Goal: Transaction & Acquisition: Purchase product/service

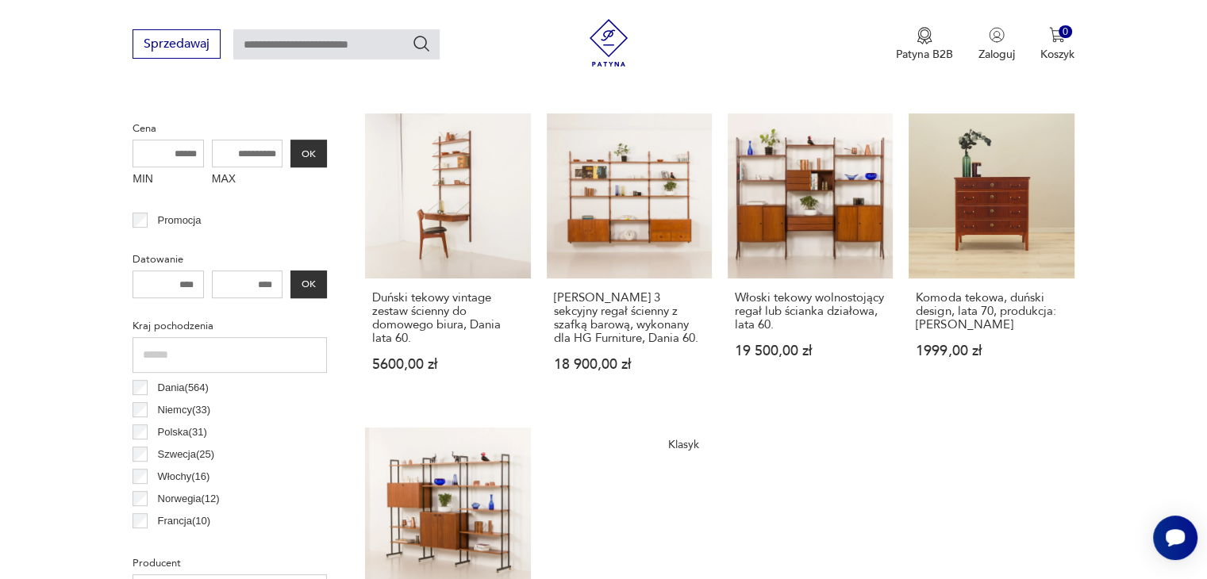
scroll to position [817, 0]
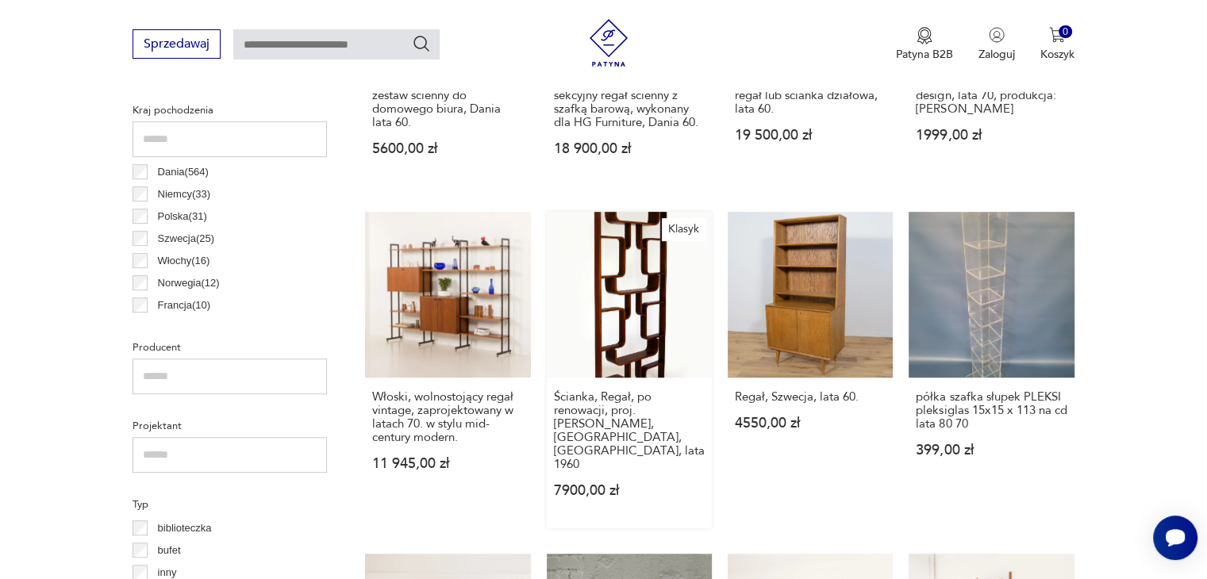
click at [632, 306] on link "Klasyk Ścianka, Regał, po renowacji, proj. [PERSON_NAME], [GEOGRAPHIC_DATA], [G…" at bounding box center [629, 370] width 165 height 316
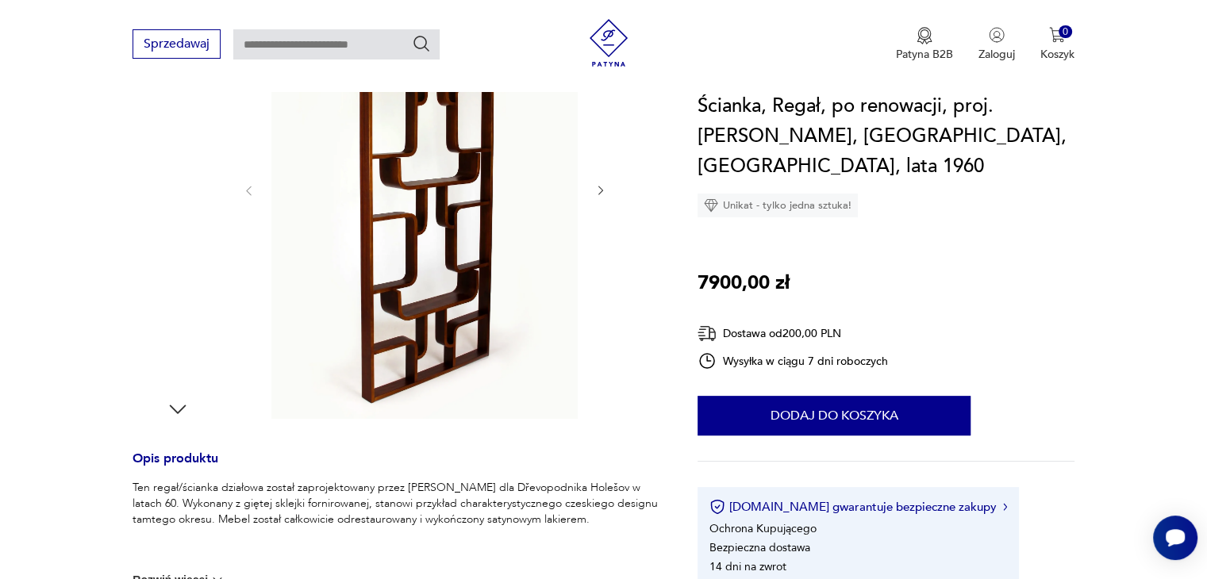
scroll to position [317, 0]
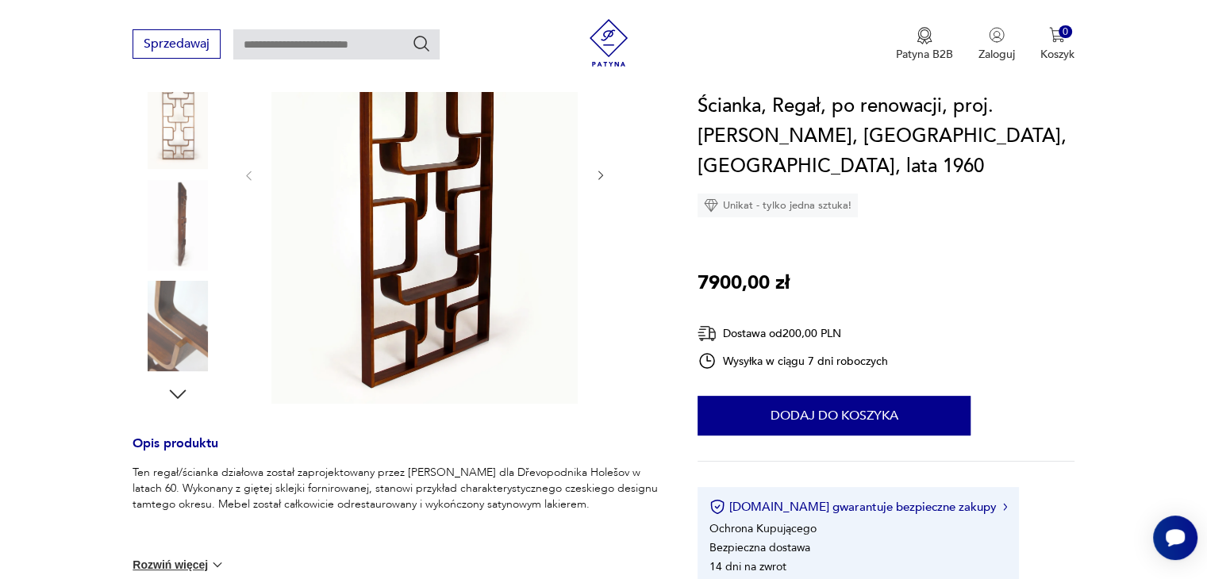
click at [178, 390] on icon "button" at bounding box center [178, 394] width 24 height 24
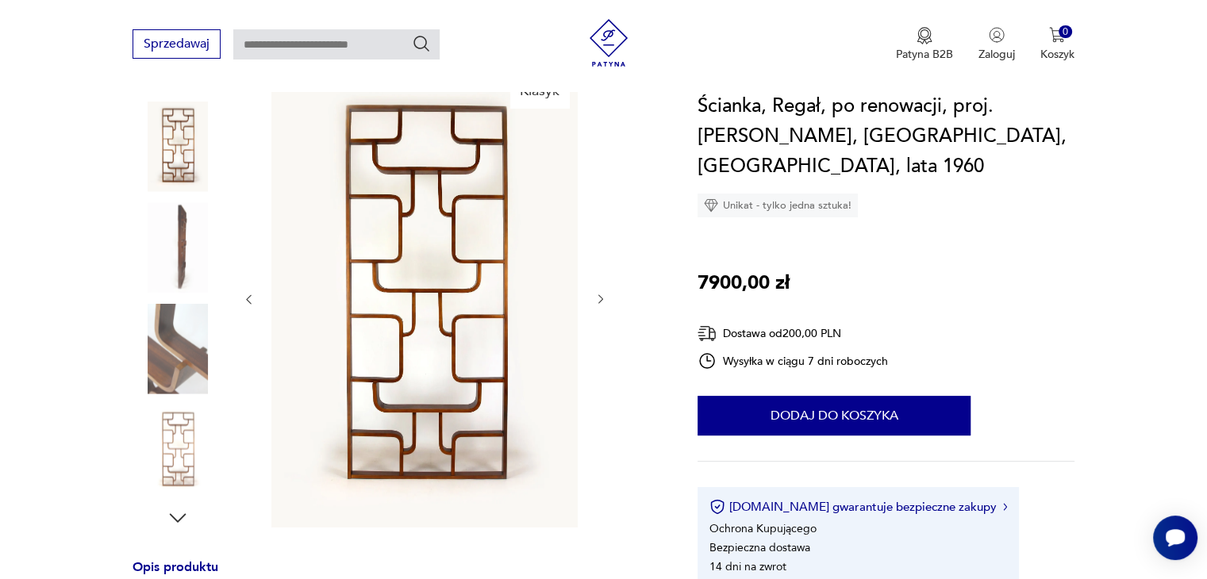
scroll to position [159, 0]
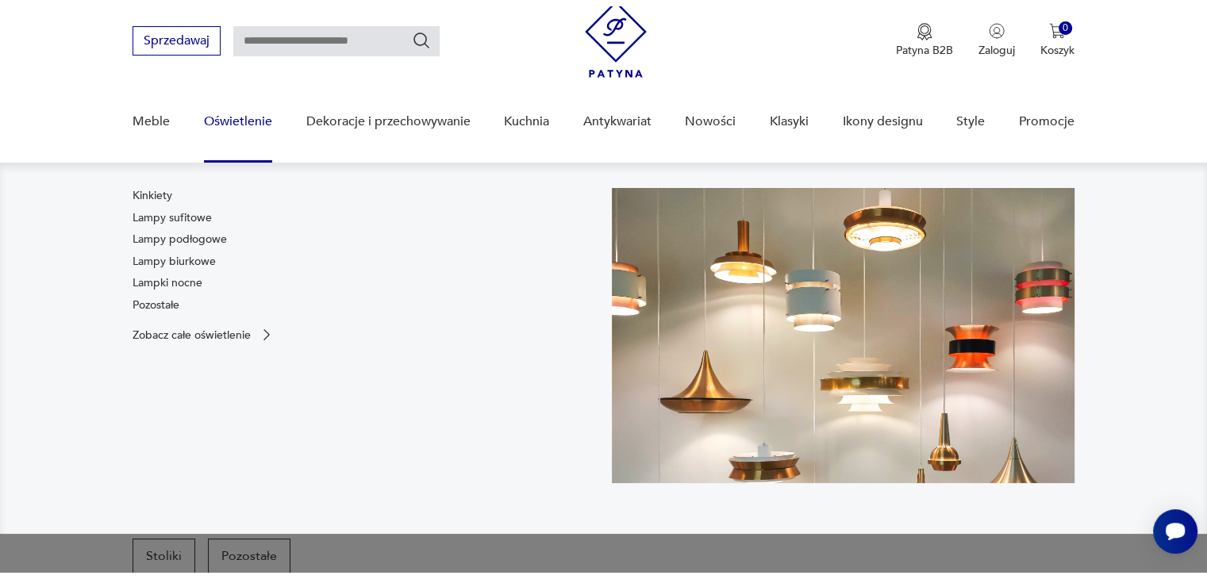
scroll to position [79, 0]
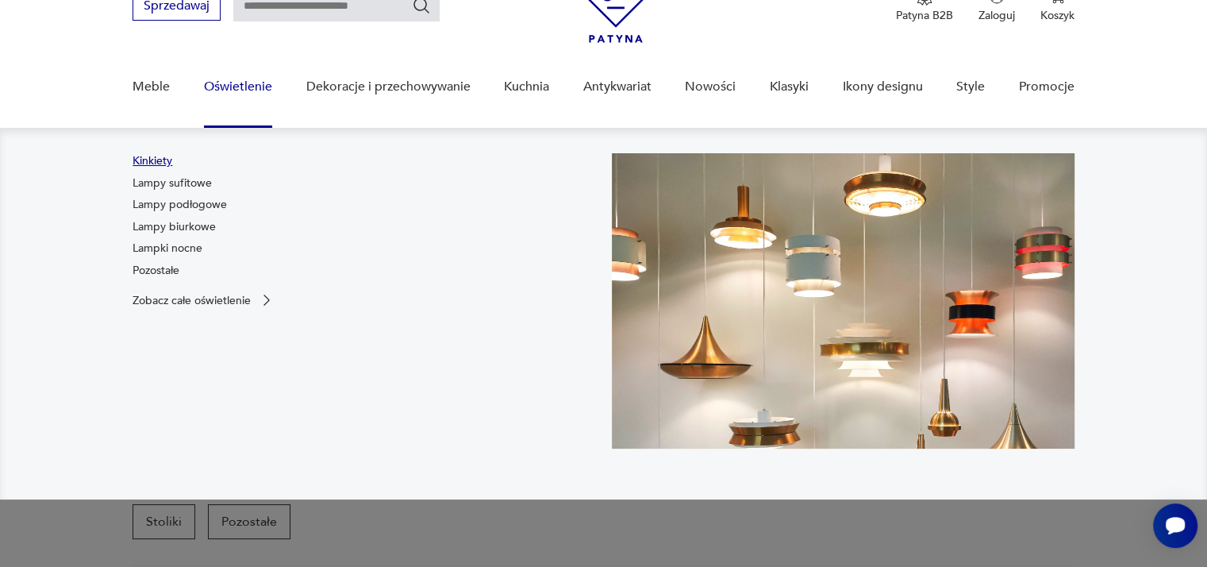
click at [146, 155] on link "Kinkiety" at bounding box center [153, 161] width 40 height 16
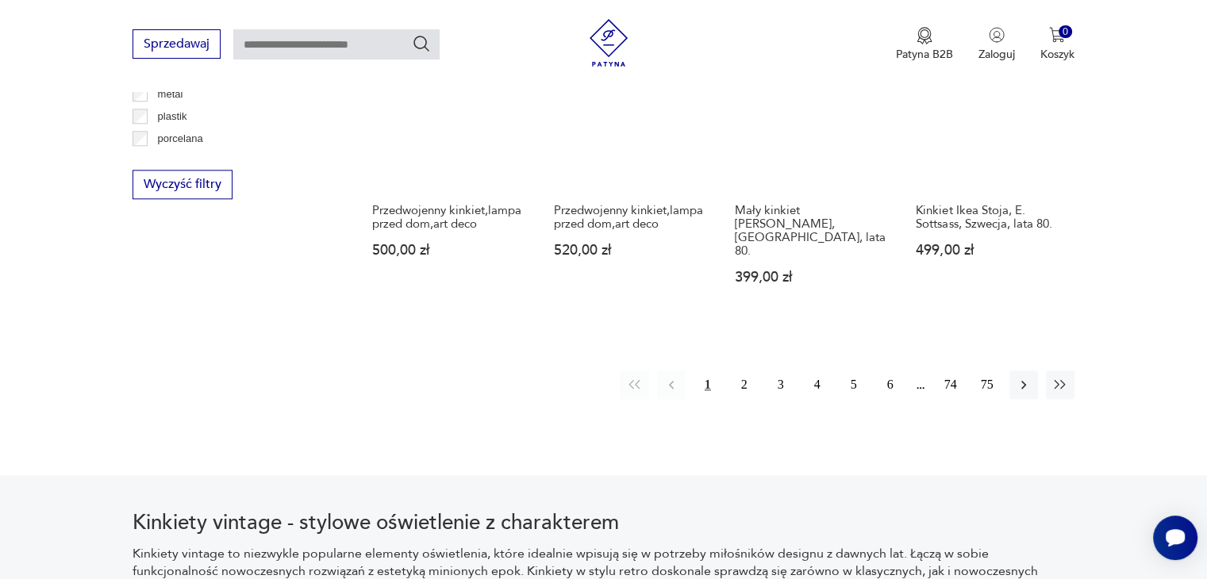
scroll to position [1532, 0]
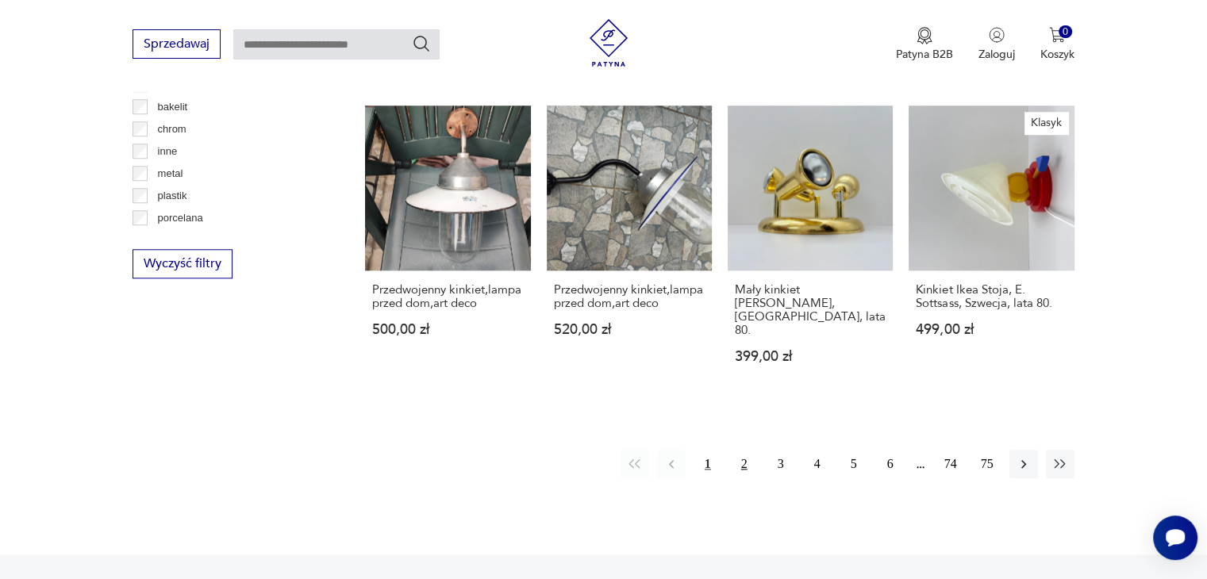
click at [745, 450] on button "2" at bounding box center [744, 464] width 29 height 29
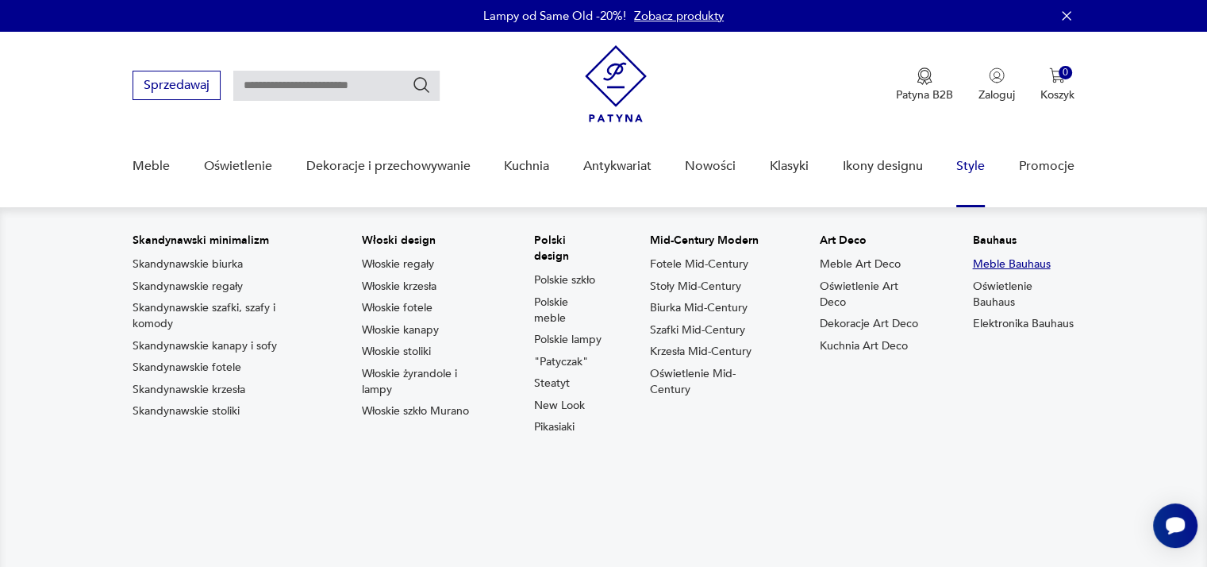
click at [1020, 264] on link "Meble Bauhaus" at bounding box center [1011, 264] width 78 height 16
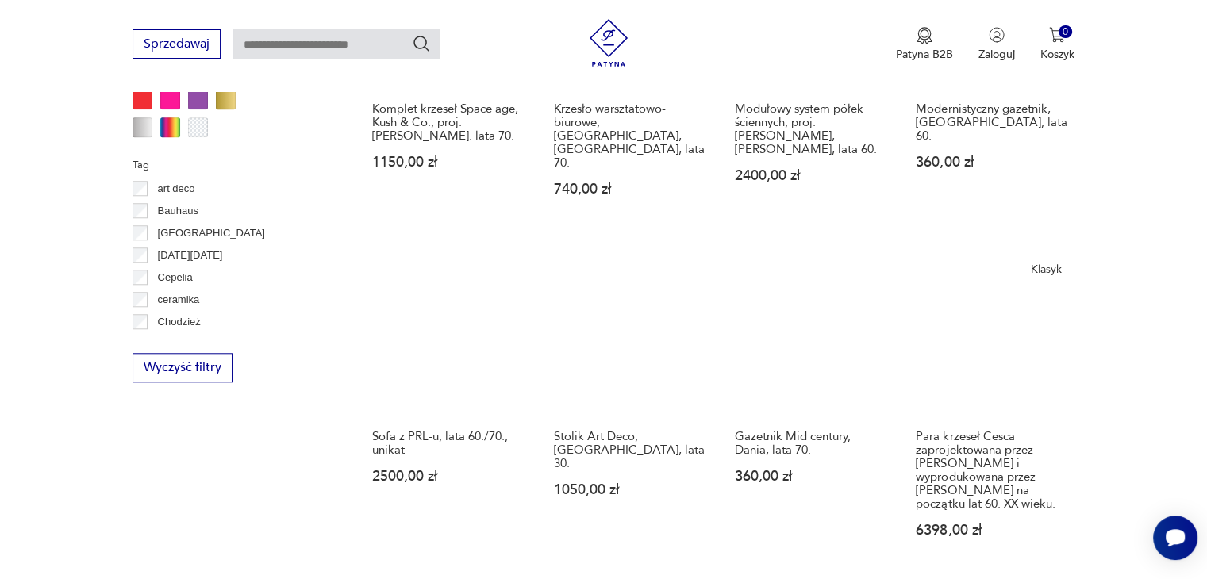
scroll to position [1618, 0]
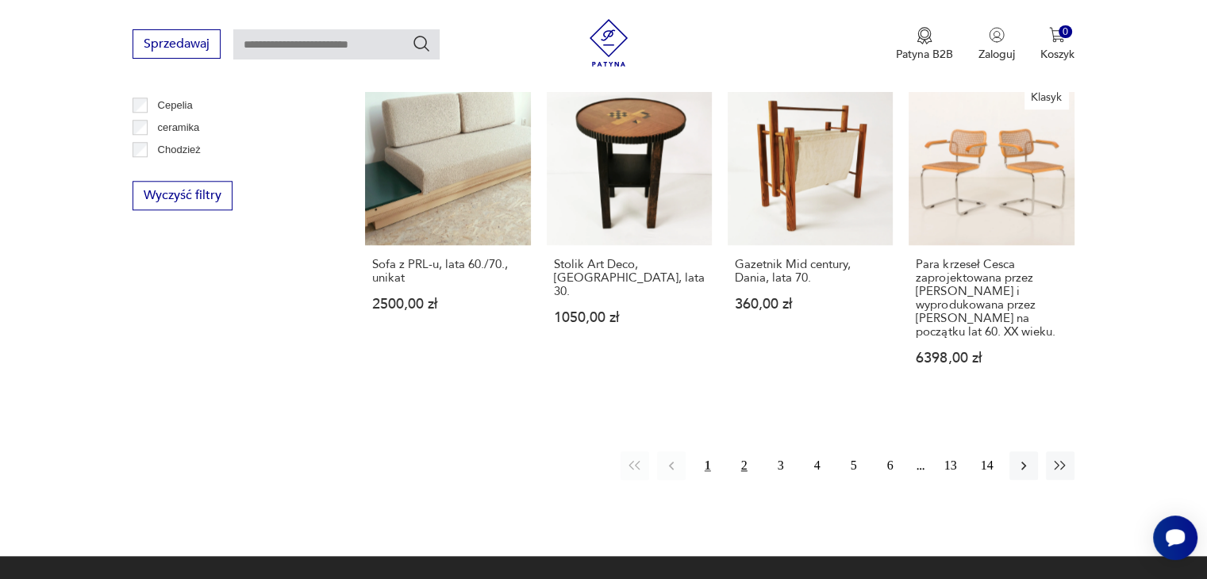
click at [739, 452] on button "2" at bounding box center [744, 466] width 29 height 29
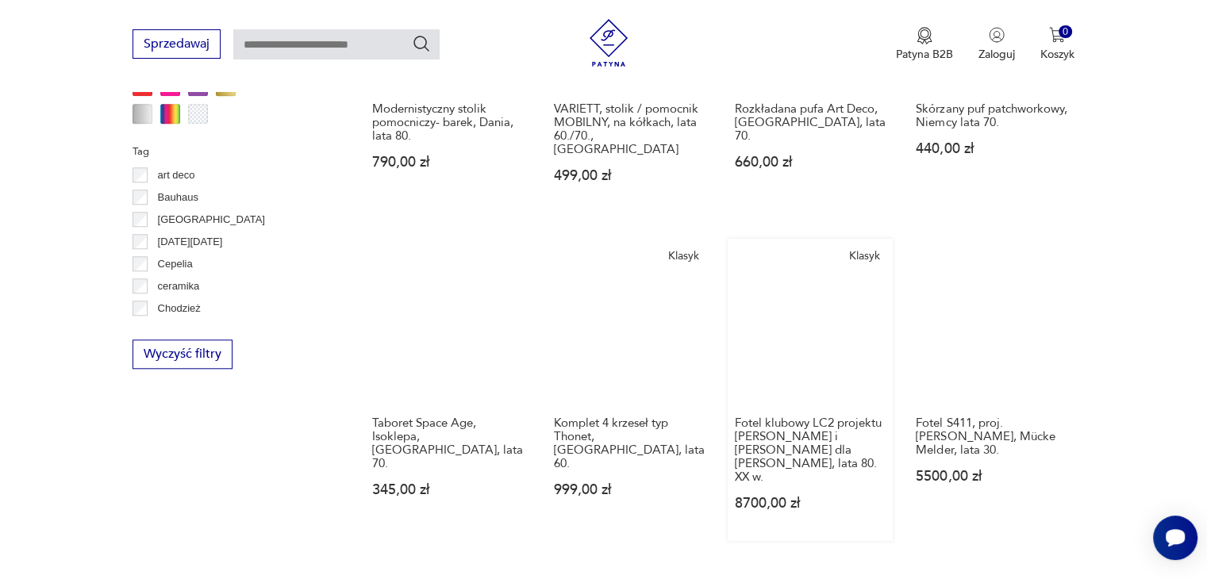
scroll to position [1611, 0]
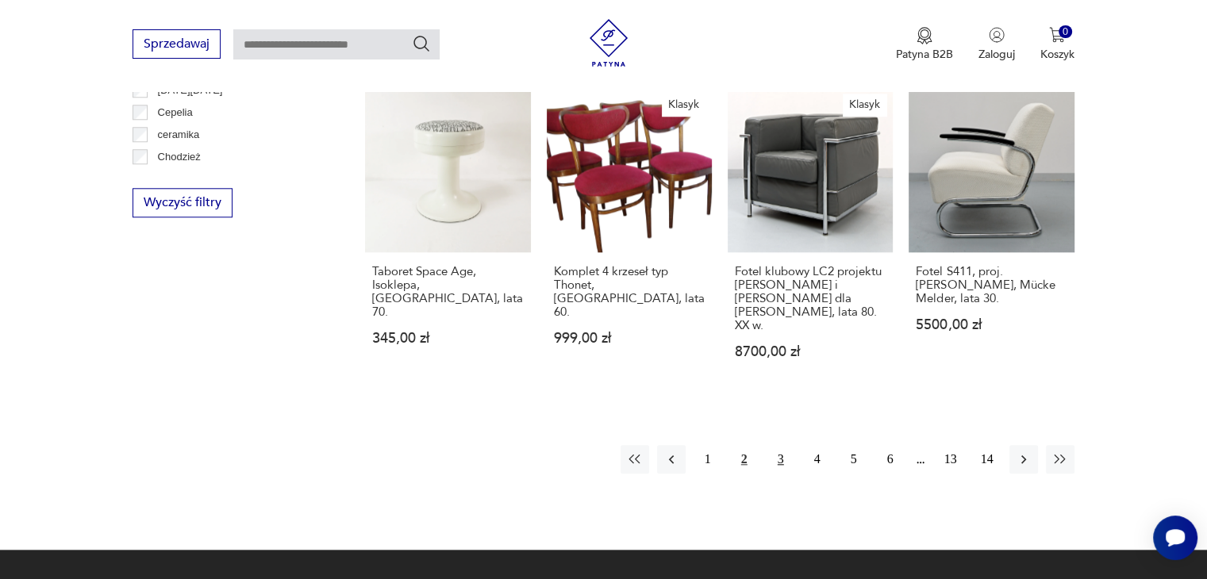
click at [774, 445] on button "3" at bounding box center [781, 459] width 29 height 29
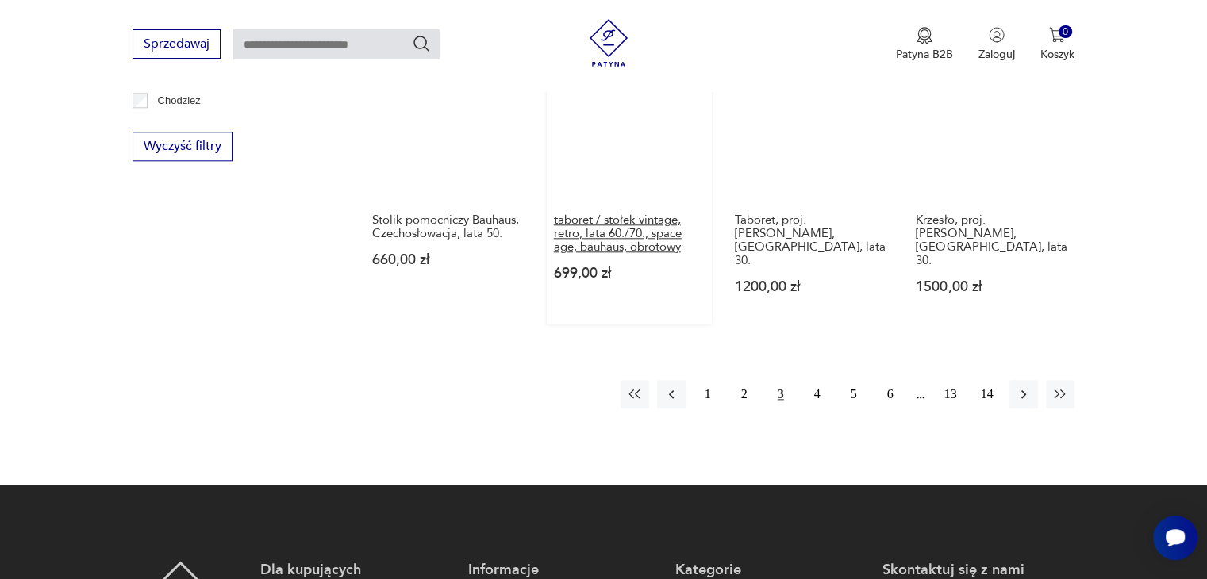
scroll to position [1770, 0]
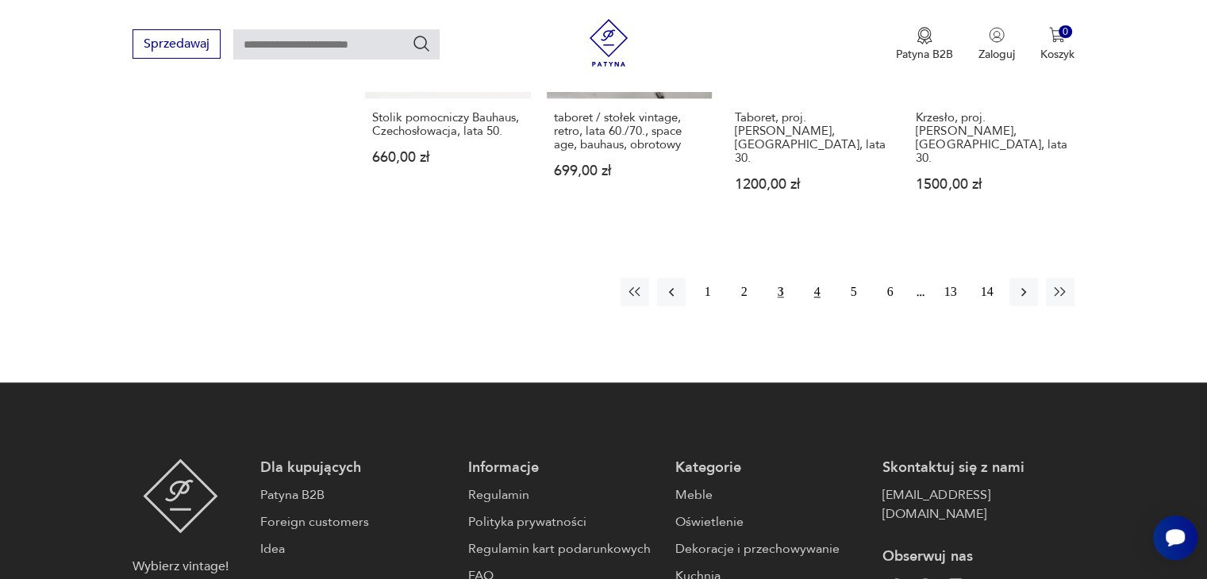
click at [816, 278] on button "4" at bounding box center [817, 292] width 29 height 29
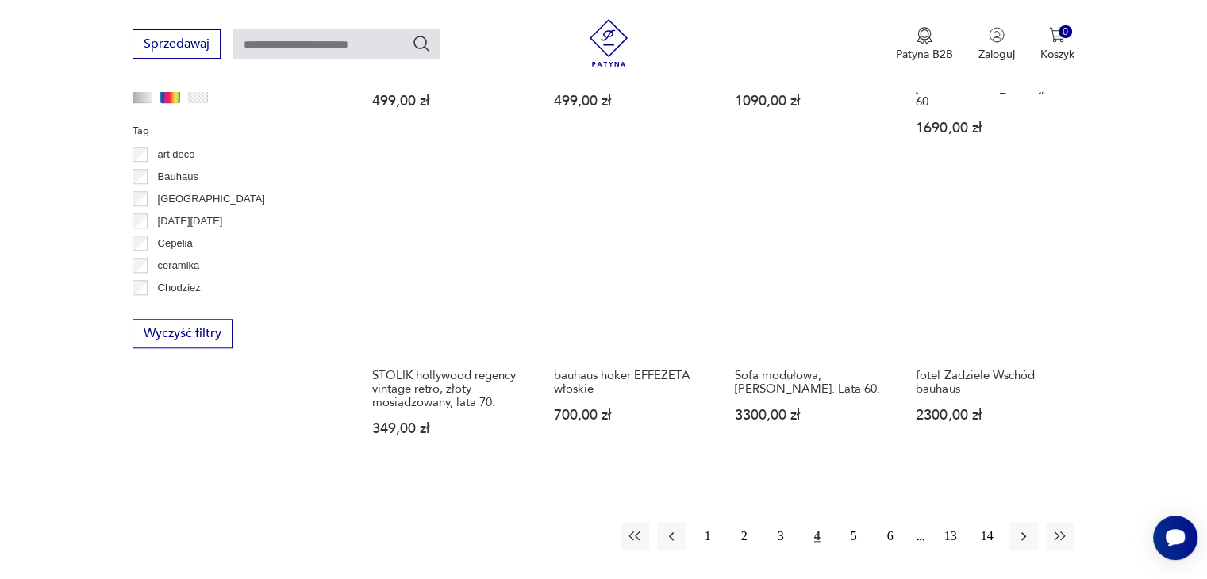
scroll to position [1611, 0]
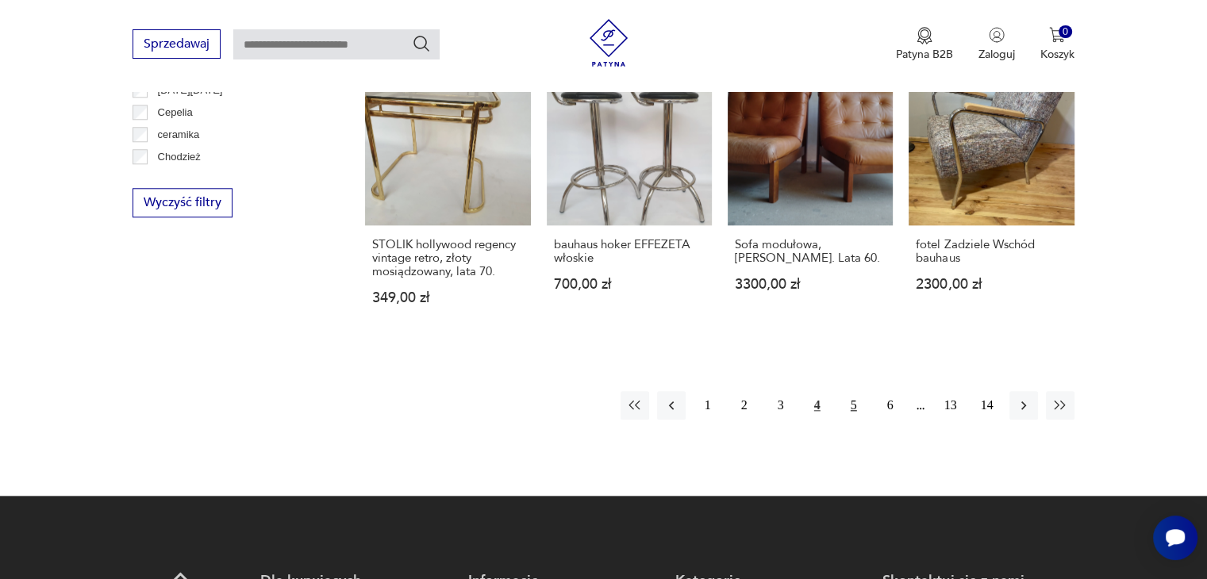
click at [844, 391] on button "5" at bounding box center [854, 405] width 29 height 29
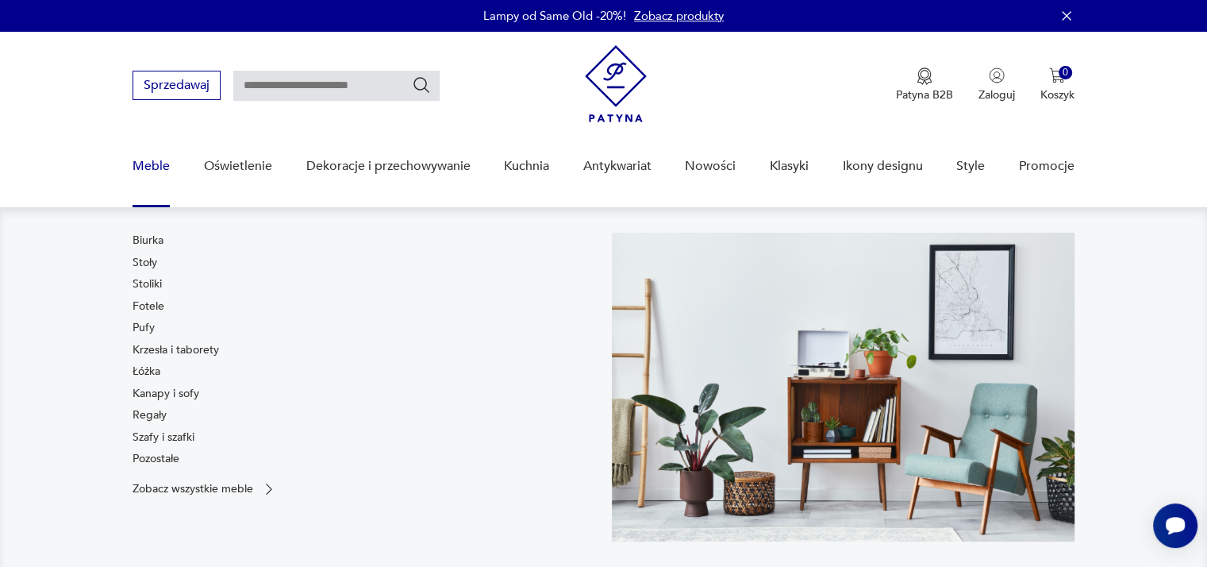
click at [133, 163] on link "Meble" at bounding box center [151, 166] width 37 height 61
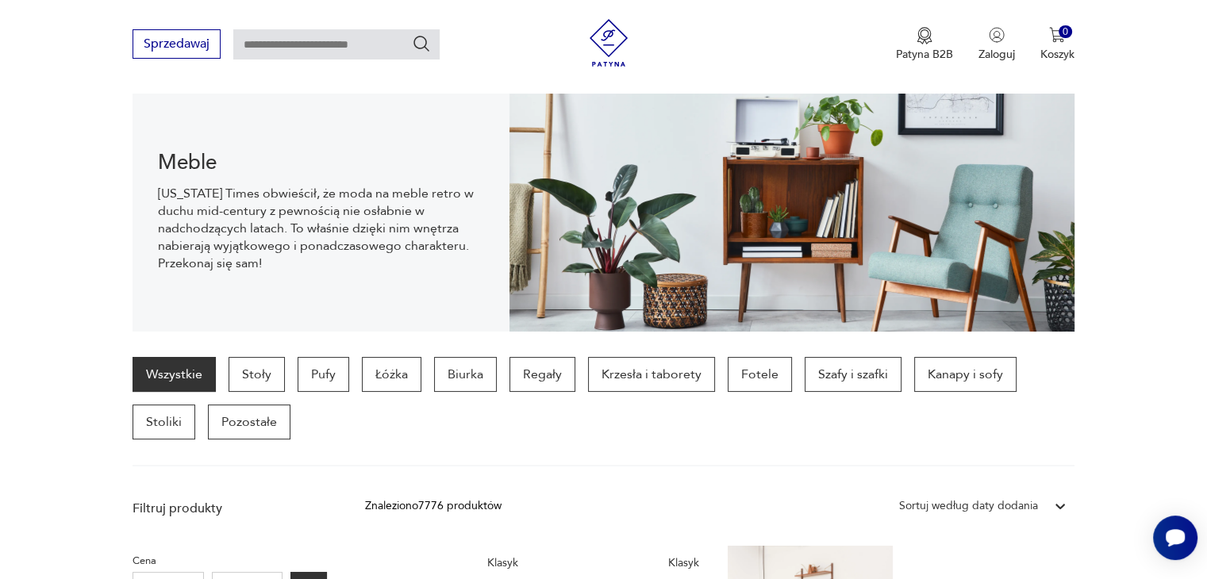
scroll to position [159, 0]
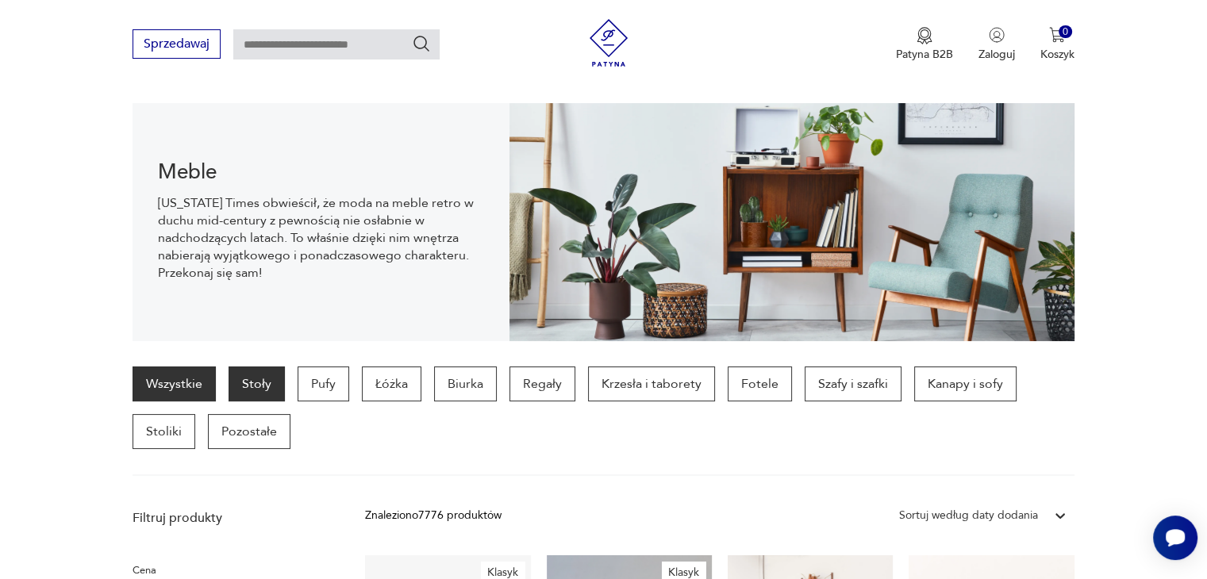
click at [256, 386] on p "Stoły" at bounding box center [257, 384] width 56 height 35
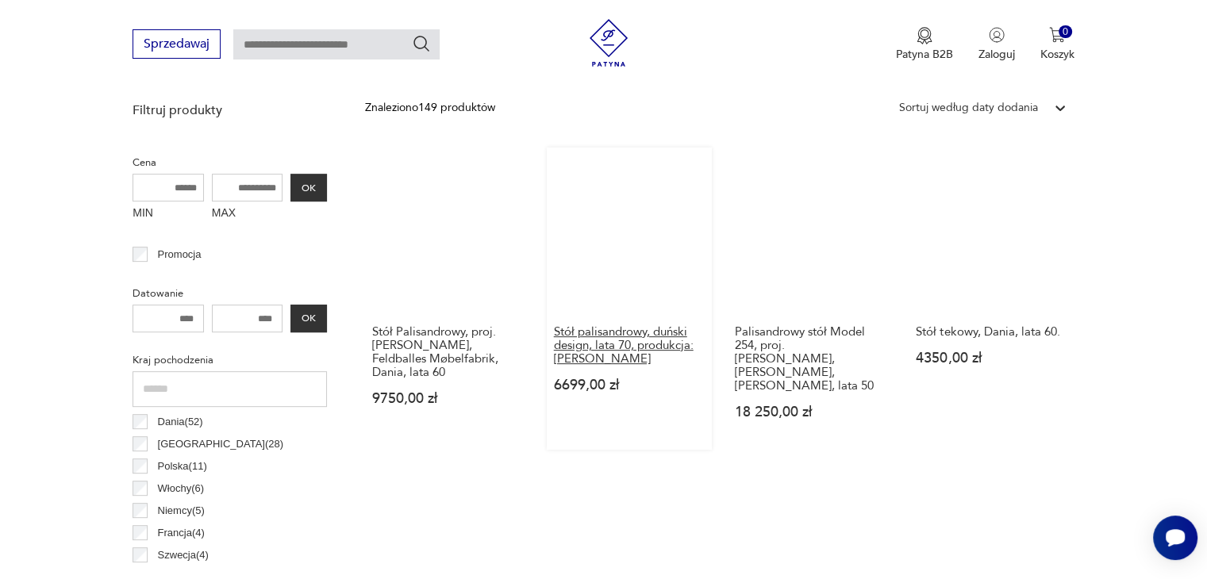
scroll to position [659, 0]
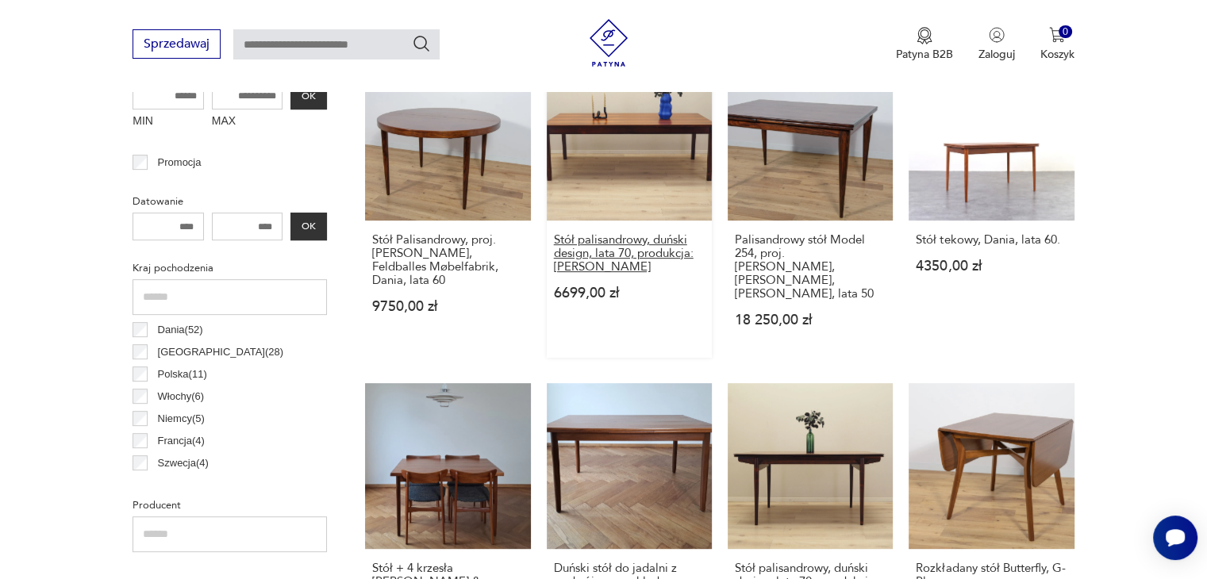
click at [617, 242] on h3 "Stół palisandrowy, duński design, lata 70, produkcja: [PERSON_NAME]" at bounding box center [629, 253] width 151 height 40
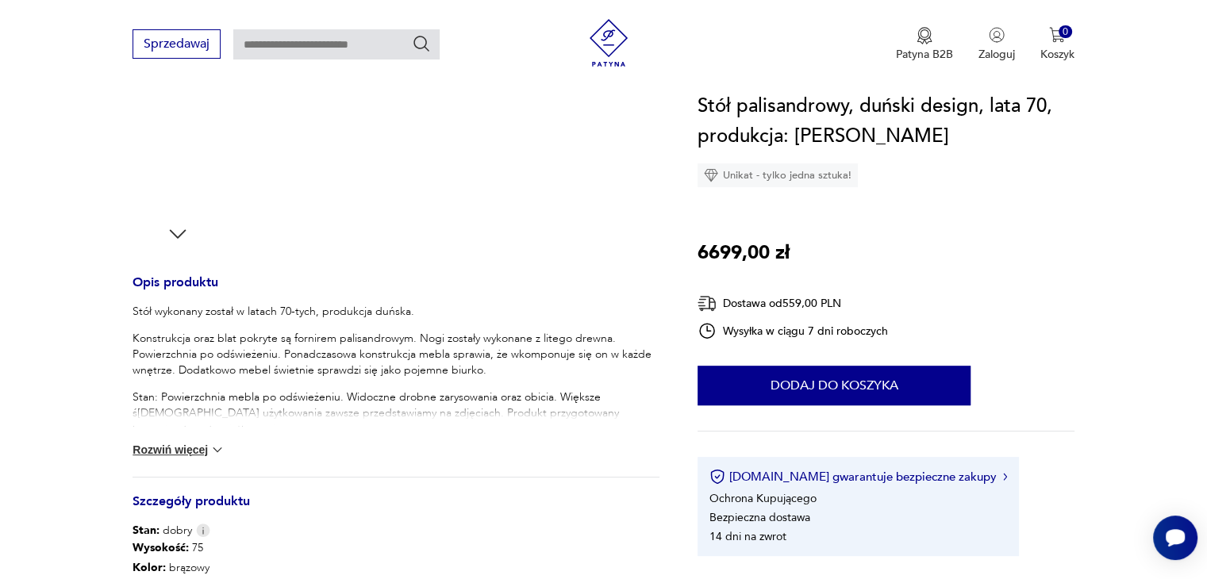
scroll to position [635, 0]
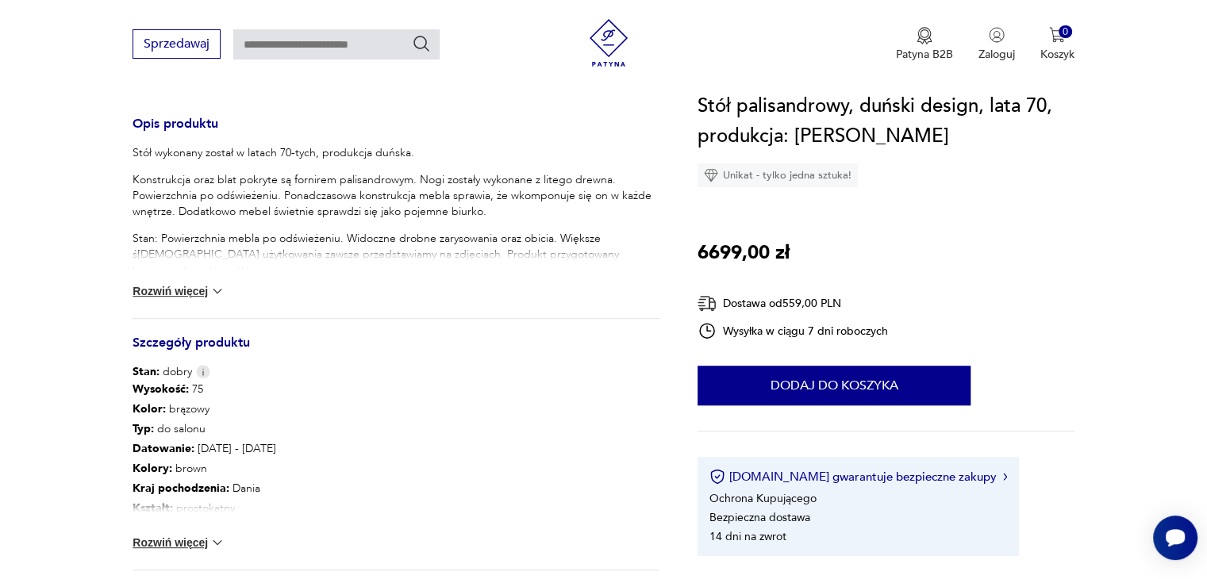
click at [157, 284] on button "Rozwiń więcej" at bounding box center [179, 291] width 92 height 16
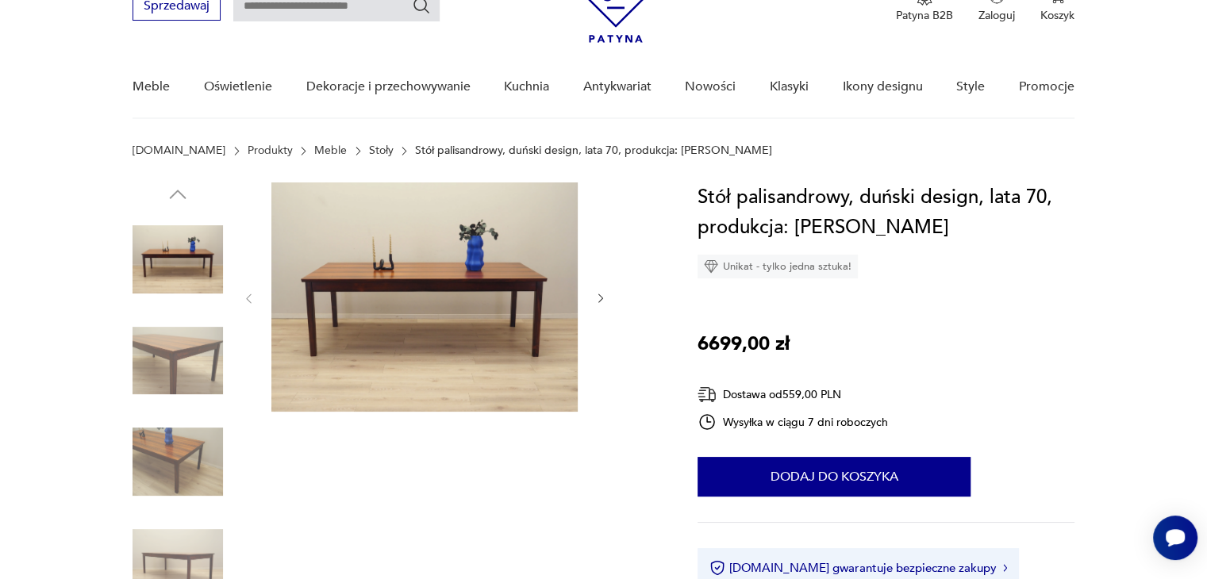
scroll to position [555, 0]
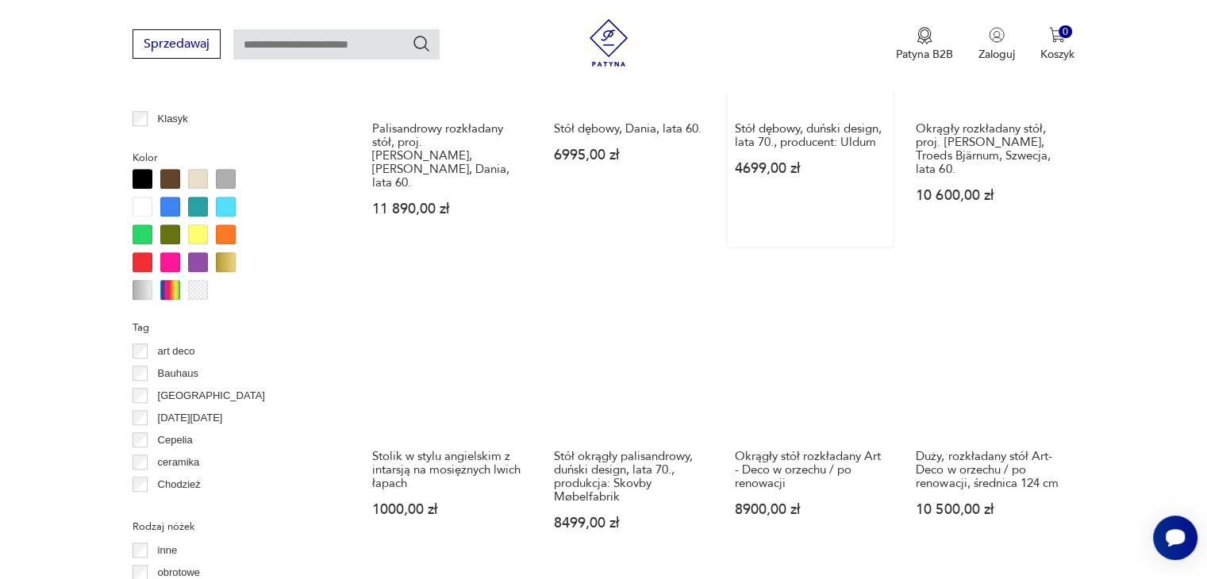
scroll to position [1508, 0]
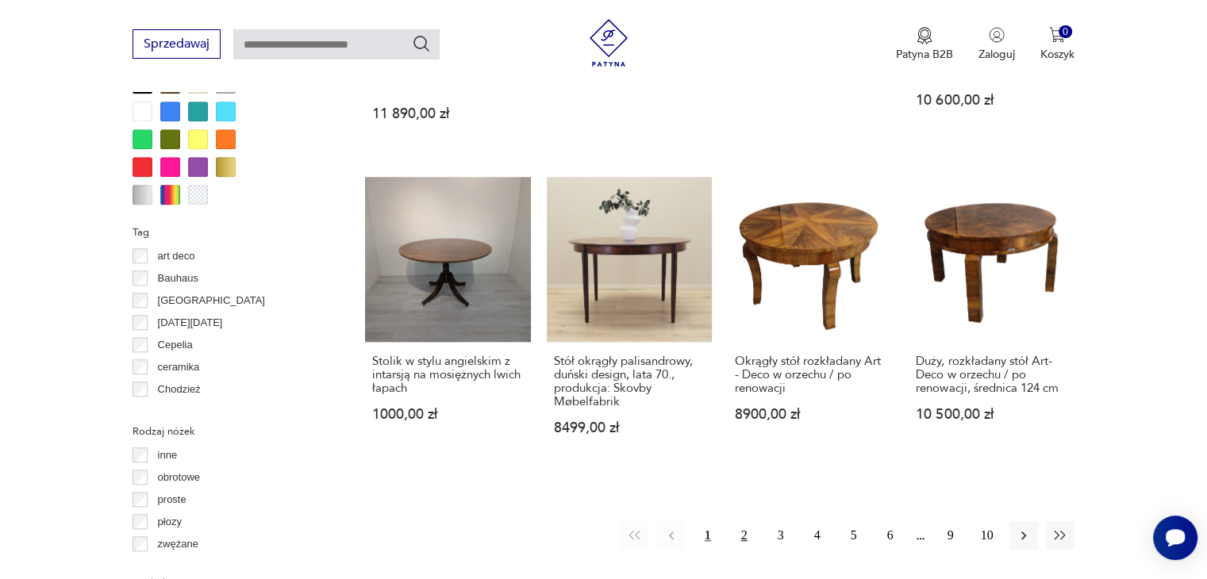
click at [739, 521] on button "2" at bounding box center [744, 535] width 29 height 29
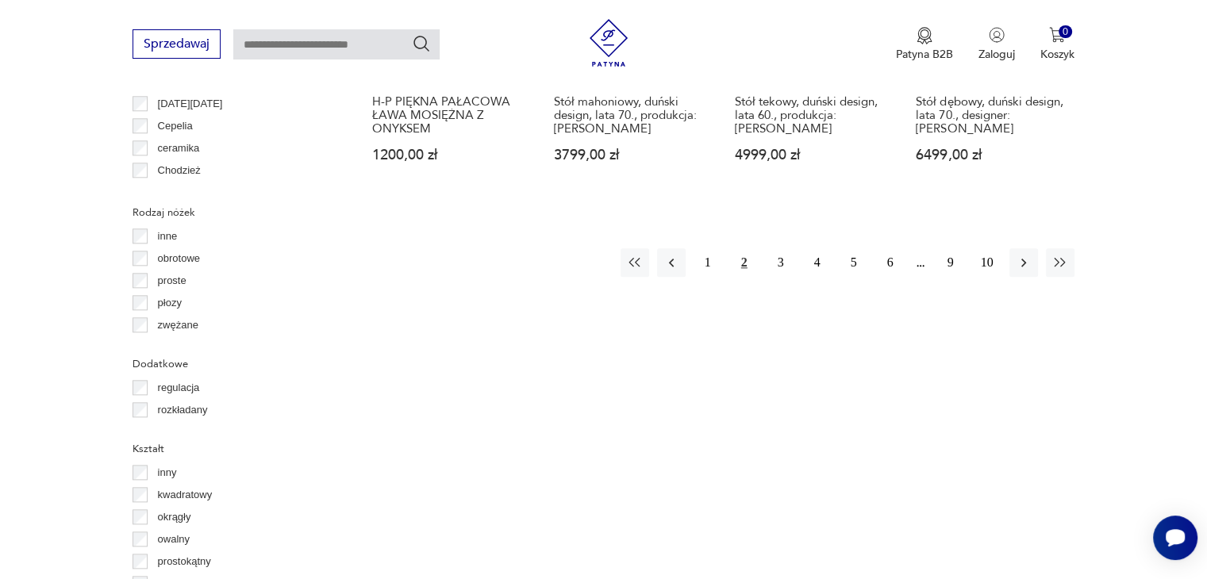
scroll to position [1611, 0]
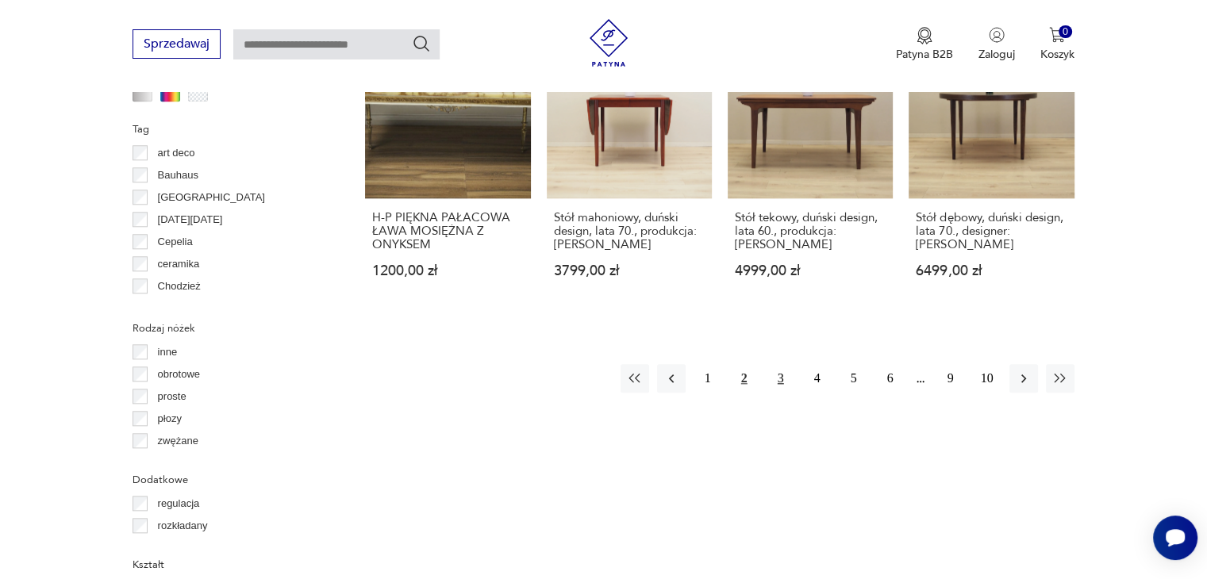
click at [774, 364] on button "3" at bounding box center [781, 378] width 29 height 29
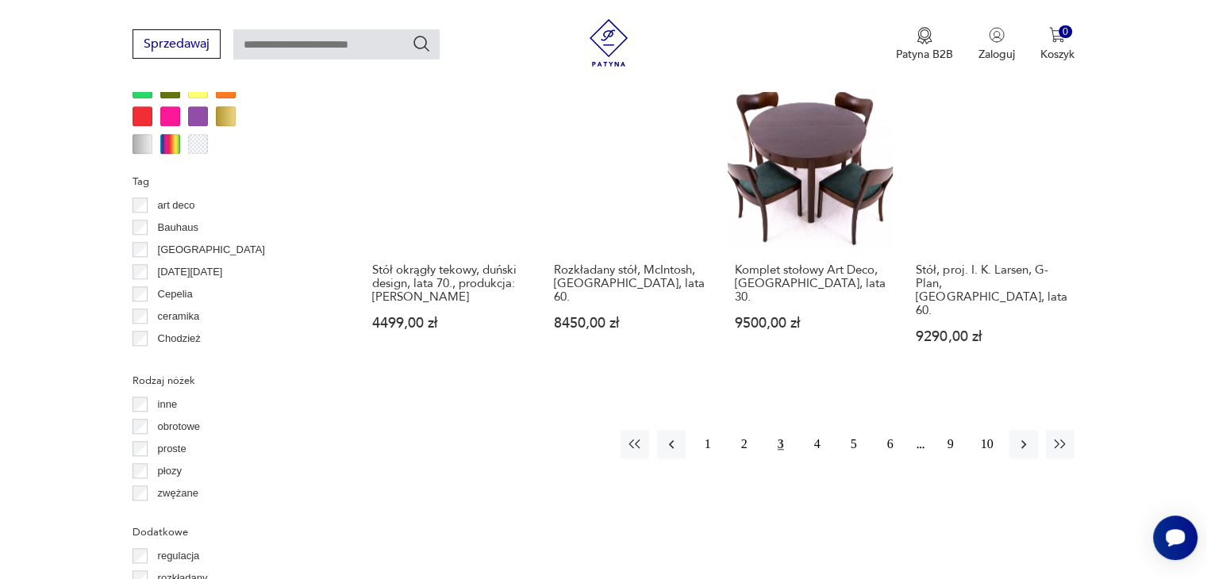
scroll to position [1532, 0]
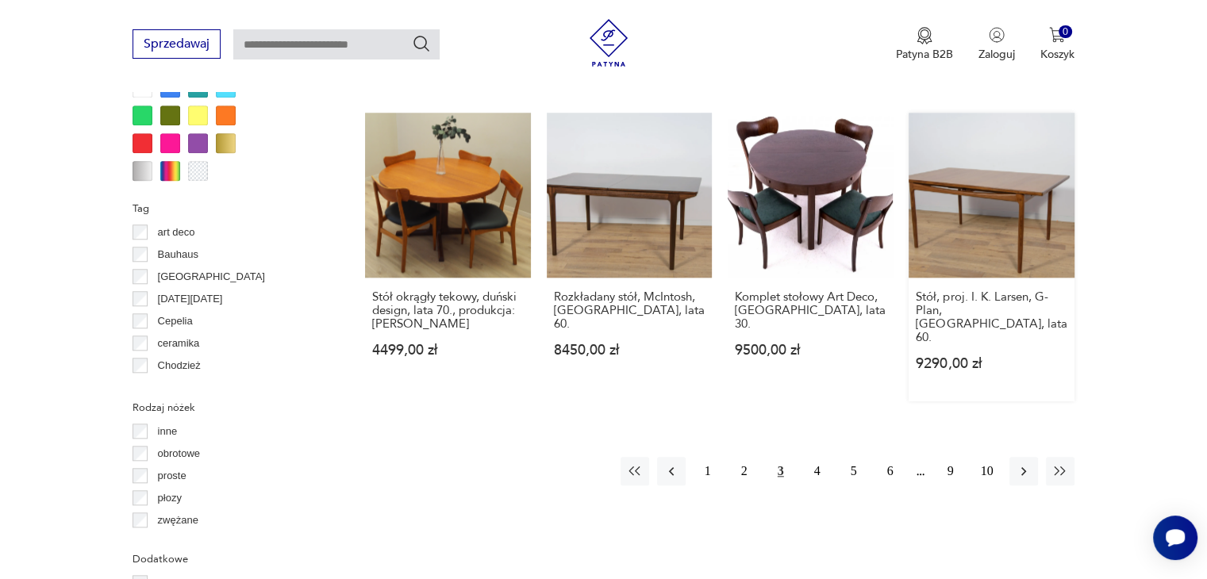
click at [974, 216] on link "Stół, proj. I. K. Larsen, G-Plan, [GEOGRAPHIC_DATA], lata 60. 9290,00 zł" at bounding box center [991, 257] width 165 height 289
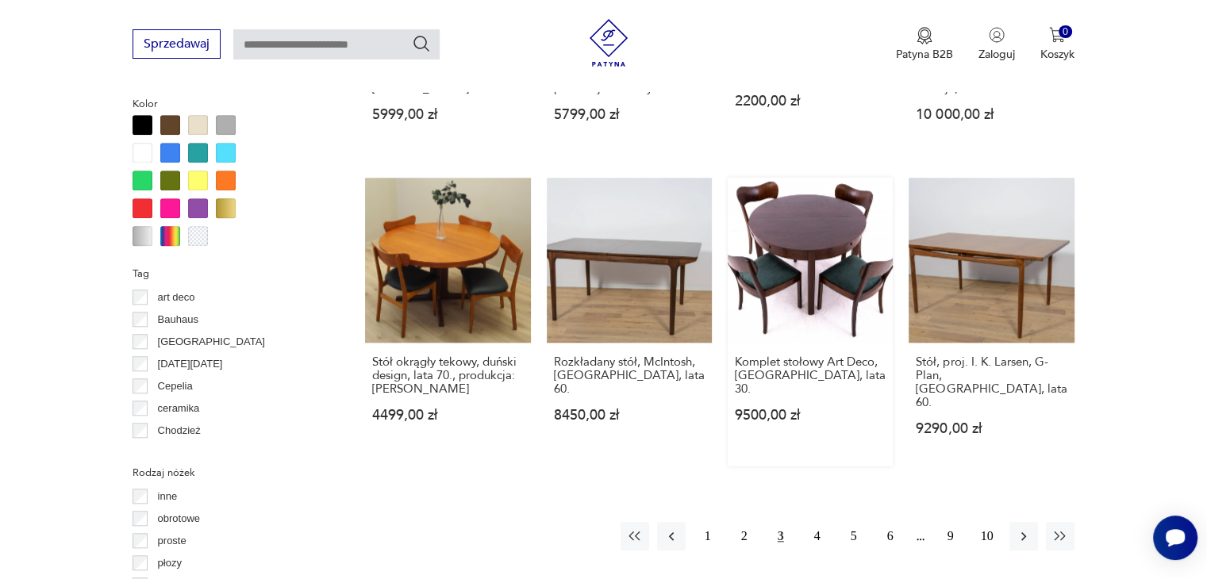
scroll to position [1439, 0]
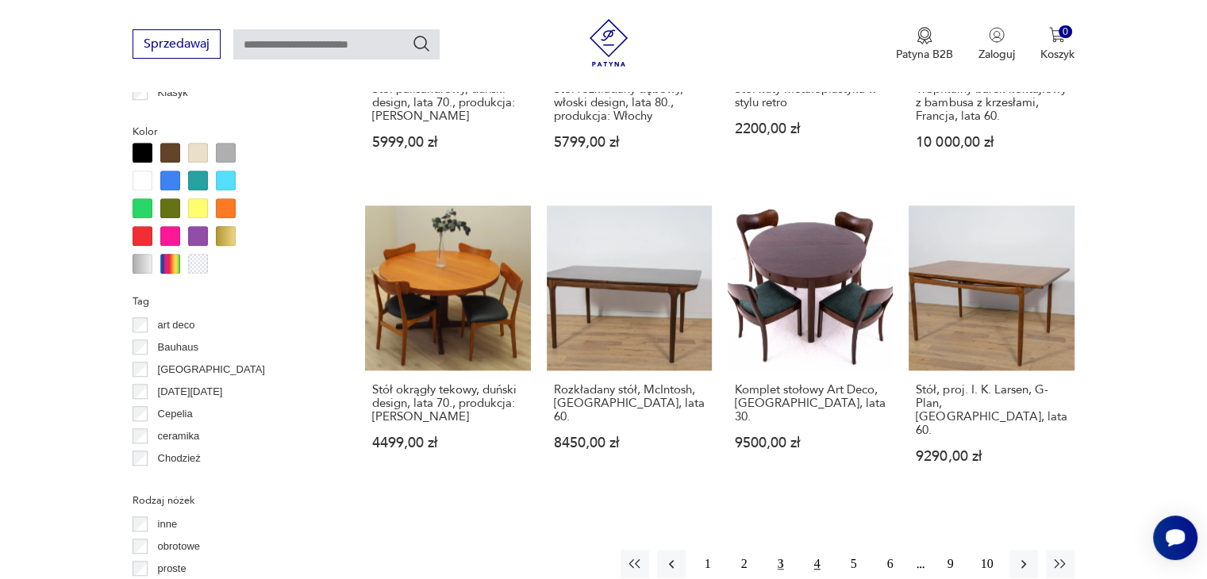
click at [815, 550] on button "4" at bounding box center [817, 564] width 29 height 29
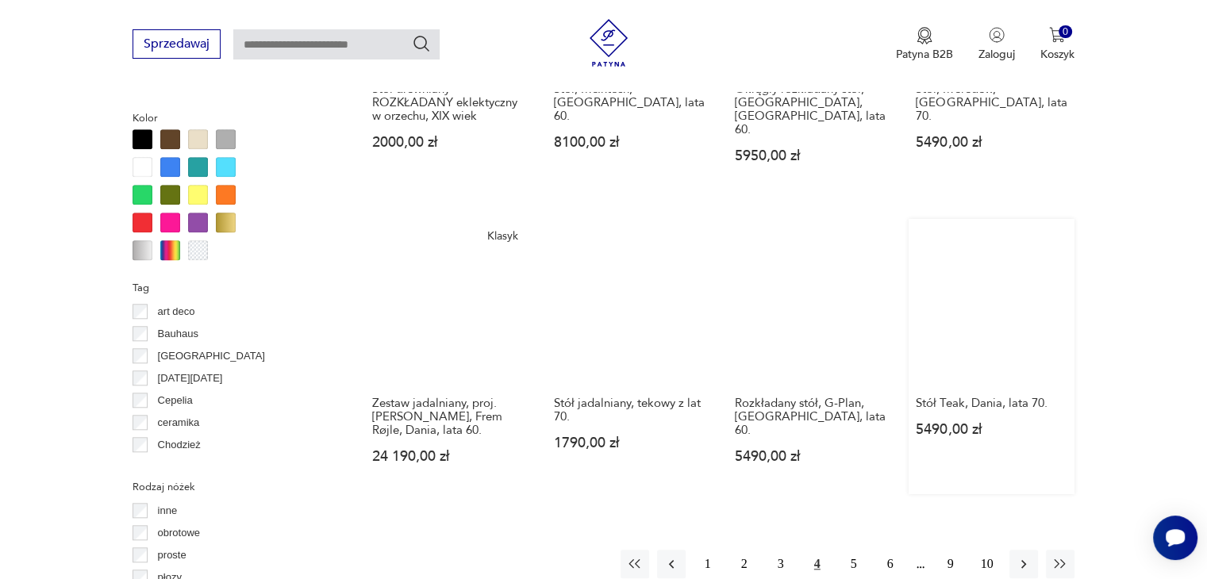
scroll to position [1611, 0]
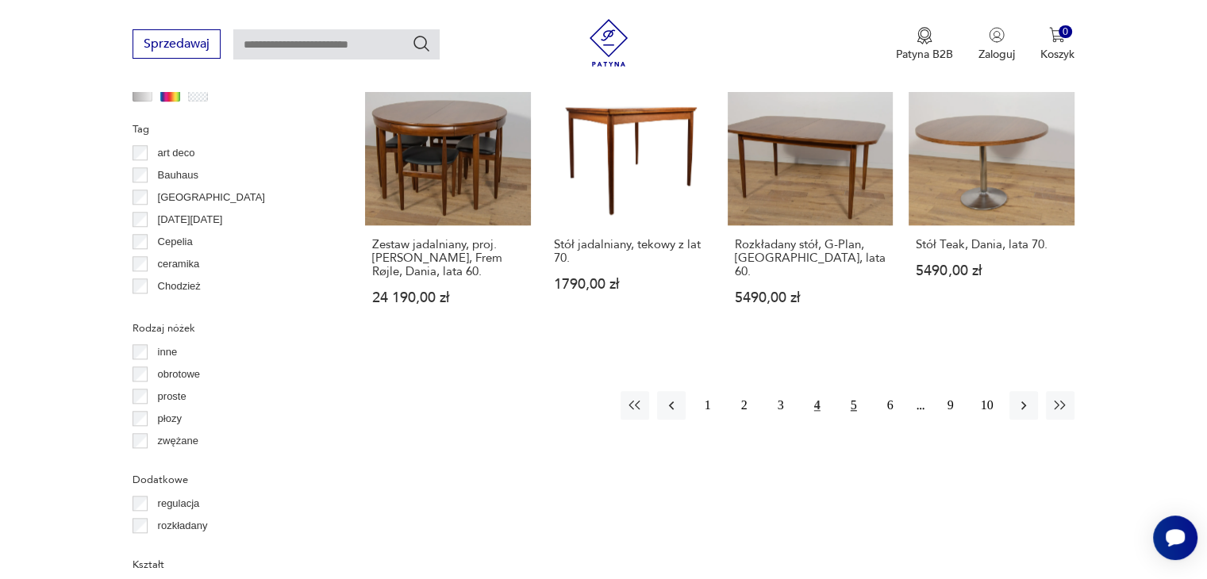
click at [849, 391] on button "5" at bounding box center [854, 405] width 29 height 29
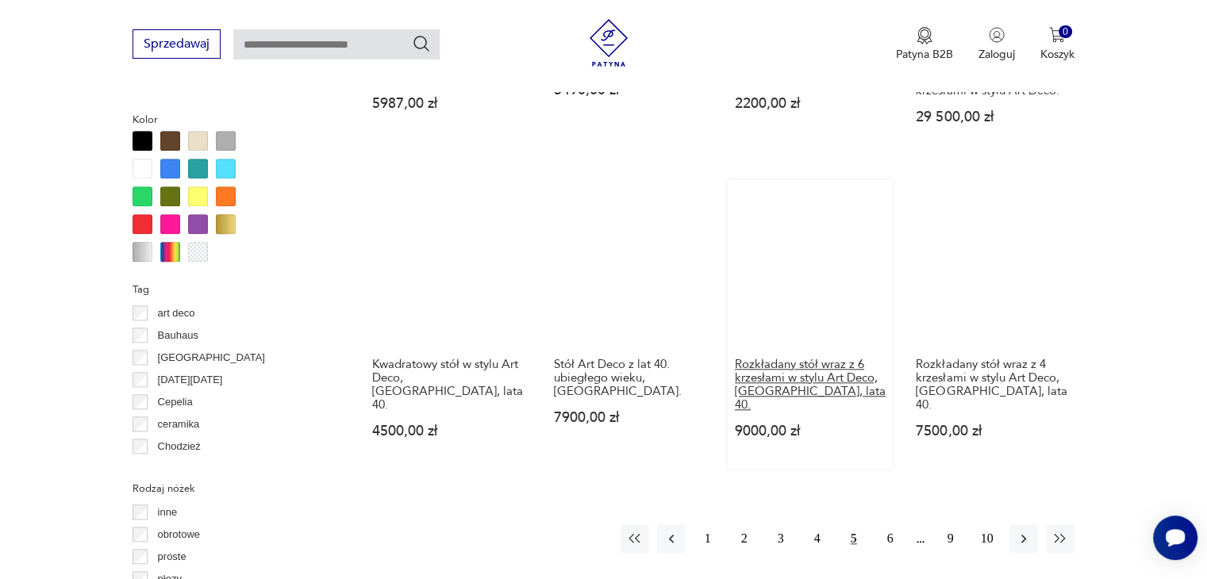
scroll to position [1452, 0]
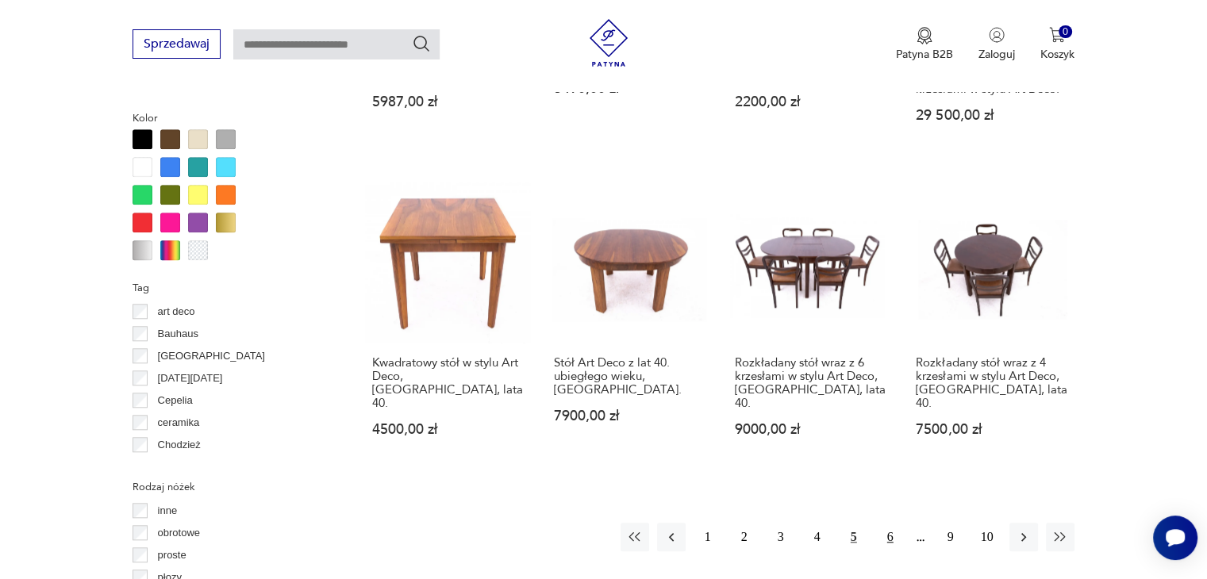
click at [890, 523] on button "6" at bounding box center [890, 537] width 29 height 29
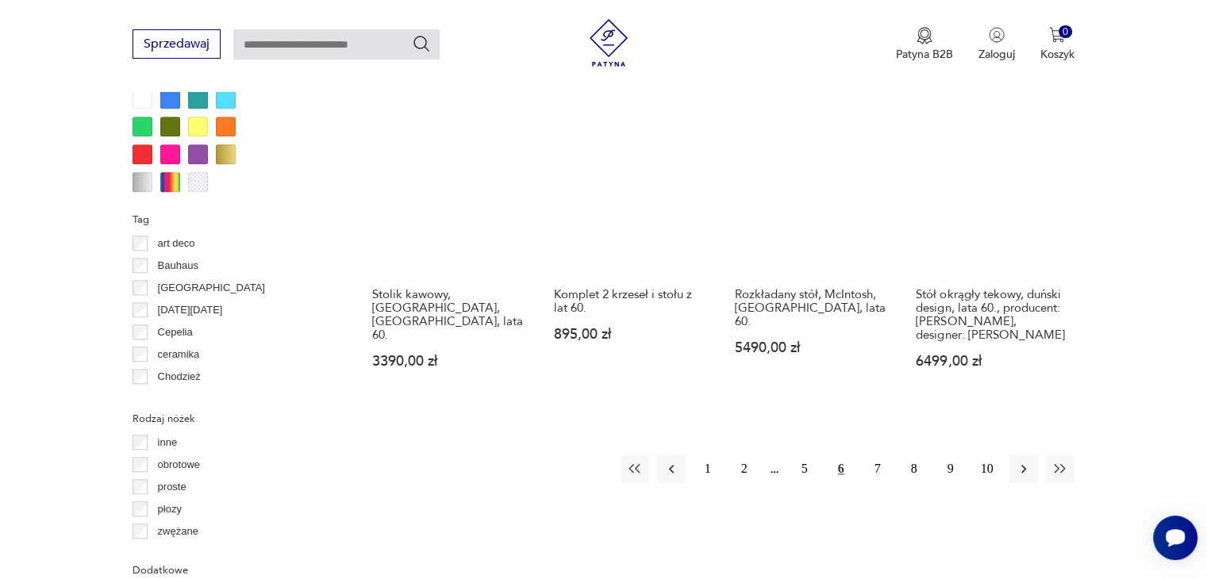
scroll to position [1452, 0]
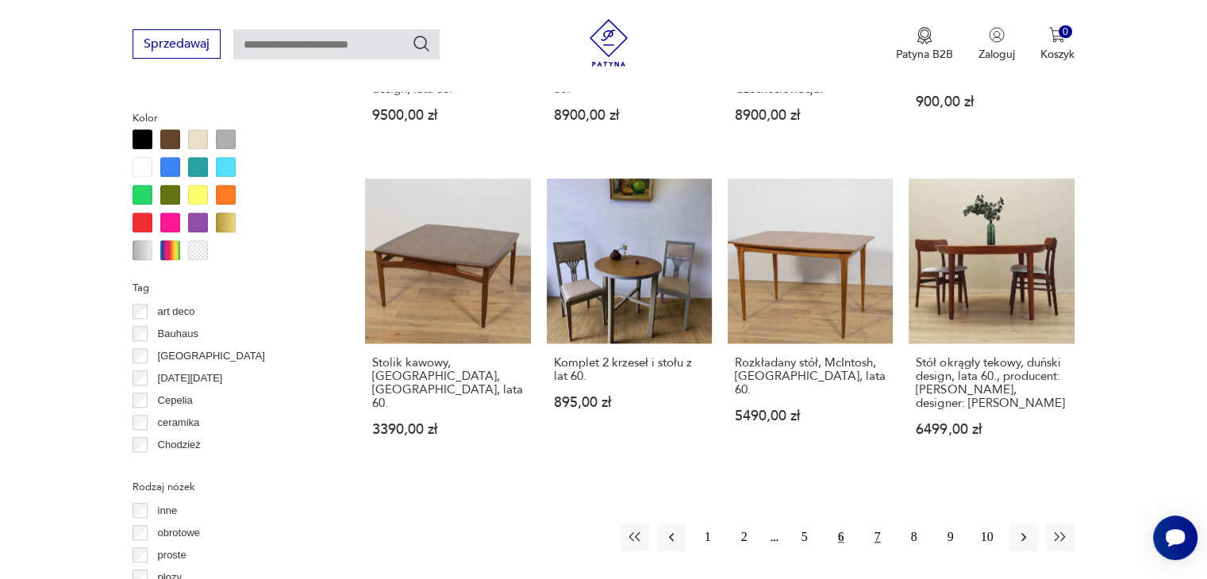
click at [876, 523] on button "7" at bounding box center [877, 537] width 29 height 29
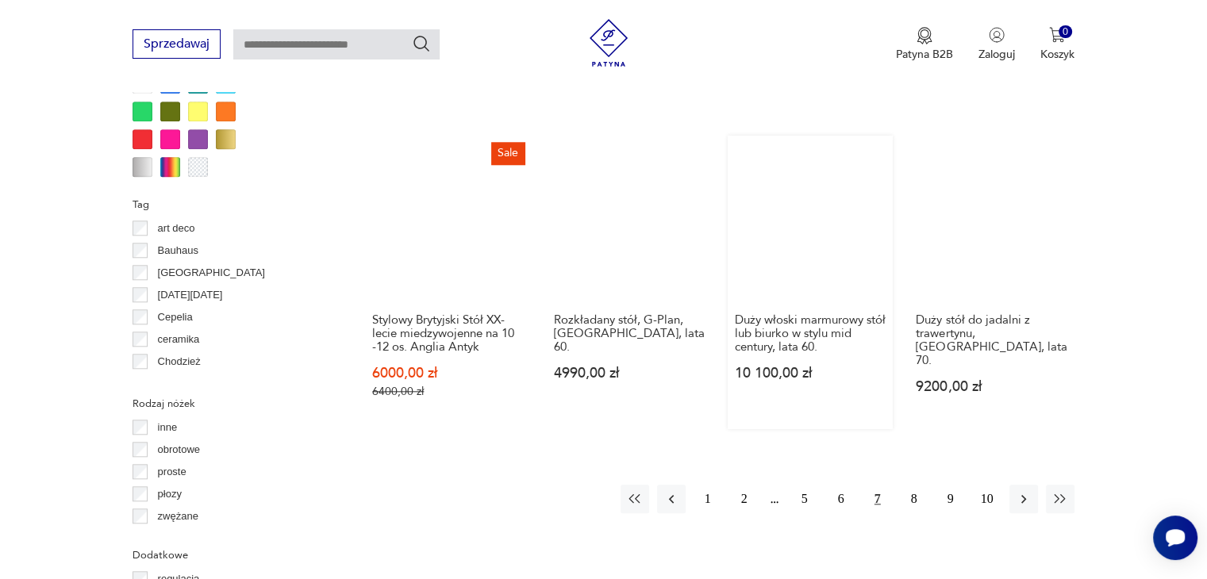
scroll to position [1666, 0]
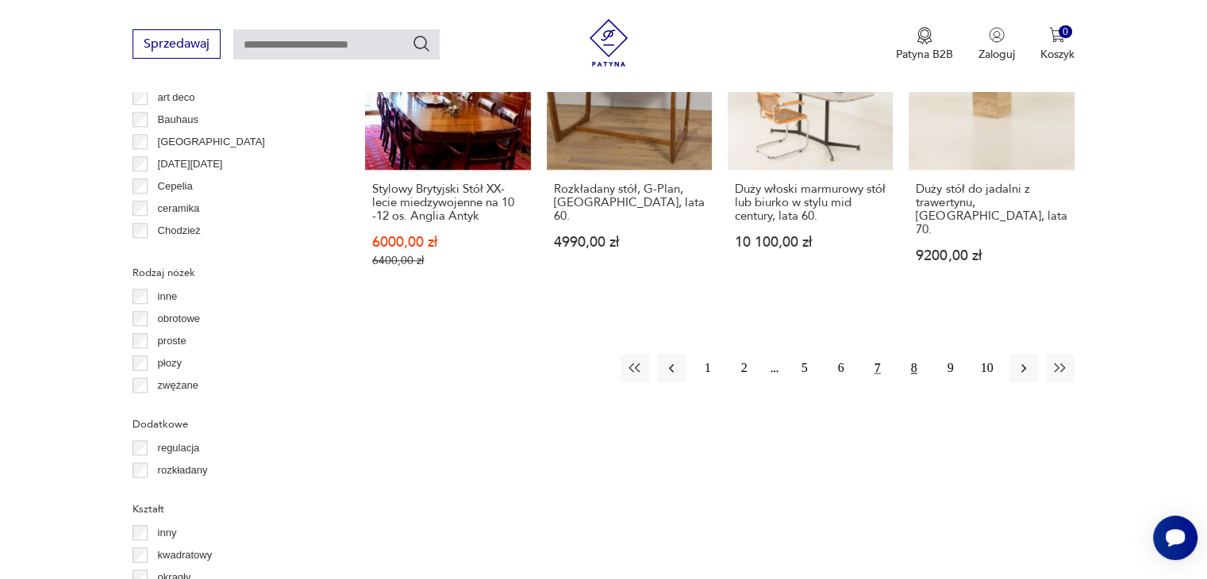
click at [910, 354] on button "8" at bounding box center [914, 368] width 29 height 29
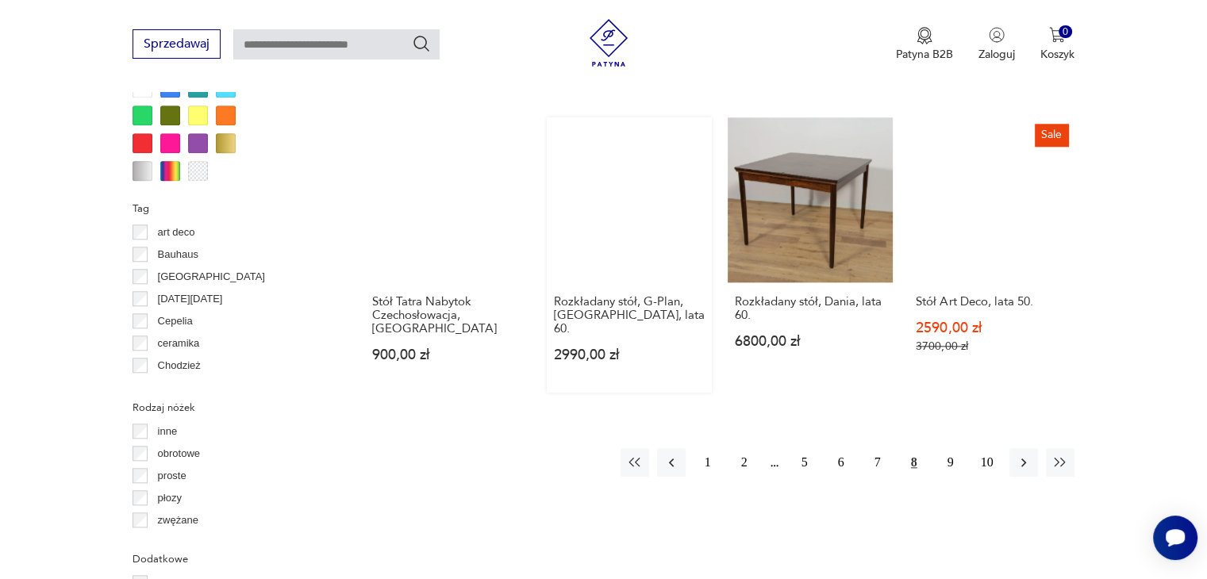
scroll to position [1690, 0]
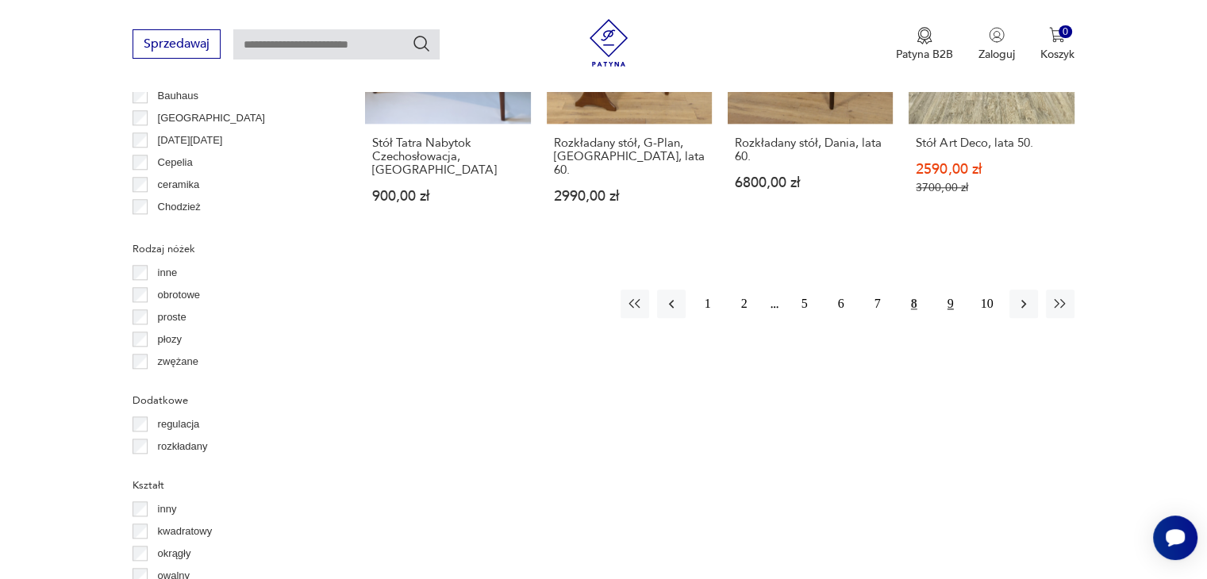
click at [946, 290] on button "9" at bounding box center [950, 304] width 29 height 29
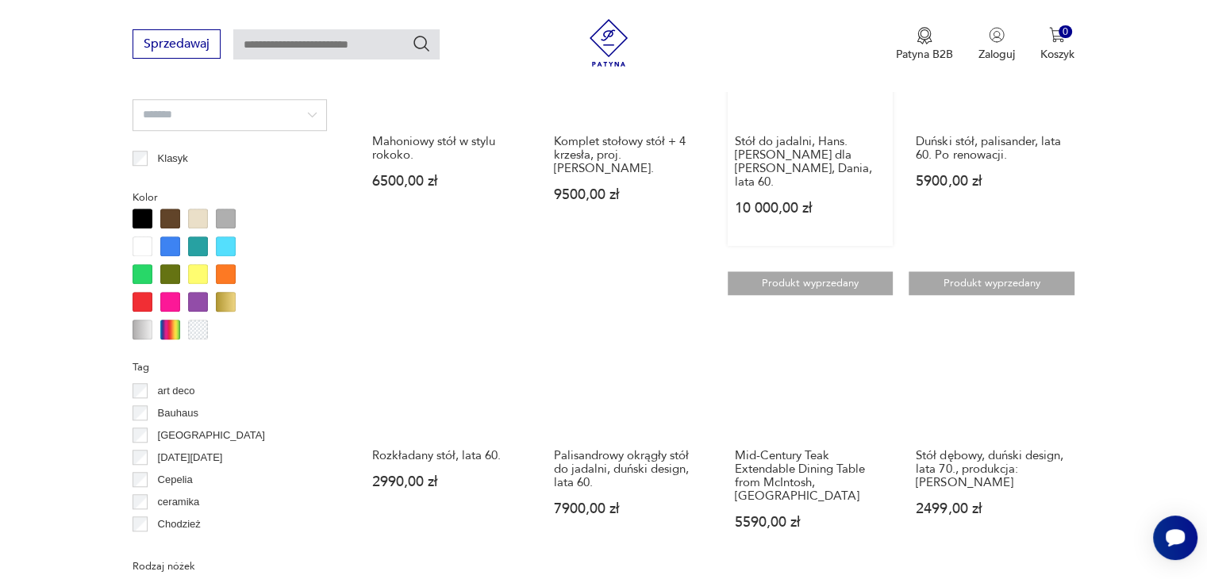
scroll to position [1690, 0]
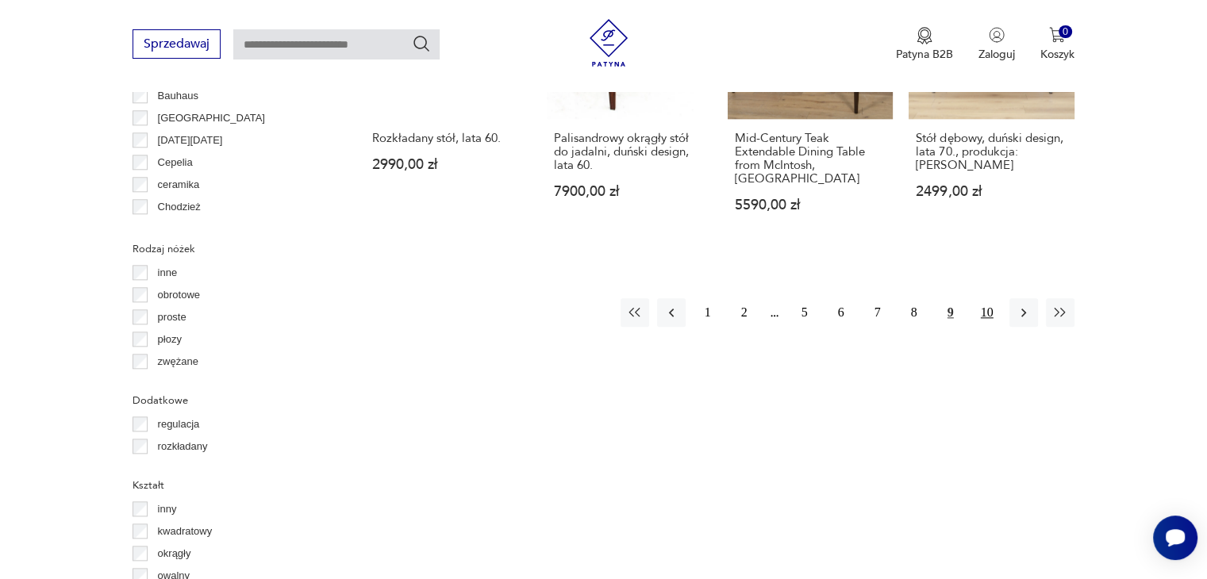
click at [990, 298] on button "10" at bounding box center [987, 312] width 29 height 29
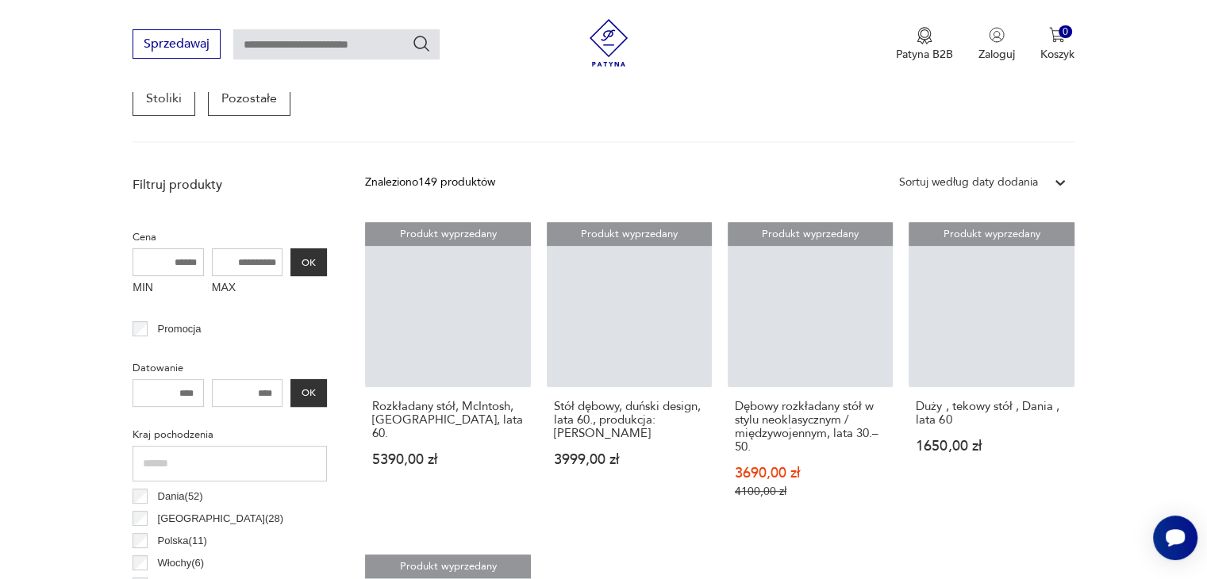
scroll to position [421, 0]
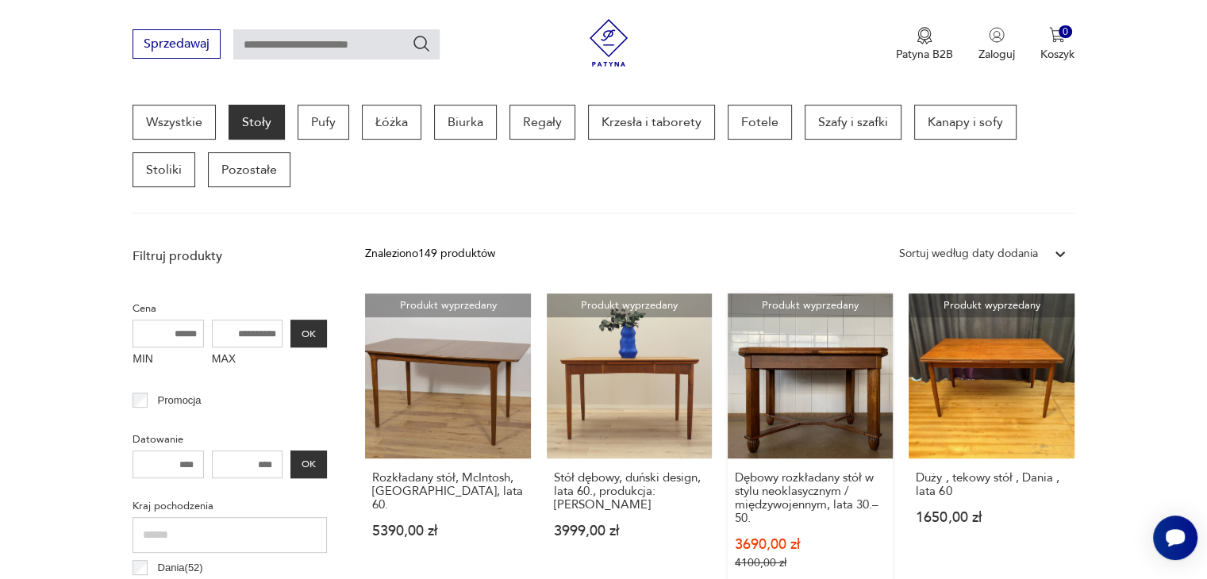
click at [804, 372] on link "Produkt wyprzedany Dębowy rozkładany stół w stylu neoklasycznym / międzywojenny…" at bounding box center [810, 447] width 165 height 307
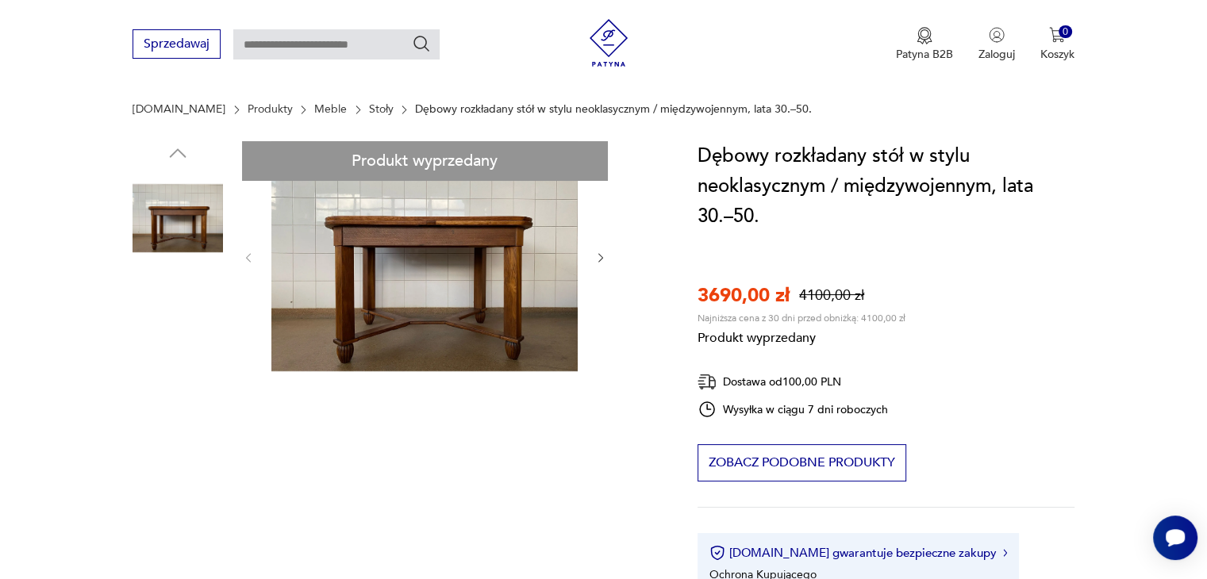
scroll to position [159, 0]
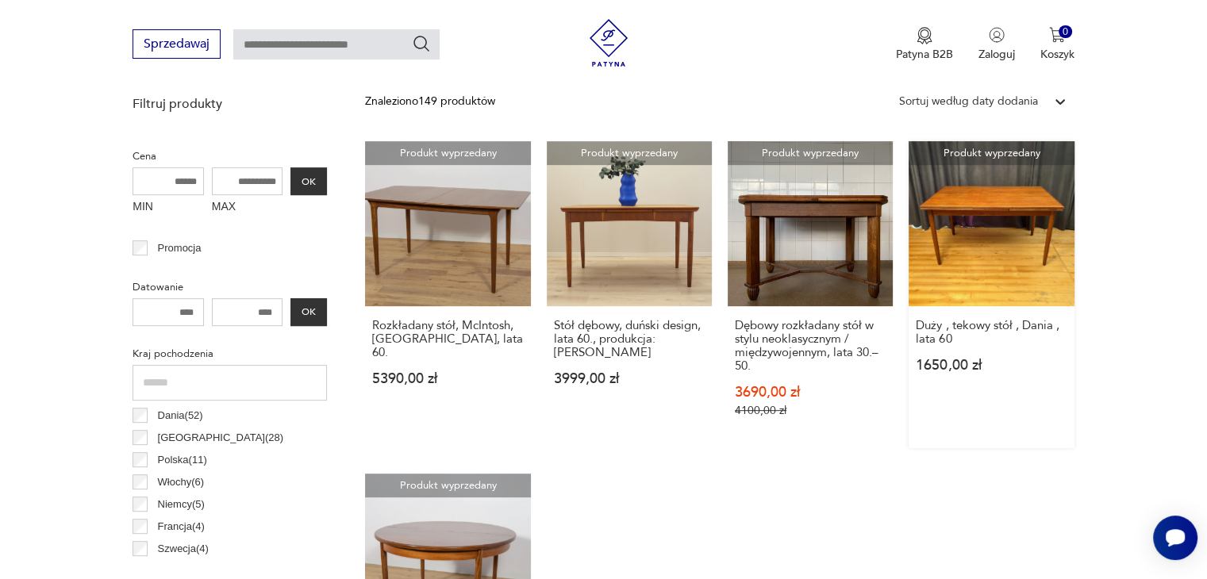
scroll to position [659, 0]
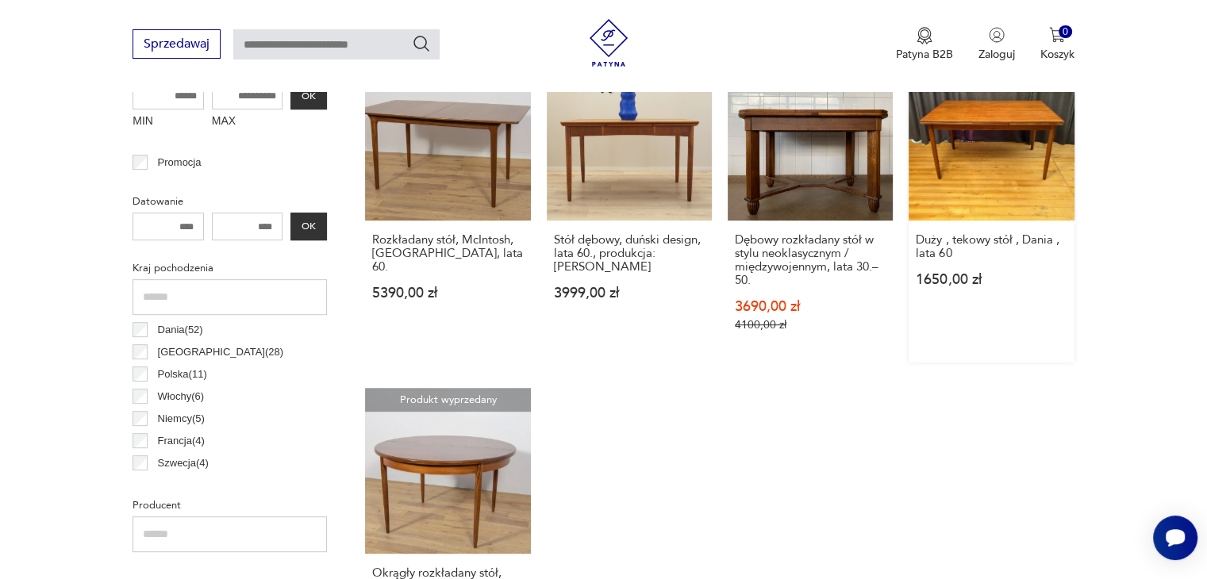
click at [978, 191] on link "Produkt wyprzedany Duży , tekowy stół , [GEOGRAPHIC_DATA] , lata 60 1650,00 zł" at bounding box center [991, 209] width 165 height 307
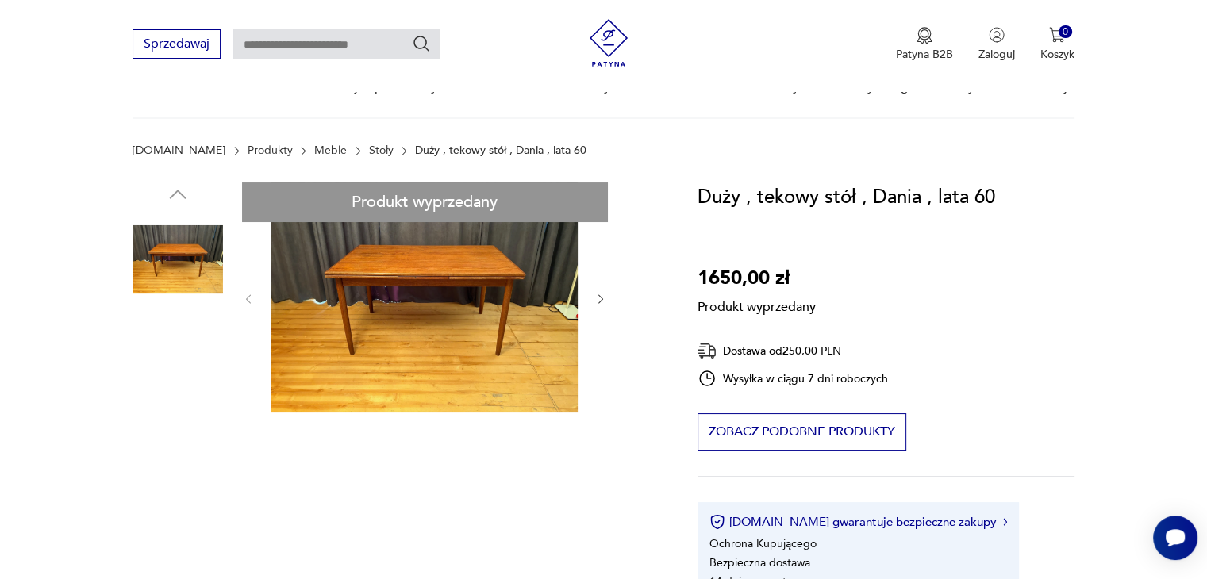
scroll to position [238, 0]
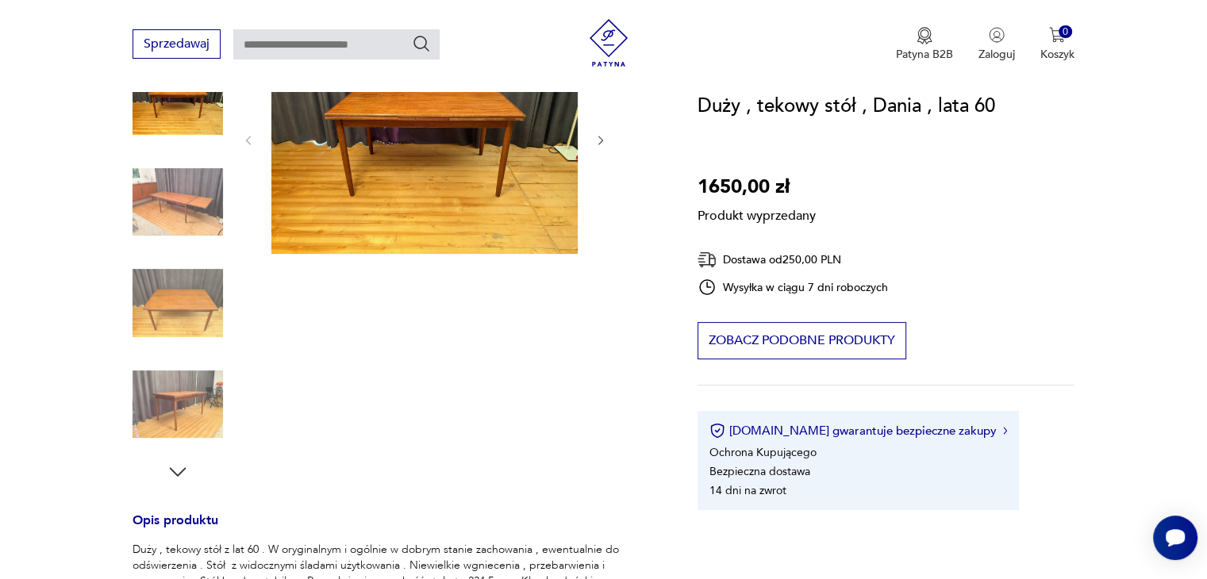
click at [178, 313] on div "Produkt wyprzedany Opis produktu Duży , tekowy stół z lat 60 . W oryginalnym i …" at bounding box center [396, 526] width 527 height 1005
click at [183, 413] on div "Produkt wyprzedany Opis produktu Duży , tekowy stół z lat 60 . W oryginalnym i …" at bounding box center [396, 526] width 527 height 1005
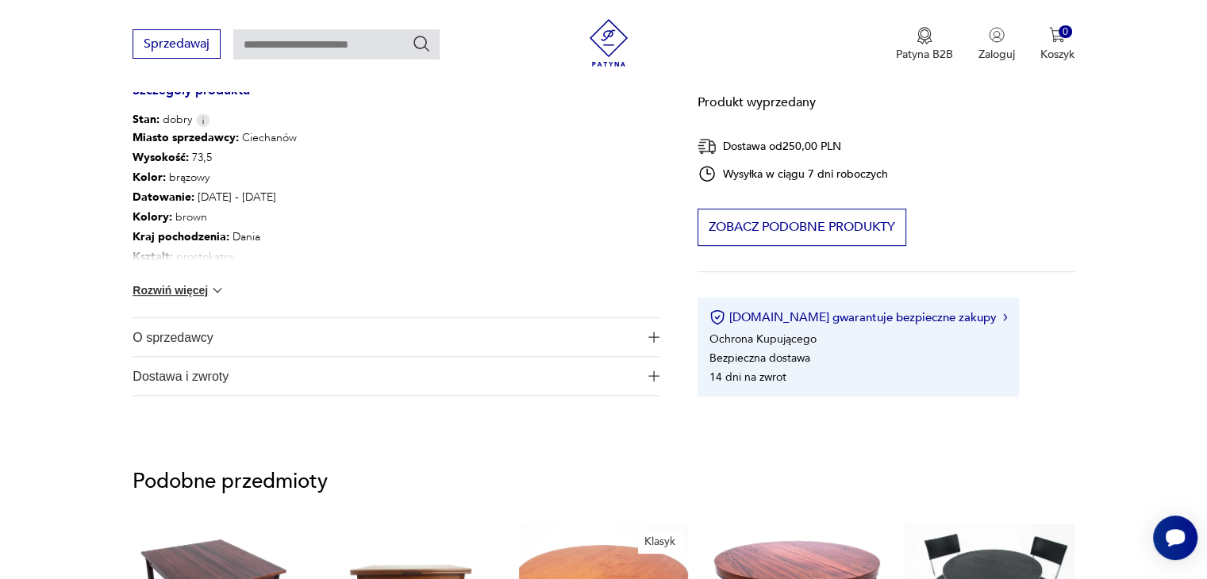
scroll to position [873, 0]
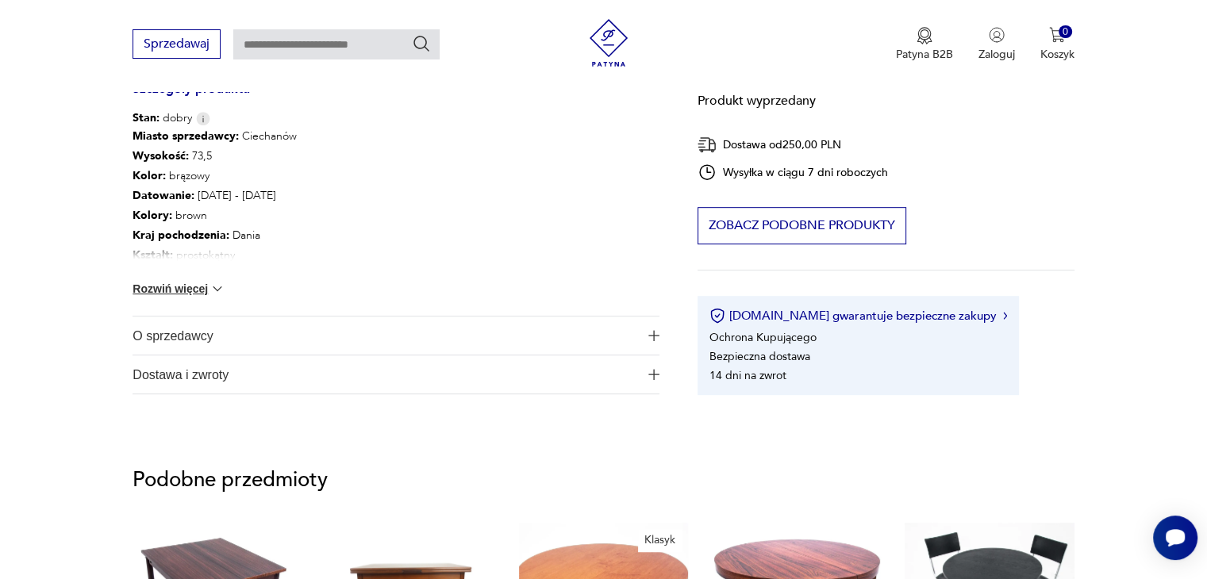
click at [194, 284] on button "Rozwiń więcej" at bounding box center [179, 289] width 92 height 16
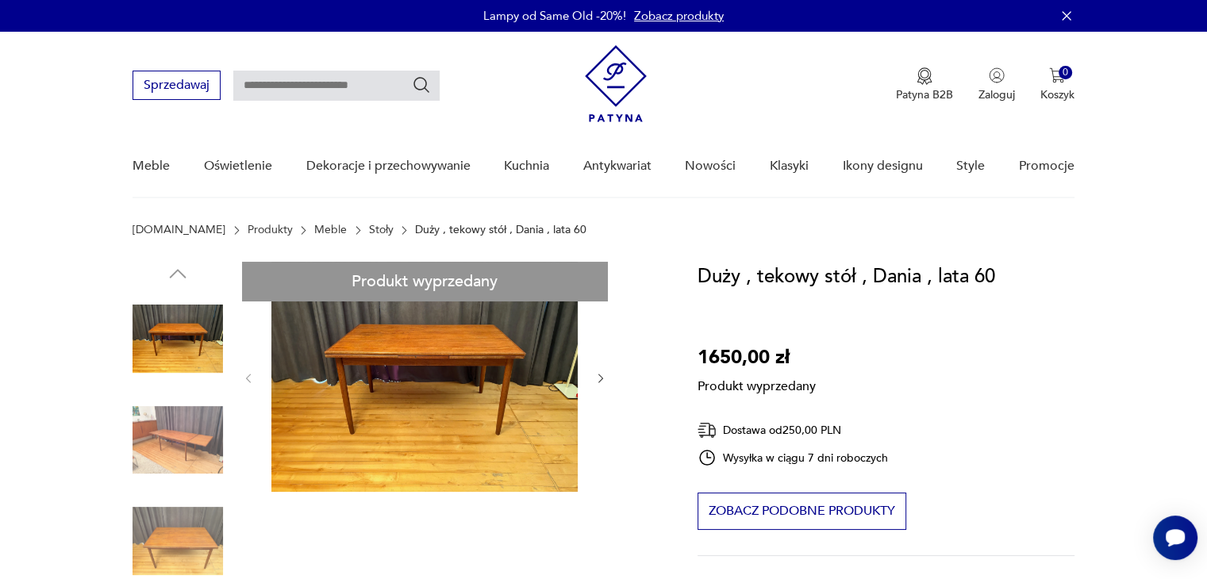
scroll to position [238, 0]
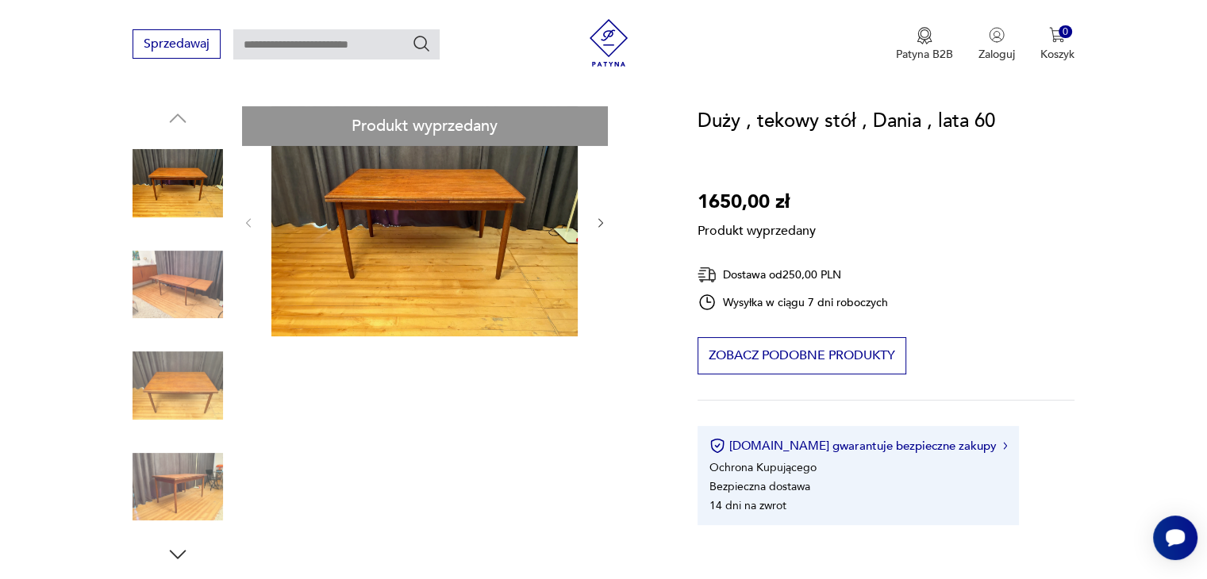
scroll to position [79, 0]
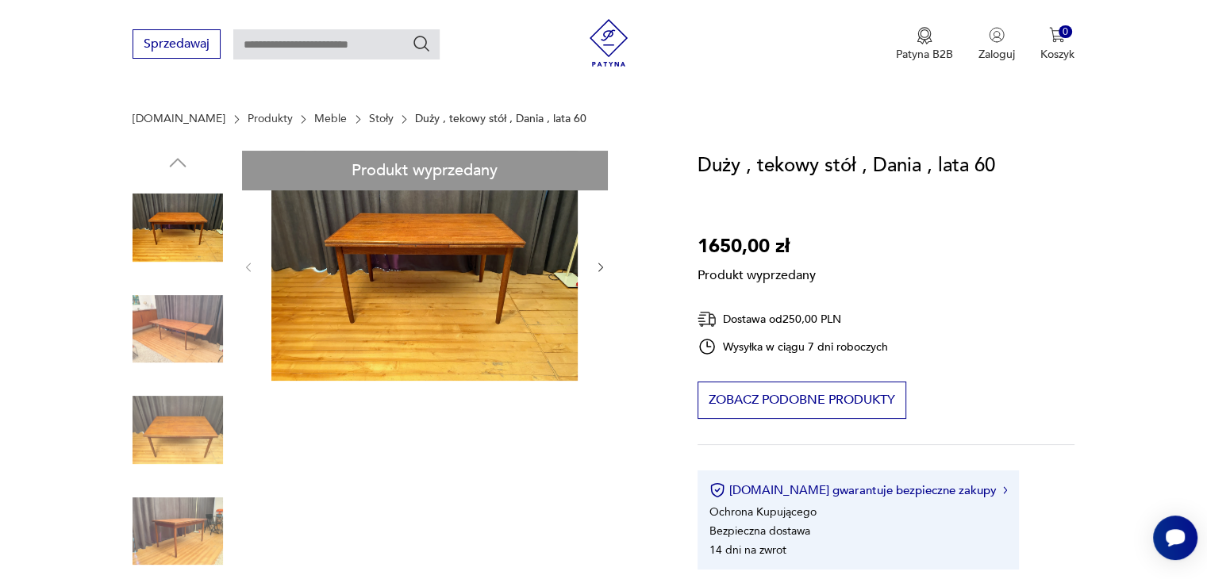
scroll to position [159, 0]
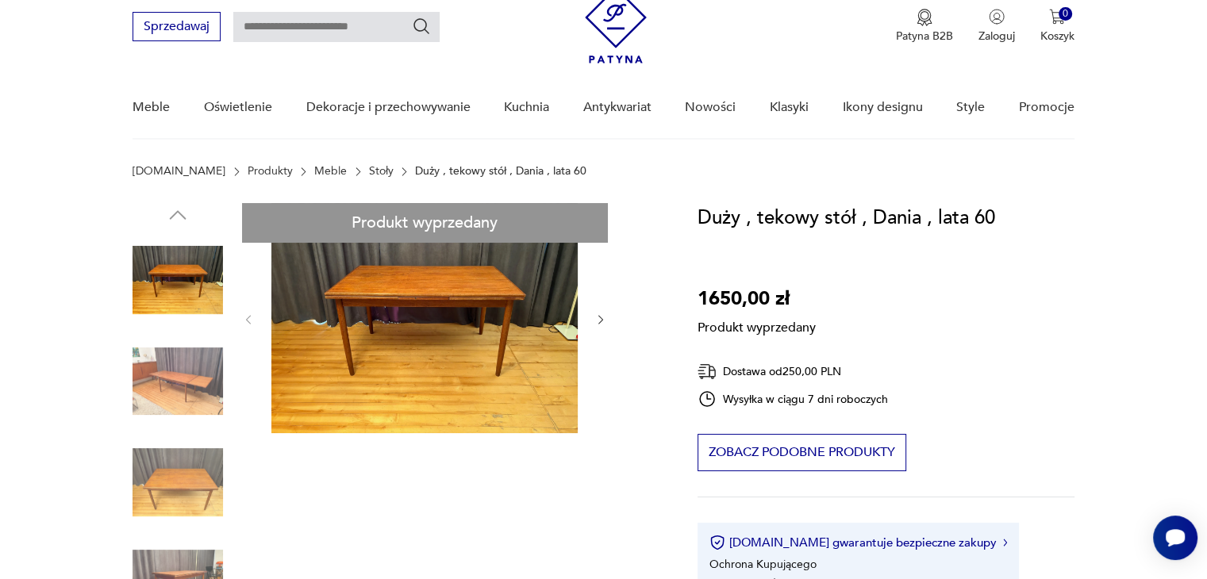
scroll to position [0, 0]
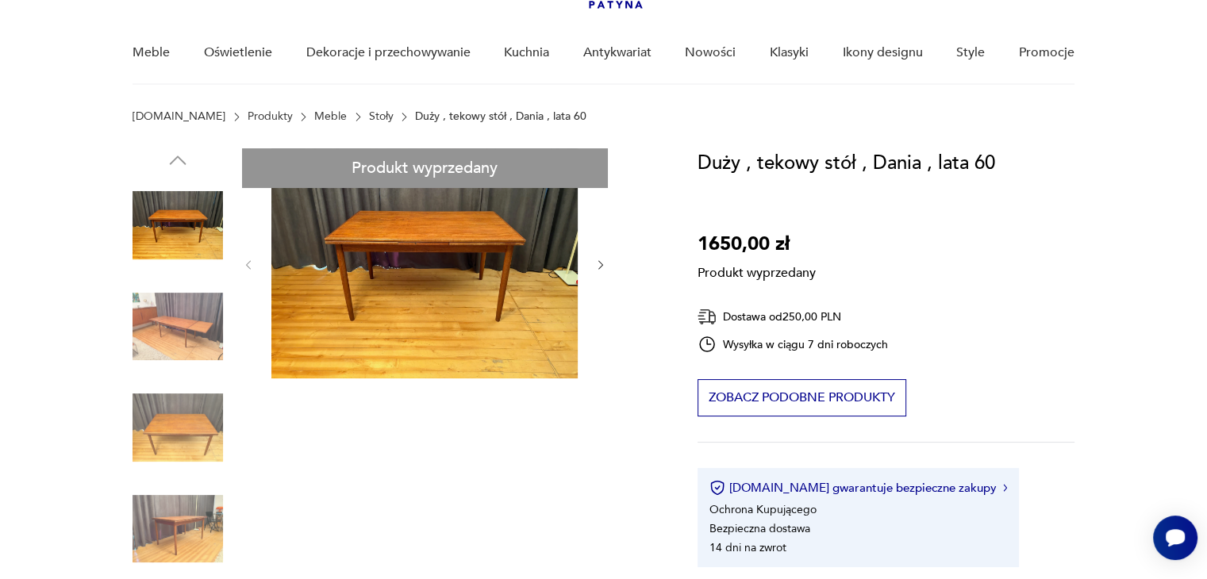
scroll to position [238, 0]
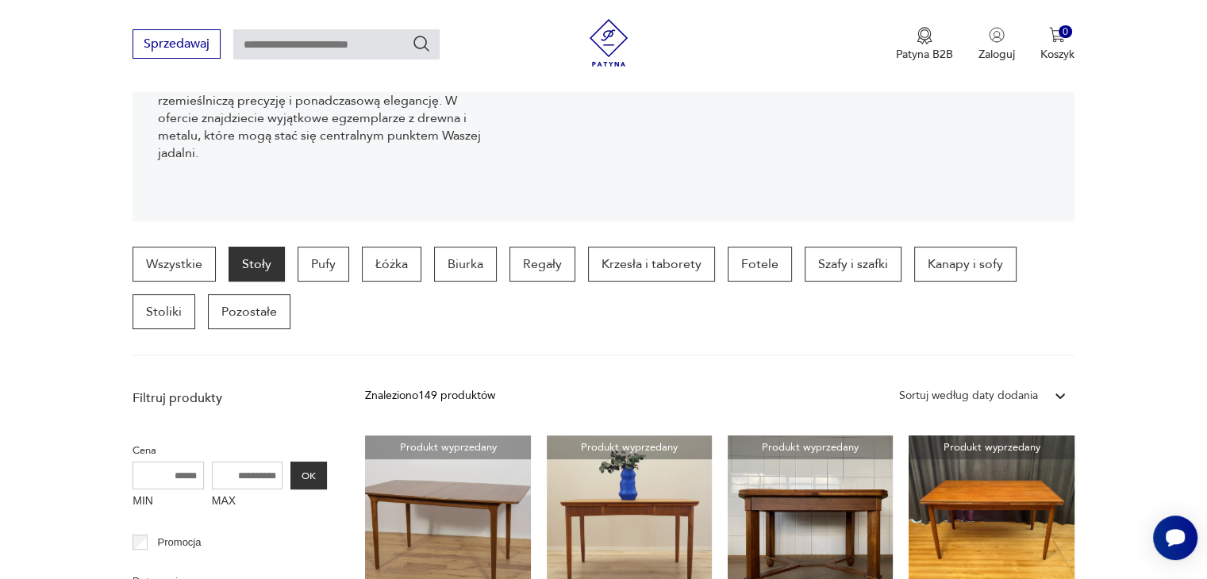
scroll to position [317, 0]
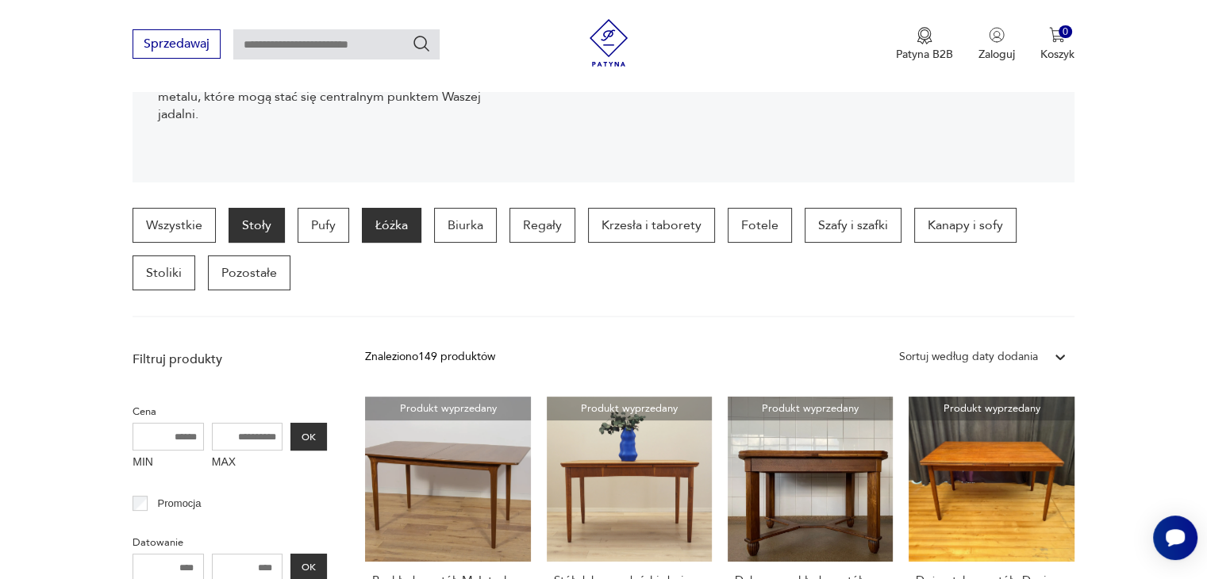
click at [382, 219] on p "Łóżka" at bounding box center [392, 225] width 60 height 35
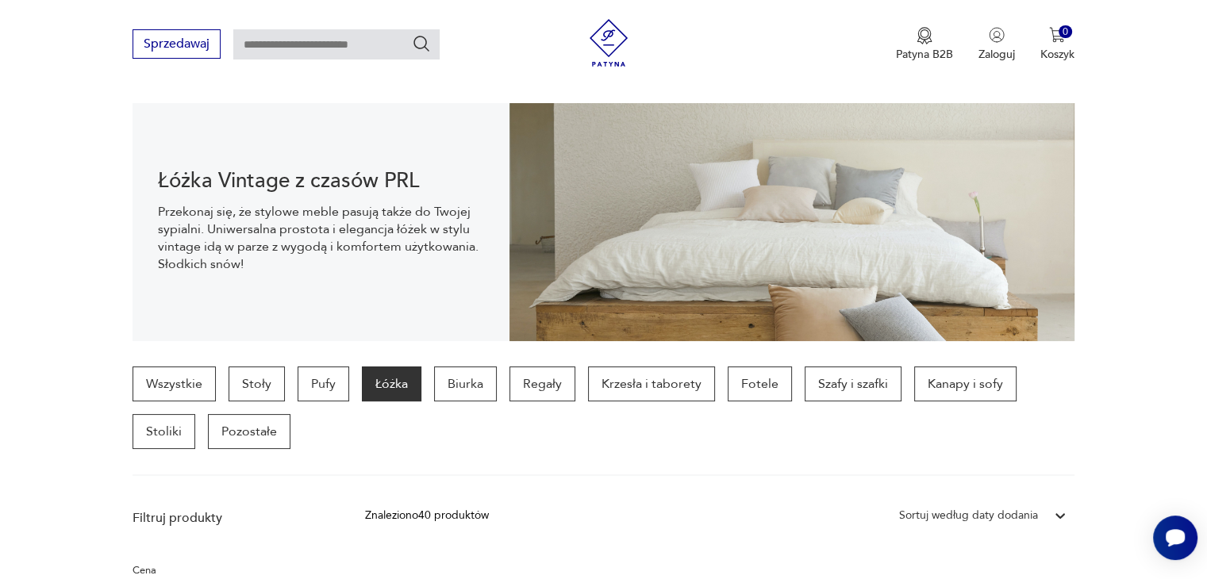
scroll to position [476, 0]
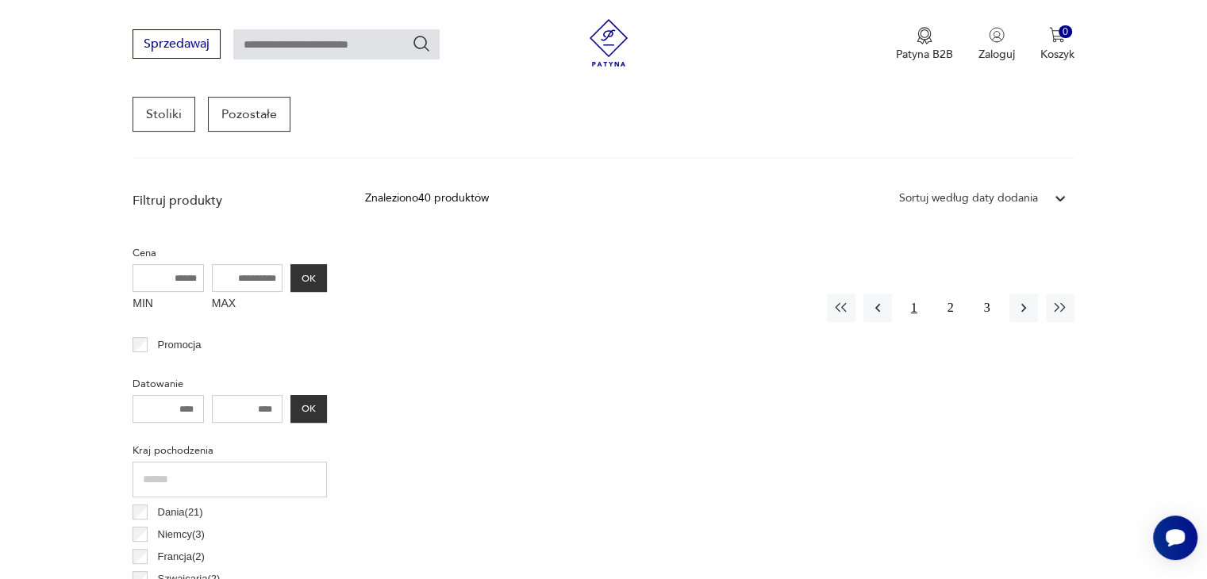
click at [913, 307] on button "1" at bounding box center [914, 308] width 29 height 29
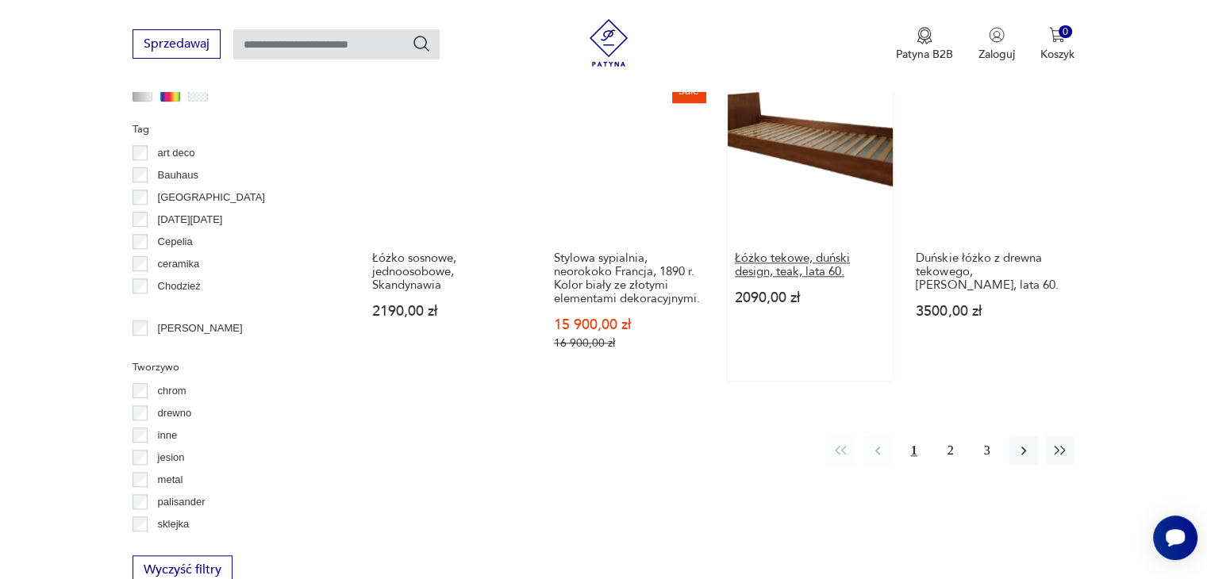
scroll to position [1690, 0]
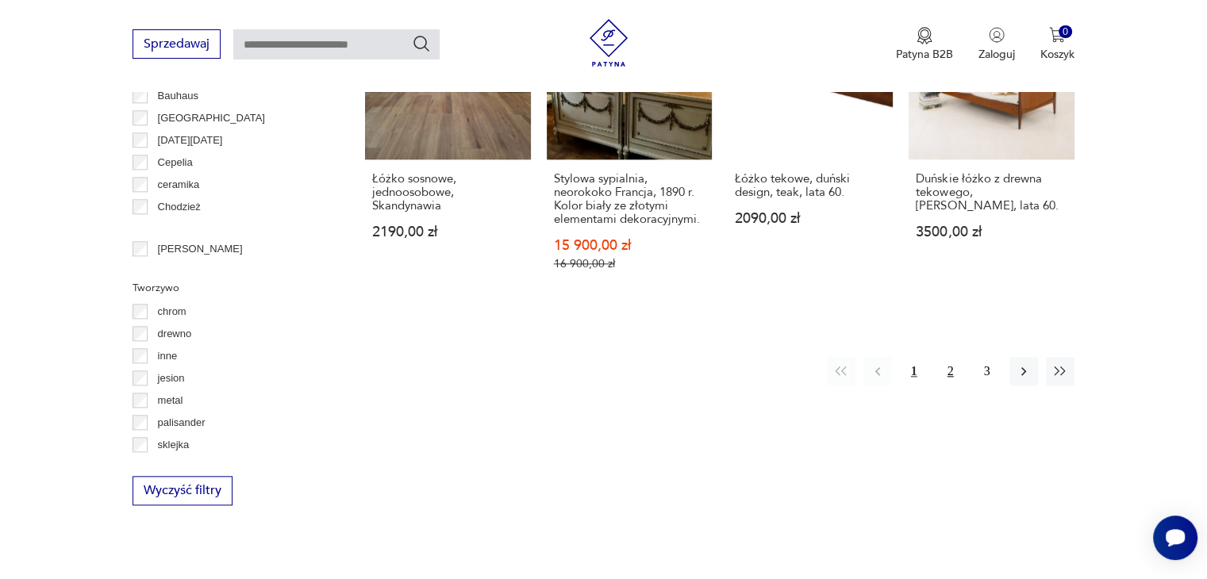
click at [955, 357] on button "2" at bounding box center [950, 371] width 29 height 29
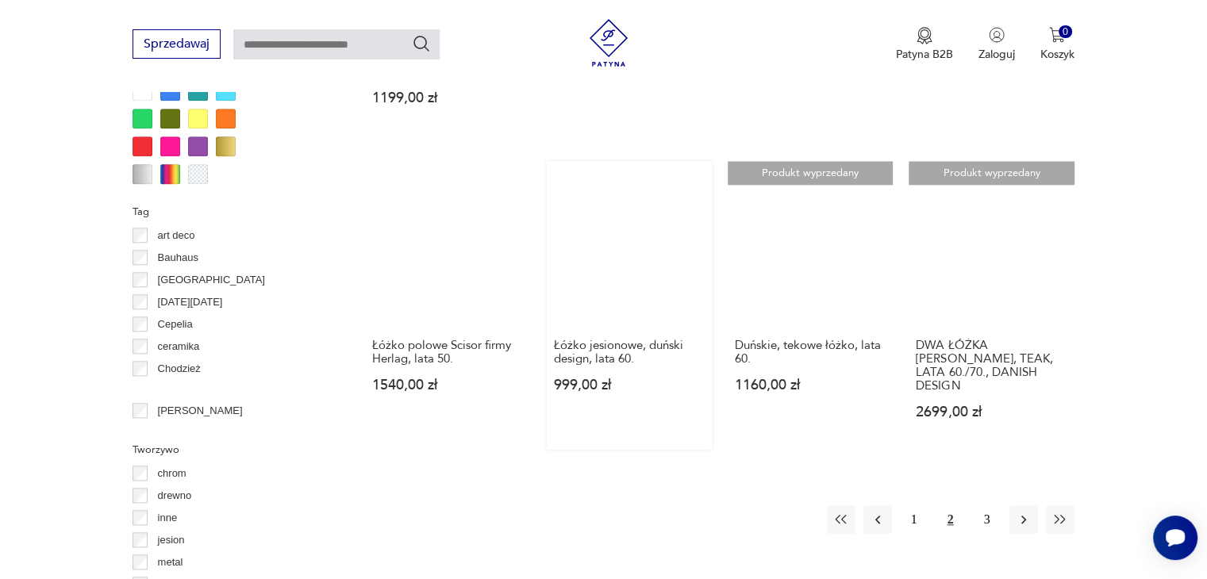
scroll to position [1532, 0]
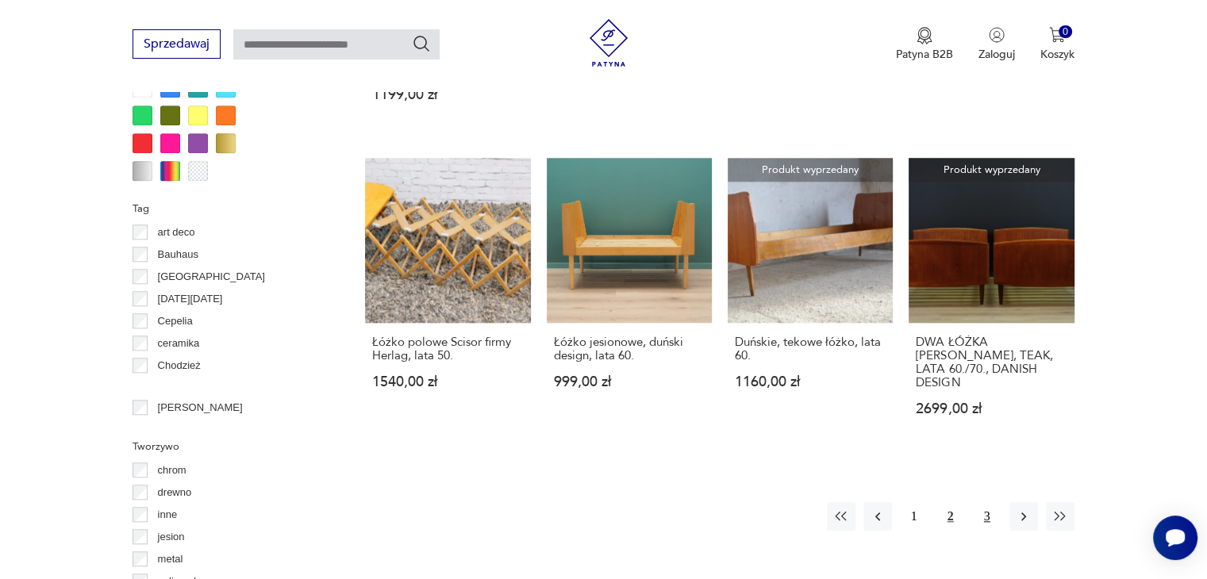
click at [986, 502] on button "3" at bounding box center [987, 516] width 29 height 29
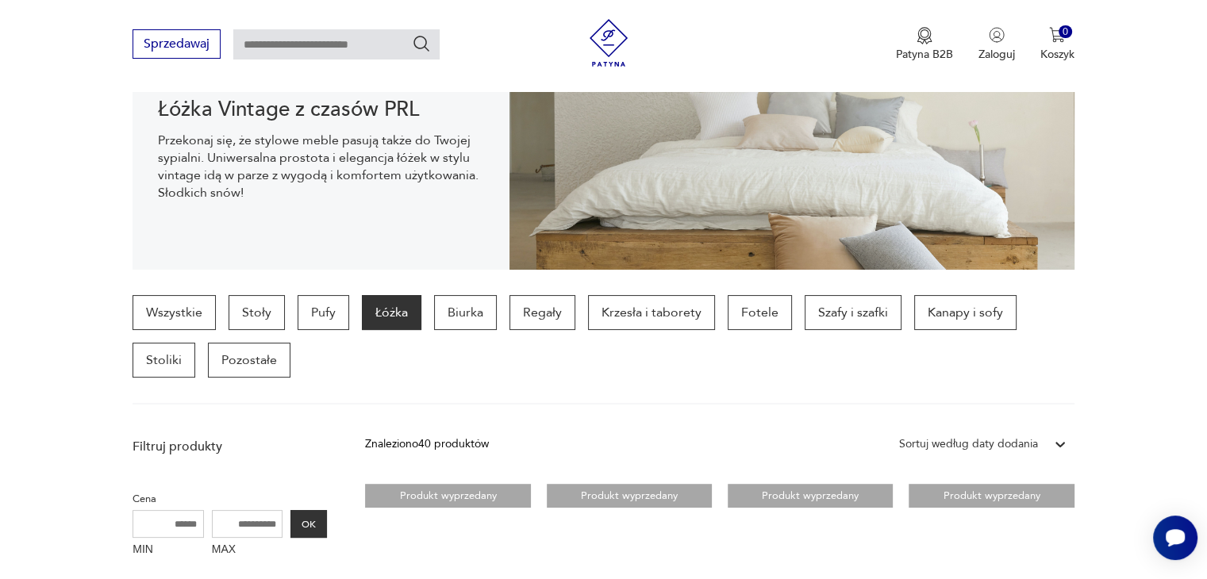
scroll to position [238, 0]
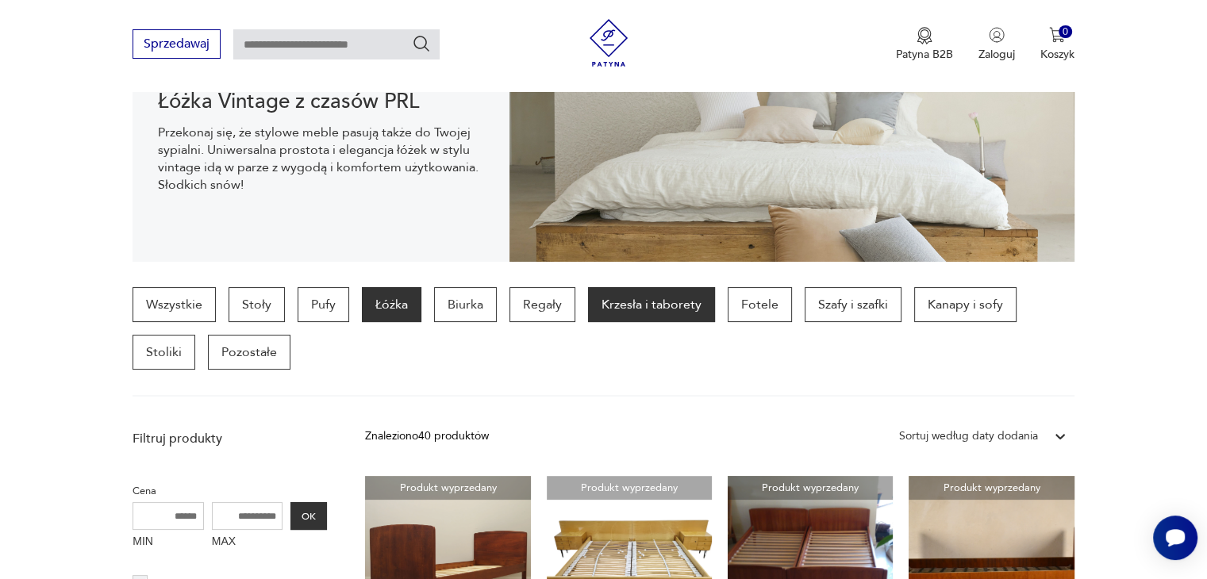
click at [604, 304] on p "Krzesła i taborety" at bounding box center [651, 304] width 127 height 35
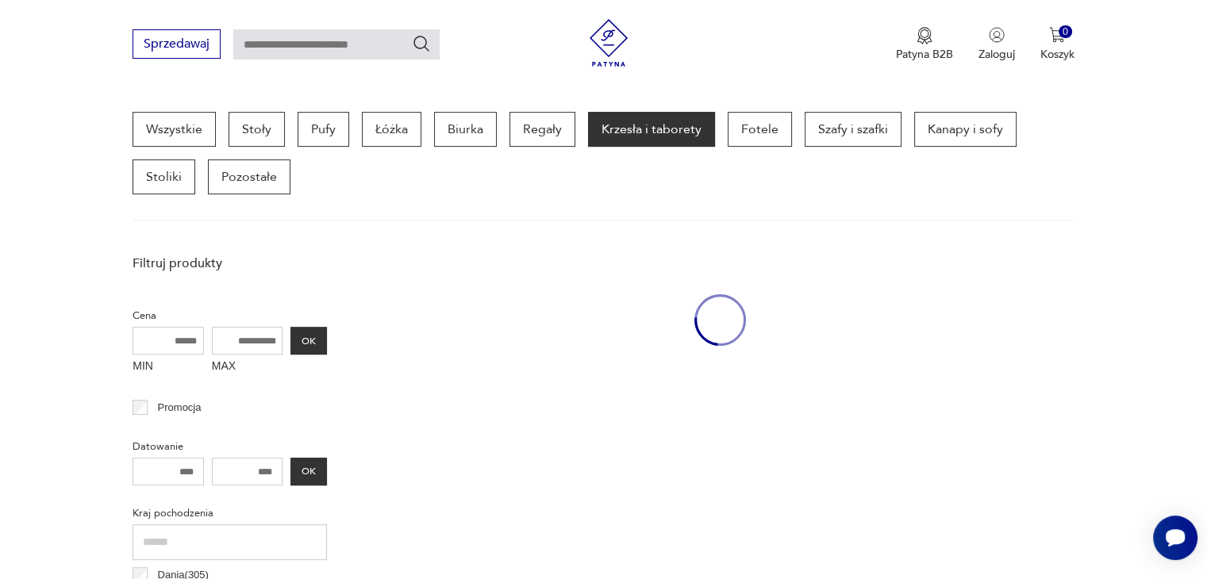
scroll to position [421, 0]
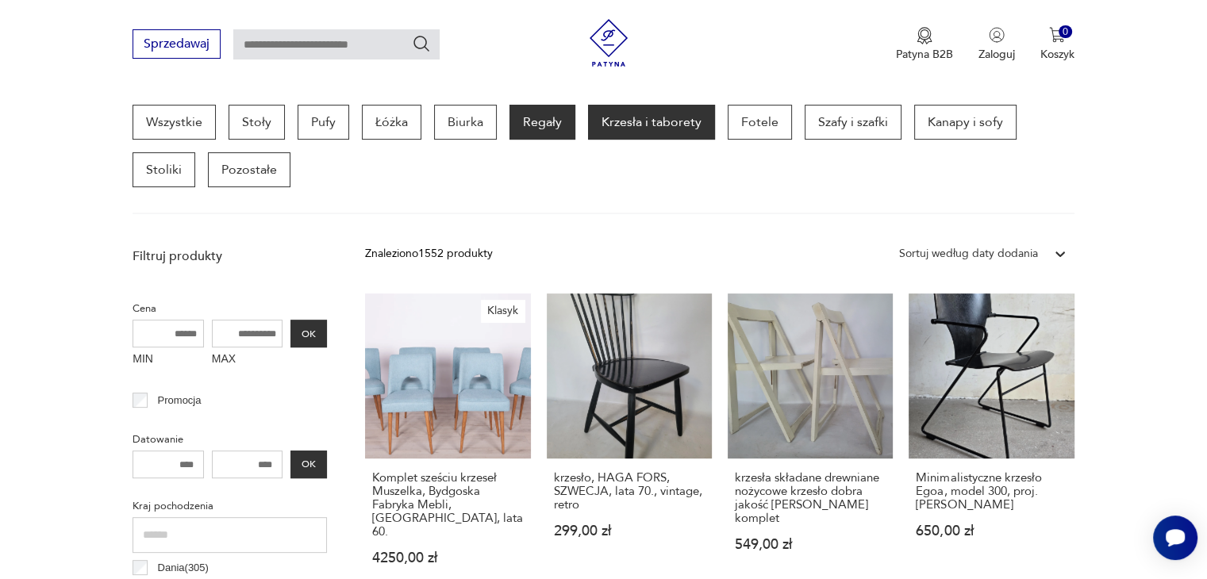
click at [543, 122] on p "Regały" at bounding box center [542, 122] width 66 height 35
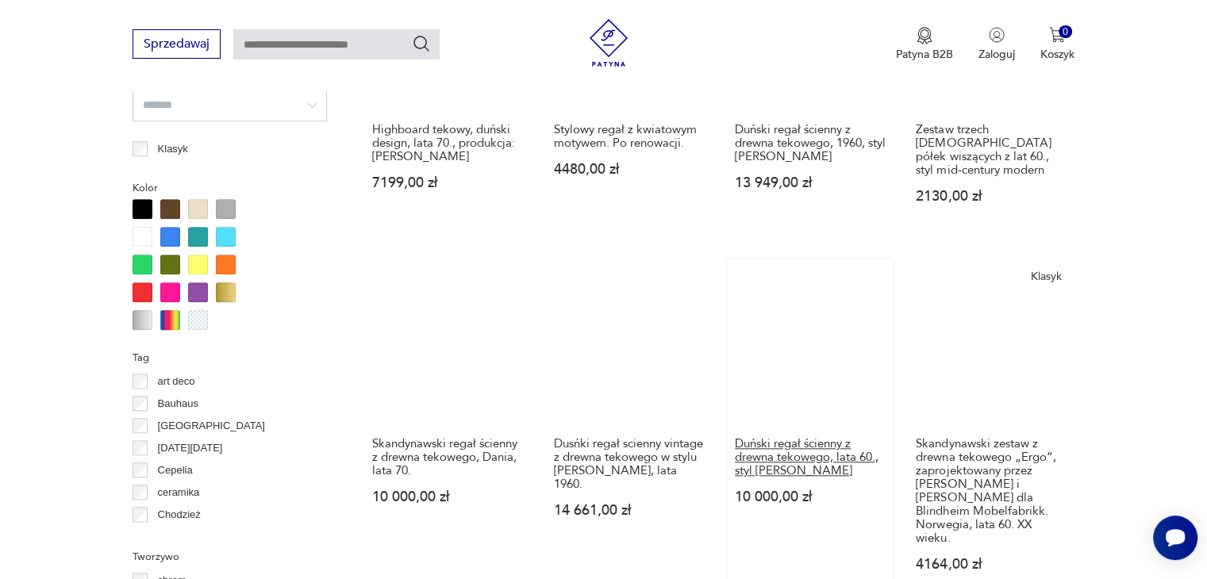
scroll to position [1611, 0]
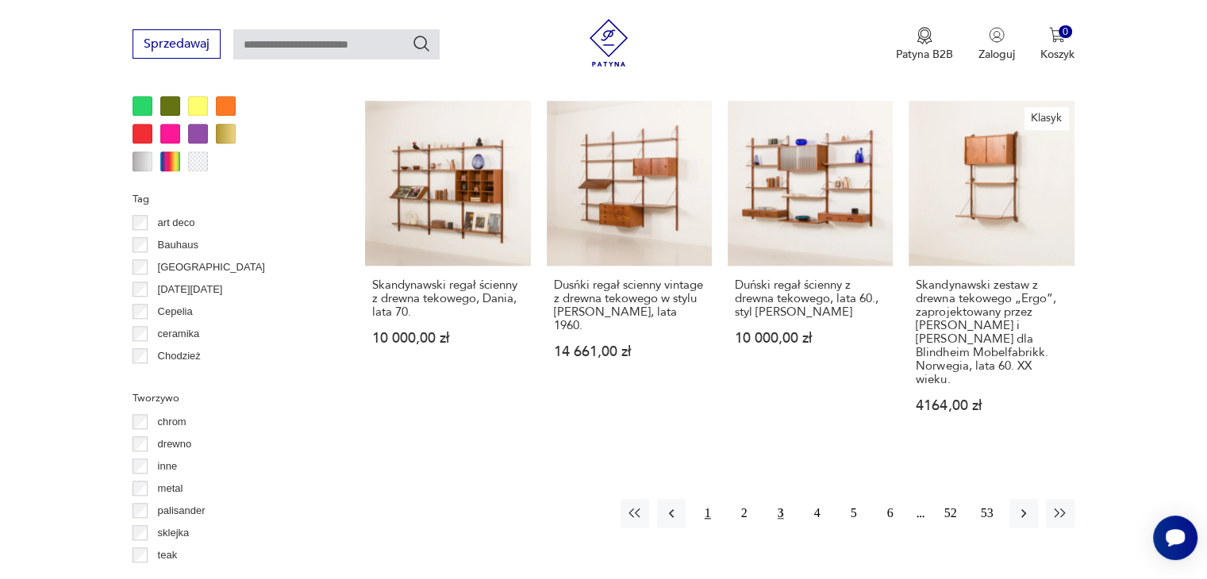
click at [704, 499] on button "1" at bounding box center [708, 513] width 29 height 29
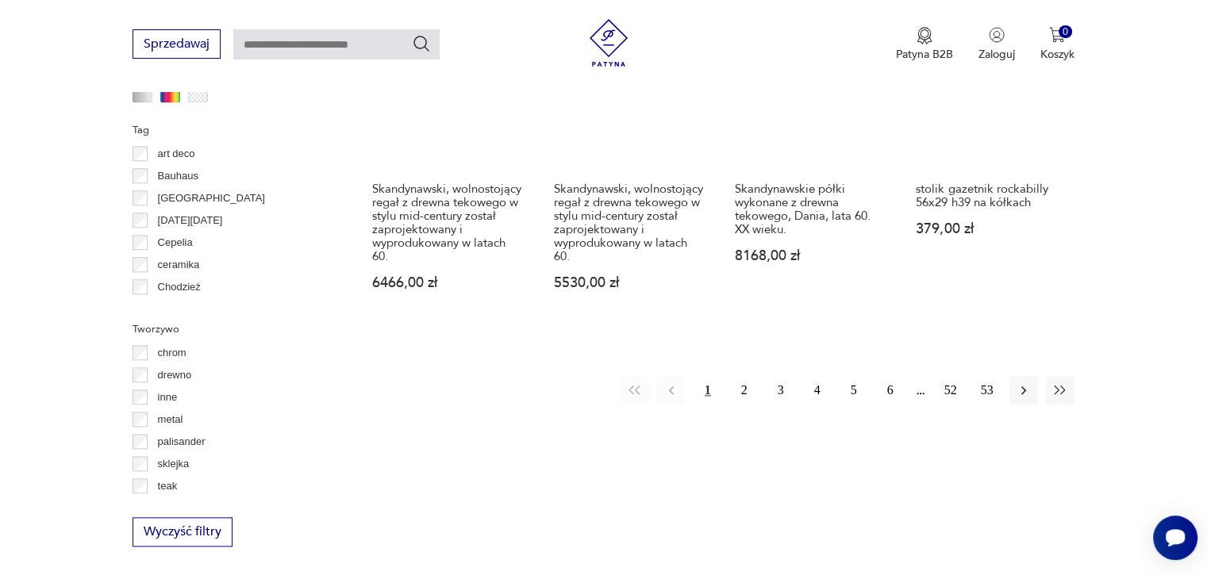
scroll to position [1690, 0]
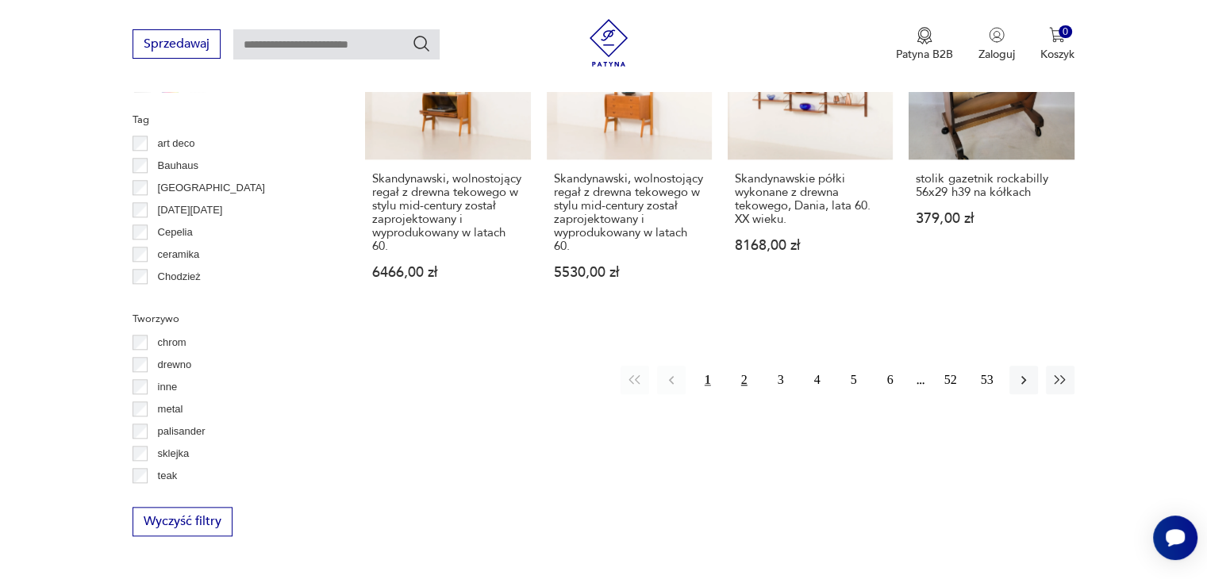
click at [745, 366] on button "2" at bounding box center [744, 380] width 29 height 29
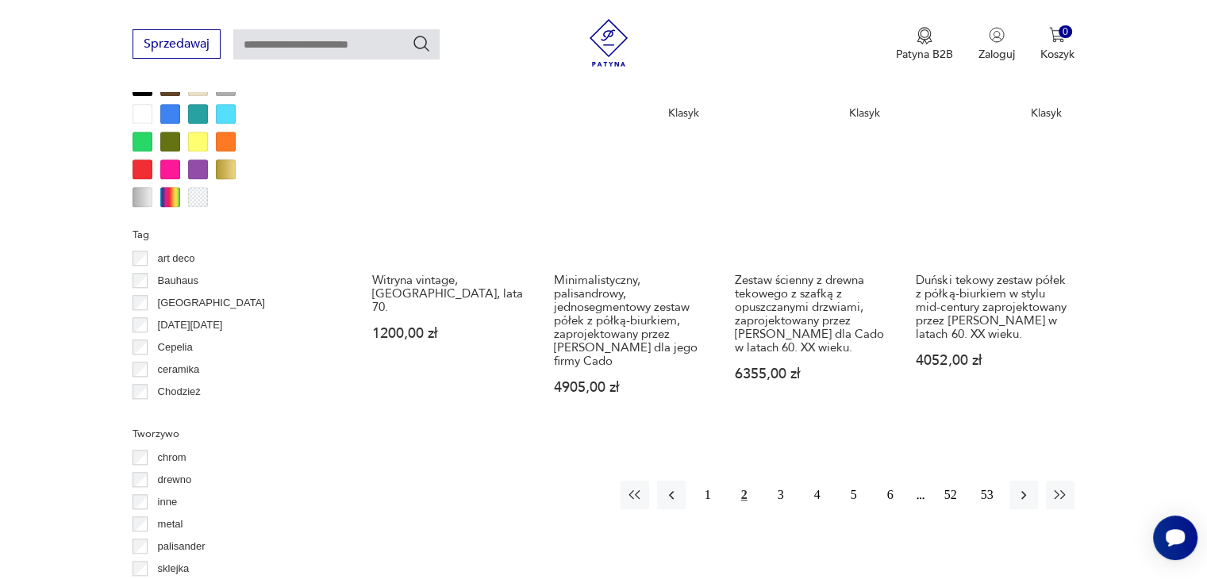
scroll to position [1611, 0]
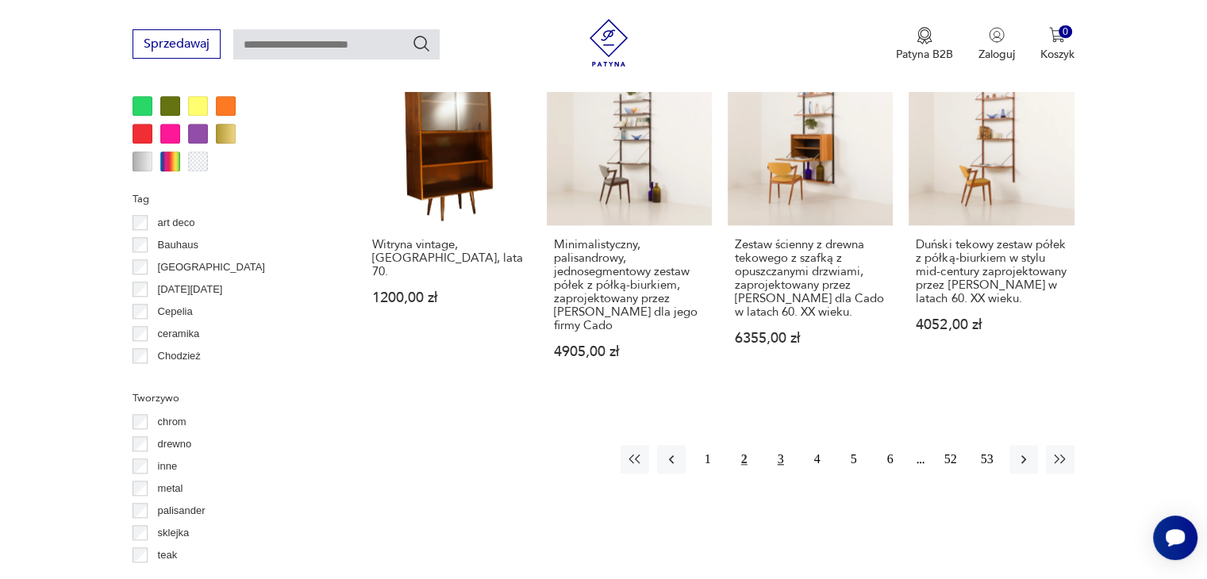
click at [778, 445] on button "3" at bounding box center [781, 459] width 29 height 29
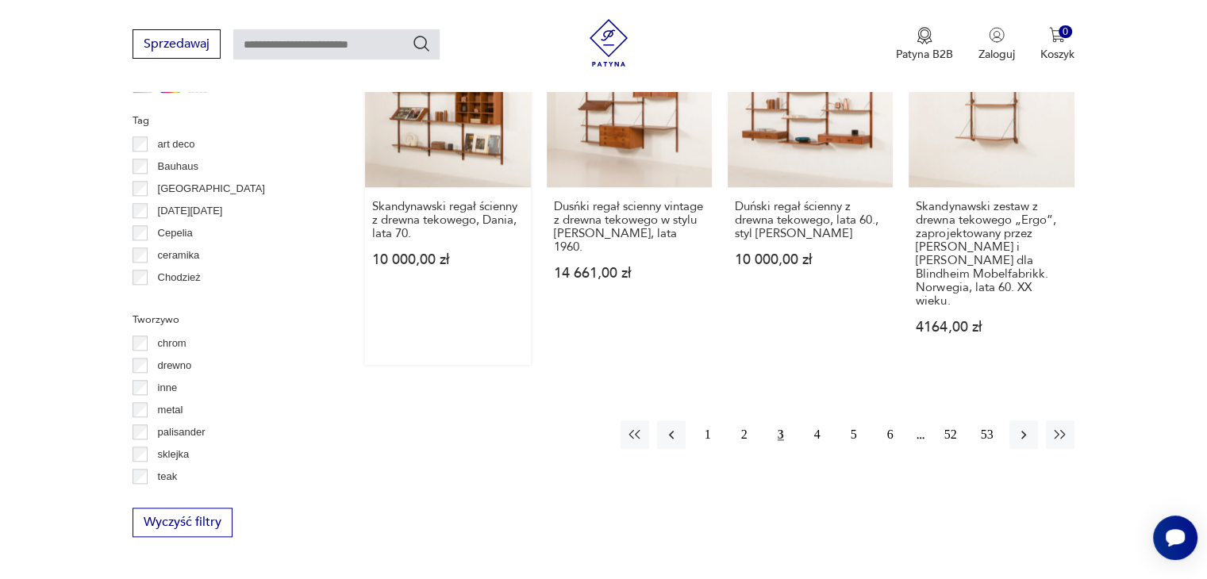
scroll to position [1690, 0]
click at [816, 420] on button "4" at bounding box center [817, 434] width 29 height 29
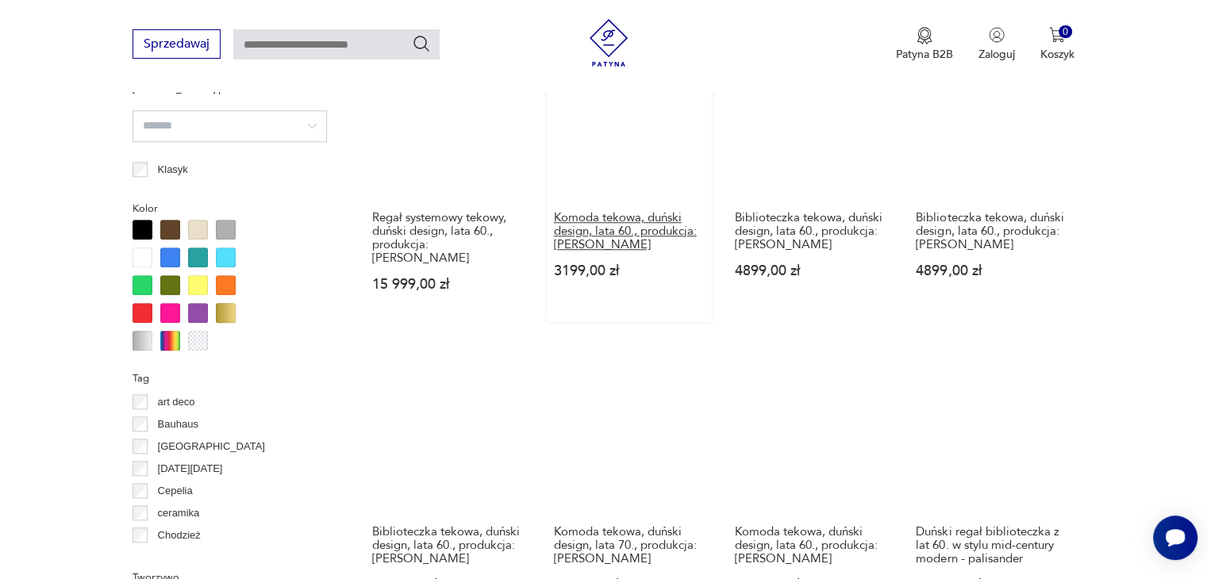
scroll to position [1611, 0]
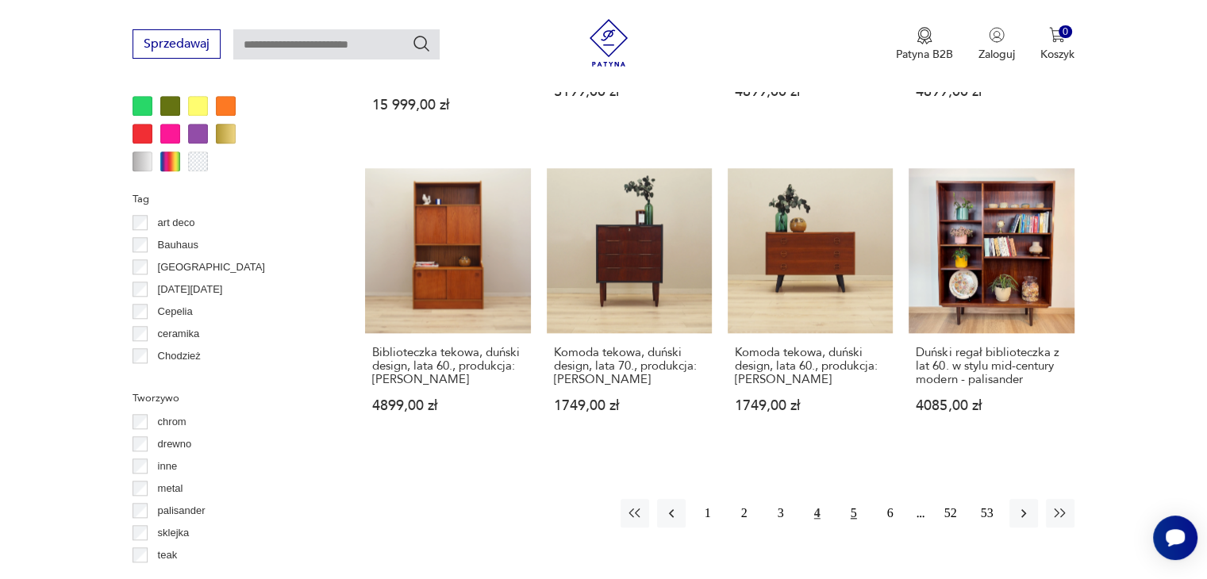
click at [851, 499] on button "5" at bounding box center [854, 513] width 29 height 29
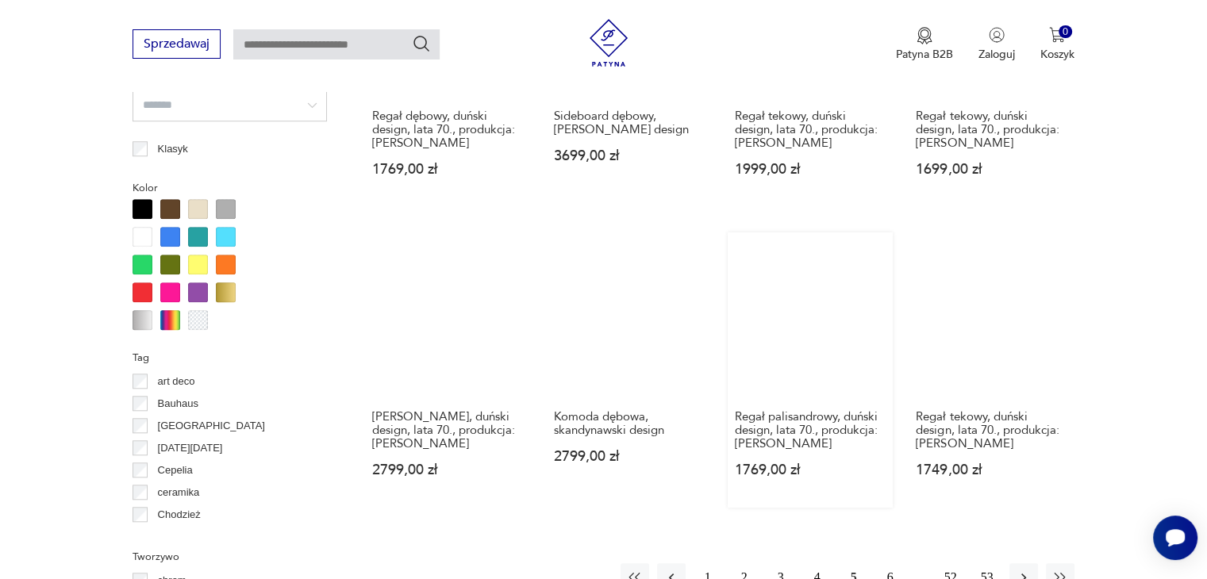
scroll to position [1611, 0]
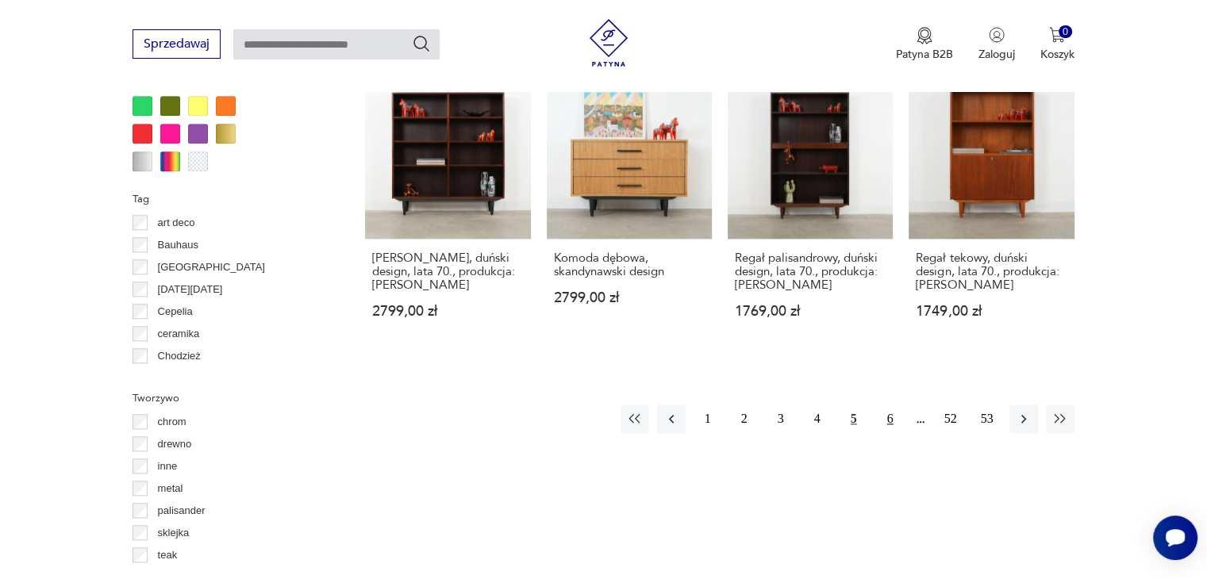
click at [886, 420] on button "6" at bounding box center [890, 419] width 29 height 29
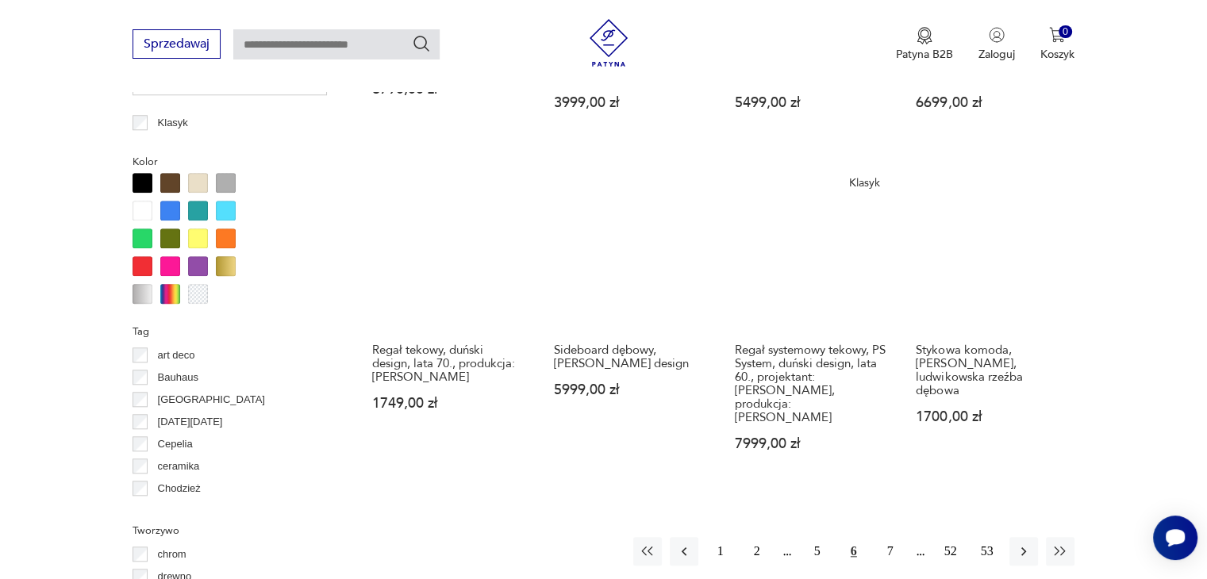
scroll to position [1532, 0]
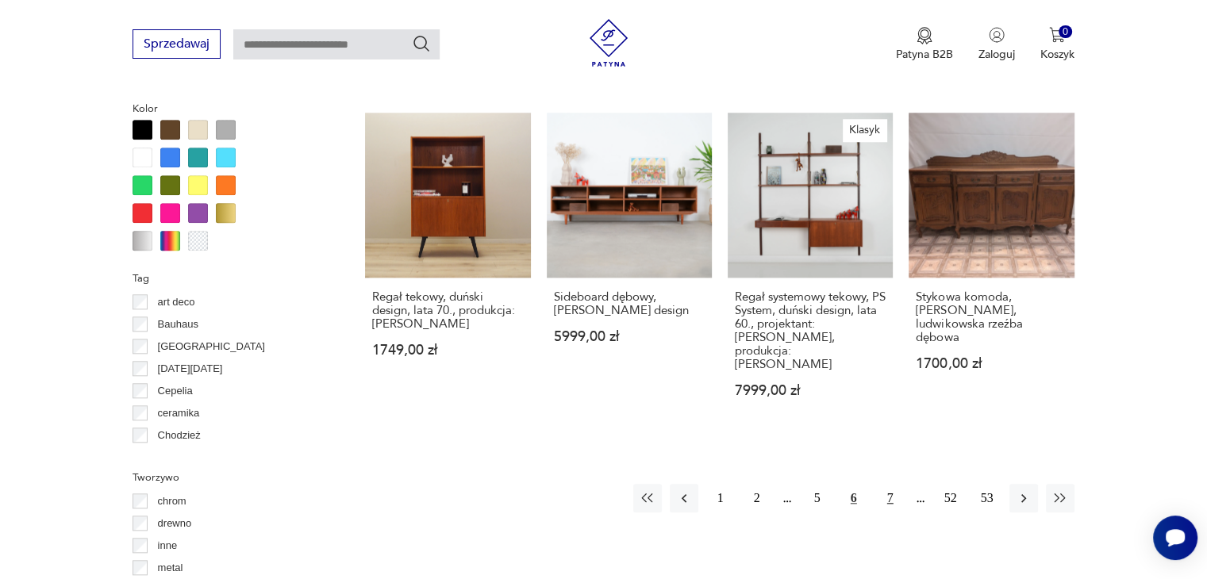
click at [888, 484] on button "7" at bounding box center [890, 498] width 29 height 29
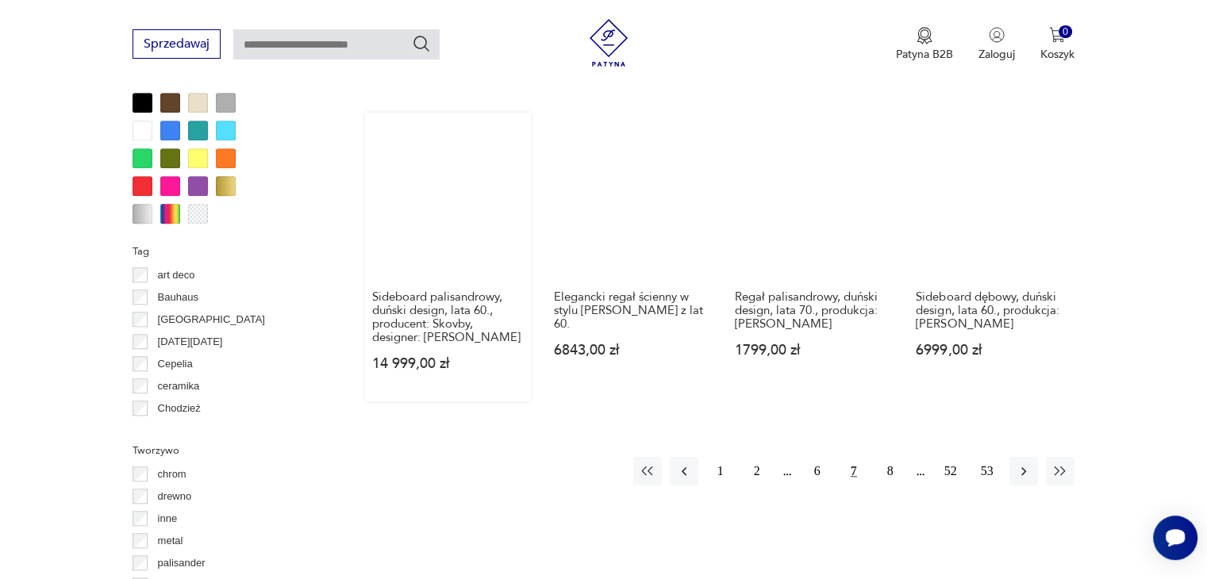
scroll to position [1690, 0]
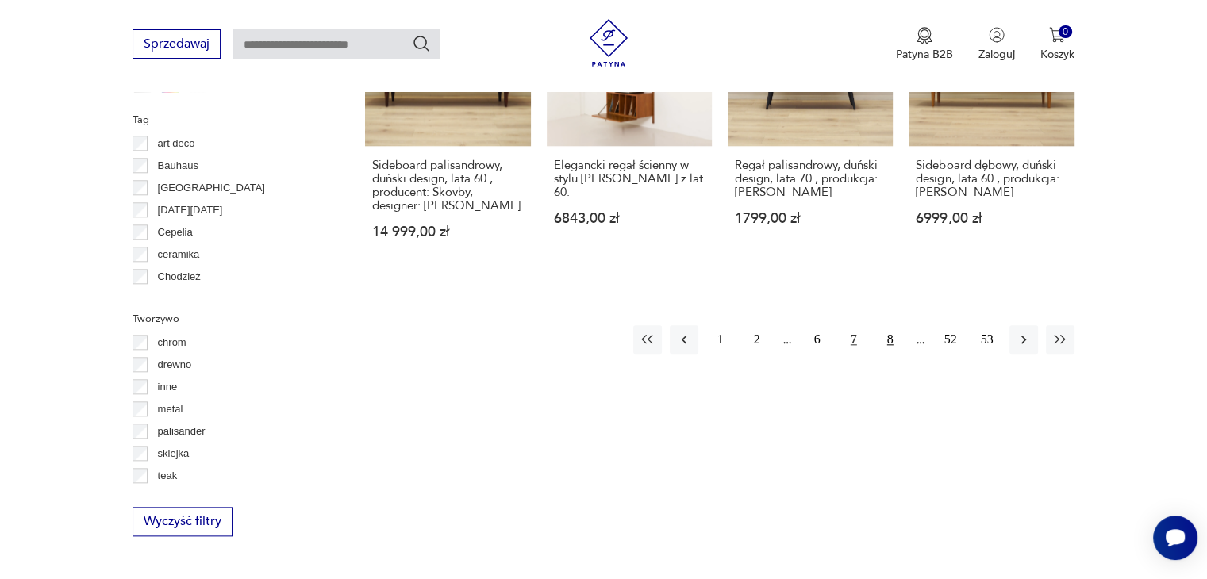
click at [889, 327] on button "8" at bounding box center [890, 339] width 29 height 29
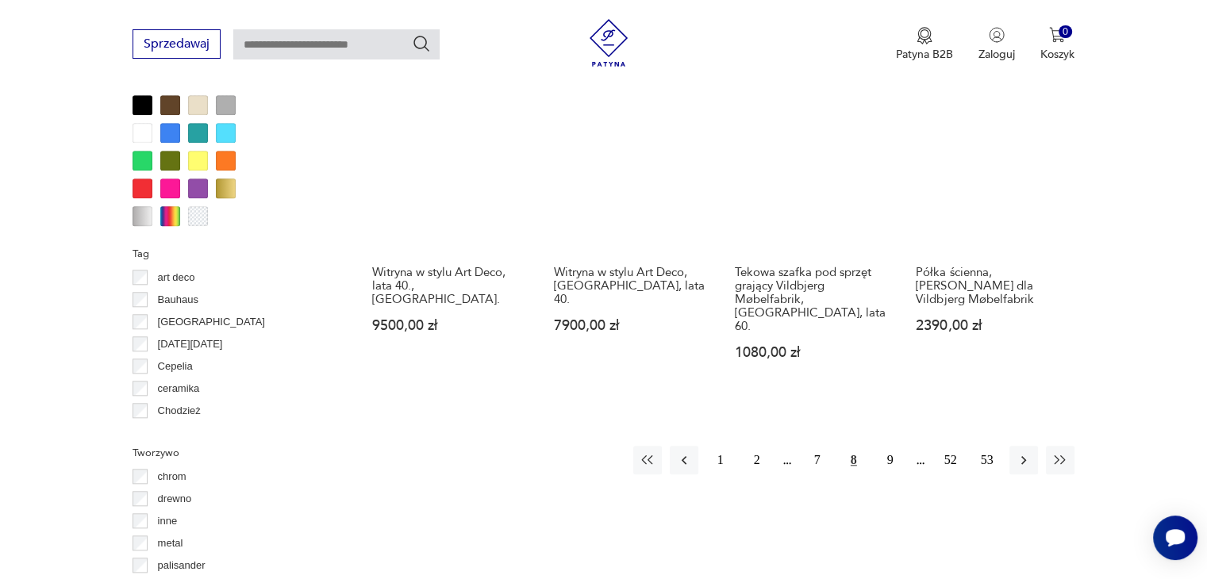
scroll to position [1690, 0]
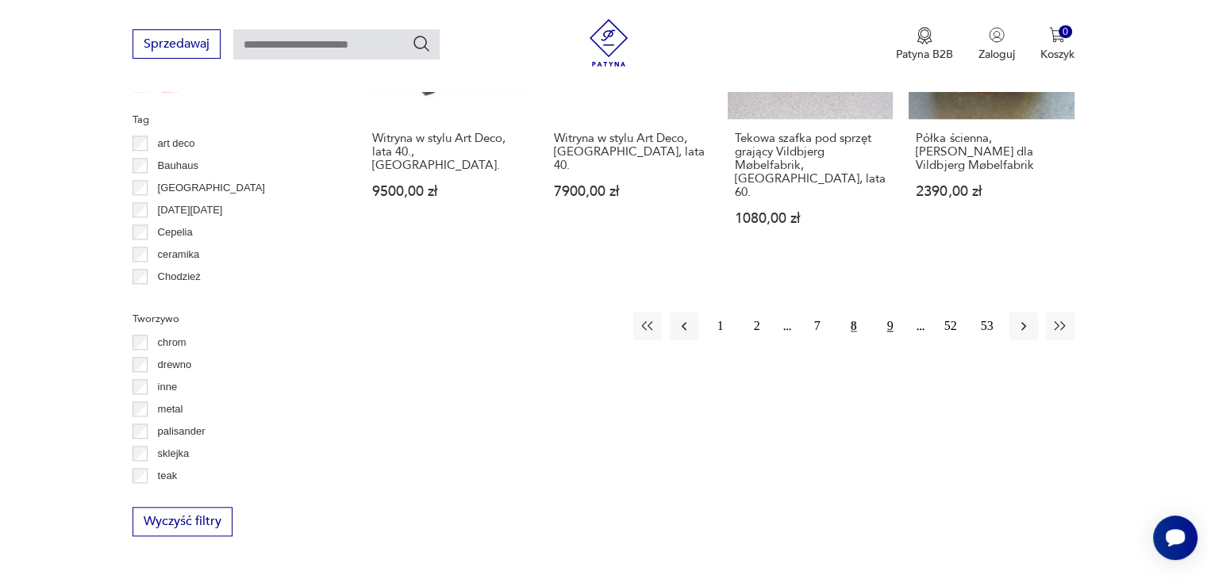
click at [893, 312] on button "9" at bounding box center [890, 326] width 29 height 29
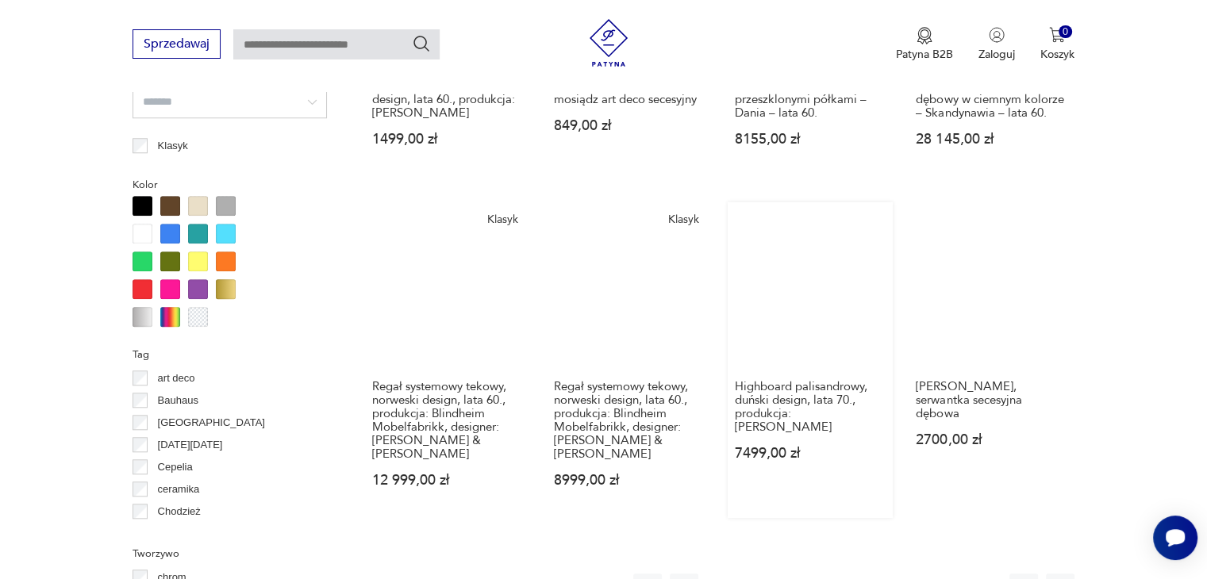
scroll to position [1428, 0]
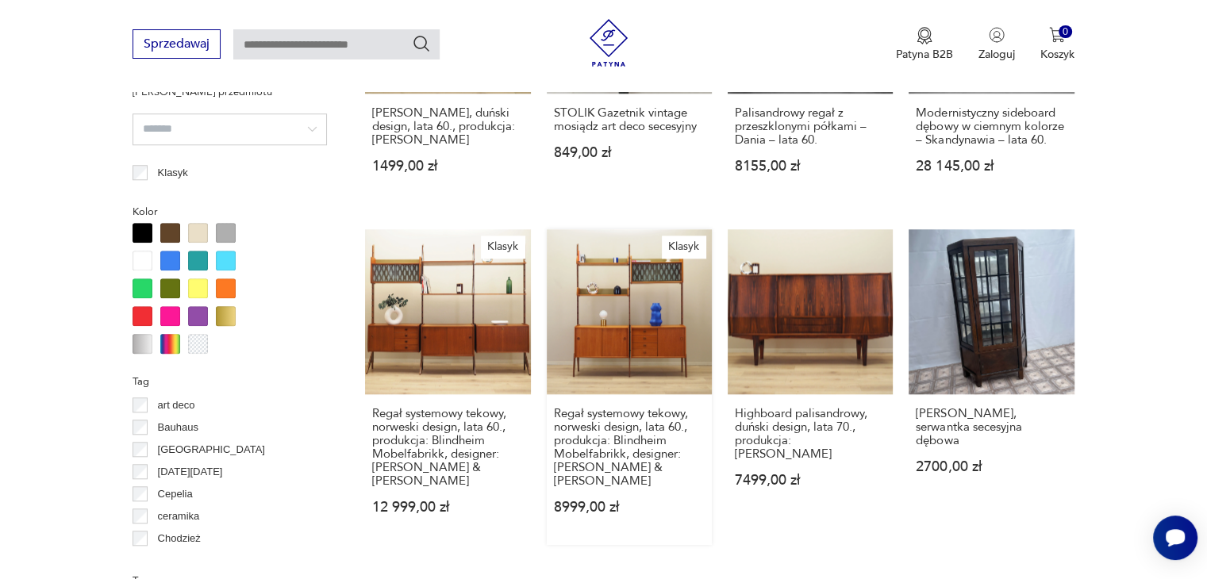
click at [617, 317] on link "Klasyk Regał systemowy tekowy, norweski design, lata 60., produkcja: Blindheim …" at bounding box center [629, 387] width 165 height 316
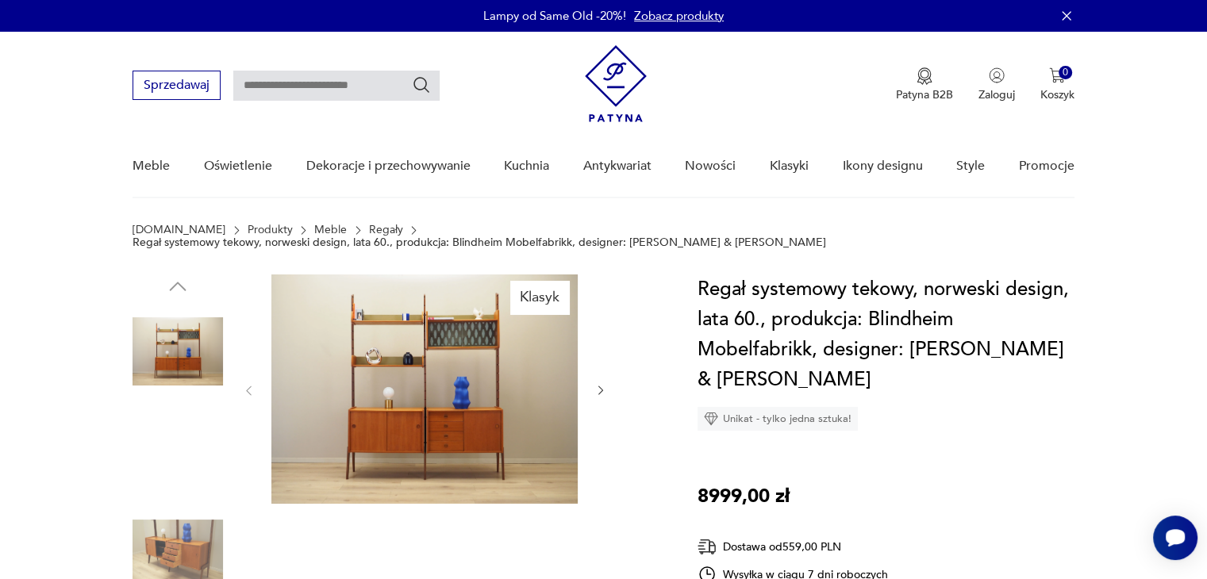
click at [443, 379] on img at bounding box center [424, 389] width 306 height 229
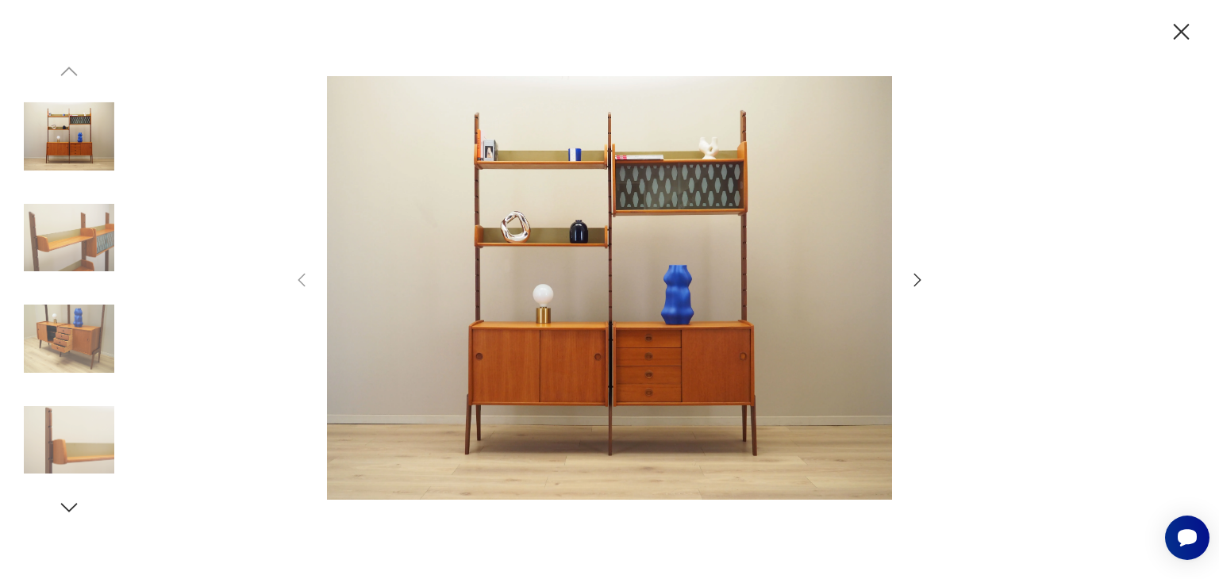
click at [916, 279] on icon "button" at bounding box center [917, 280] width 19 height 19
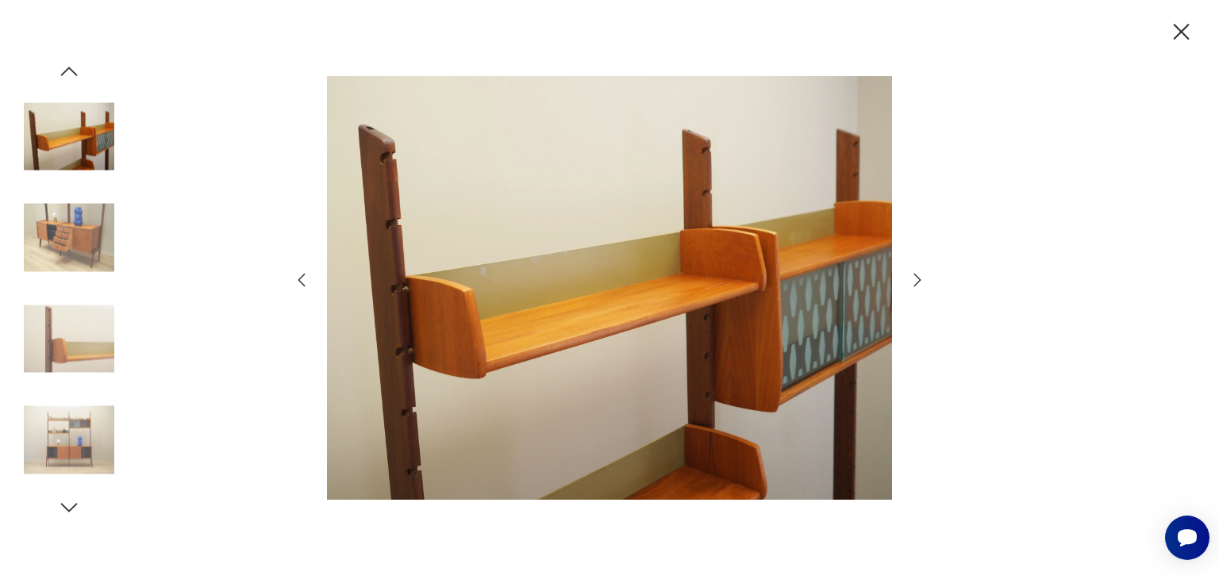
click at [916, 279] on icon "button" at bounding box center [917, 280] width 19 height 19
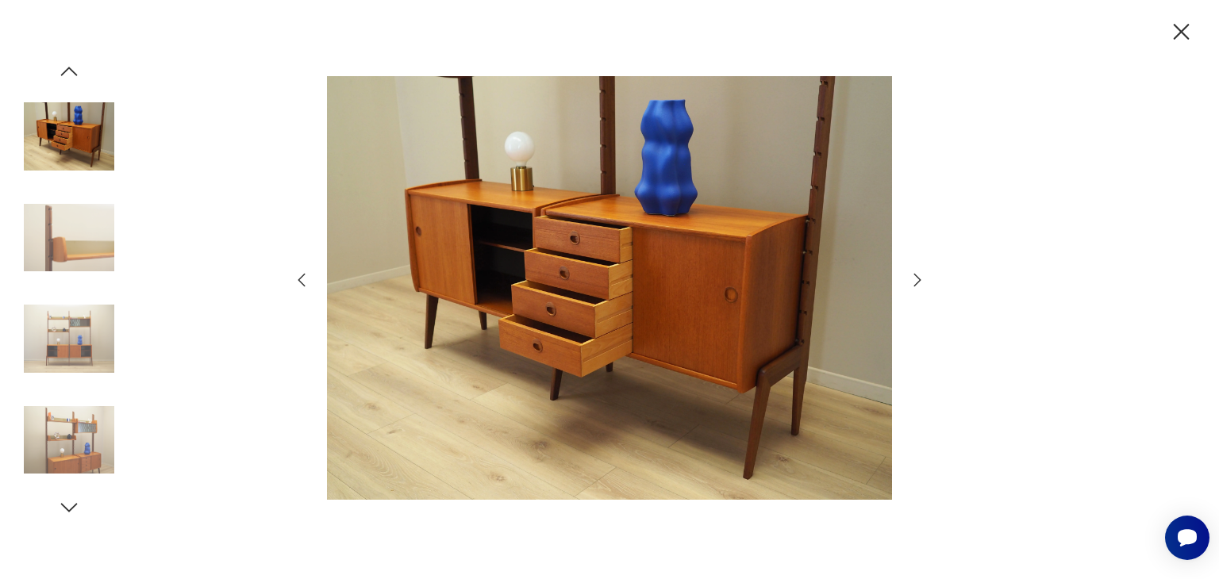
click at [916, 279] on icon "button" at bounding box center [917, 280] width 19 height 19
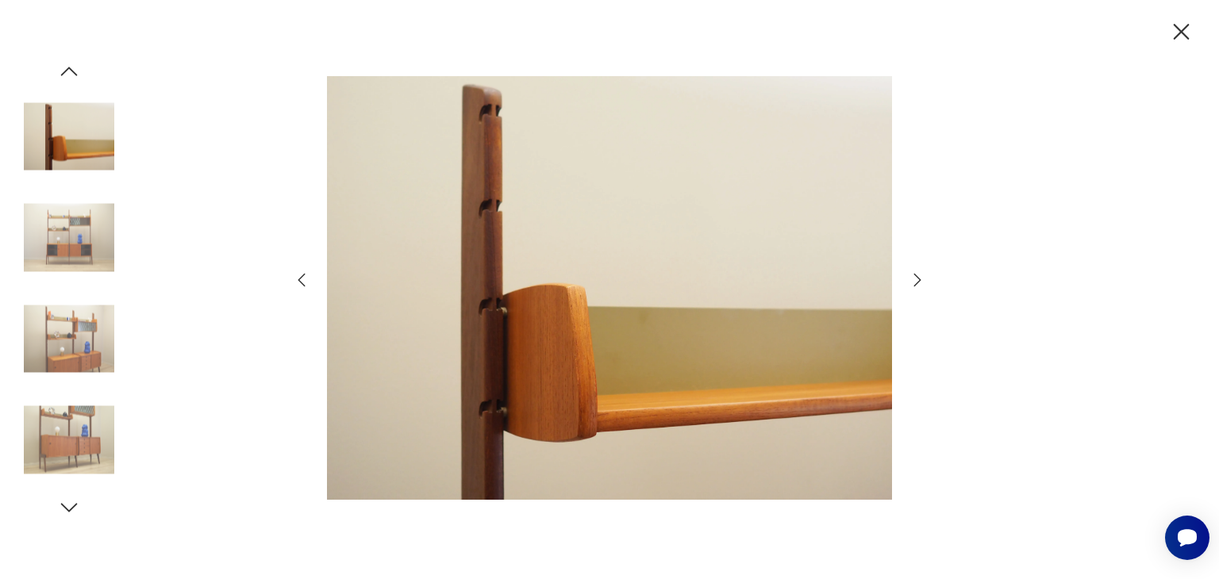
click at [916, 279] on icon "button" at bounding box center [917, 280] width 19 height 19
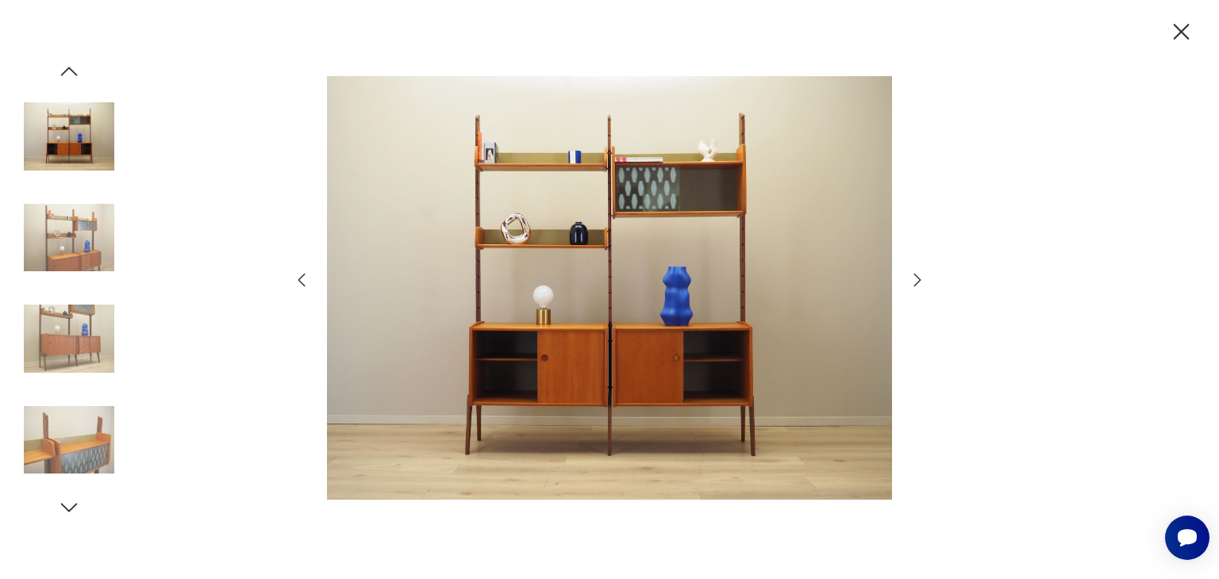
click at [916, 279] on icon "button" at bounding box center [917, 280] width 19 height 19
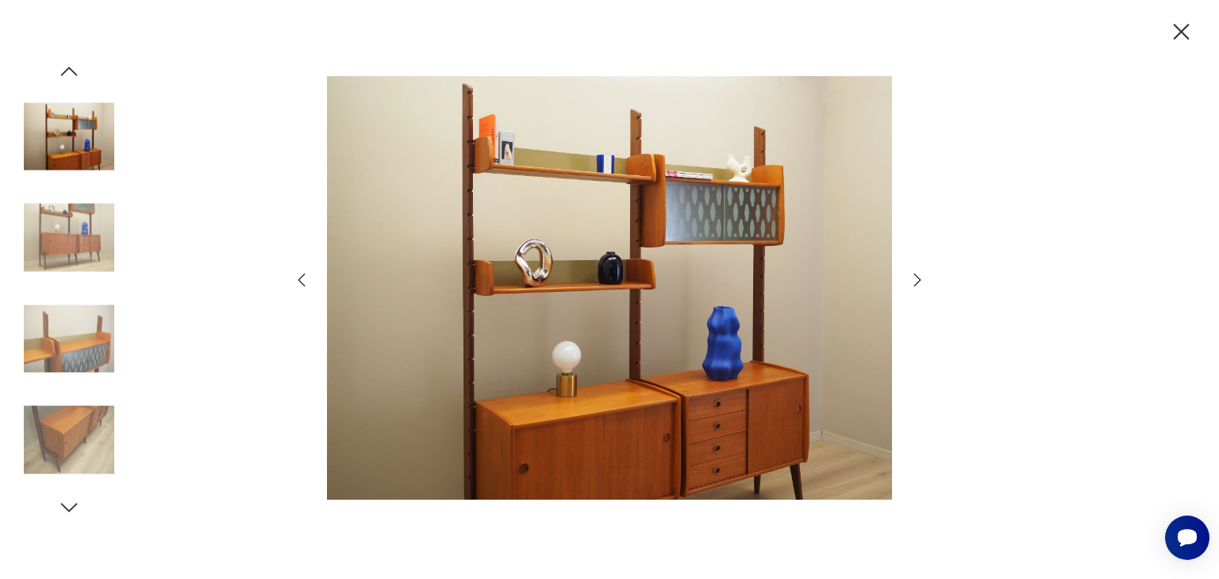
click at [916, 279] on icon "button" at bounding box center [917, 280] width 19 height 19
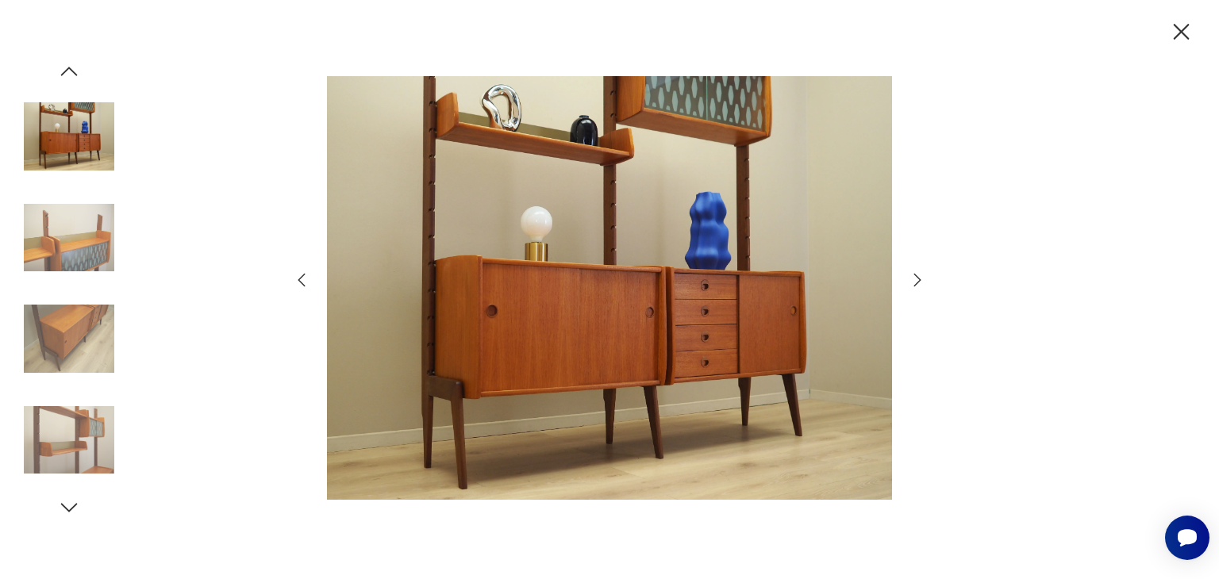
click at [916, 279] on icon "button" at bounding box center [917, 280] width 19 height 19
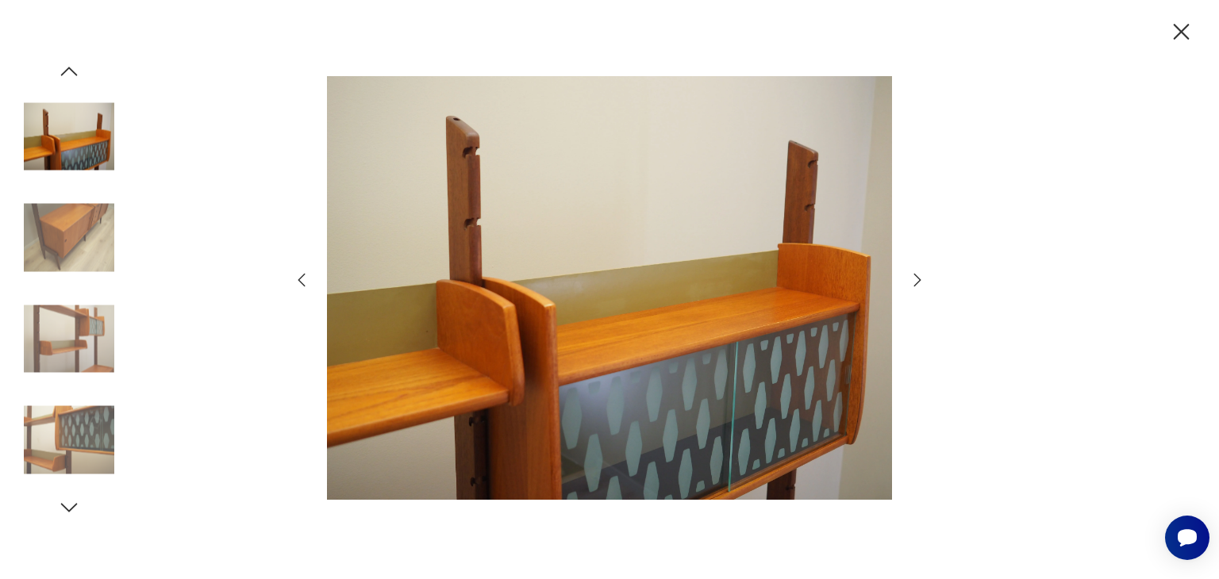
click at [916, 279] on icon "button" at bounding box center [917, 280] width 19 height 19
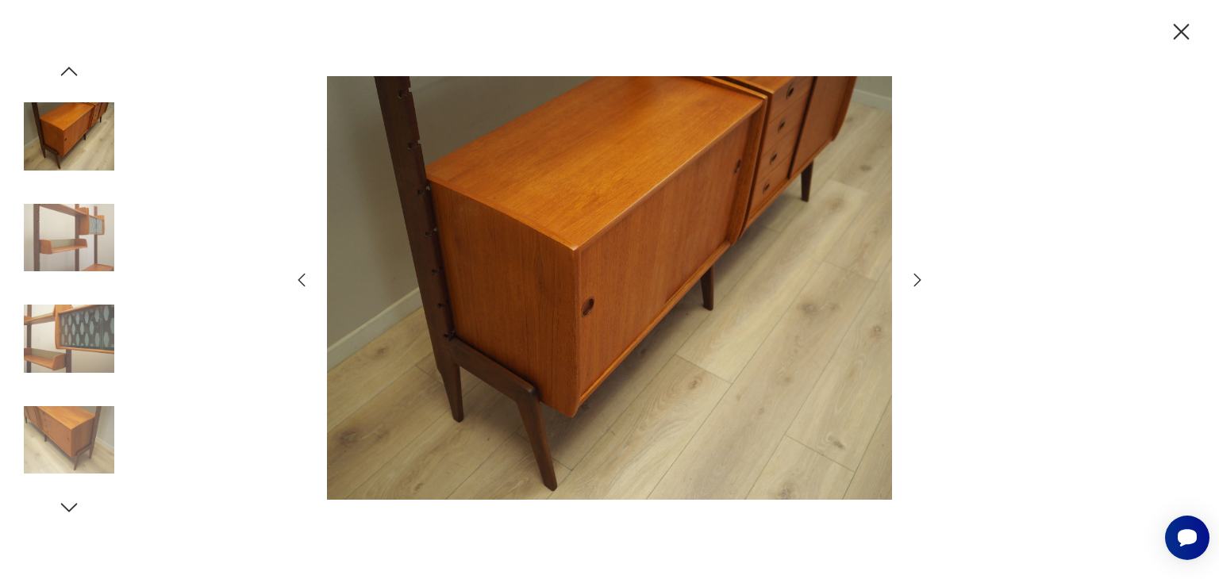
click at [916, 279] on icon "button" at bounding box center [917, 280] width 19 height 19
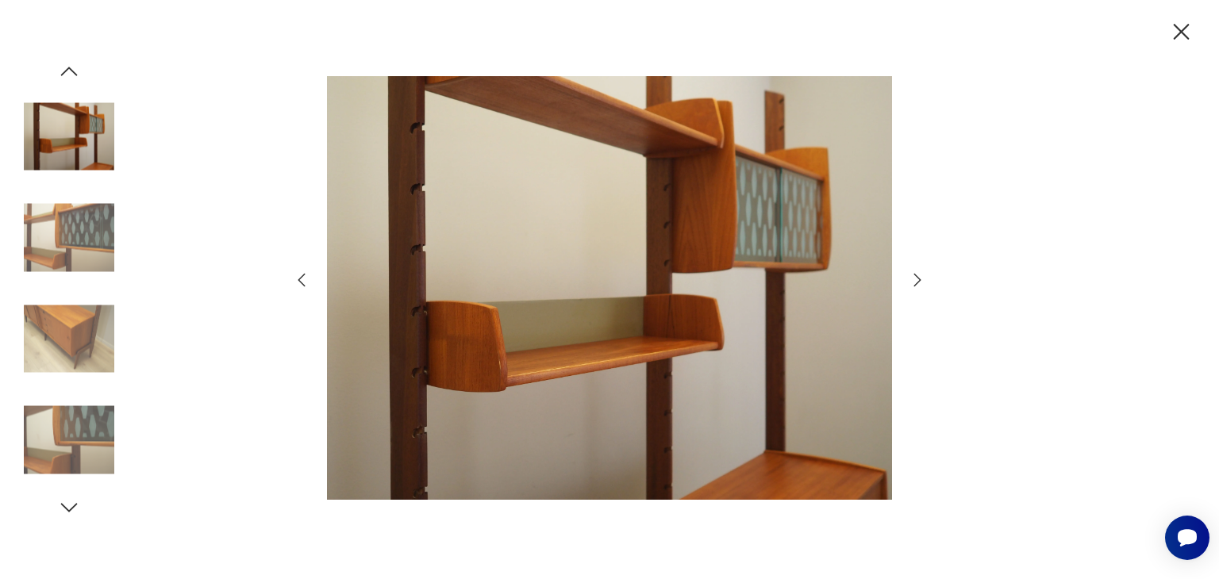
click at [916, 279] on icon "button" at bounding box center [917, 280] width 19 height 19
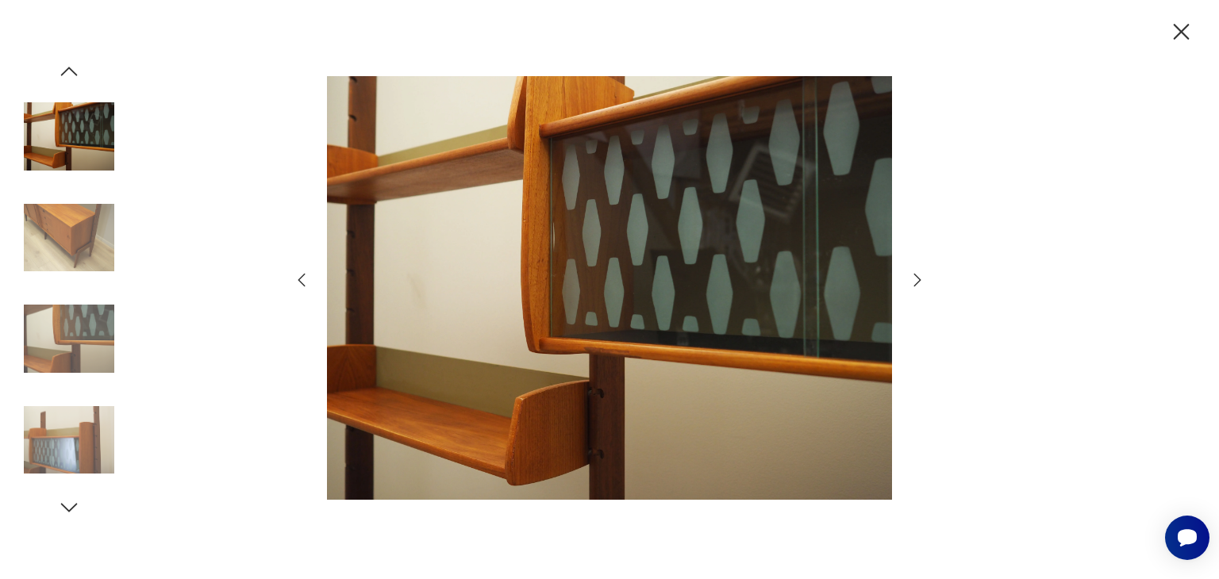
click at [916, 279] on icon "button" at bounding box center [917, 280] width 19 height 19
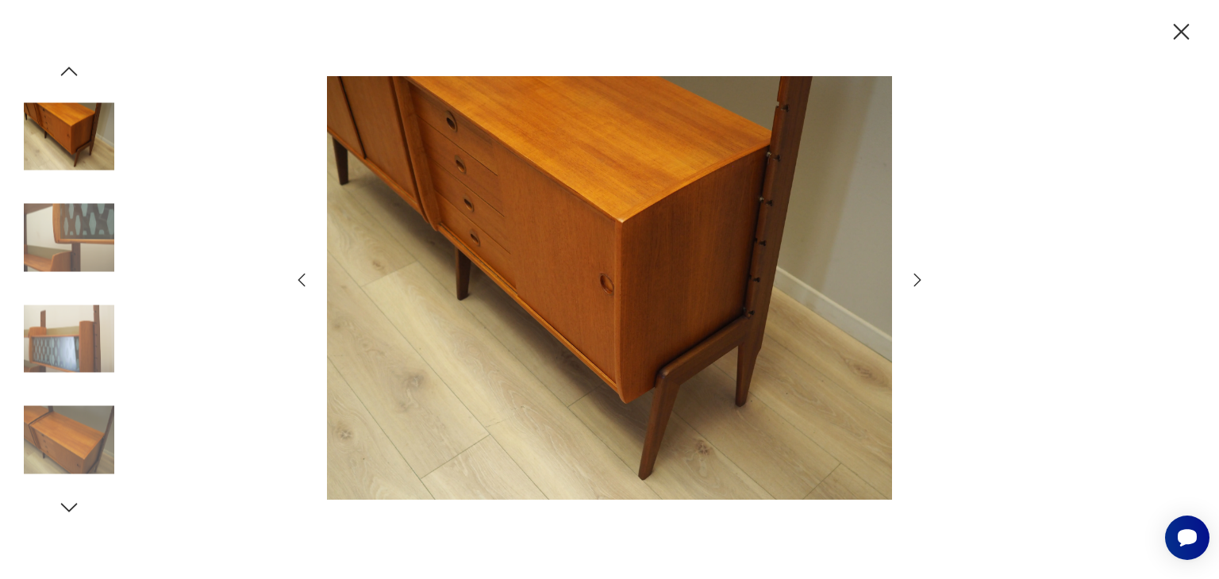
click at [1182, 31] on icon "button" at bounding box center [1182, 32] width 16 height 16
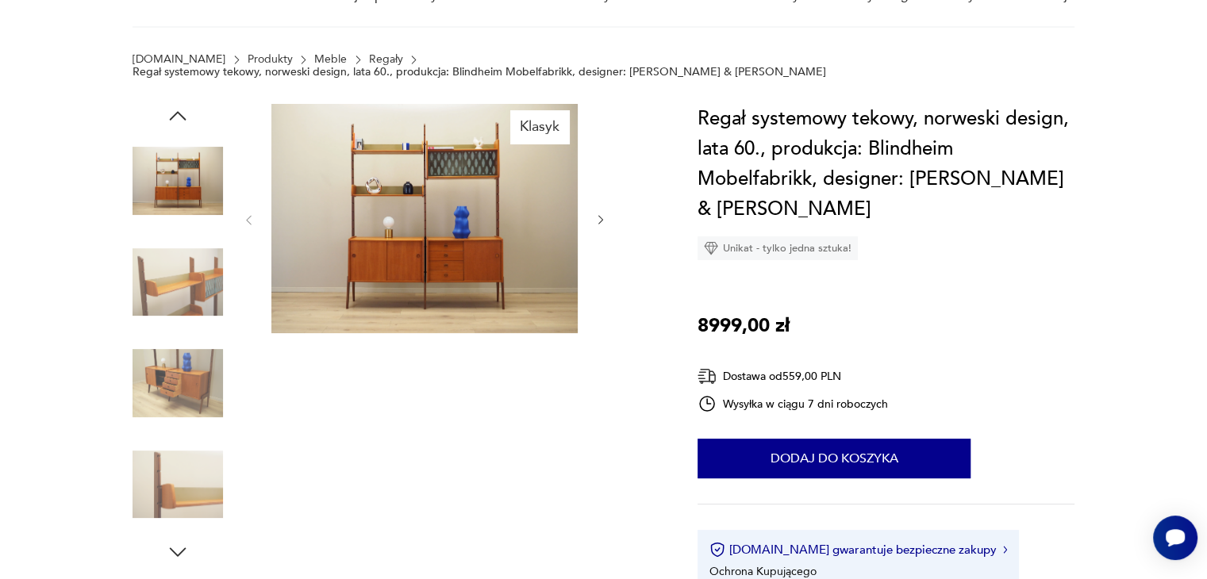
scroll to position [79, 0]
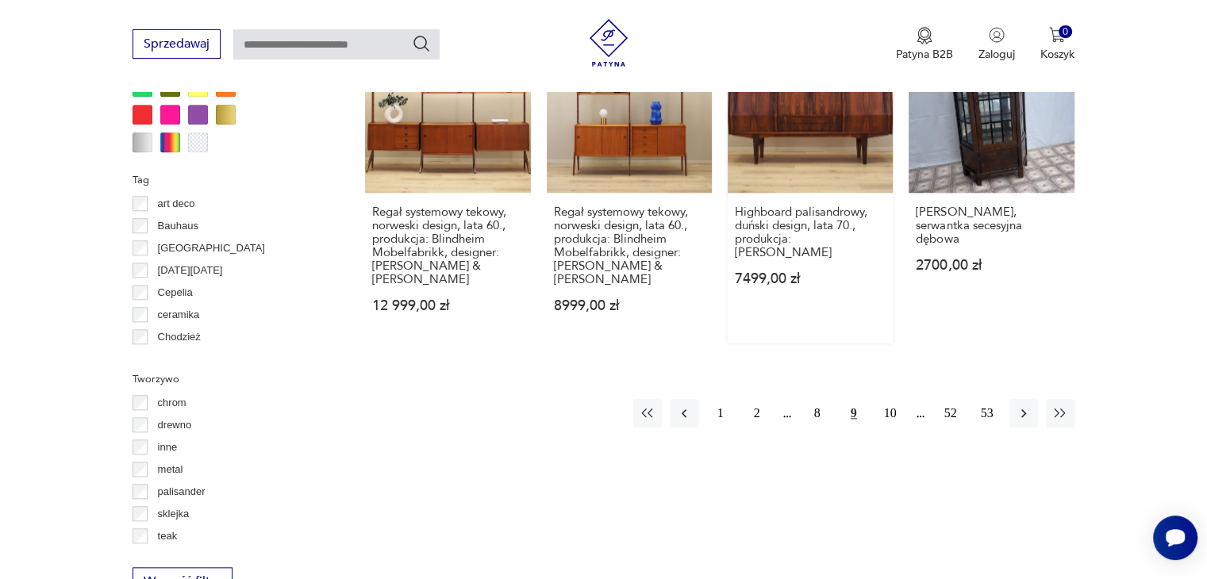
scroll to position [1812, 0]
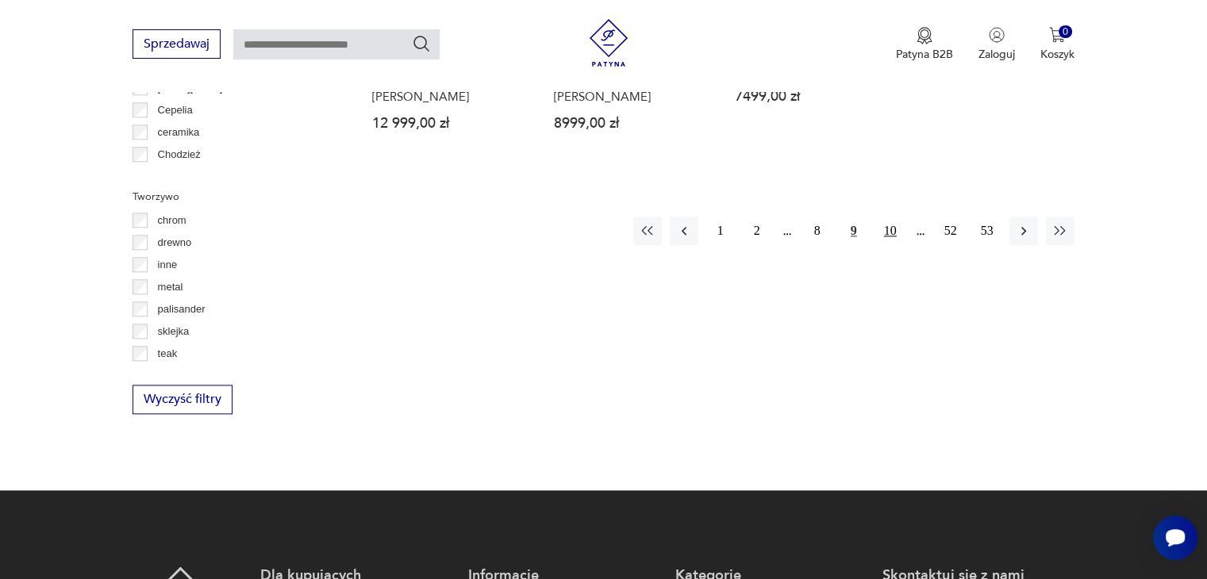
click at [887, 229] on button "10" at bounding box center [890, 231] width 29 height 29
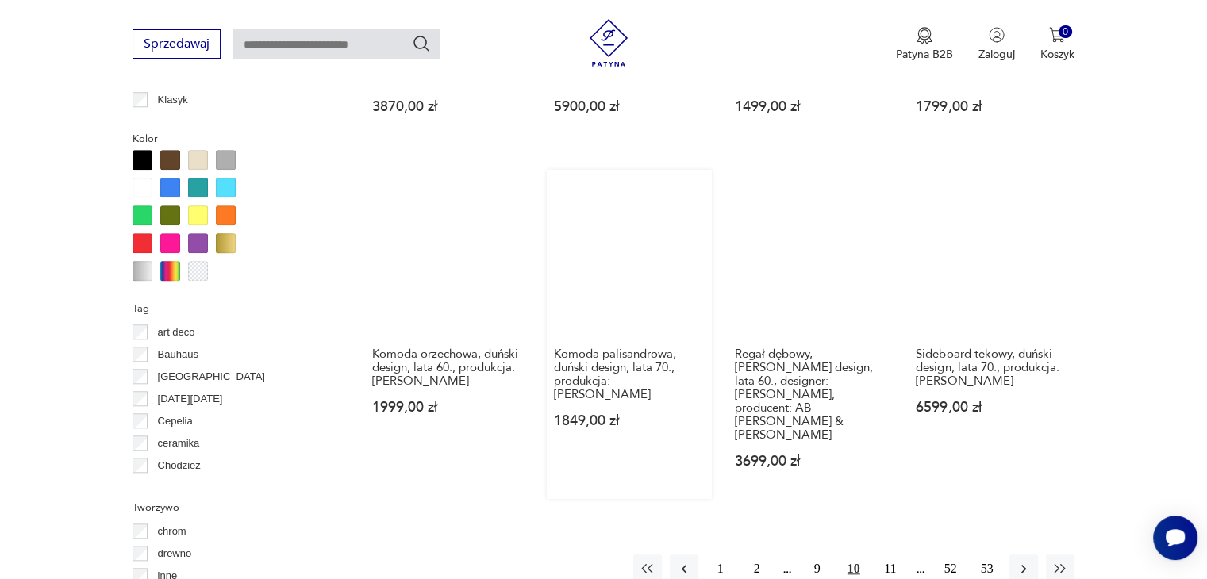
scroll to position [1611, 0]
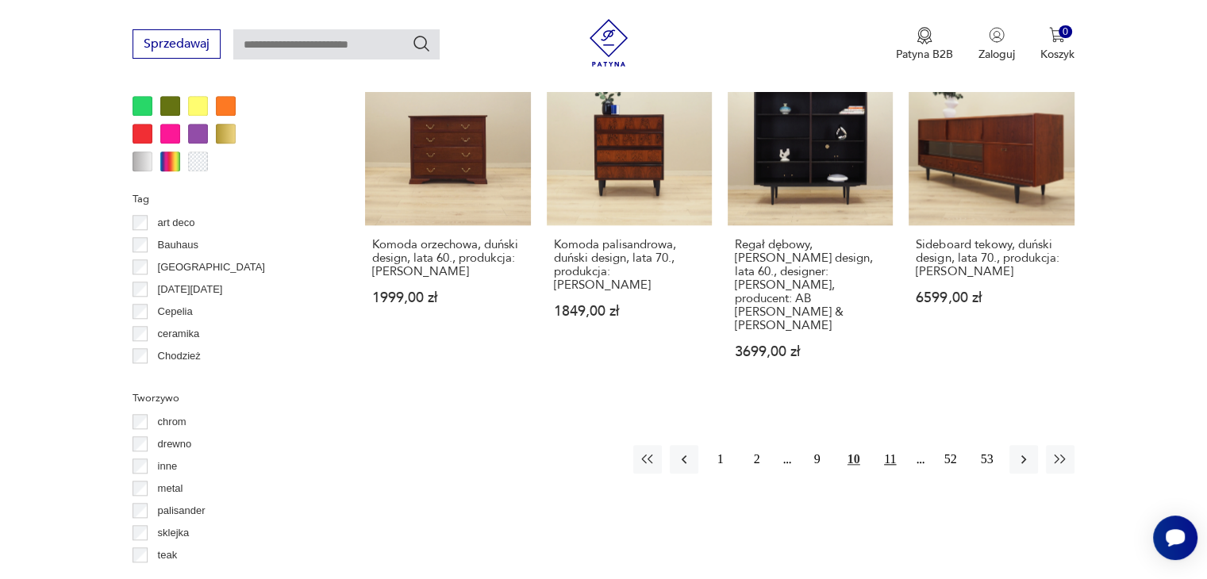
click at [882, 445] on button "11" at bounding box center [890, 459] width 29 height 29
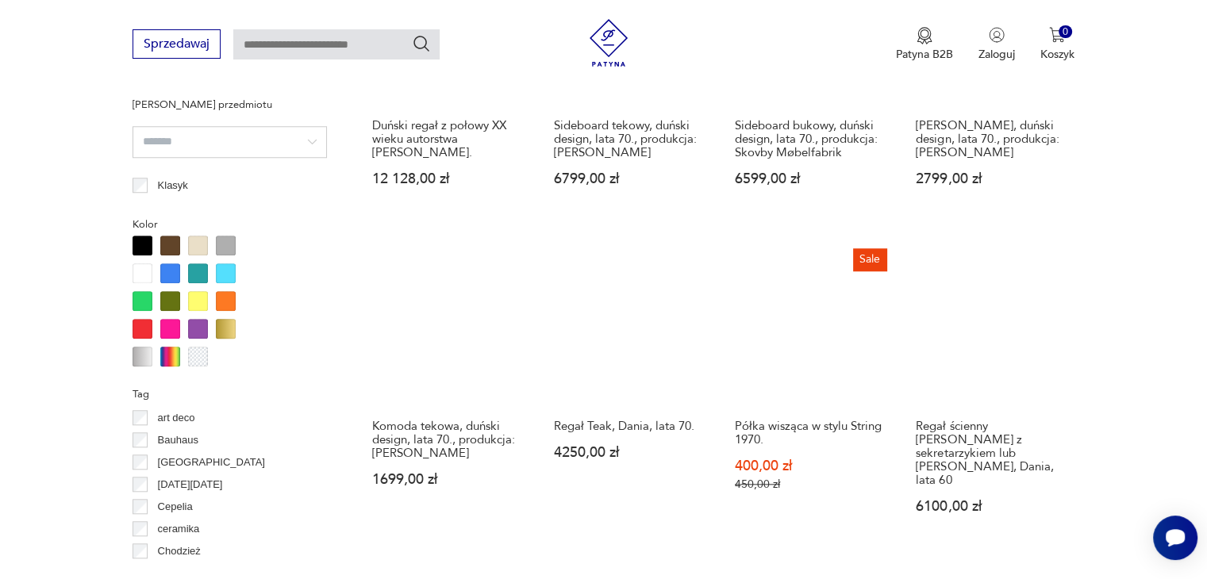
scroll to position [1532, 0]
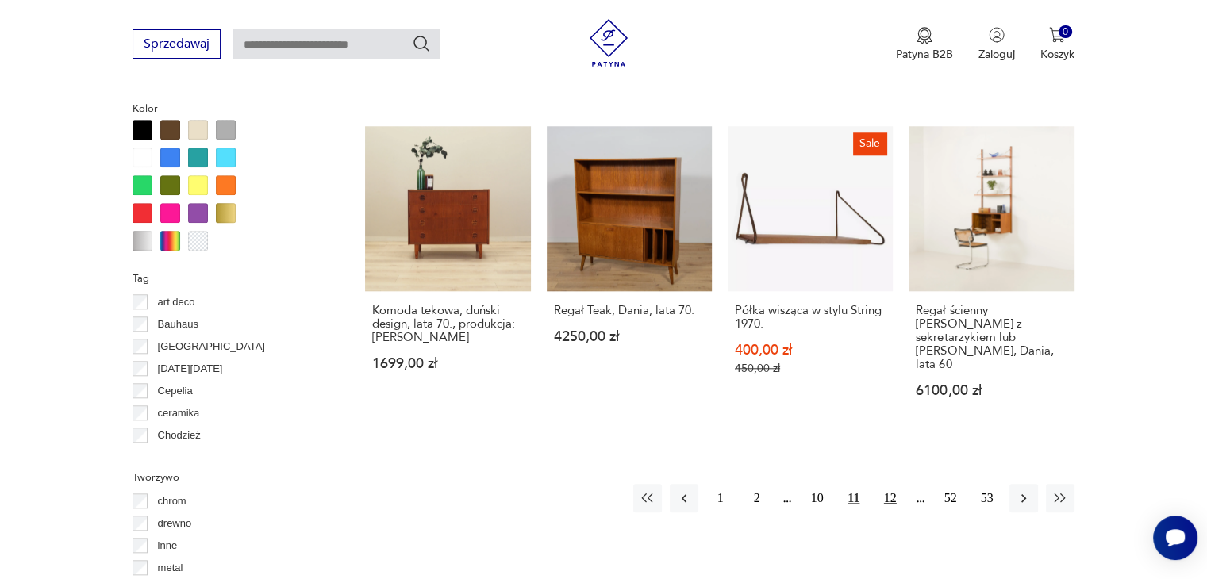
click at [886, 484] on button "12" at bounding box center [890, 498] width 29 height 29
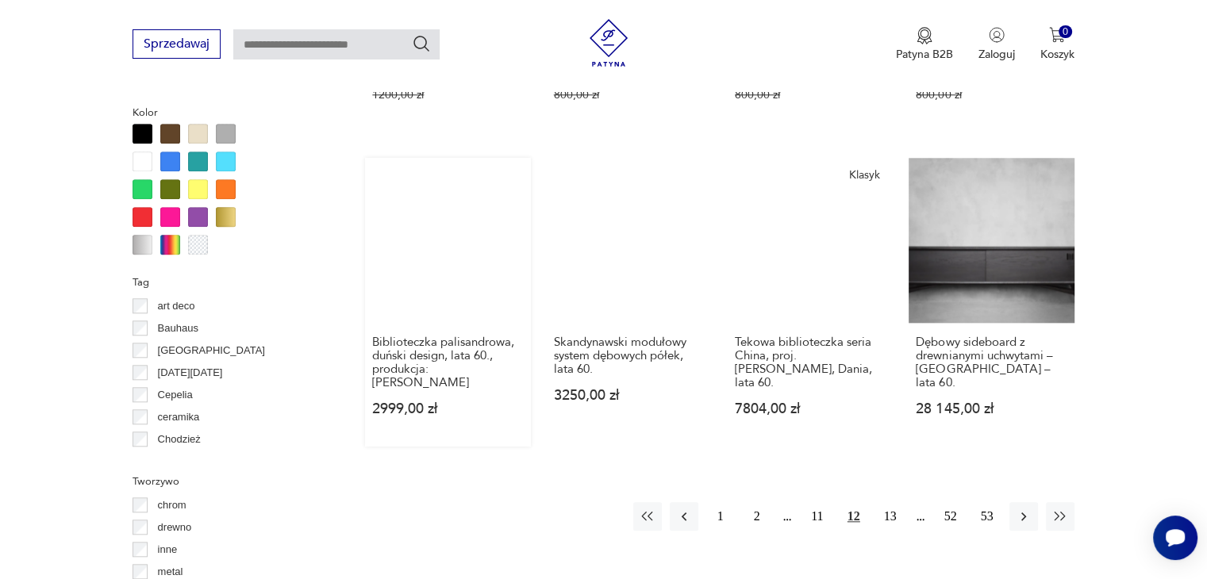
scroll to position [1532, 0]
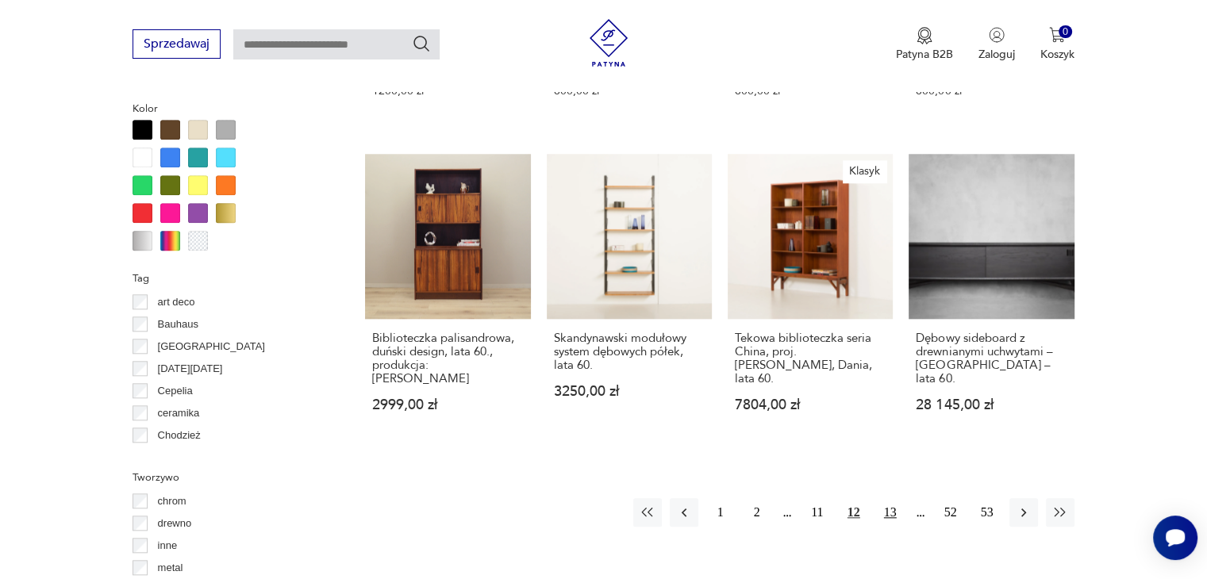
click at [892, 498] on button "13" at bounding box center [890, 512] width 29 height 29
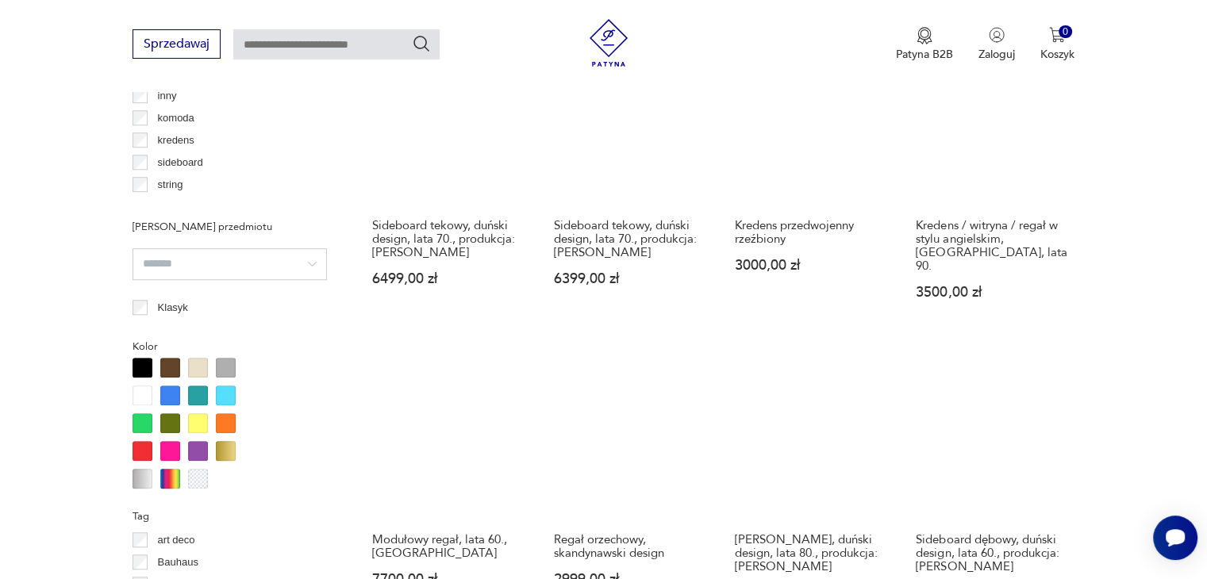
scroll to position [1611, 0]
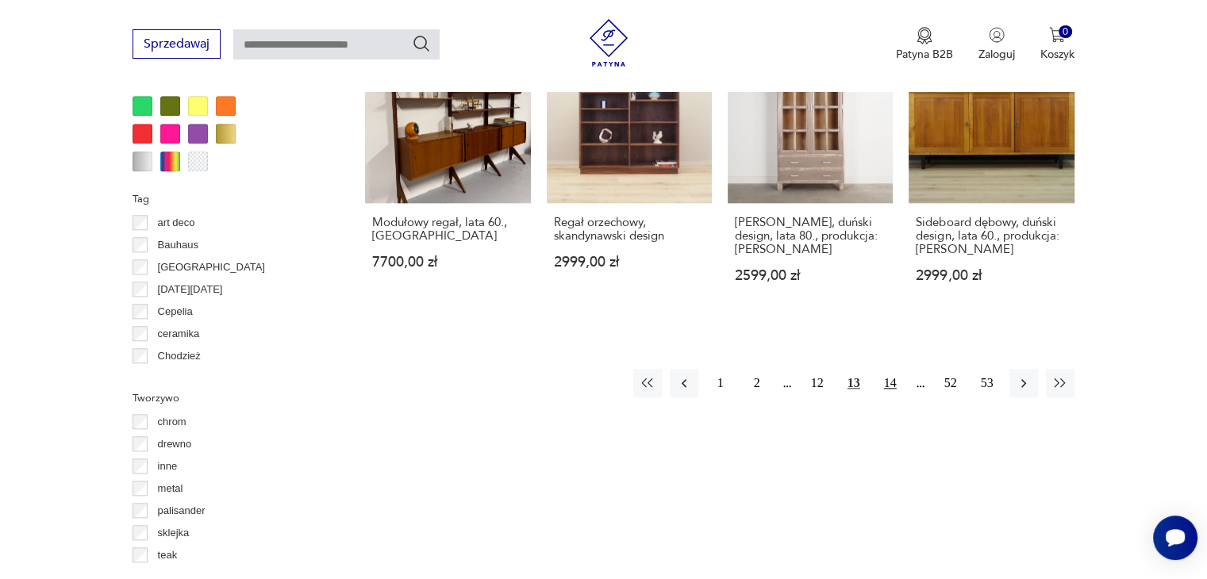
click at [890, 369] on button "14" at bounding box center [890, 383] width 29 height 29
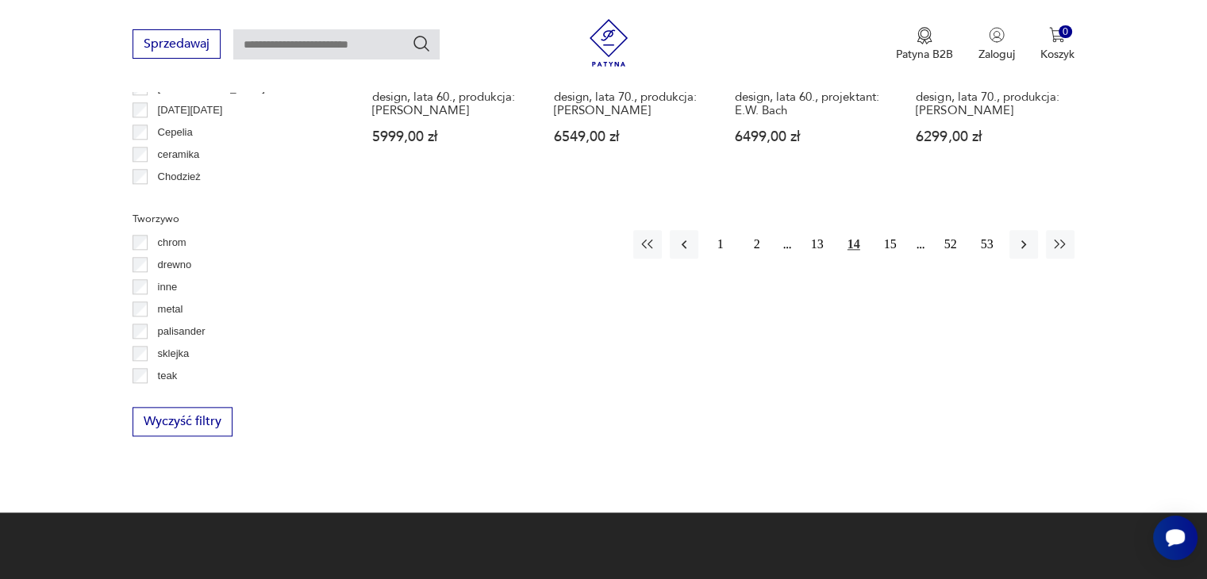
scroll to position [1690, 0]
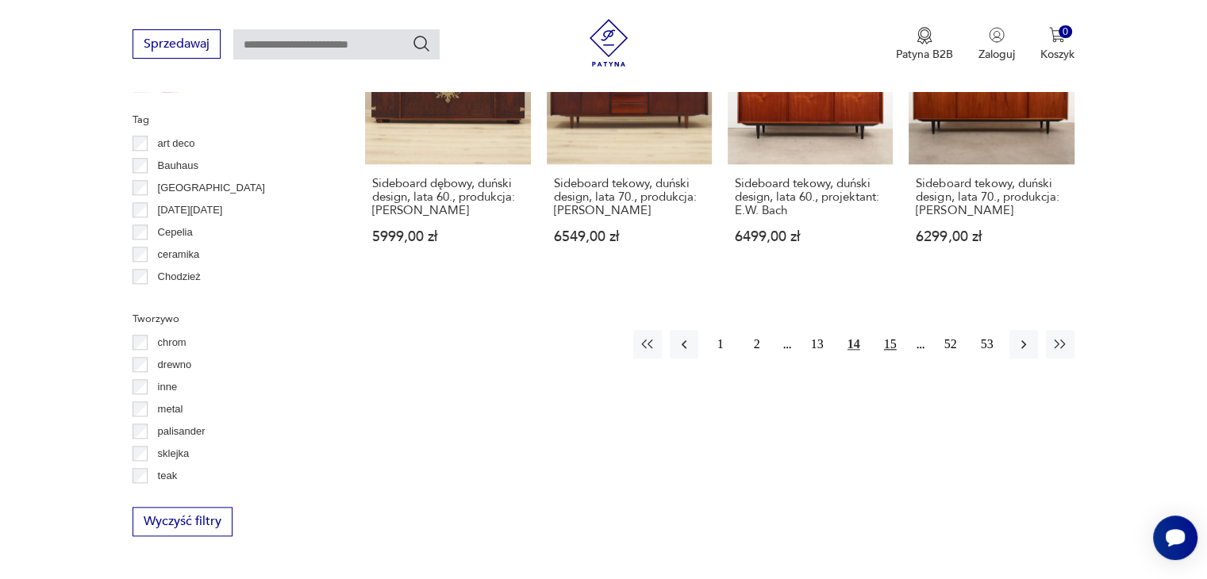
click at [896, 330] on button "15" at bounding box center [890, 344] width 29 height 29
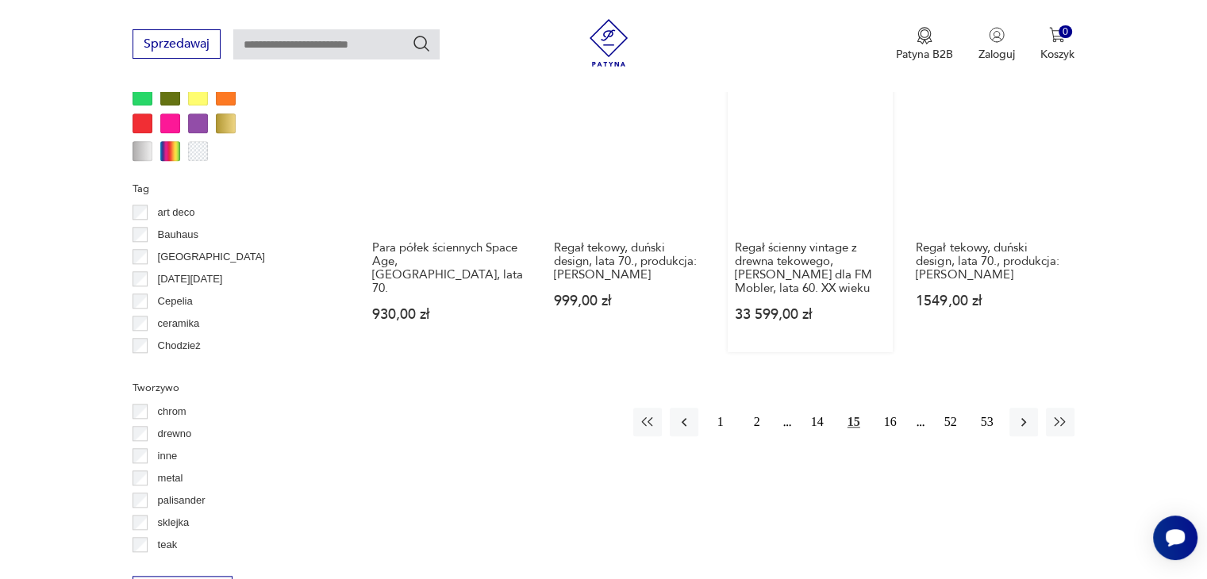
scroll to position [1770, 0]
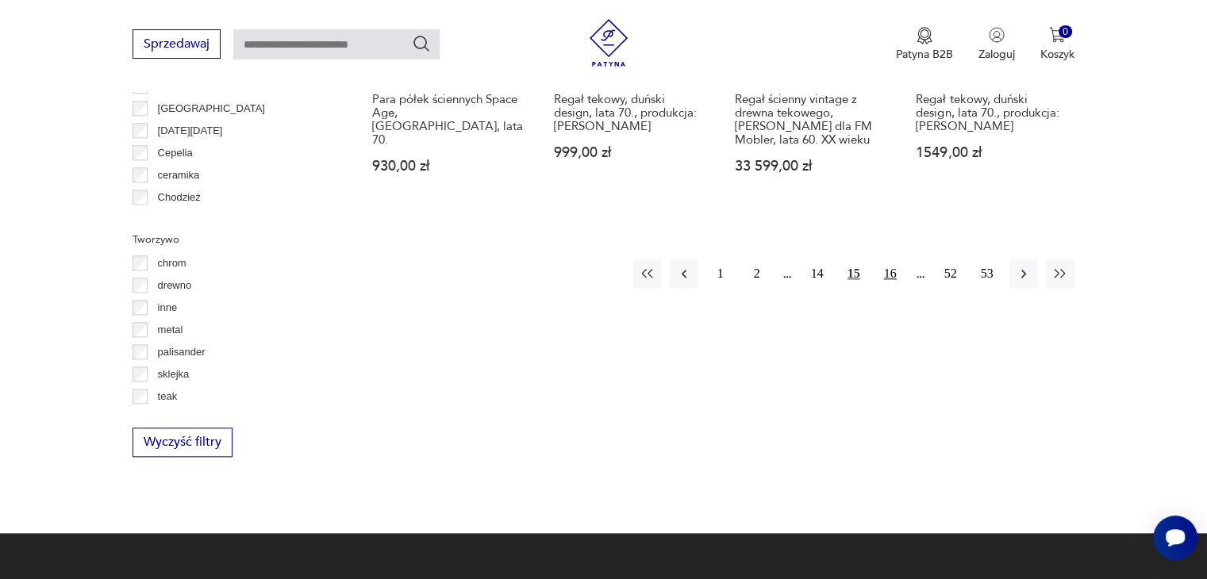
click at [898, 259] on button "16" at bounding box center [890, 273] width 29 height 29
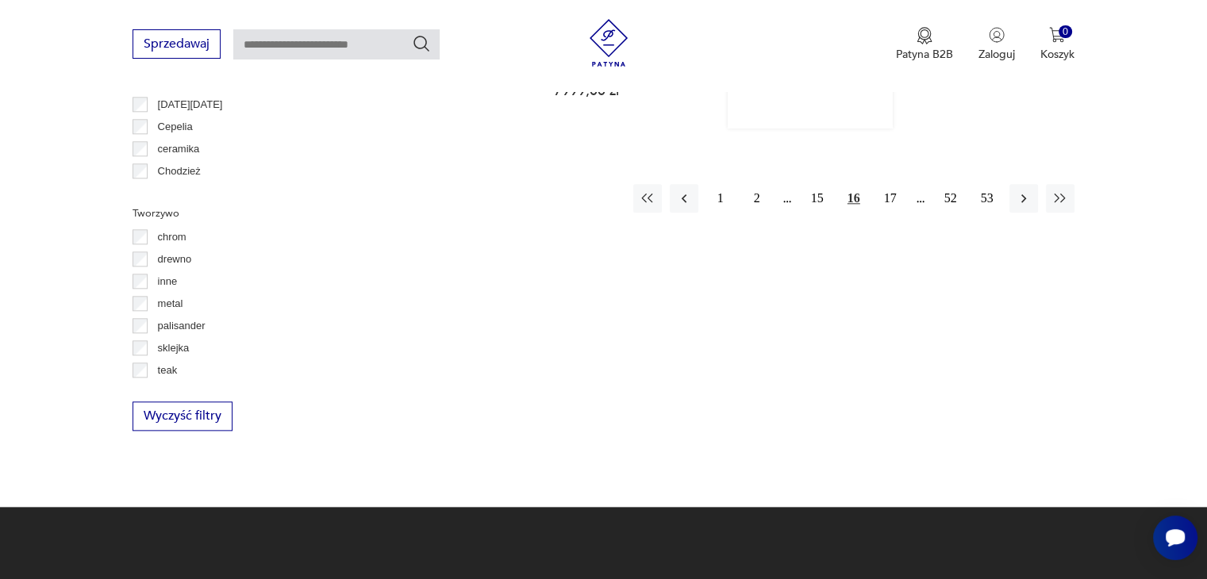
scroll to position [1666, 0]
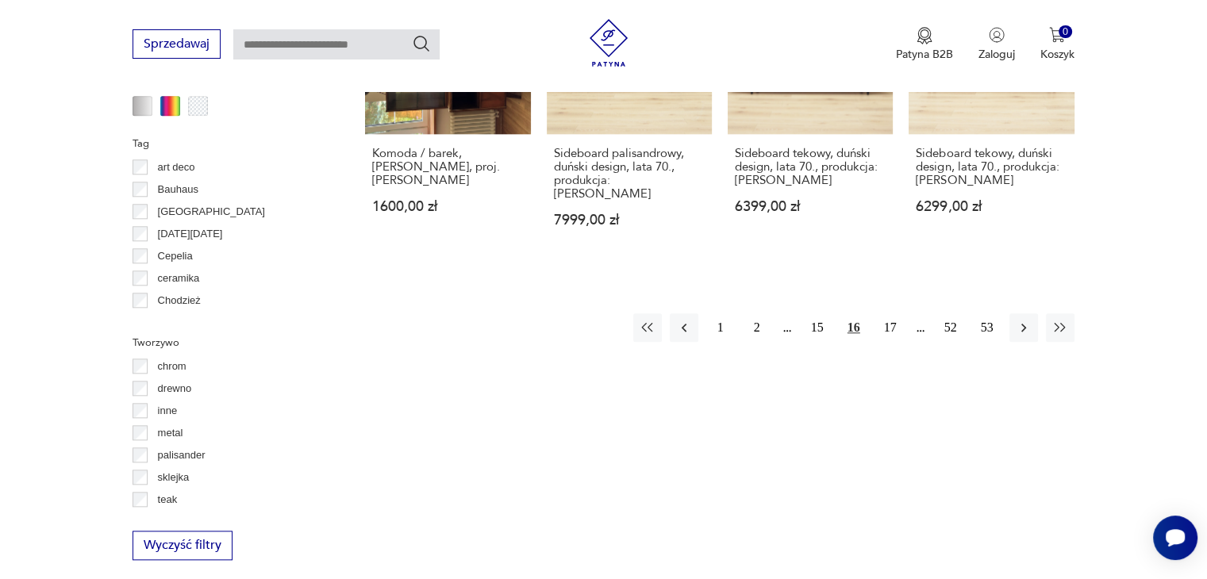
click at [918, 313] on div "1 2 15 16 17 52 53" at bounding box center [853, 327] width 441 height 29
click at [952, 317] on button "52" at bounding box center [950, 327] width 29 height 29
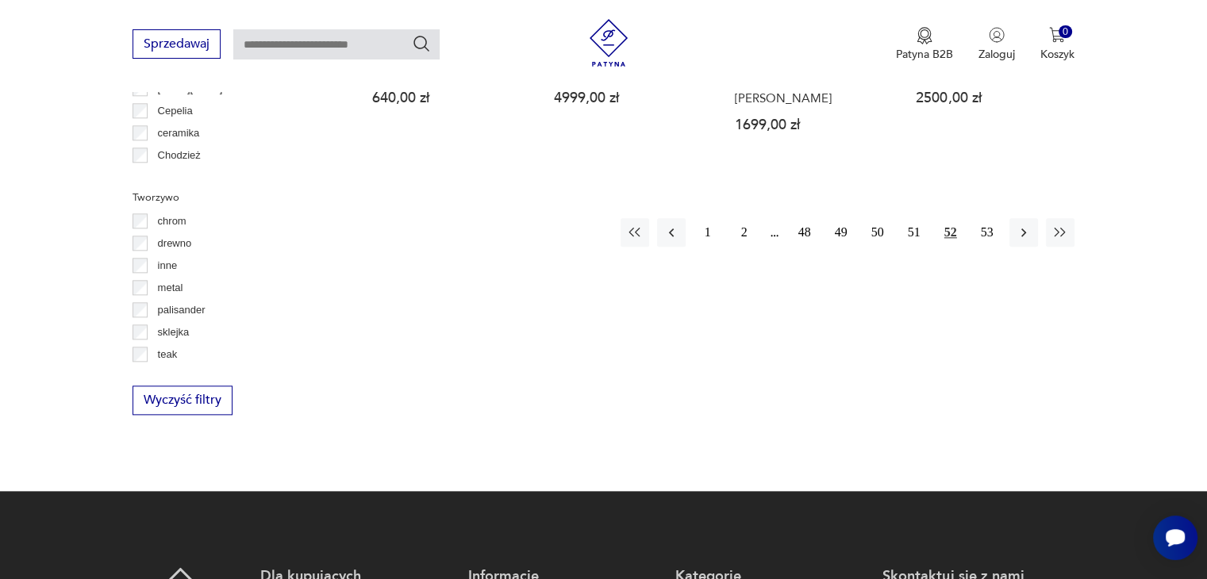
scroll to position [1849, 0]
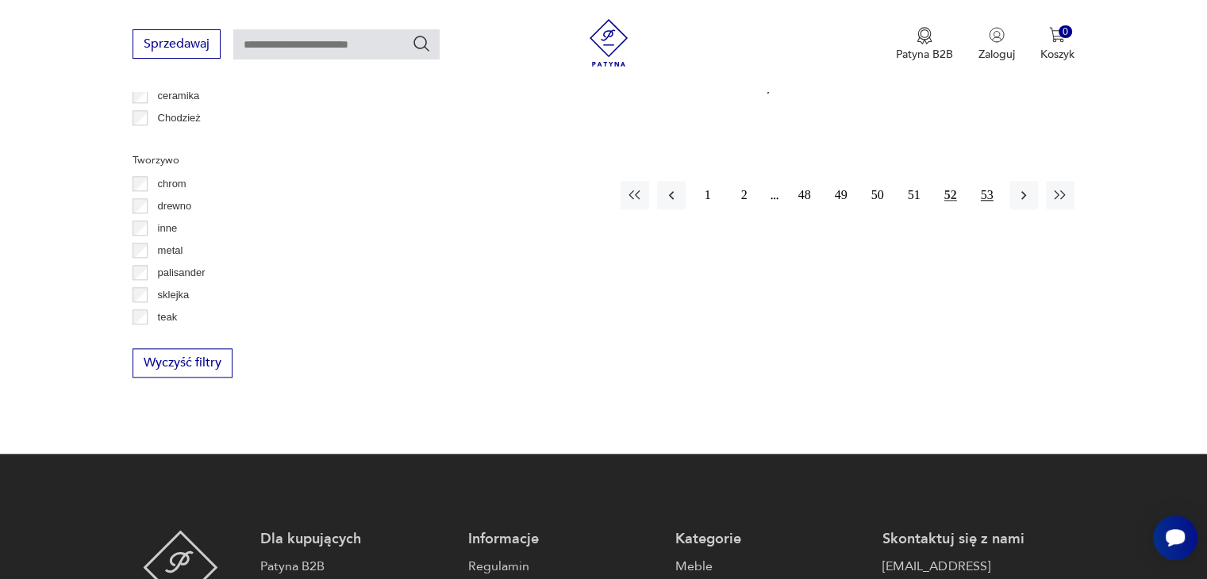
click at [987, 181] on button "53" at bounding box center [987, 195] width 29 height 29
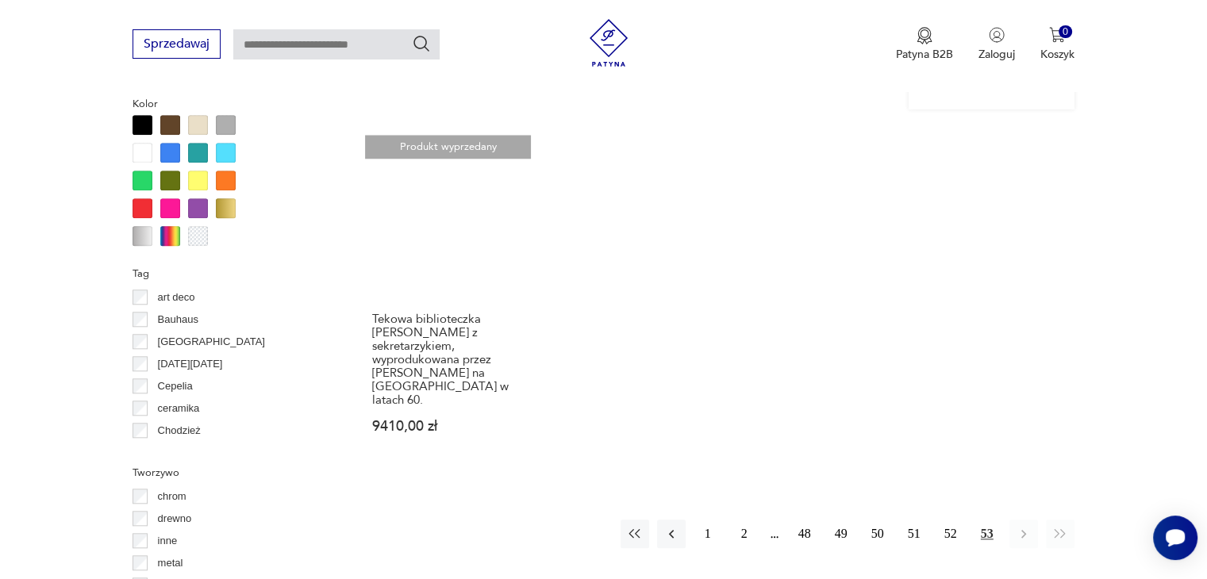
scroll to position [1611, 0]
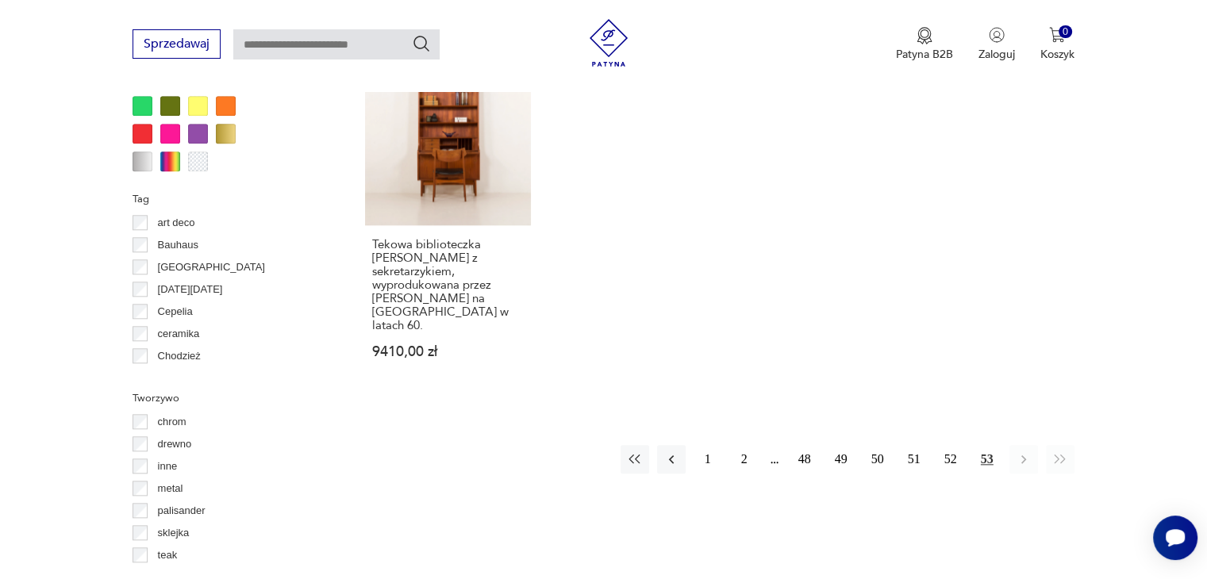
click at [774, 445] on div "1 2 48 49 50 51 52 53" at bounding box center [848, 459] width 454 height 29
click at [743, 445] on button "2" at bounding box center [744, 459] width 29 height 29
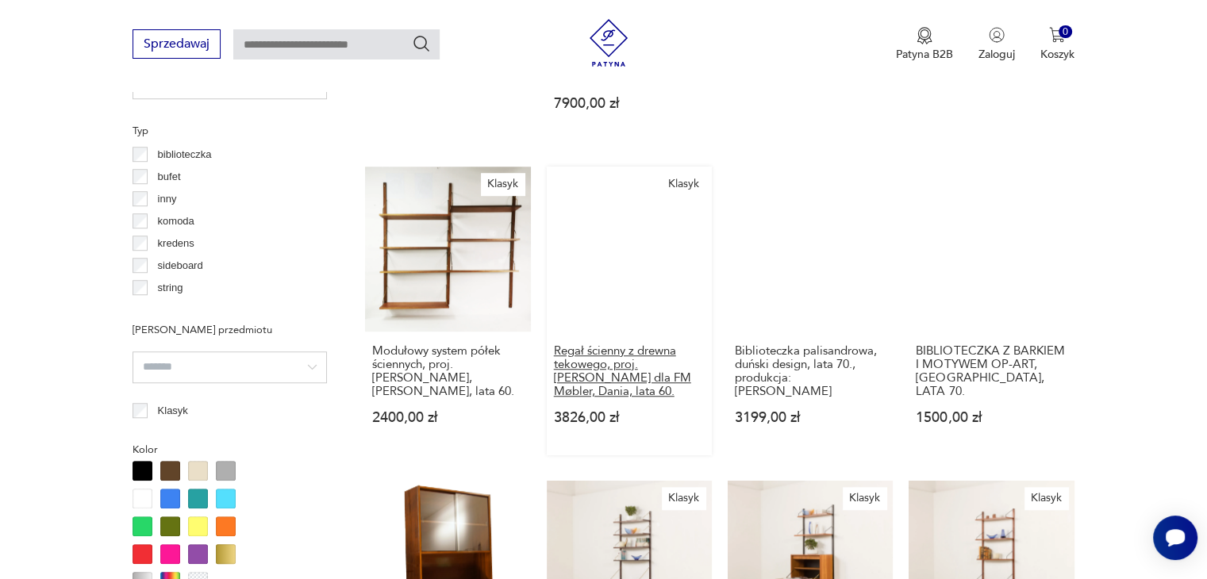
scroll to position [1428, 0]
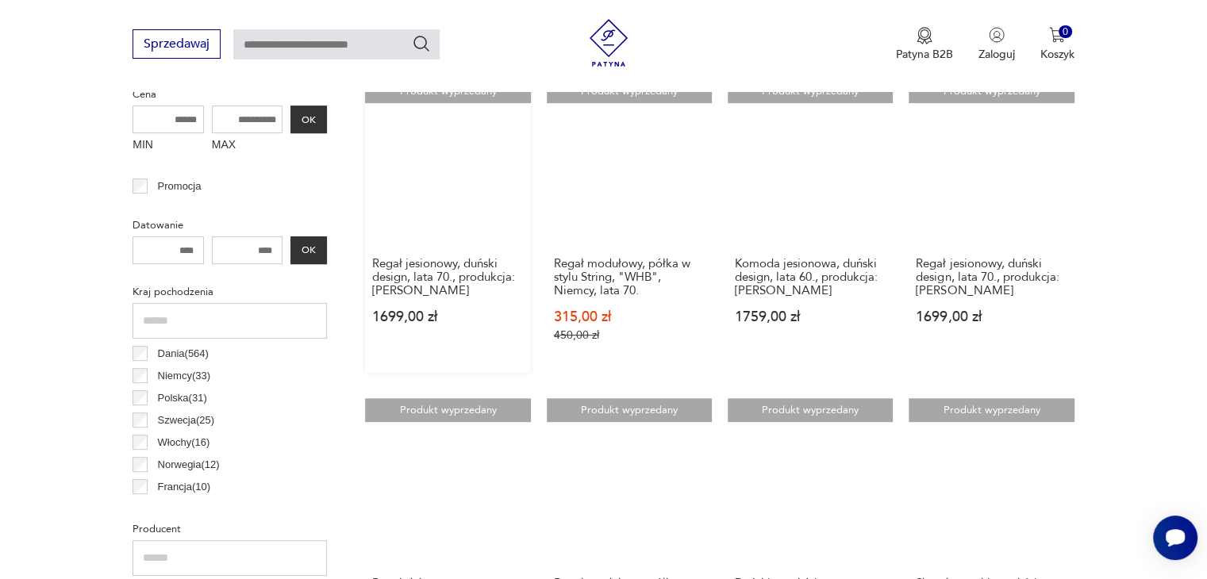
scroll to position [794, 0]
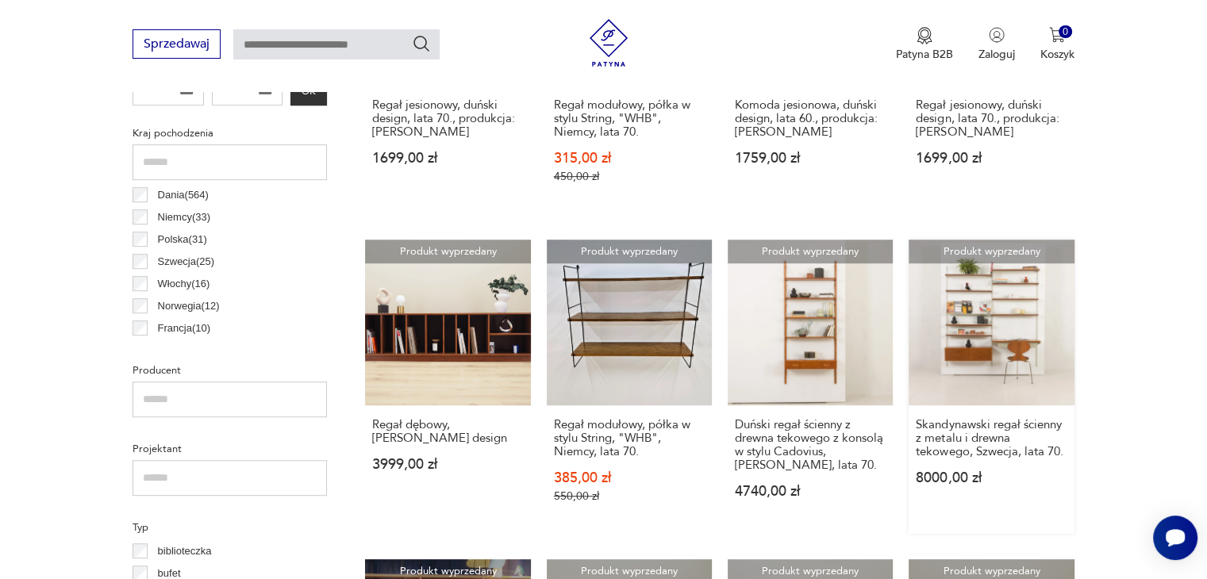
click at [987, 299] on link "Produkt wyprzedany Skandynawski regał ścienny z metalu i drewna tekowego, Szwec…" at bounding box center [991, 387] width 165 height 294
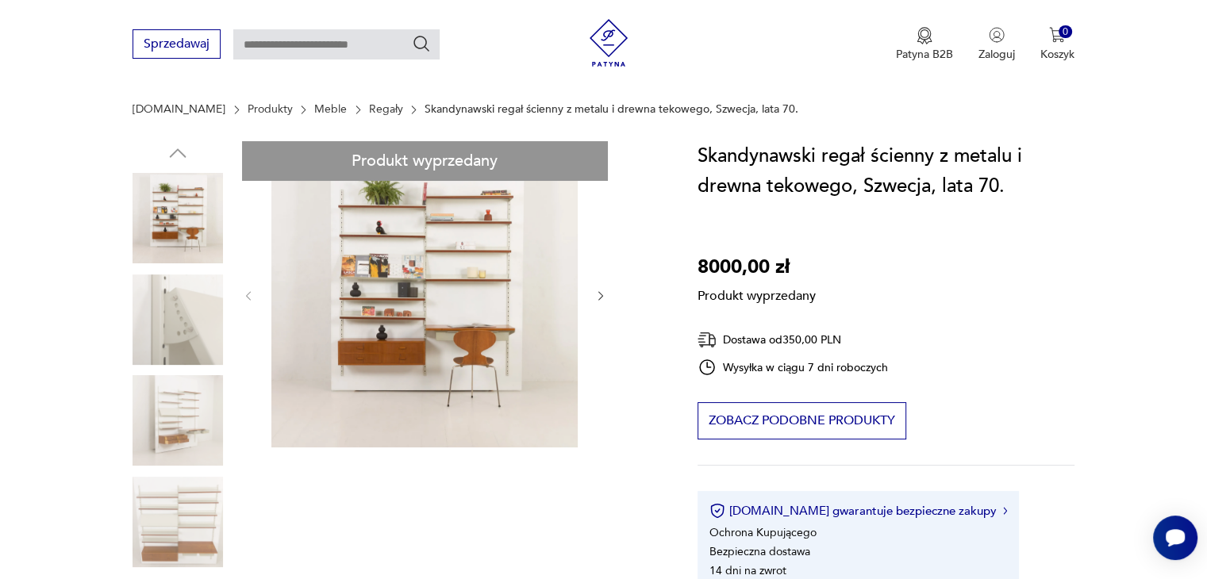
scroll to position [238, 0]
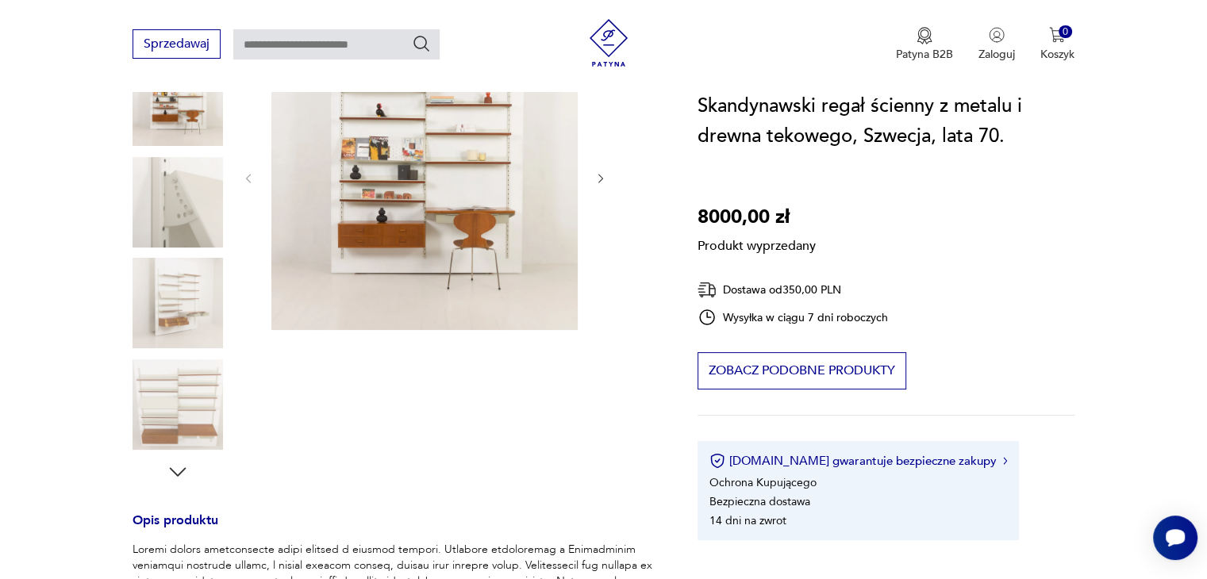
click at [178, 464] on div "Produkt wyprzedany Opis produktu Zestaw zawiera: konsolkę (małą komodę): wys: 2…" at bounding box center [396, 534] width 527 height 1021
click at [179, 475] on div "Produkt wyprzedany Opis produktu Zestaw zawiera: konsolkę (małą komodę): wys: 2…" at bounding box center [396, 534] width 527 height 1021
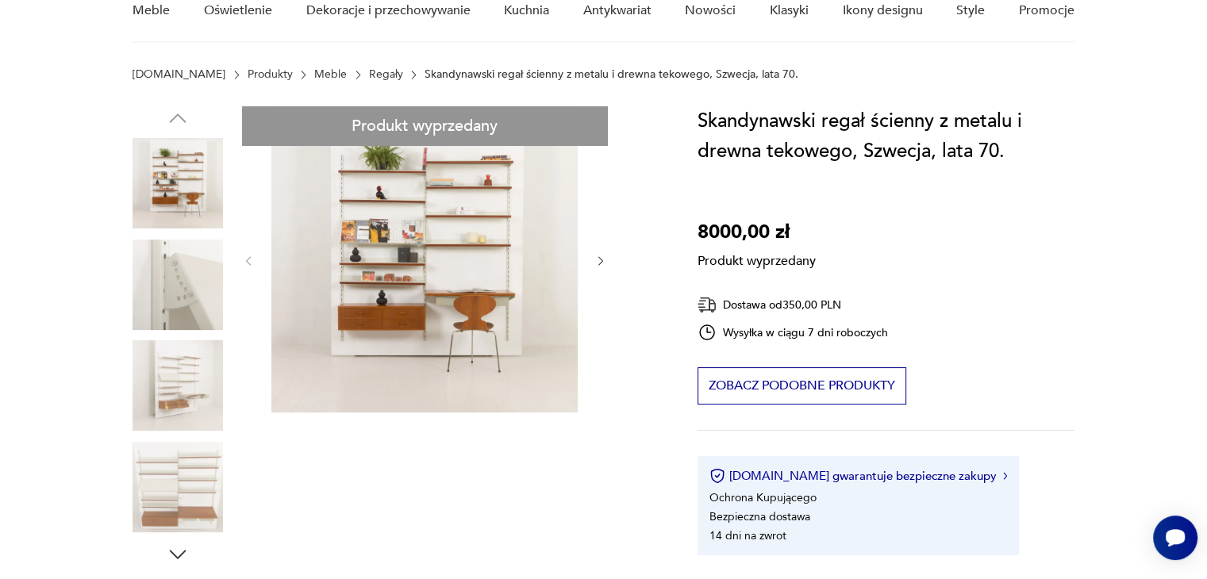
scroll to position [0, 0]
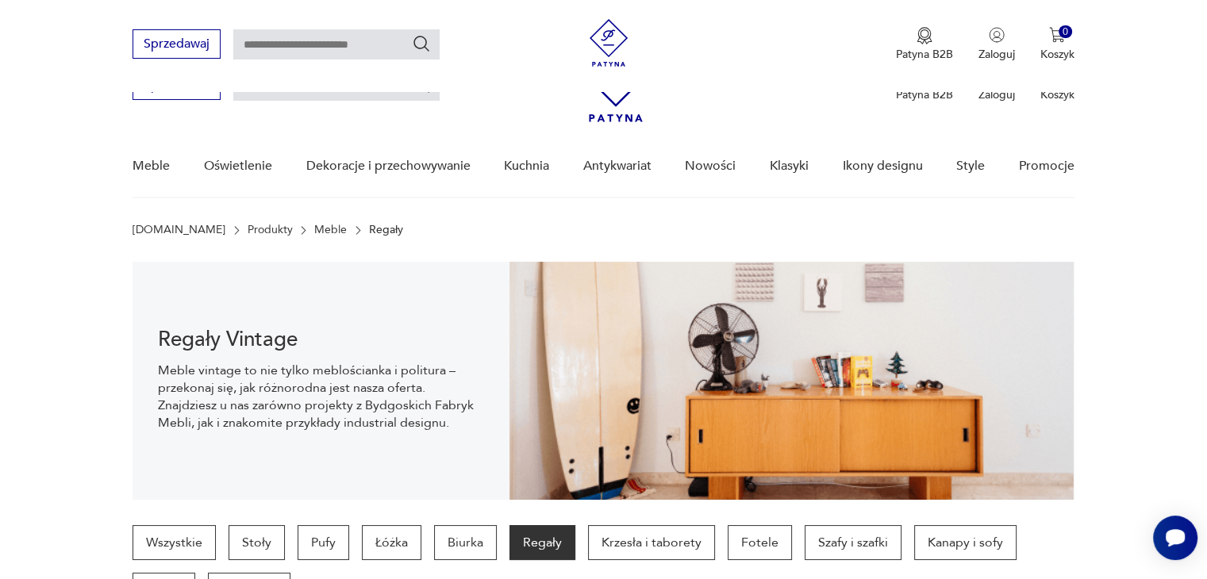
scroll to position [794, 0]
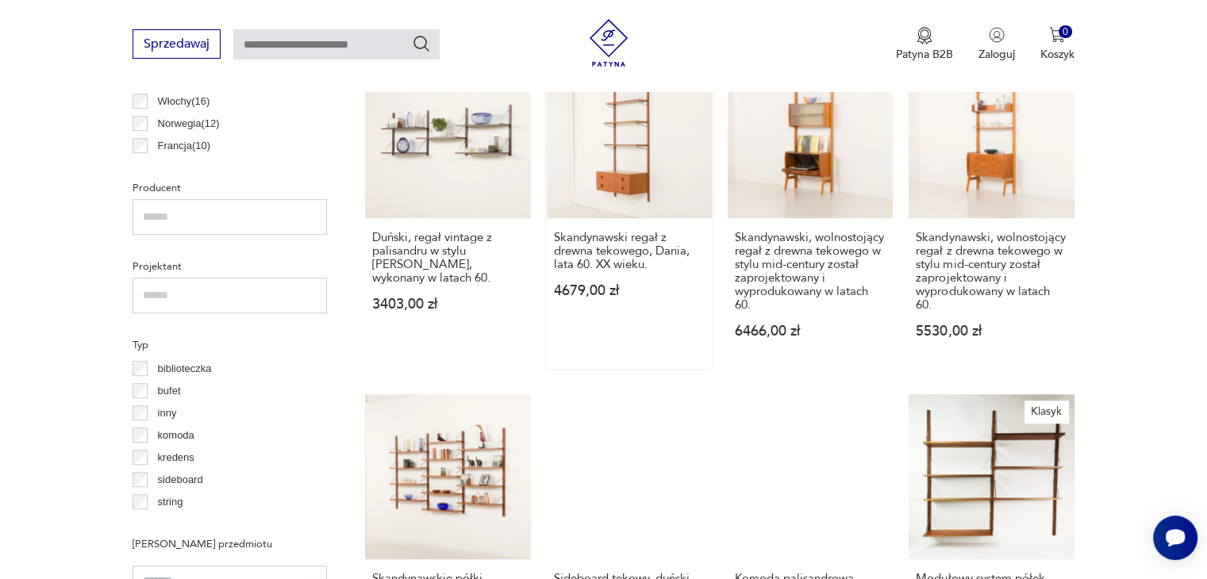
scroll to position [897, 0]
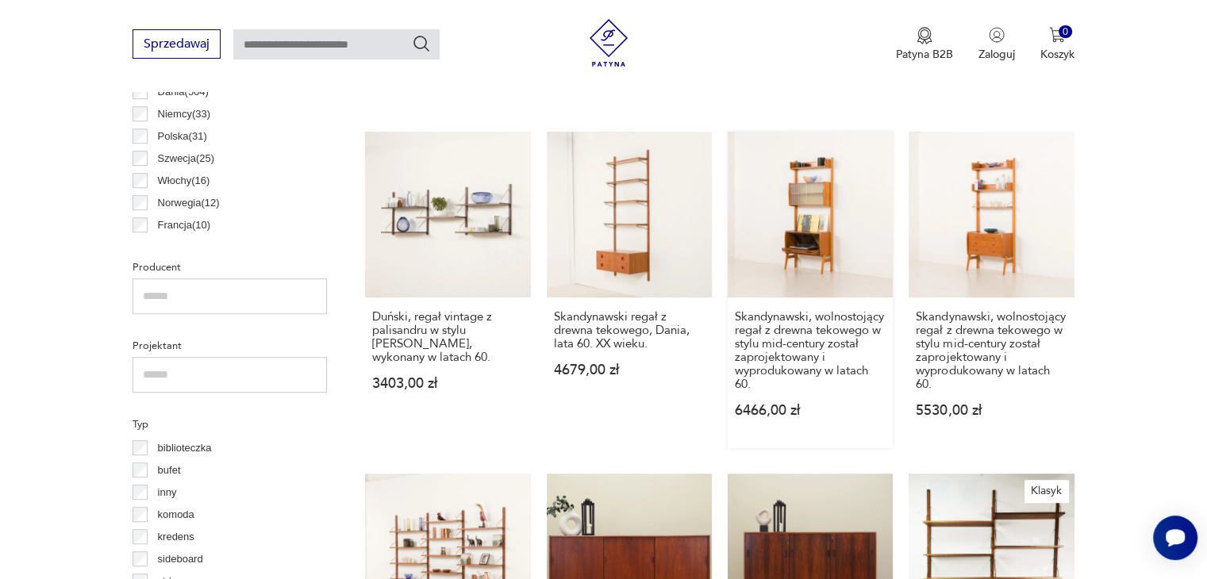
click at [798, 264] on link "Skandynawski, wolnostojący regał z drewna tekowego w stylu mid-century został z…" at bounding box center [810, 290] width 165 height 316
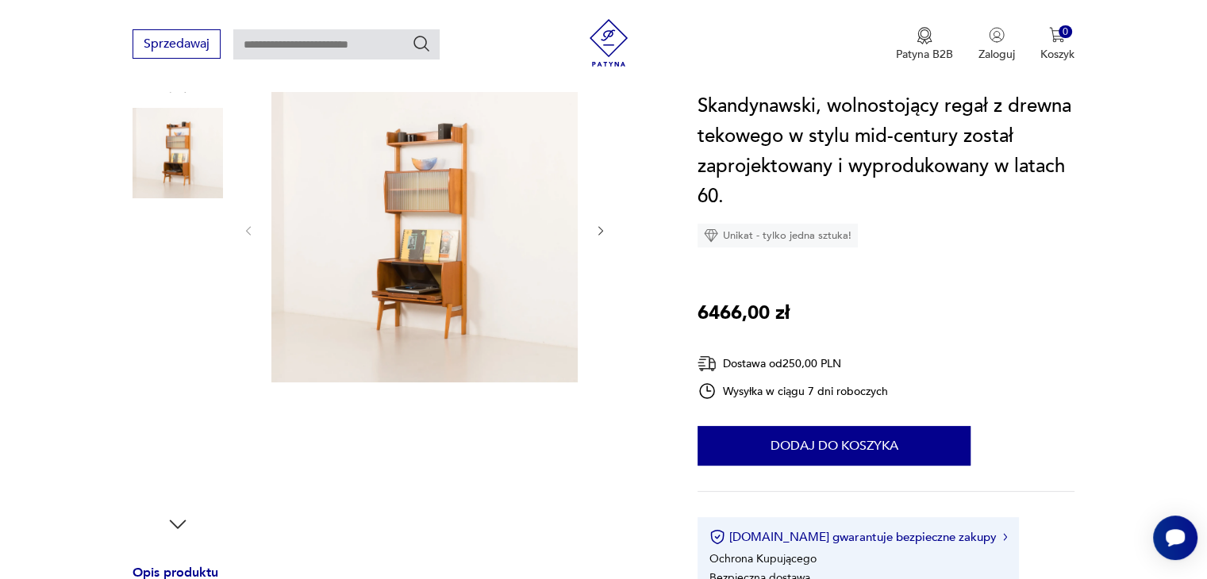
scroll to position [159, 0]
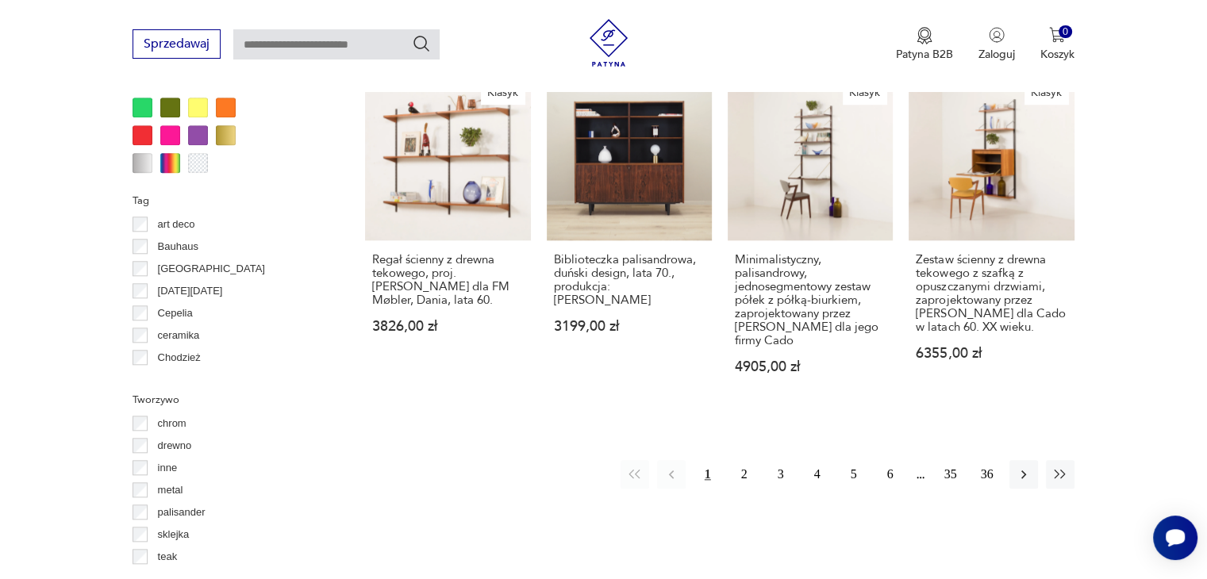
scroll to position [1609, 0]
click at [743, 475] on button "2" at bounding box center [744, 474] width 29 height 29
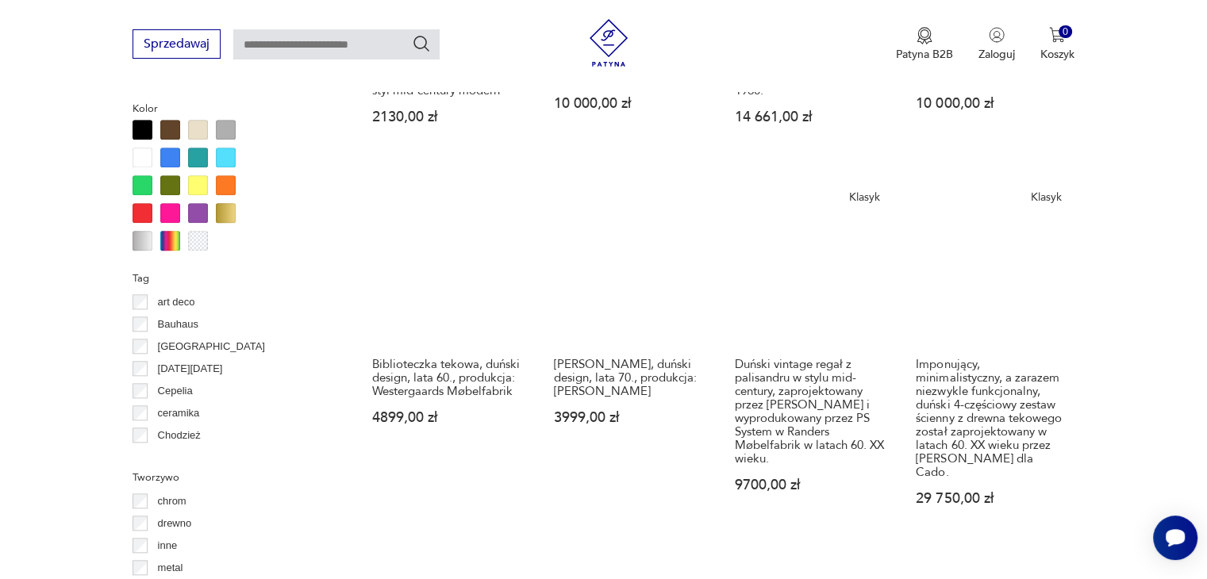
scroll to position [1770, 0]
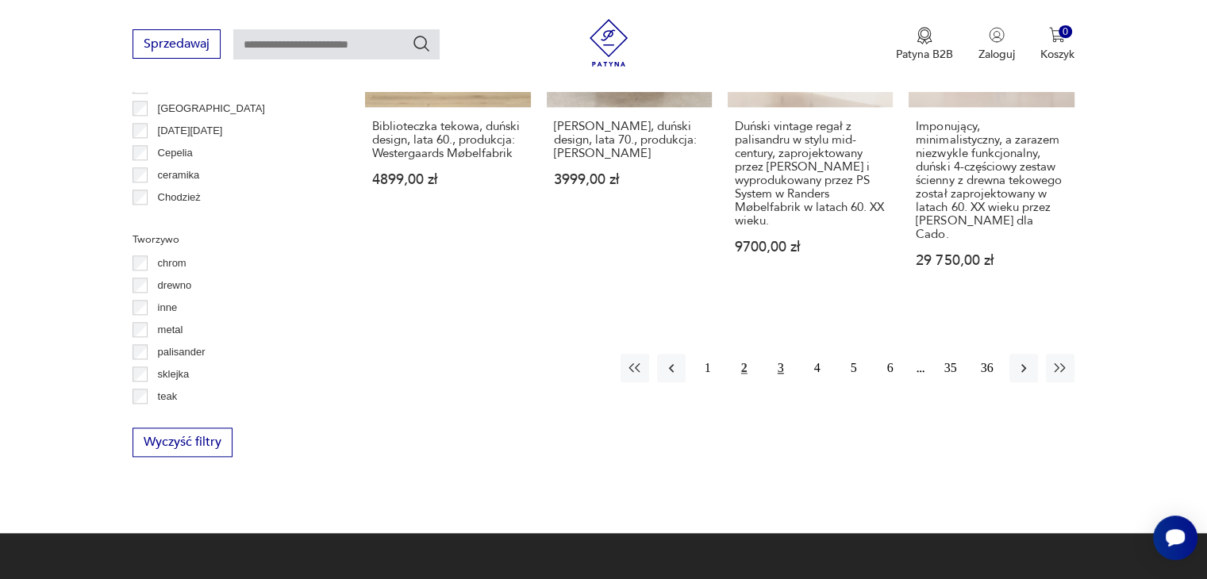
click at [783, 354] on button "3" at bounding box center [781, 368] width 29 height 29
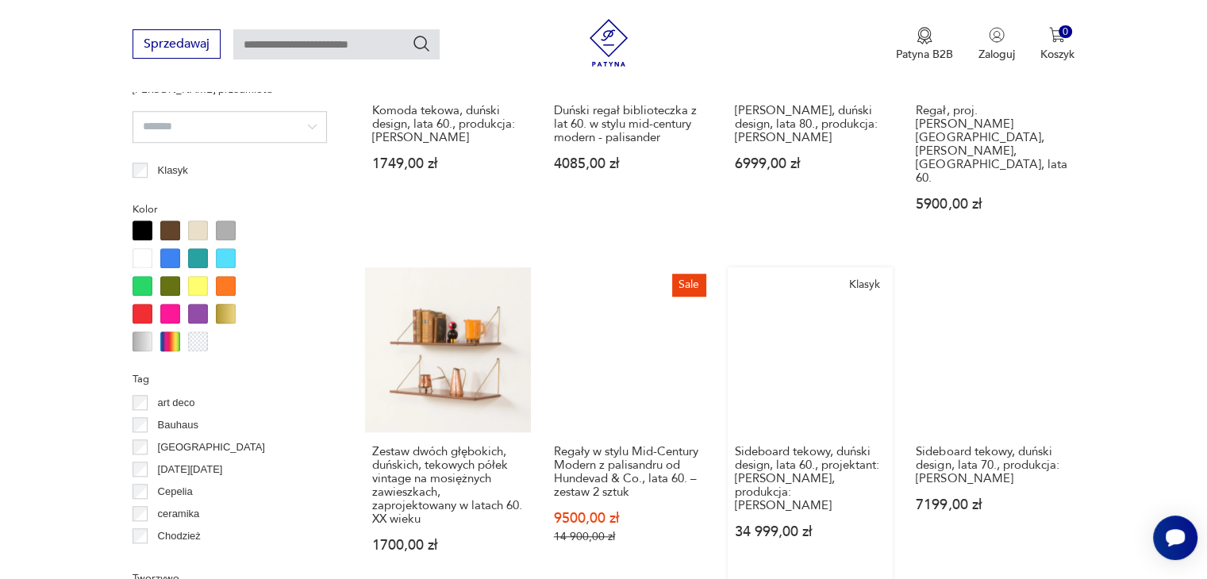
scroll to position [1611, 0]
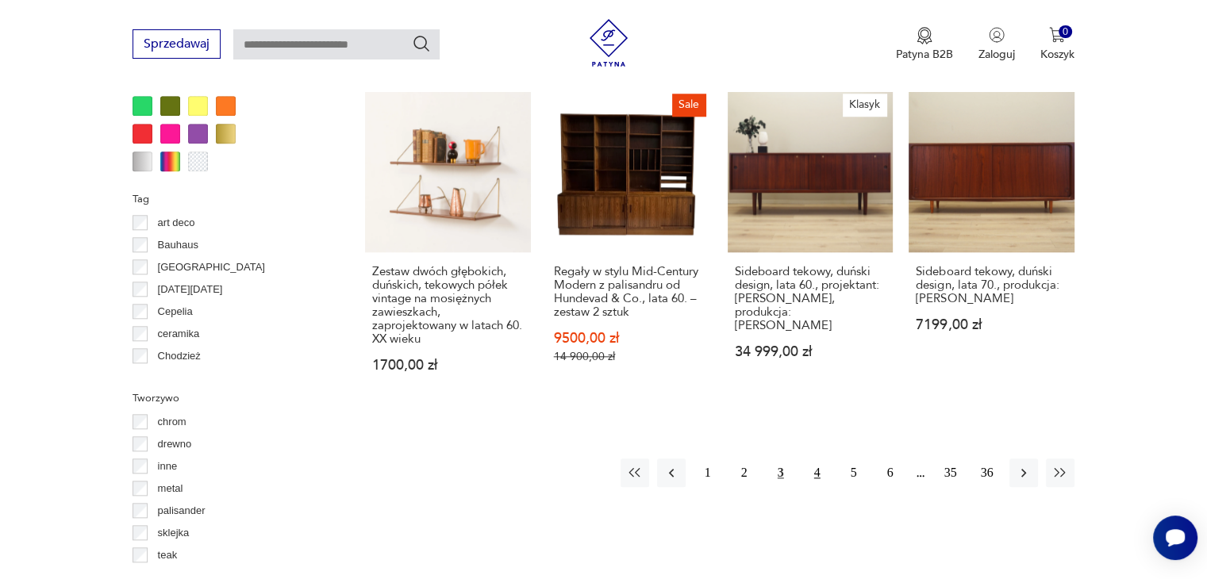
click at [813, 459] on button "4" at bounding box center [817, 473] width 29 height 29
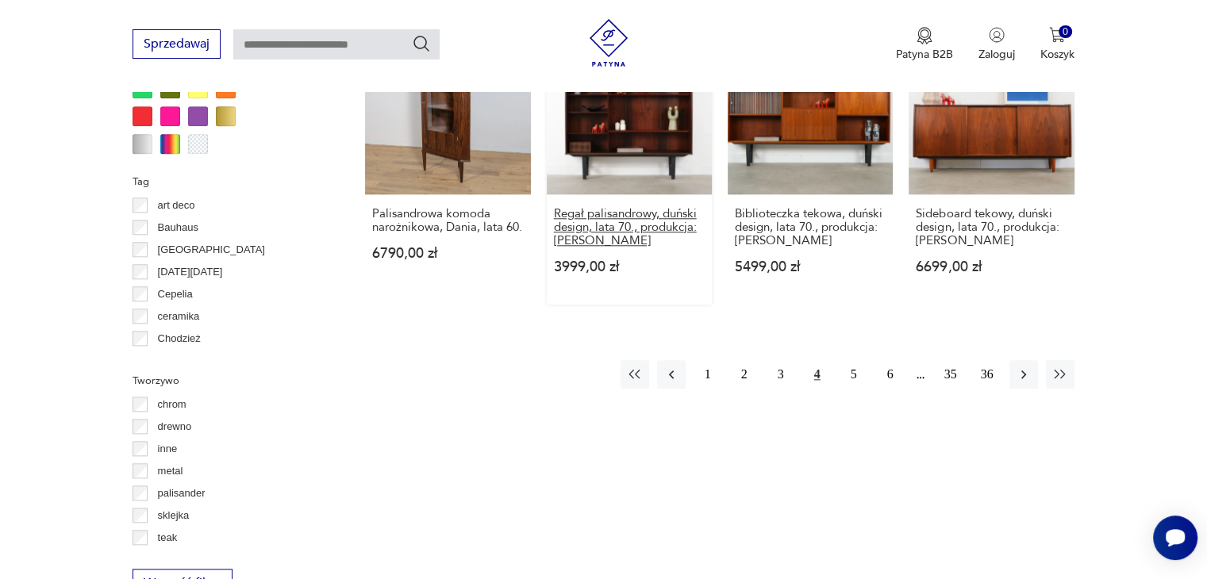
scroll to position [1746, 0]
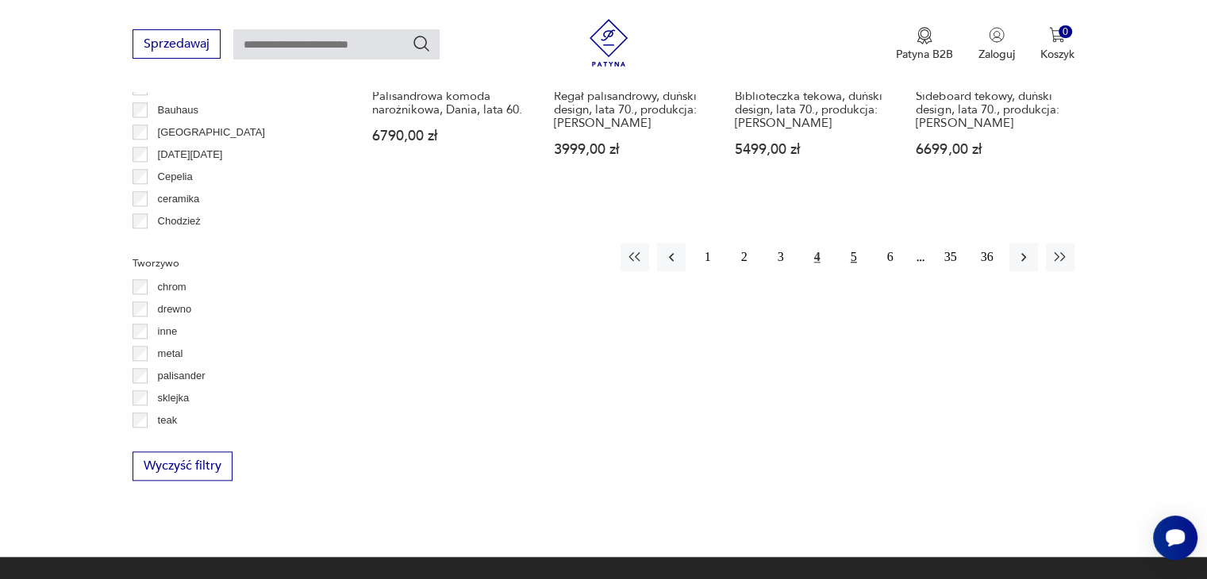
click at [852, 259] on button "5" at bounding box center [854, 257] width 29 height 29
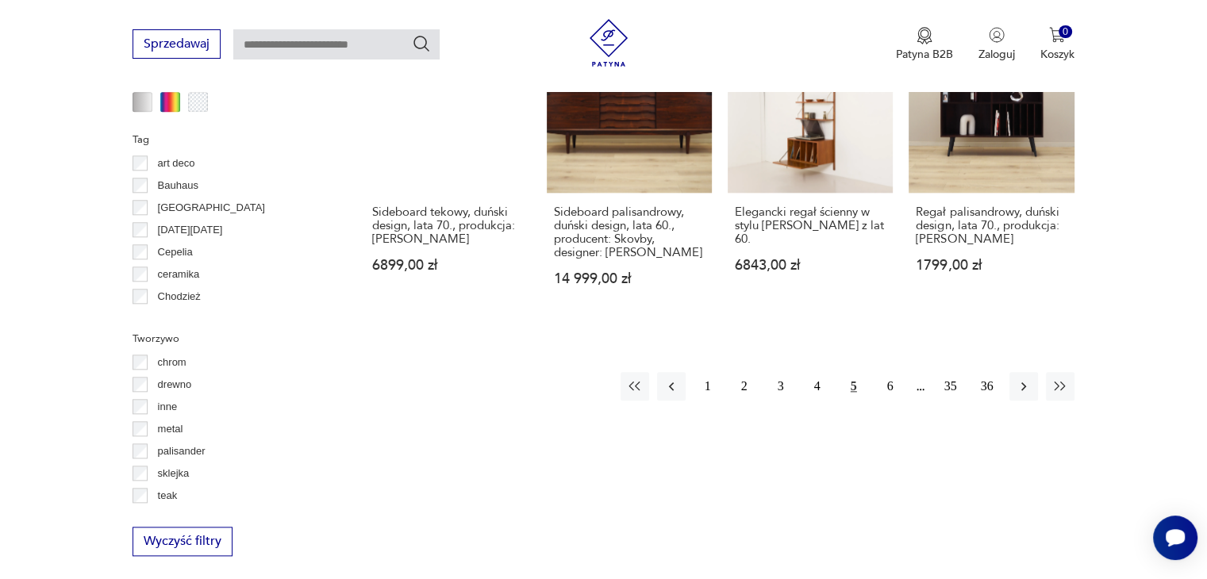
scroll to position [1770, 0]
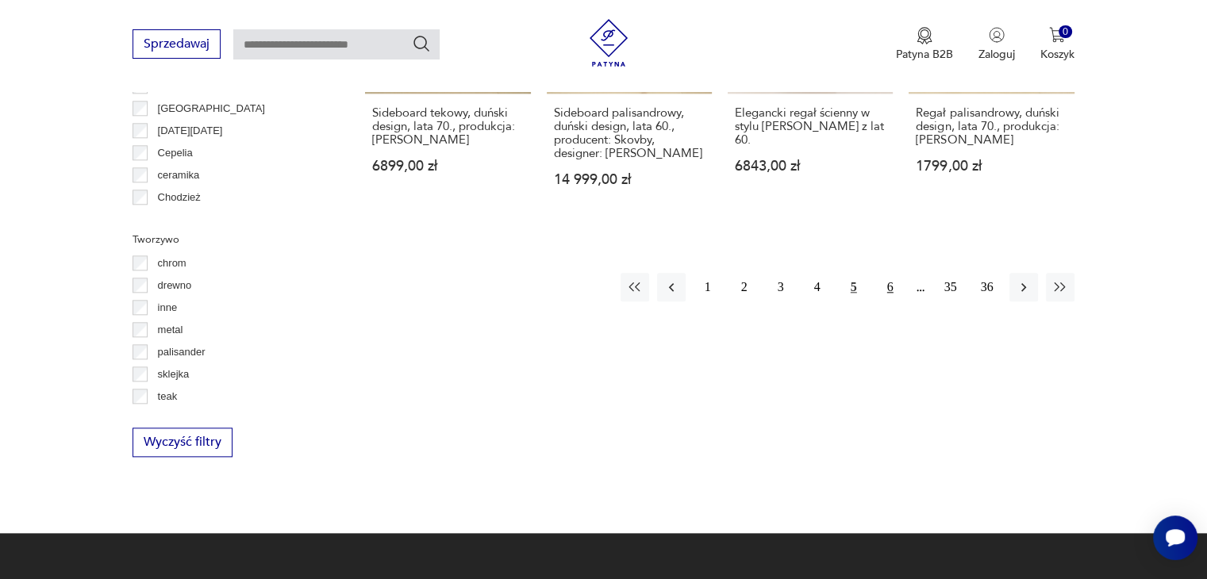
click at [886, 273] on button "6" at bounding box center [890, 287] width 29 height 29
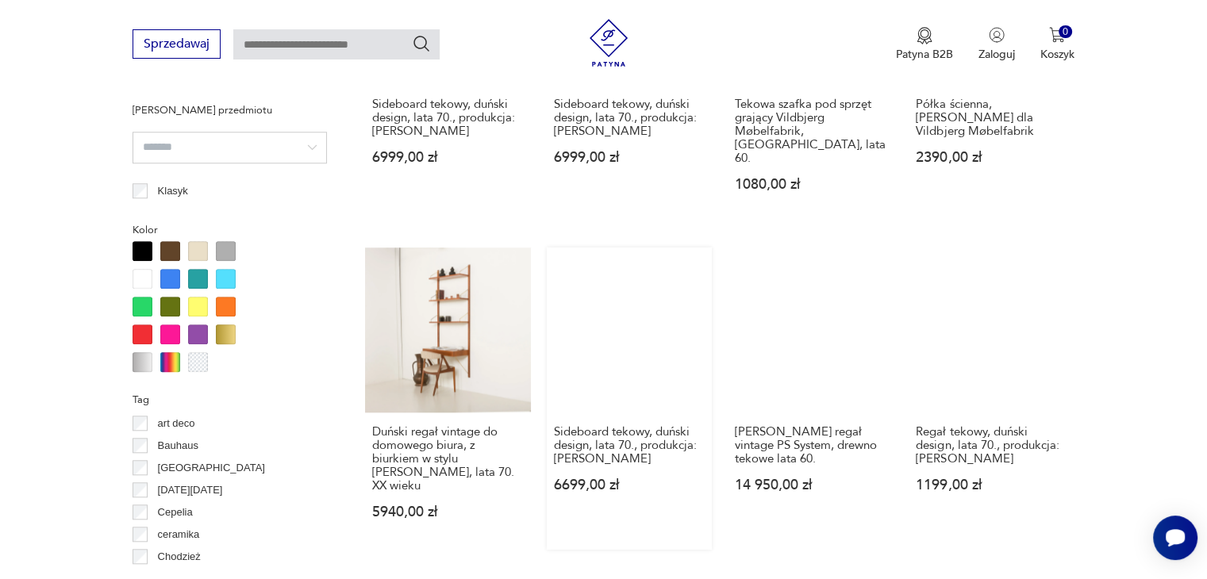
scroll to position [1532, 0]
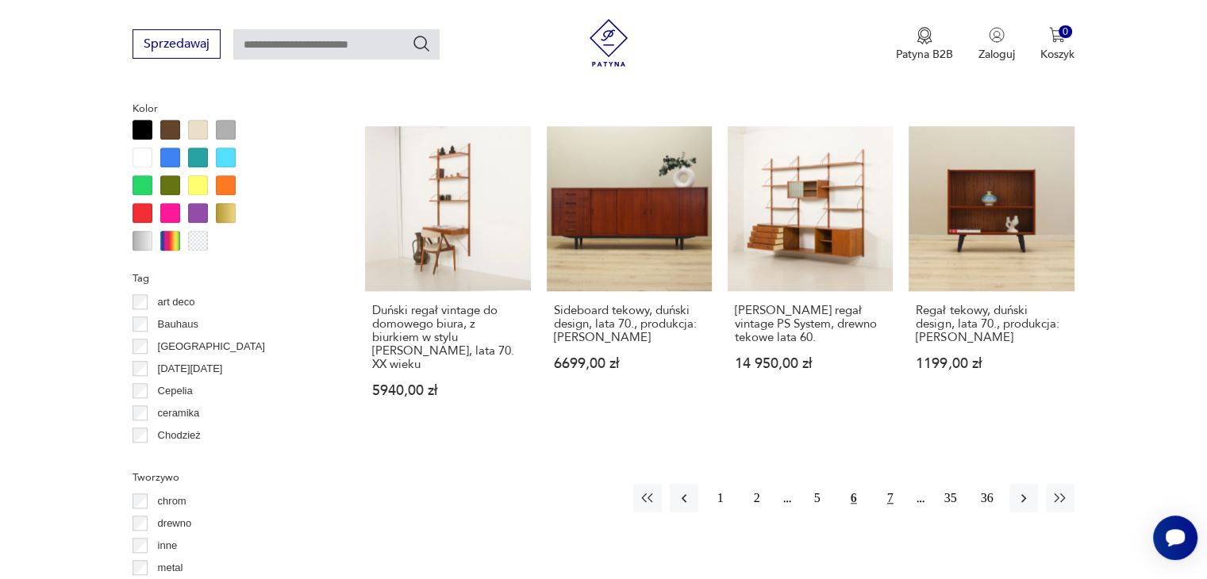
click at [890, 484] on button "7" at bounding box center [890, 498] width 29 height 29
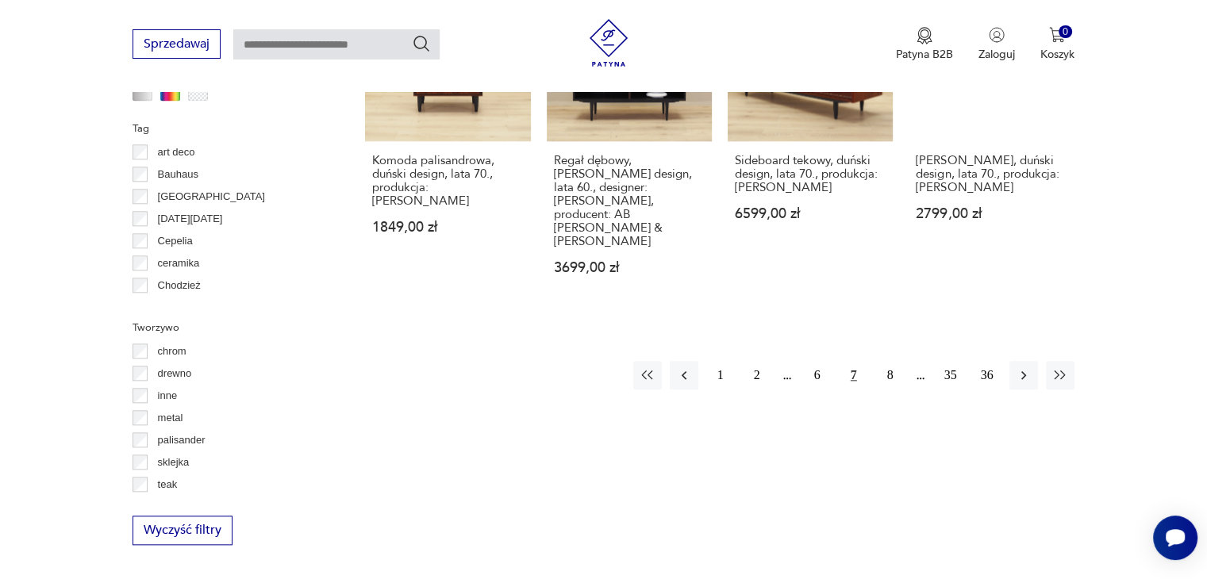
scroll to position [1690, 0]
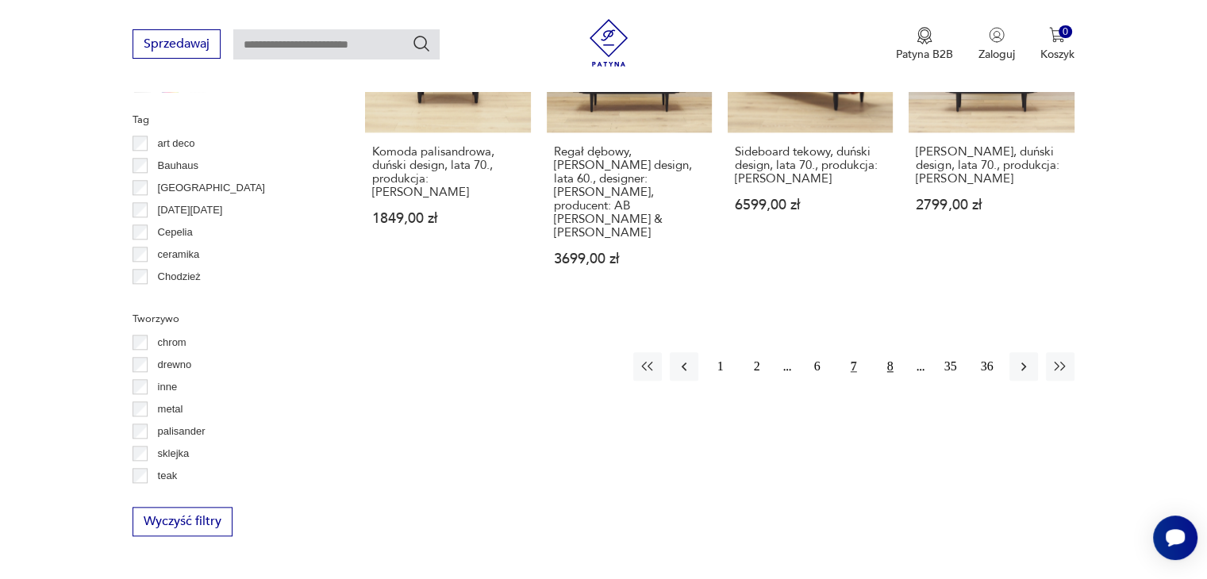
click at [884, 352] on button "8" at bounding box center [890, 366] width 29 height 29
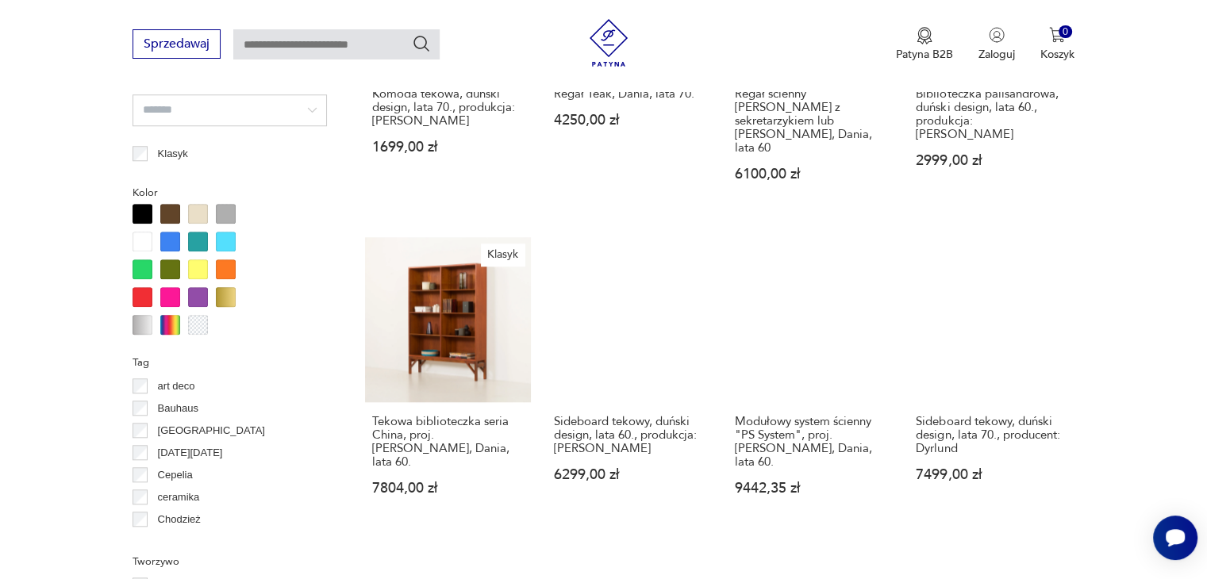
scroll to position [1611, 0]
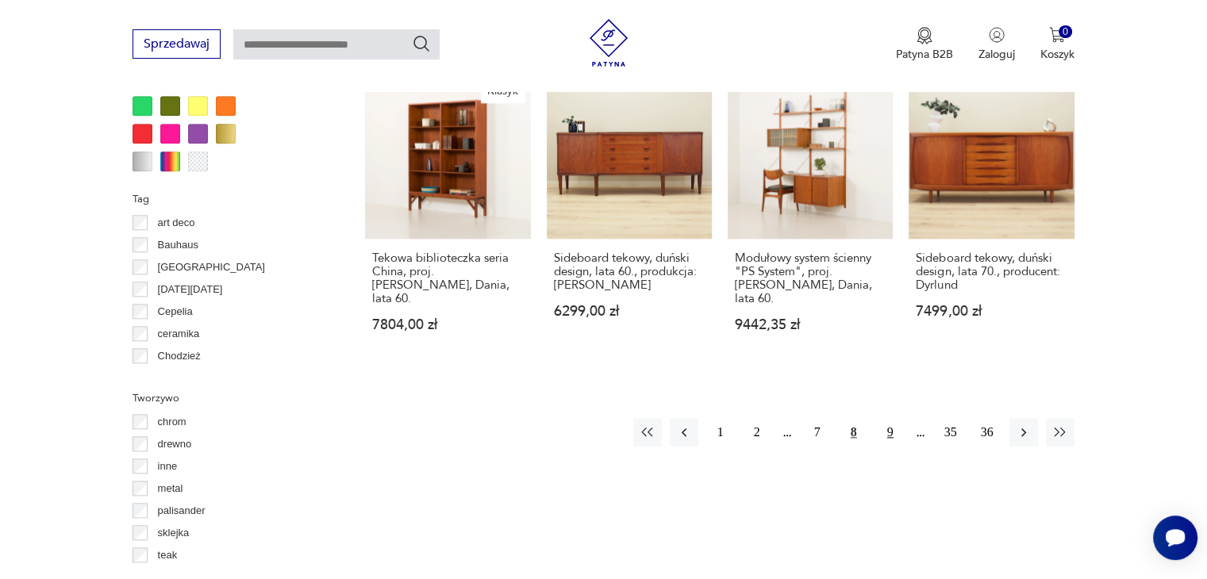
click at [890, 418] on button "9" at bounding box center [890, 432] width 29 height 29
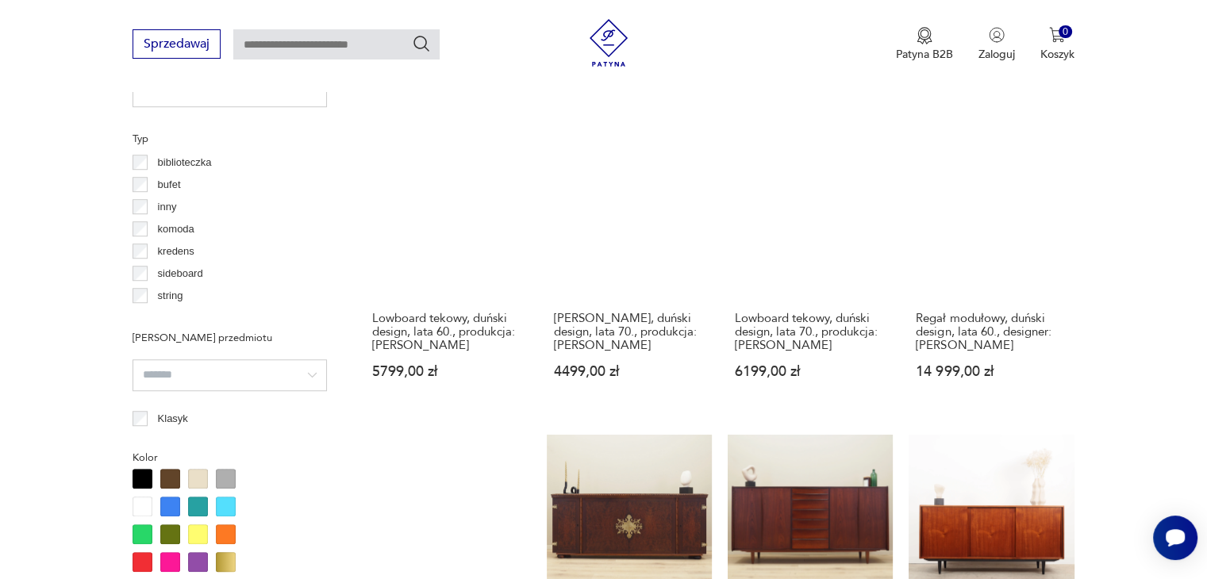
scroll to position [1452, 0]
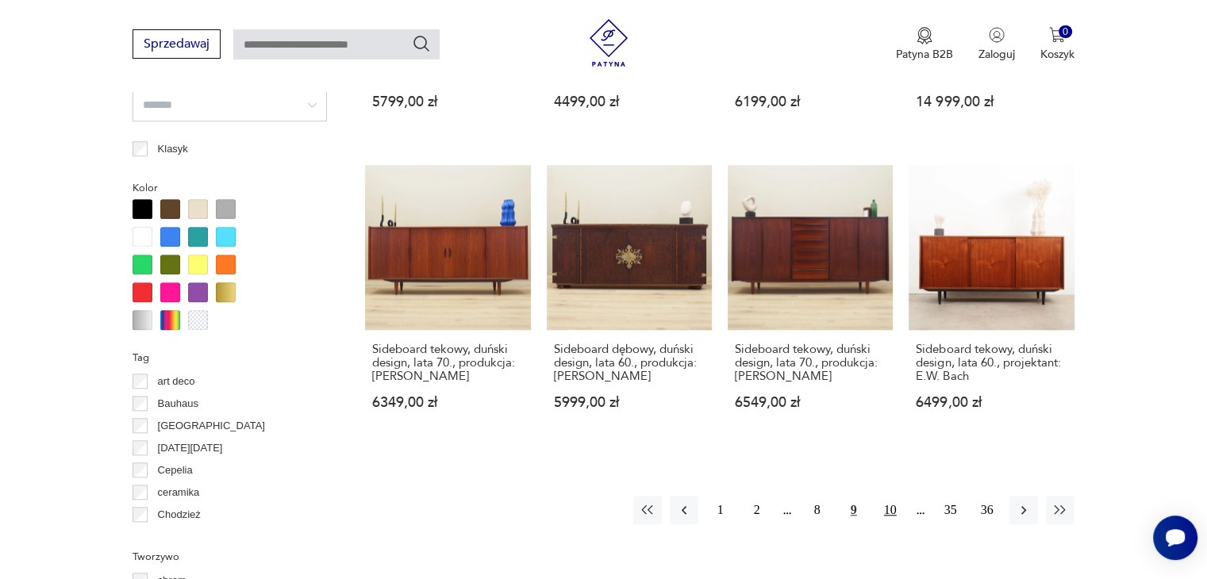
click at [886, 509] on button "10" at bounding box center [890, 510] width 29 height 29
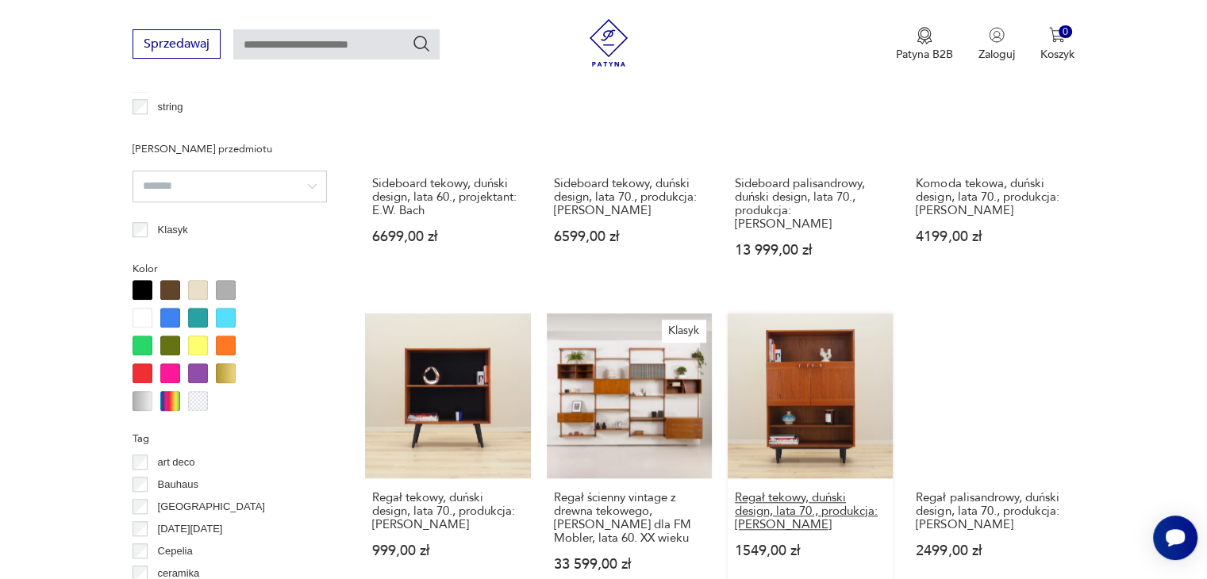
scroll to position [1373, 0]
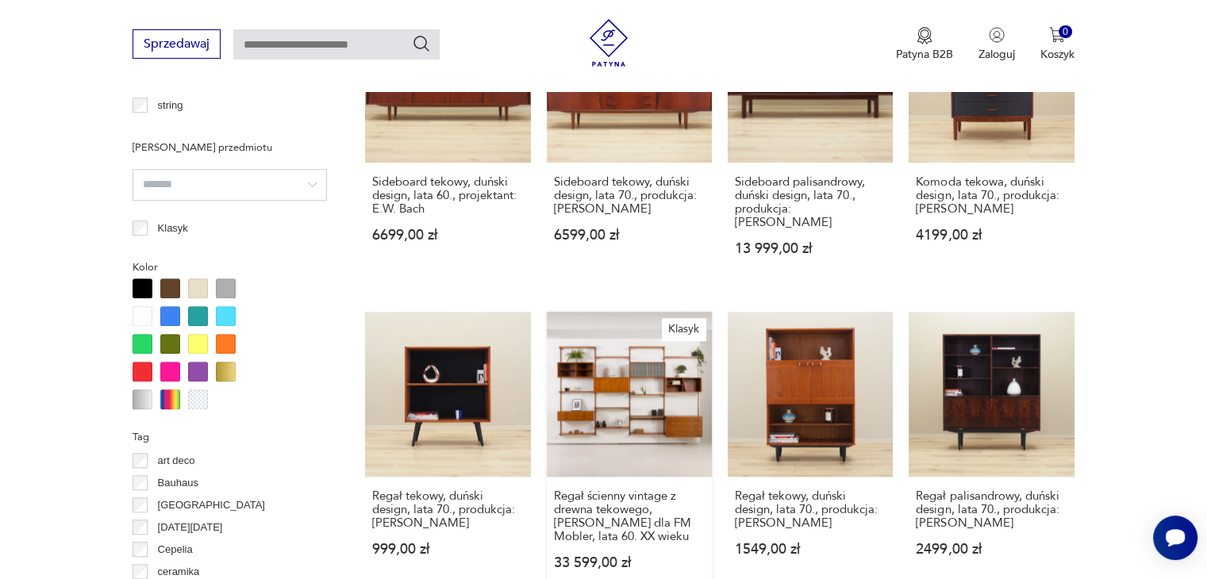
click at [634, 330] on link "Klasyk Regał ścienny vintage z drewna tekowego, [PERSON_NAME] dla FM Mobler, la…" at bounding box center [629, 456] width 165 height 289
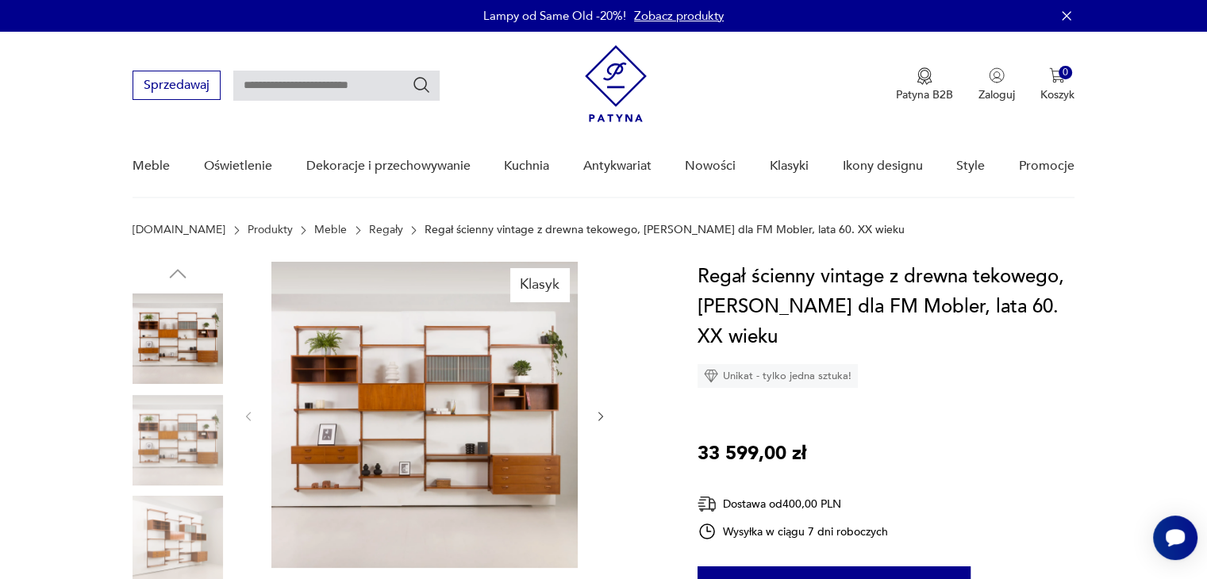
click at [513, 377] on img at bounding box center [424, 415] width 306 height 306
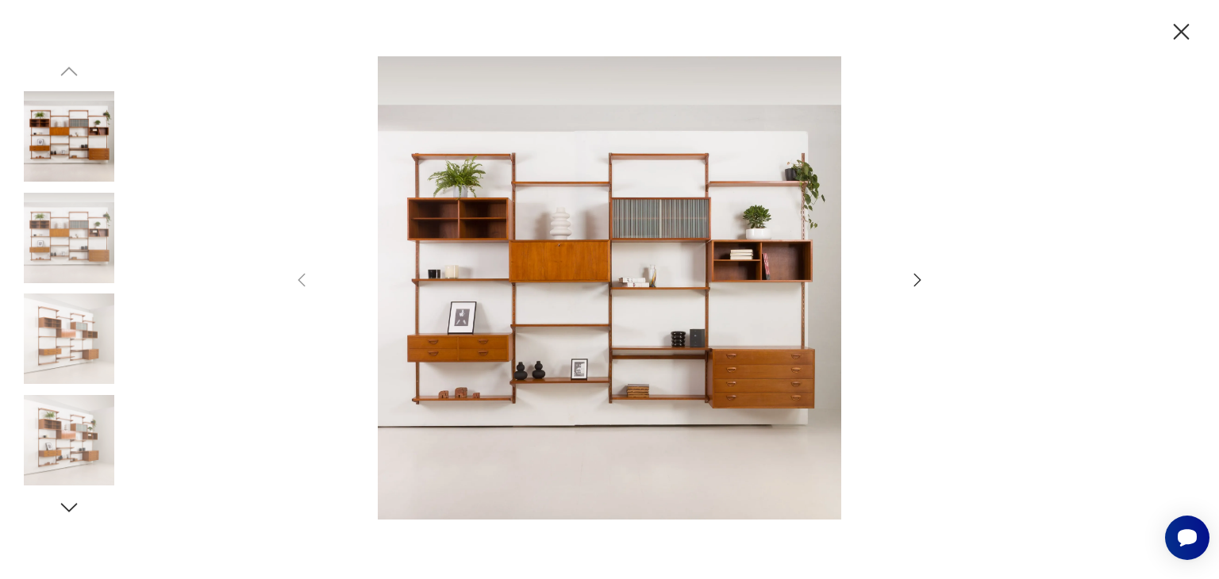
click at [917, 276] on icon "button" at bounding box center [917, 280] width 7 height 13
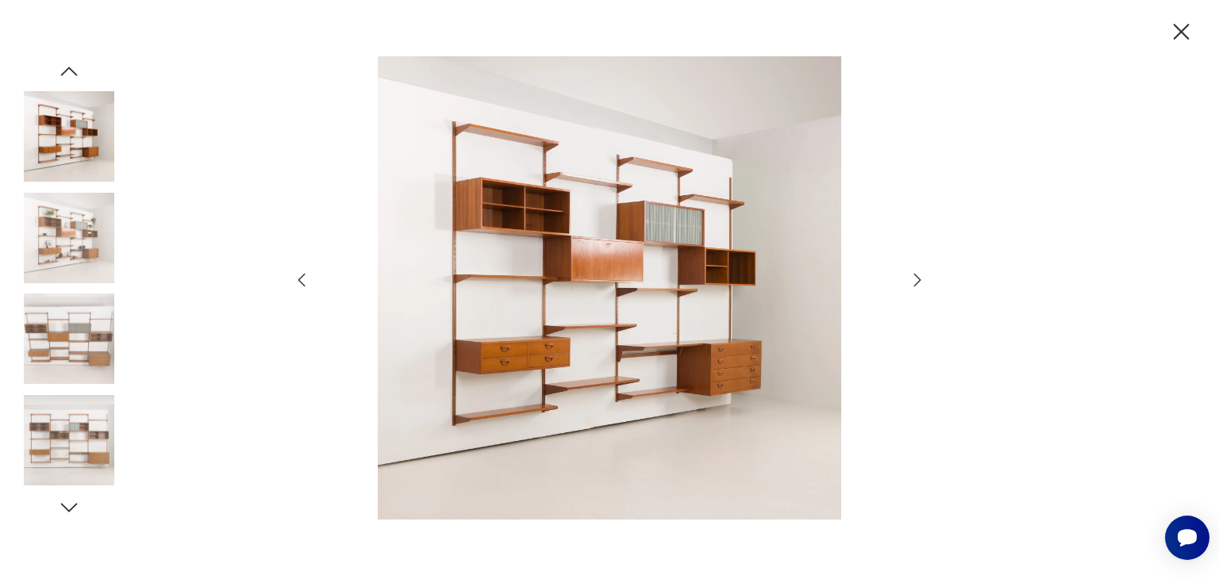
click at [917, 276] on icon "button" at bounding box center [917, 280] width 7 height 13
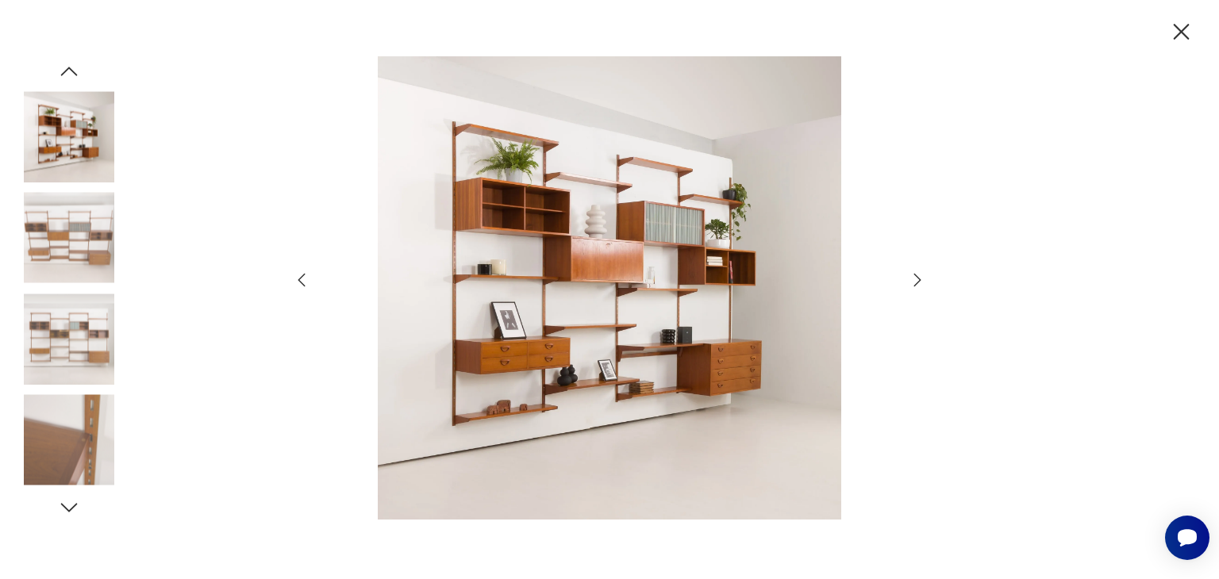
click at [1178, 32] on icon "button" at bounding box center [1181, 32] width 28 height 28
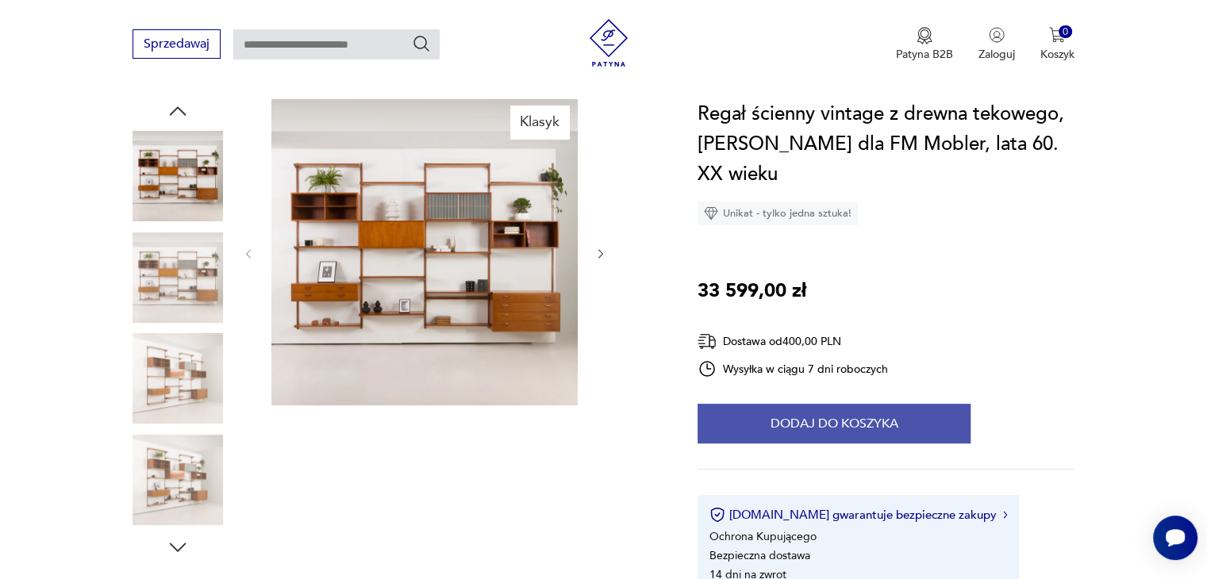
scroll to position [317, 0]
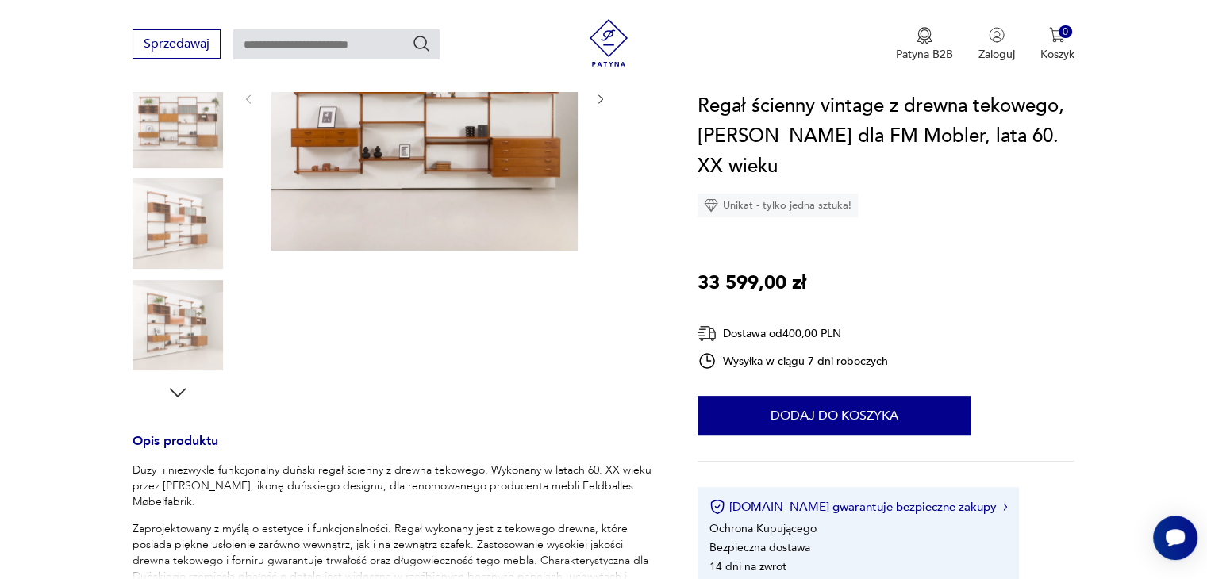
click at [180, 392] on icon "button" at bounding box center [178, 393] width 24 height 24
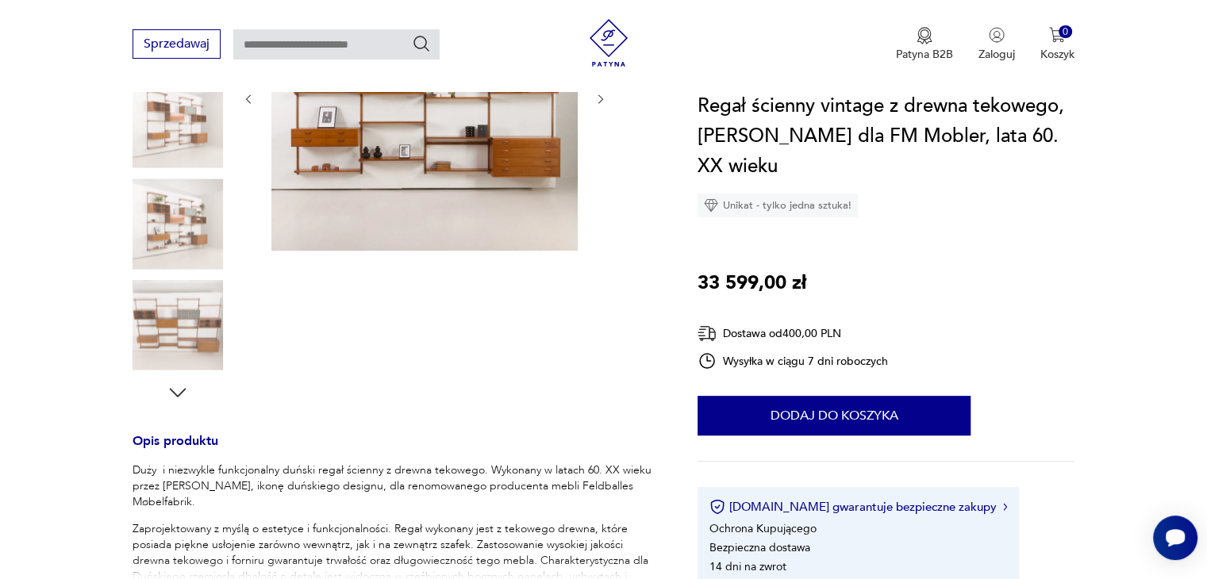
click at [180, 392] on icon "button" at bounding box center [178, 393] width 24 height 24
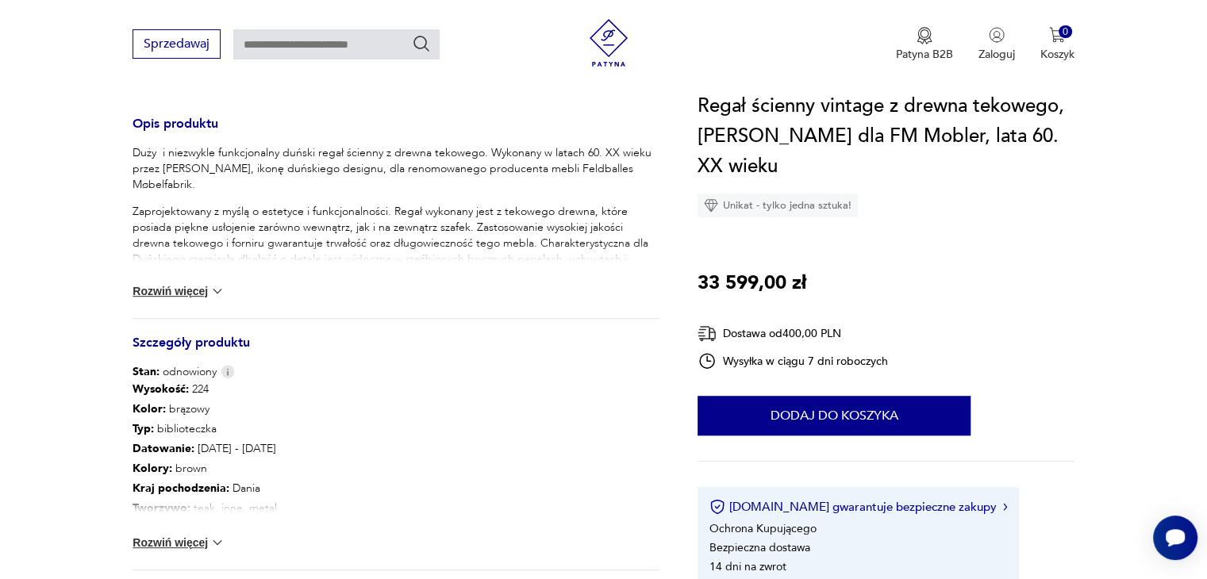
scroll to position [397, 0]
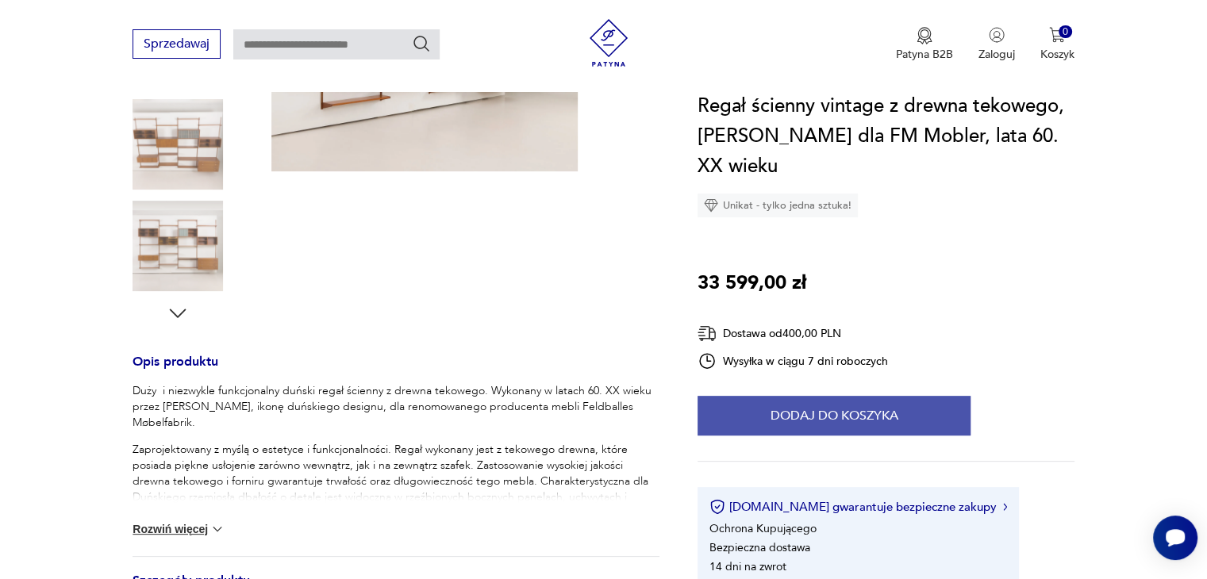
click at [832, 412] on button "Dodaj do koszyka" at bounding box center [834, 416] width 273 height 40
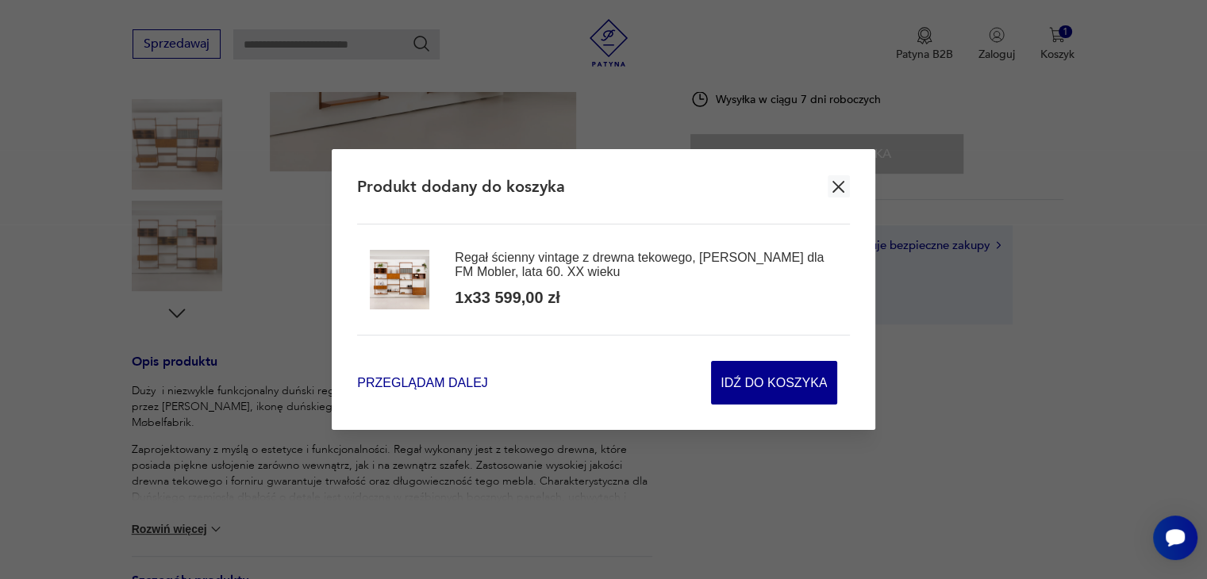
click at [414, 379] on span "Przeglądam dalej" at bounding box center [422, 383] width 130 height 18
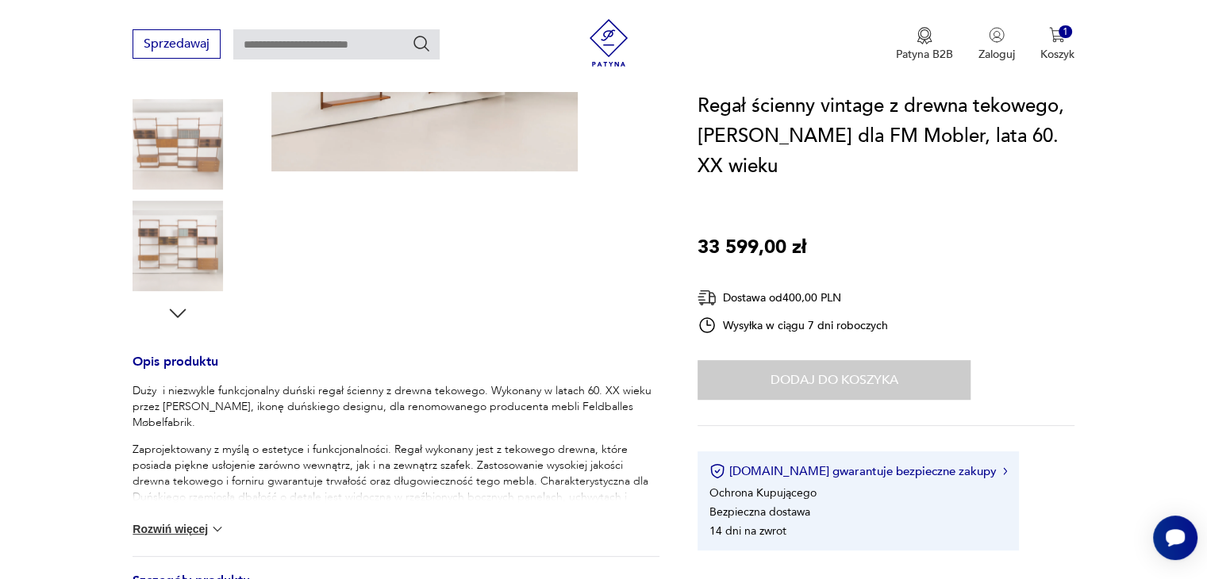
scroll to position [0, 0]
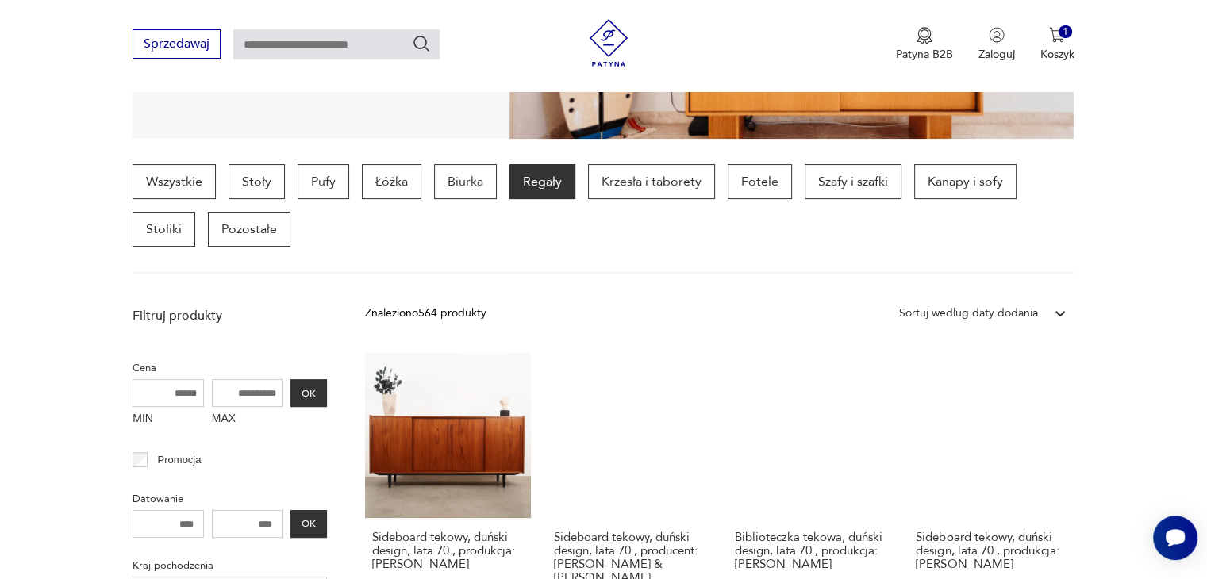
scroll to position [171, 0]
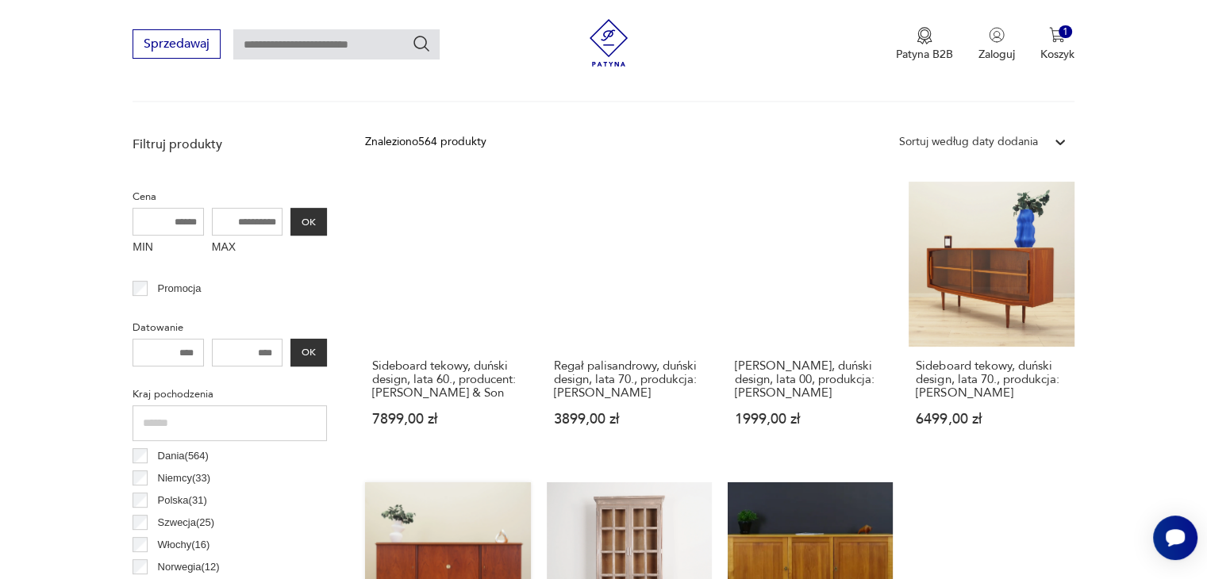
scroll to position [421, 0]
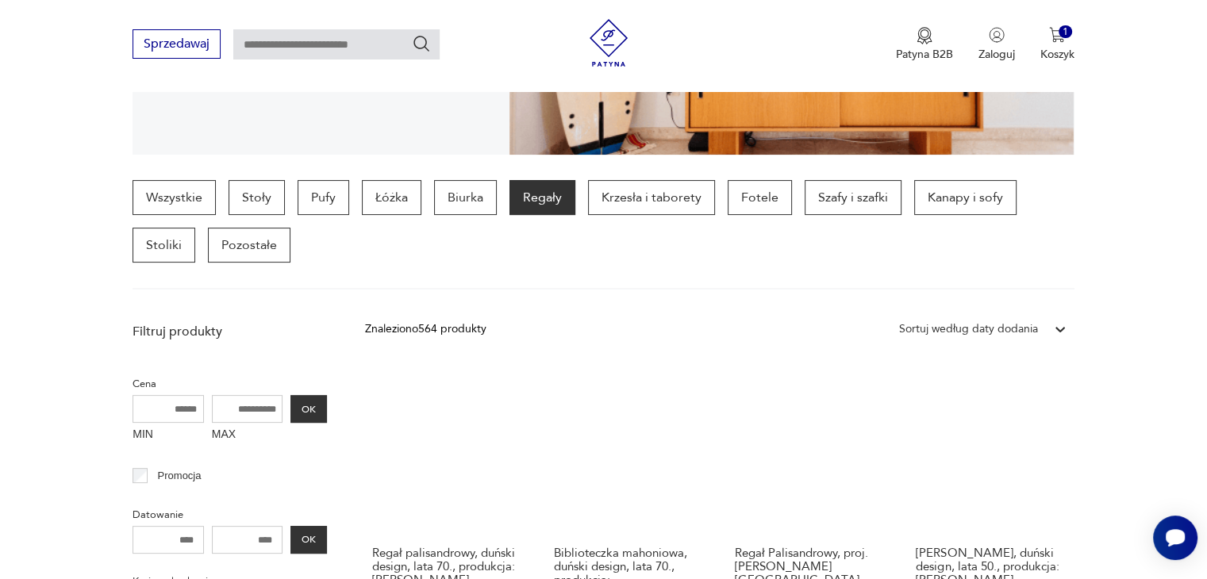
scroll to position [341, 0]
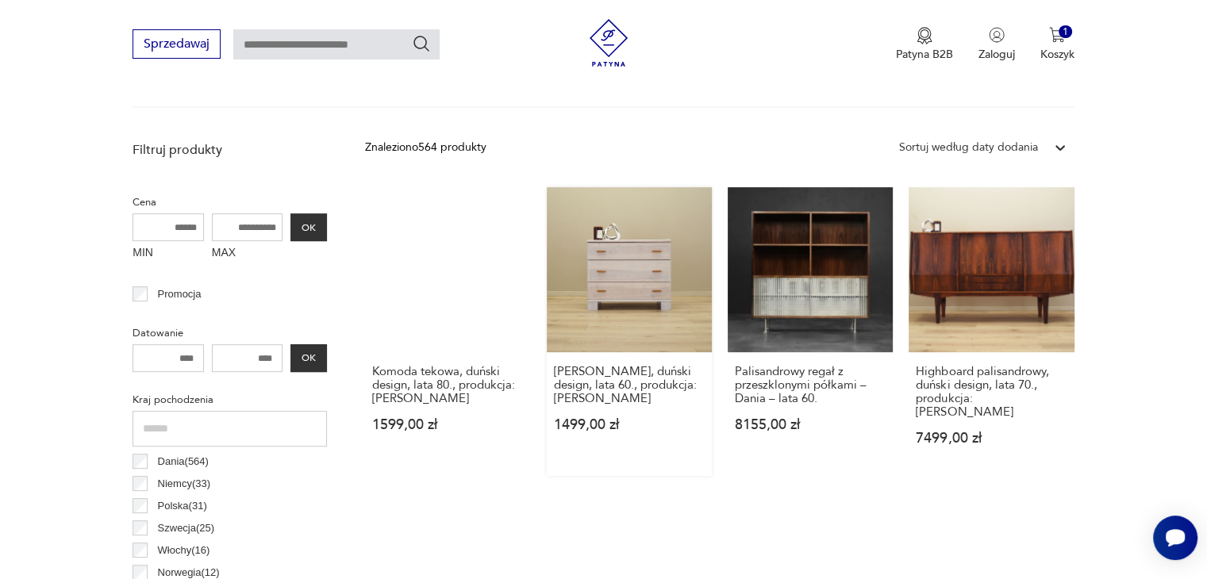
scroll to position [421, 0]
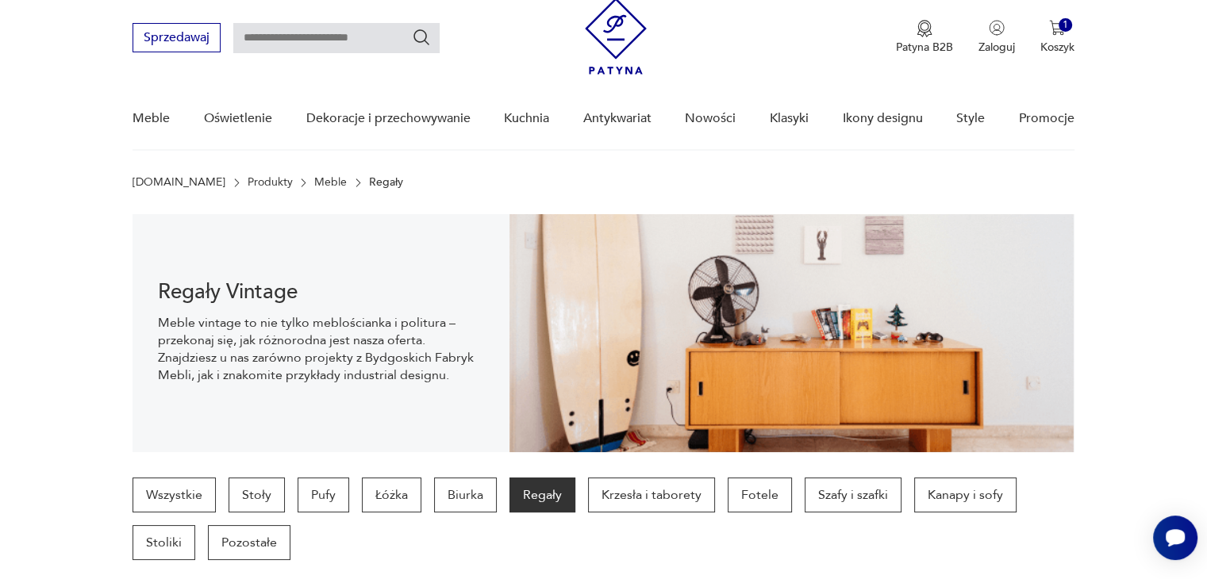
scroll to position [24, 0]
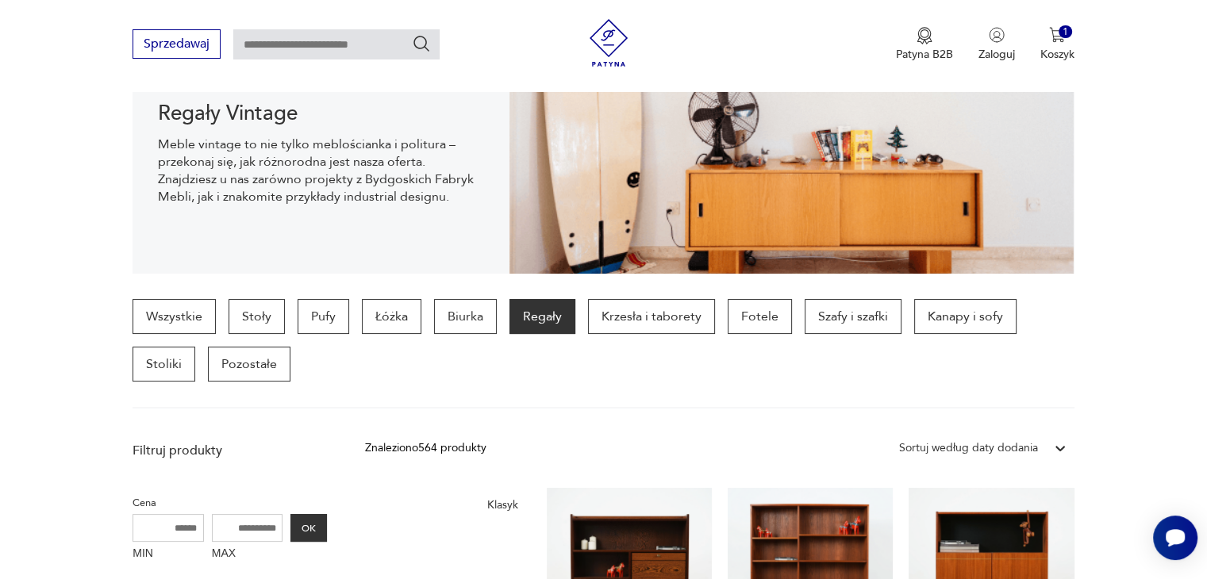
scroll to position [159, 0]
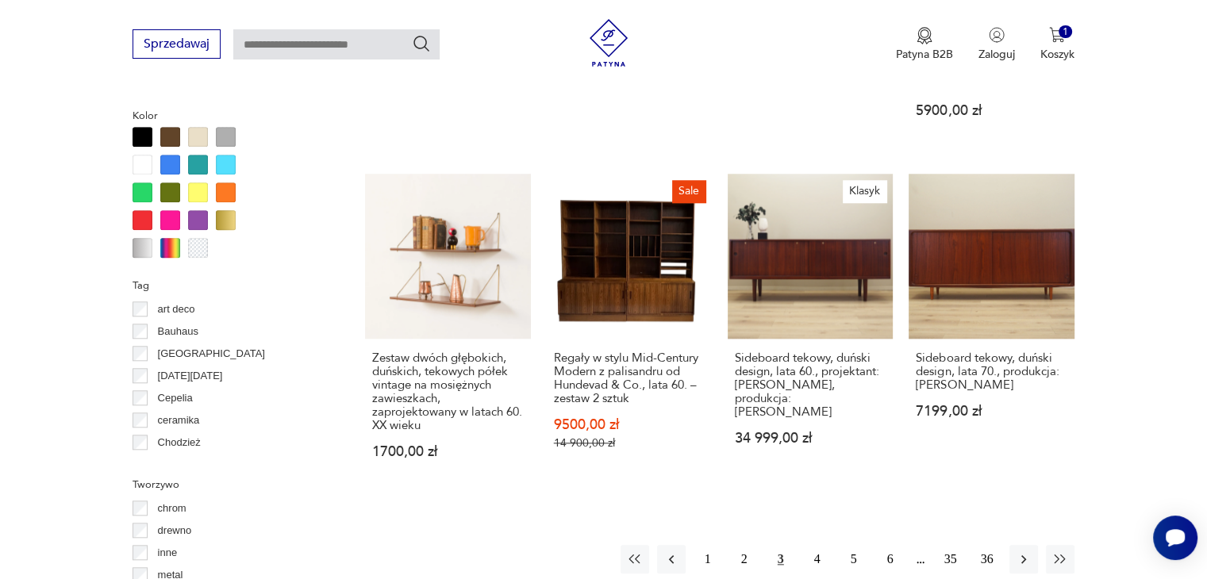
scroll to position [1428, 0]
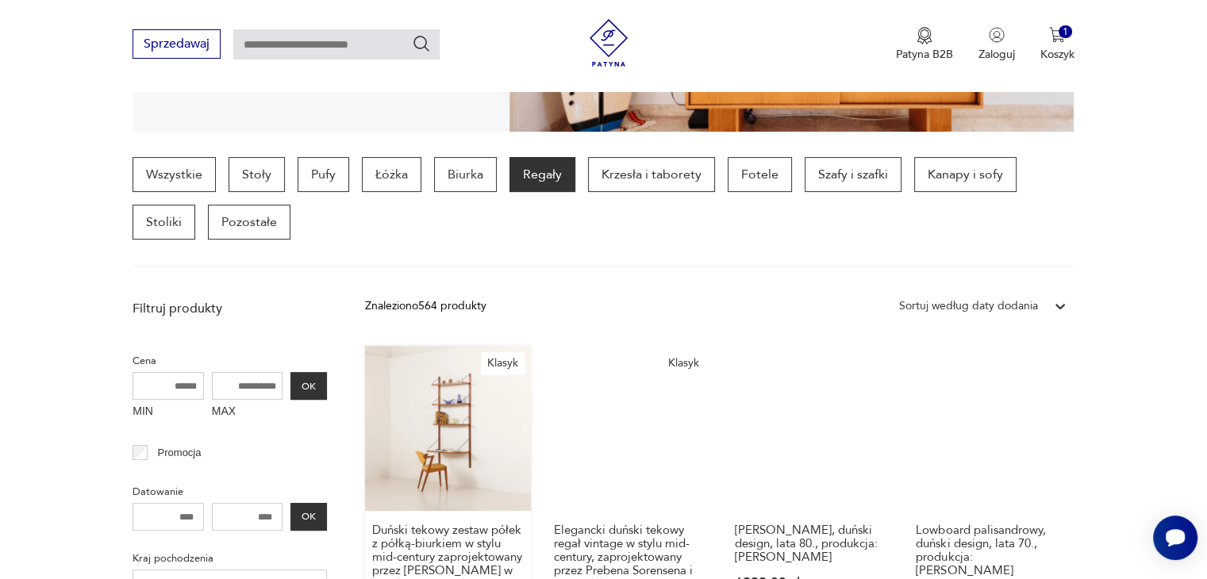
scroll to position [341, 0]
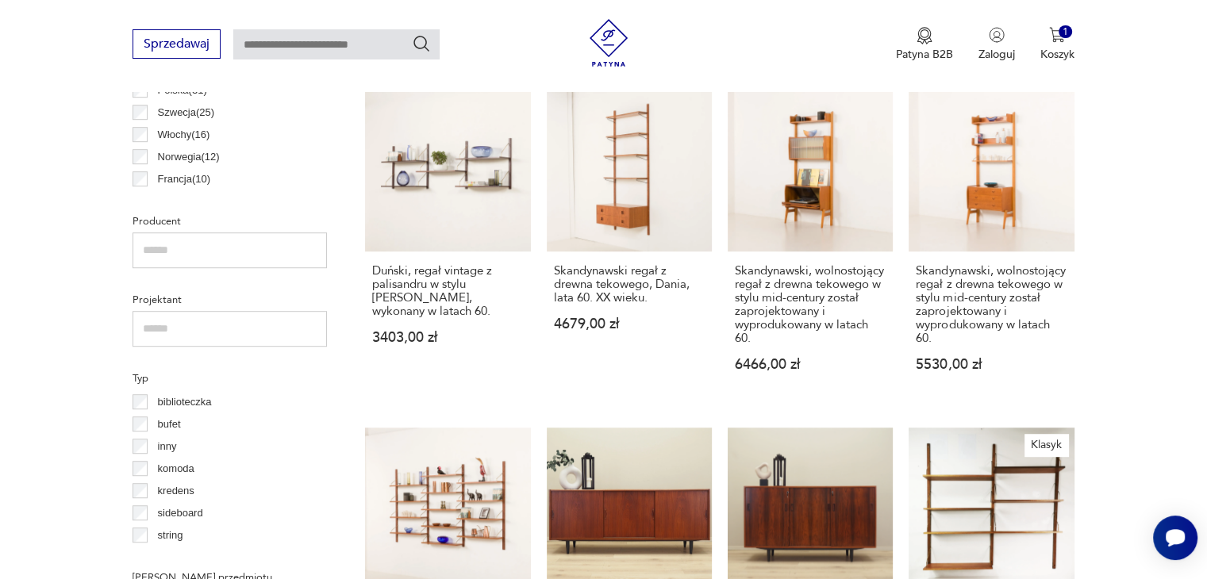
scroll to position [895, 0]
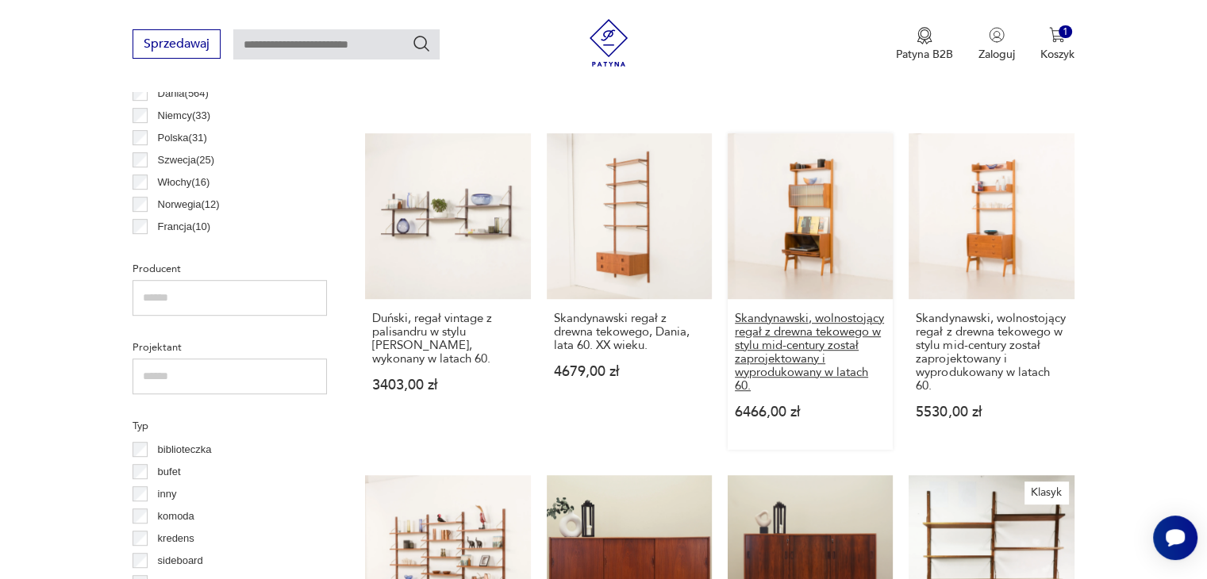
click at [800, 336] on h3 "Skandynawski, wolnostojący regał z drewna tekowego w stylu mid-century został z…" at bounding box center [810, 352] width 151 height 81
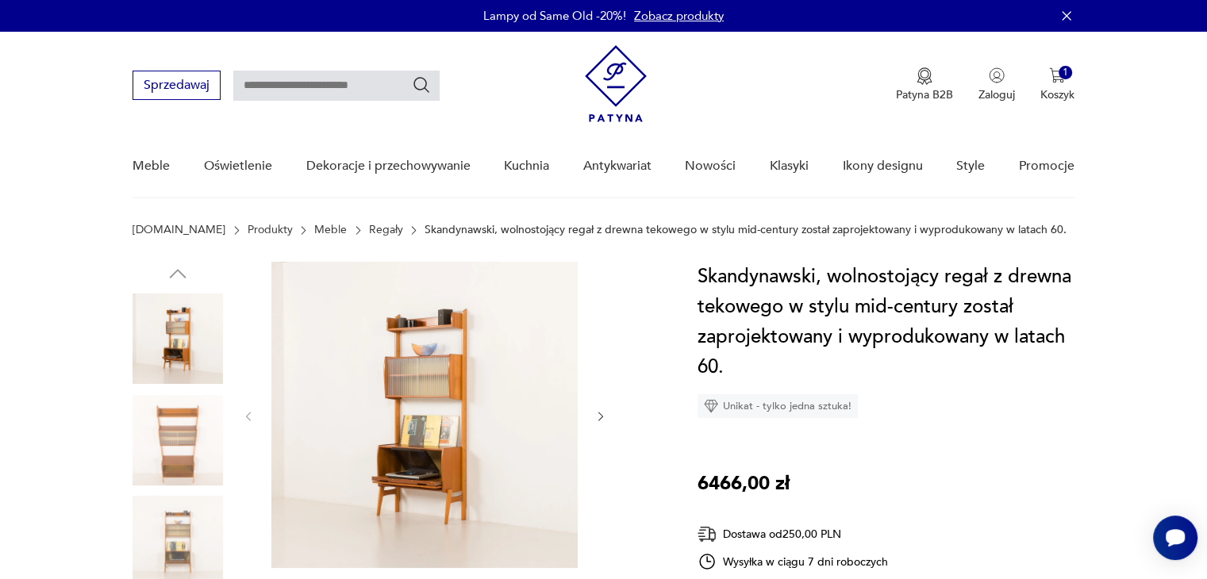
scroll to position [238, 0]
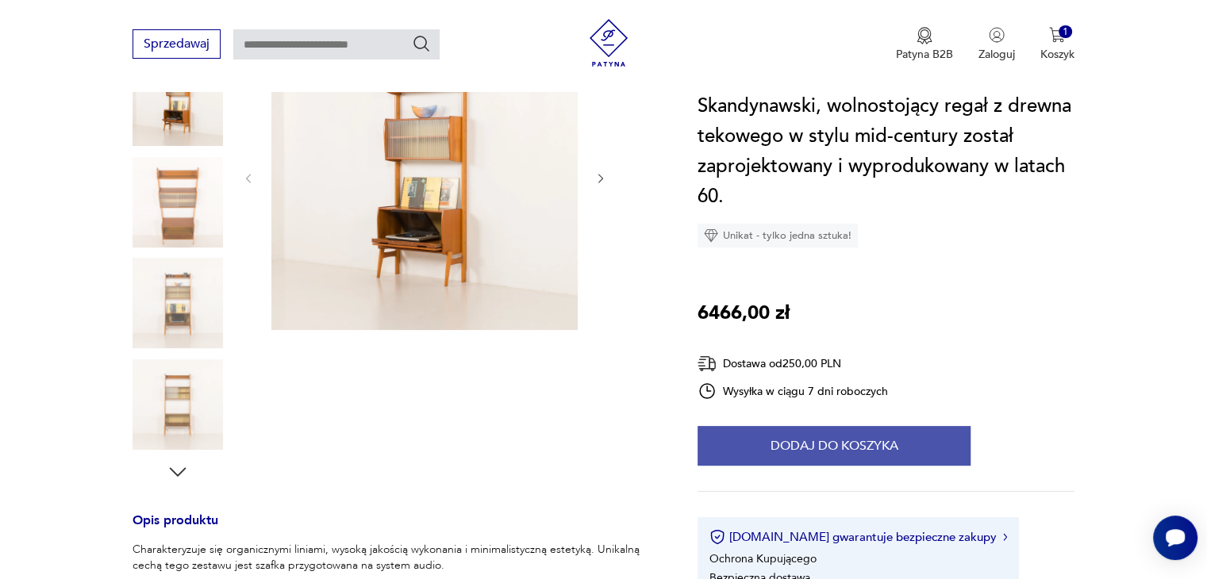
click at [809, 439] on button "Dodaj do koszyka" at bounding box center [834, 446] width 273 height 40
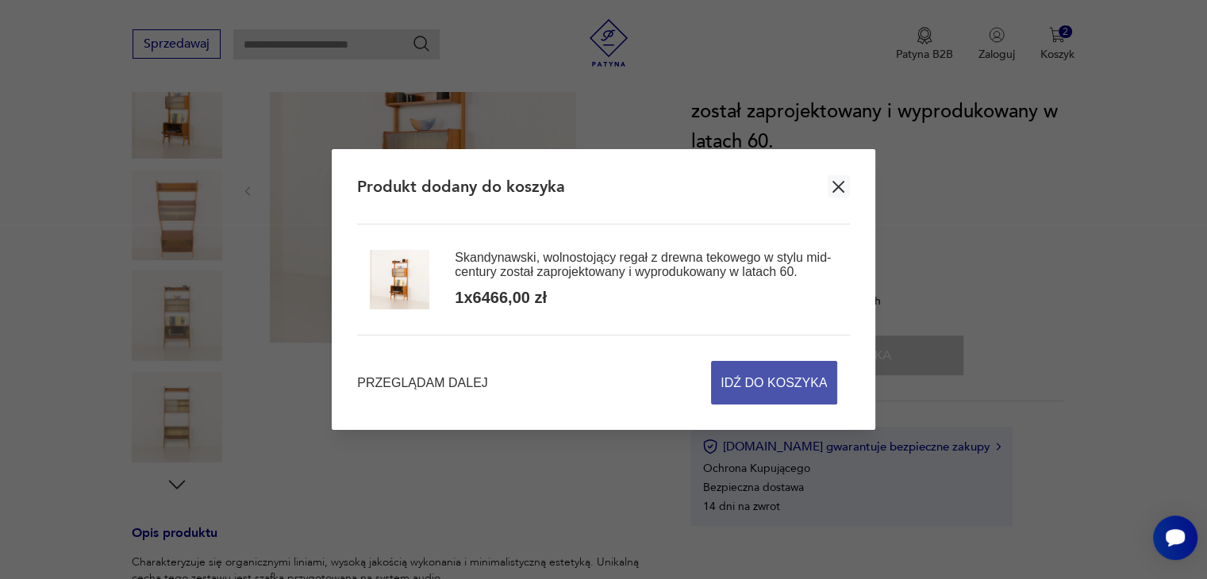
click at [759, 379] on span "Idź do koszyka" at bounding box center [774, 383] width 106 height 42
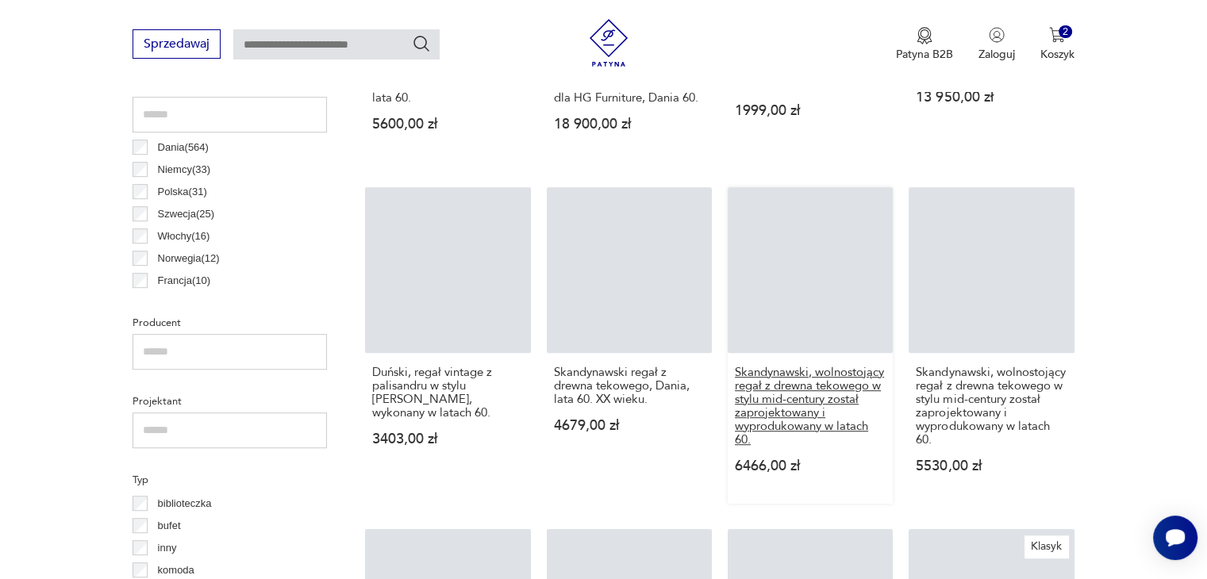
scroll to position [889, 0]
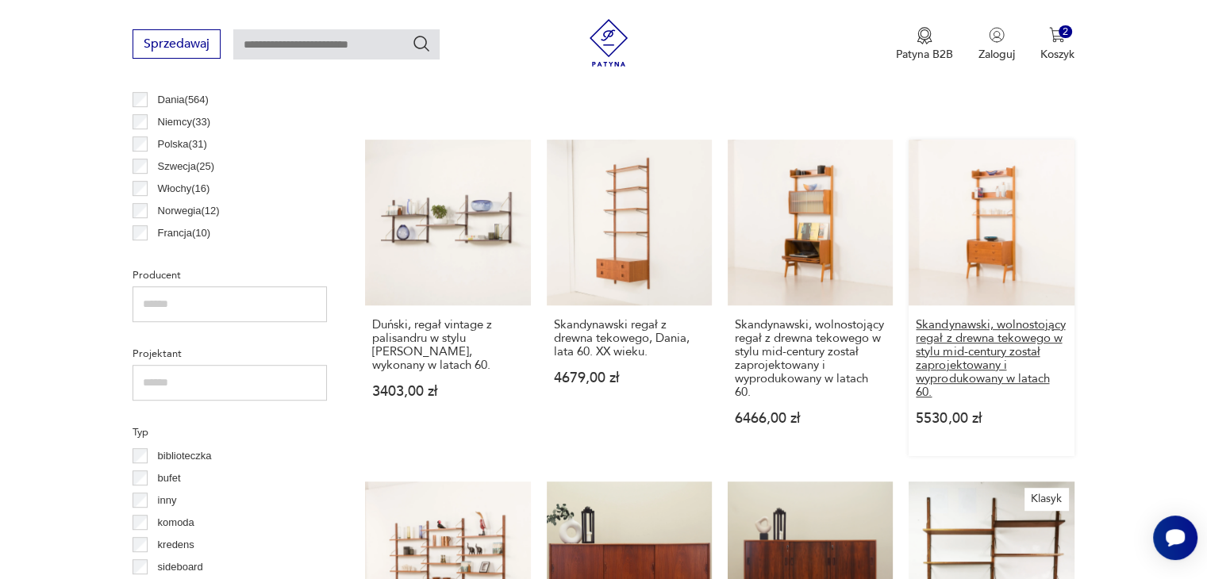
click at [944, 343] on h3 "Skandynawski, wolnostojący regał z drewna tekowego w stylu mid-century został z…" at bounding box center [991, 358] width 151 height 81
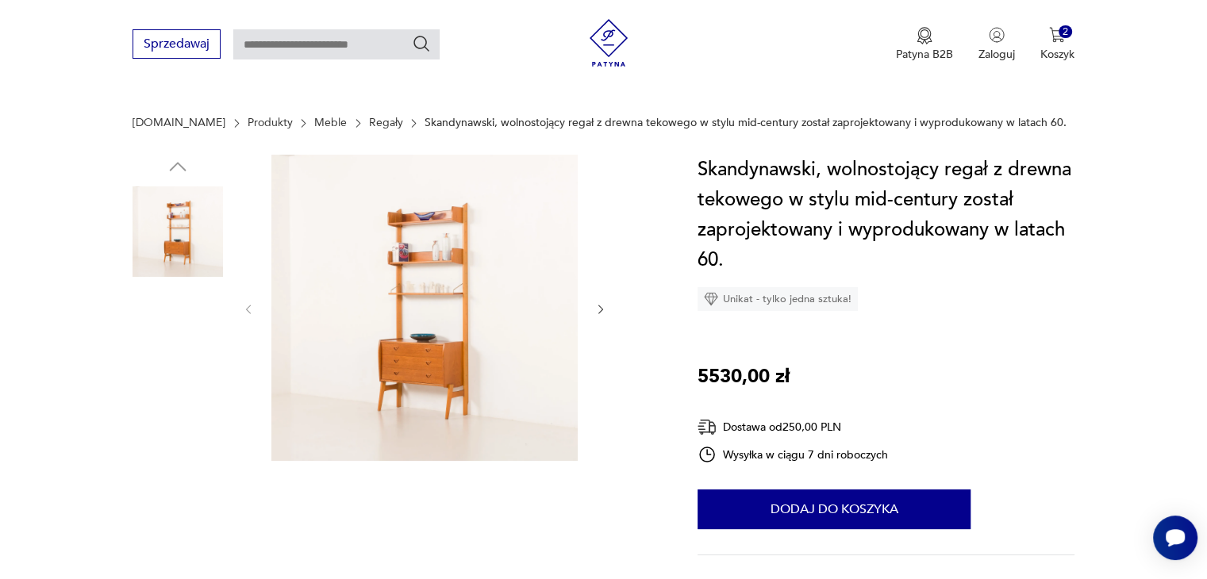
scroll to position [79, 0]
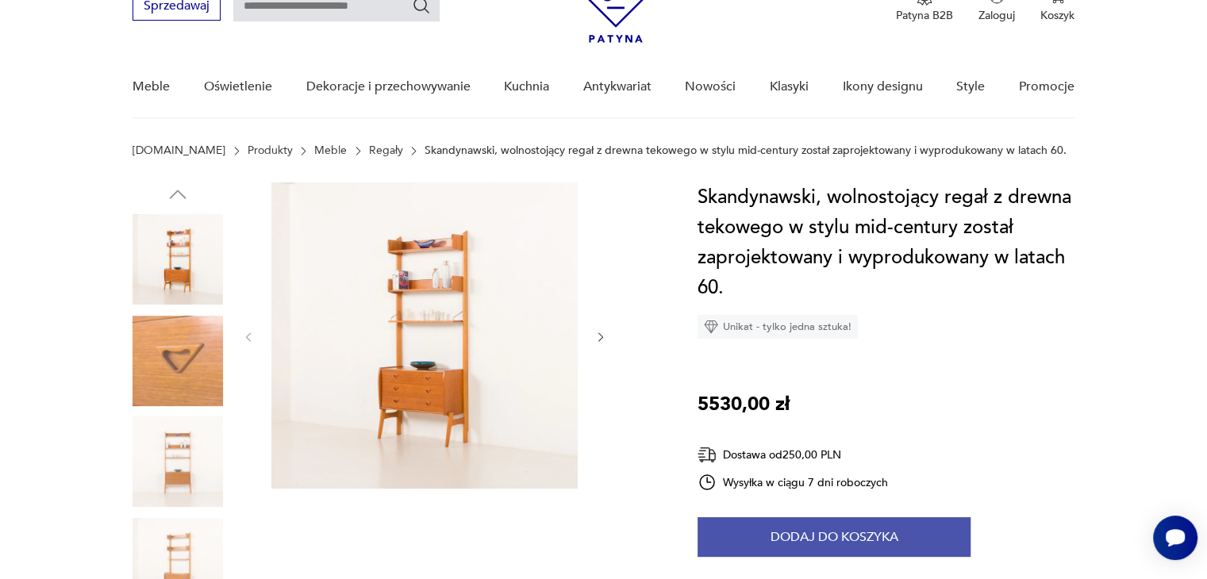
click at [772, 534] on button "Dodaj do koszyka" at bounding box center [834, 537] width 273 height 40
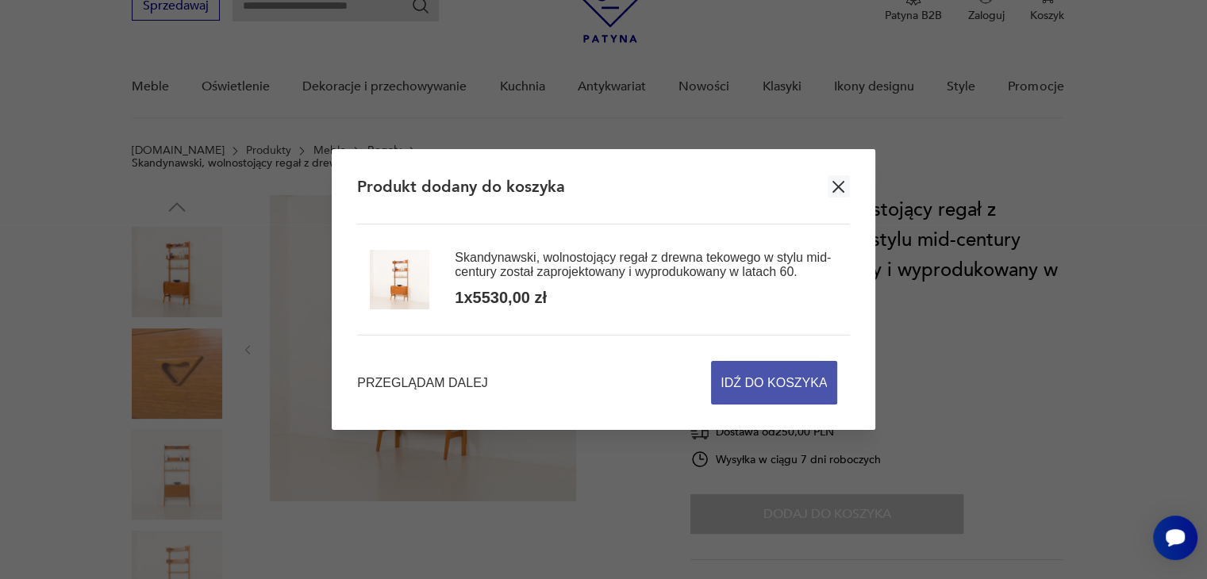
click at [776, 382] on span "Idź do koszyka" at bounding box center [774, 383] width 106 height 42
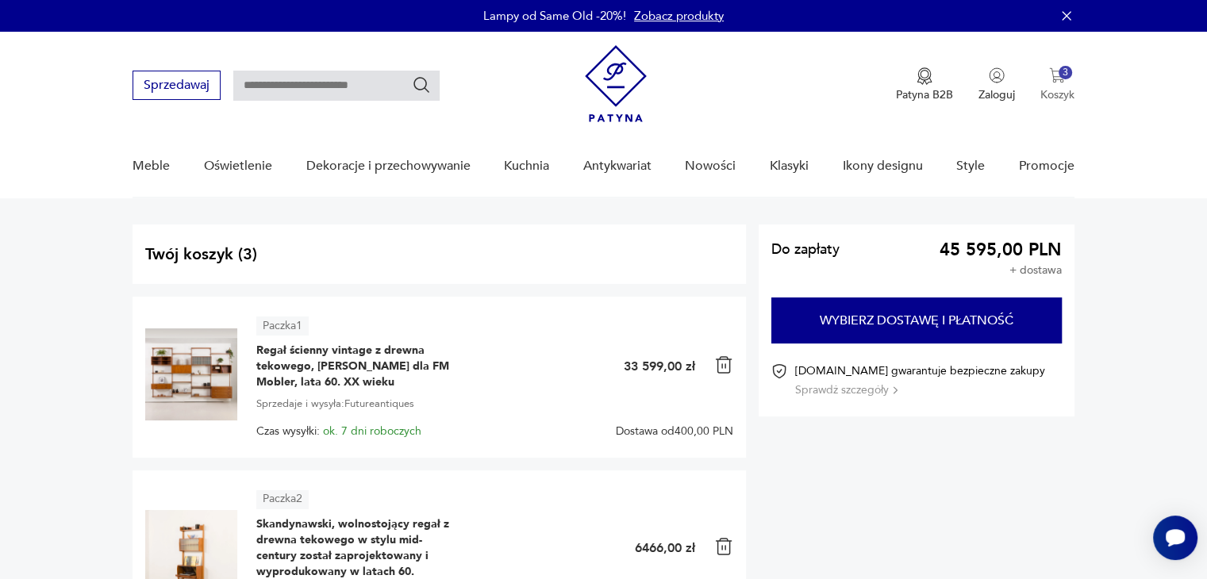
click at [1057, 77] on img "button" at bounding box center [1057, 75] width 16 height 16
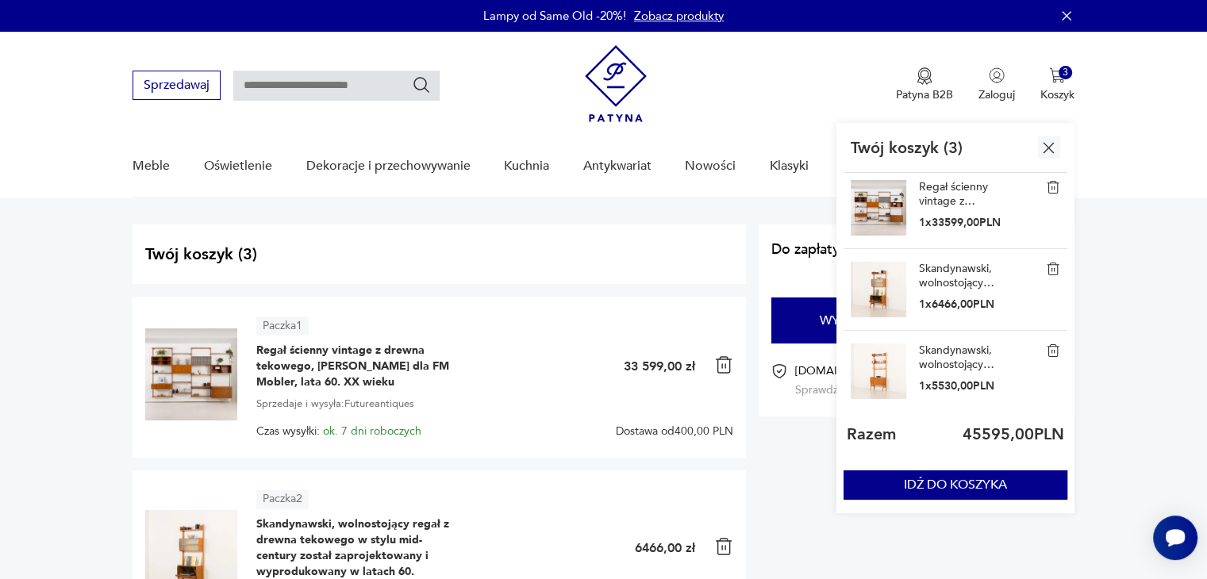
scroll to position [6, 0]
click at [941, 482] on button "IDŹ DO KOSZYKA" at bounding box center [956, 485] width 224 height 29
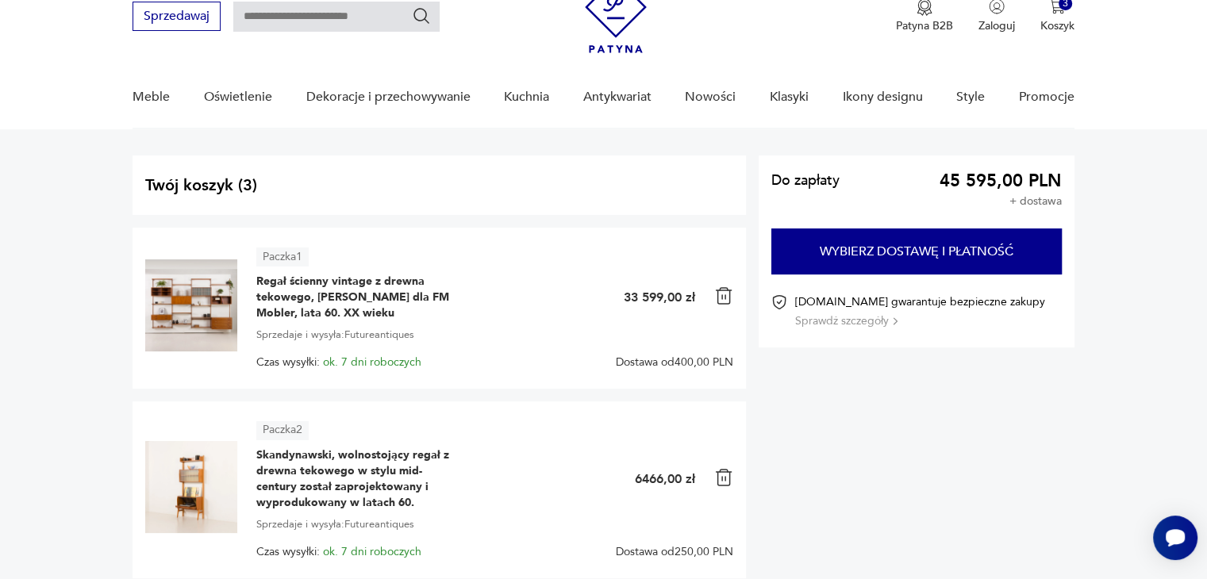
scroll to position [0, 0]
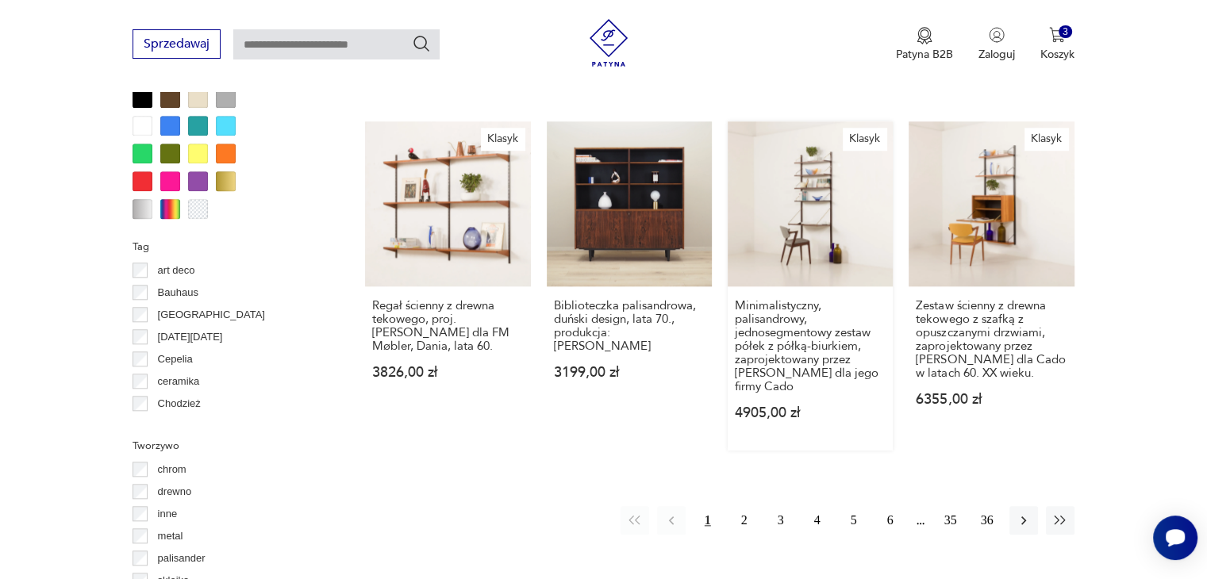
scroll to position [1587, 0]
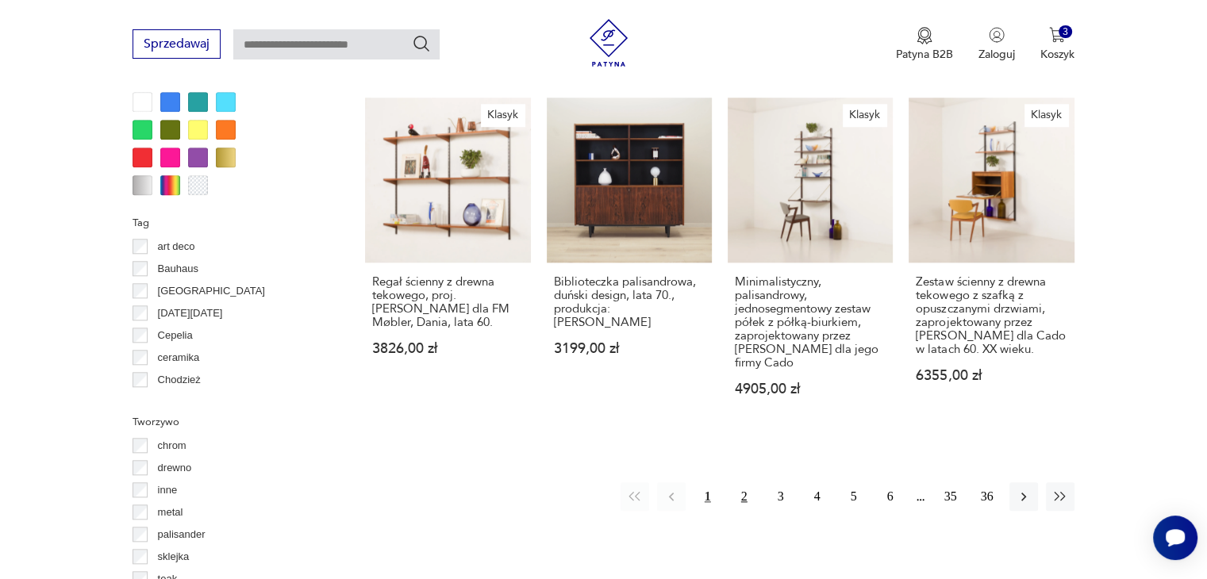
click at [743, 494] on button "2" at bounding box center [744, 496] width 29 height 29
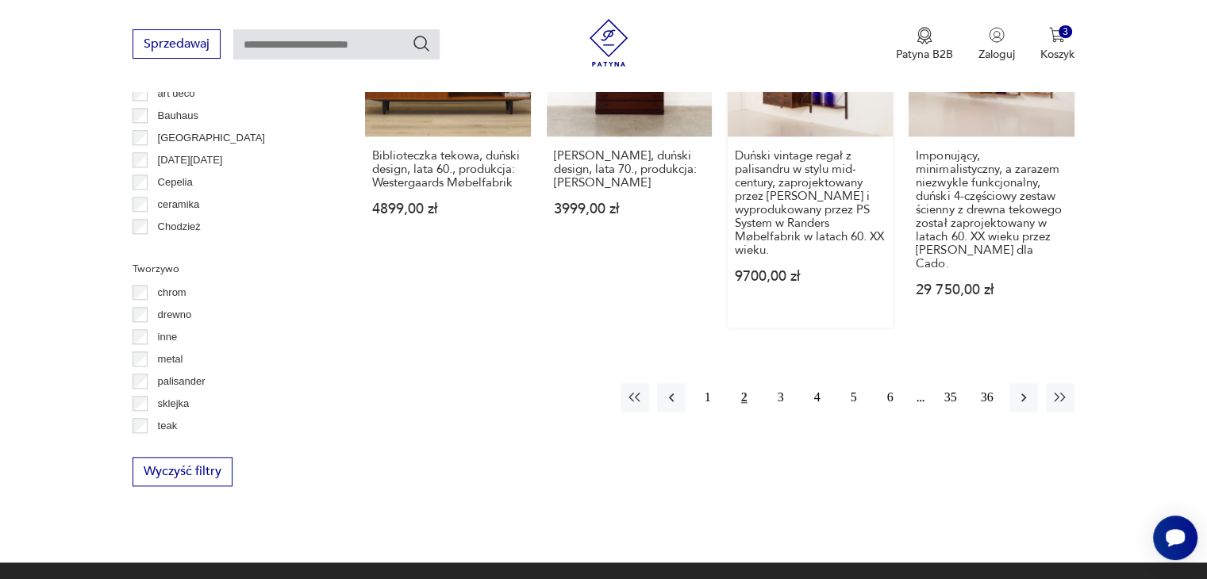
scroll to position [1849, 0]
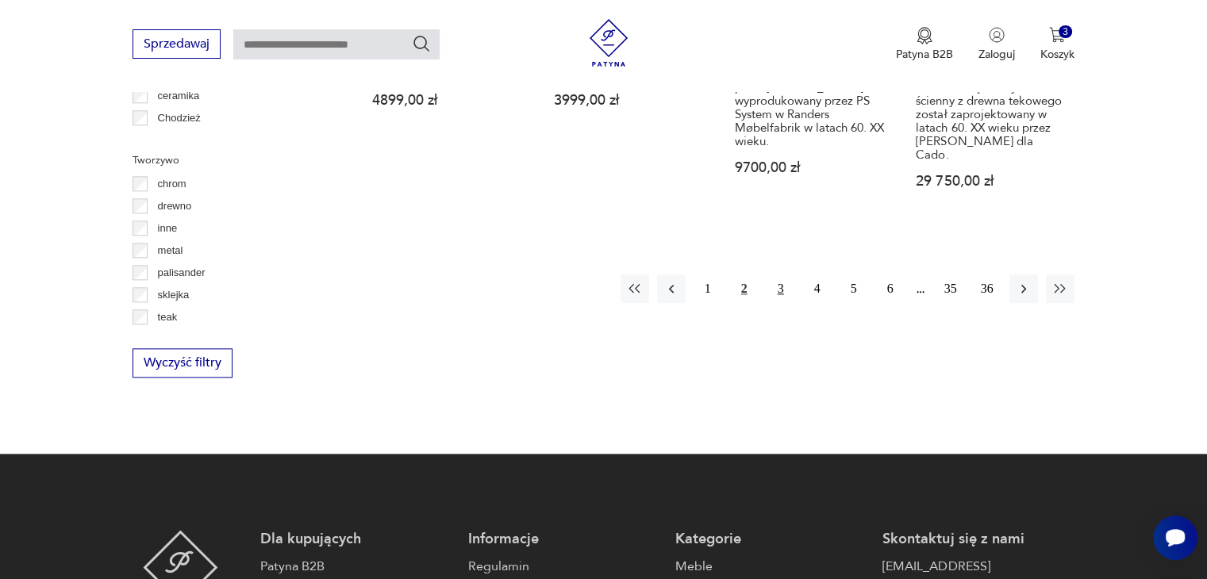
click at [782, 275] on button "3" at bounding box center [781, 289] width 29 height 29
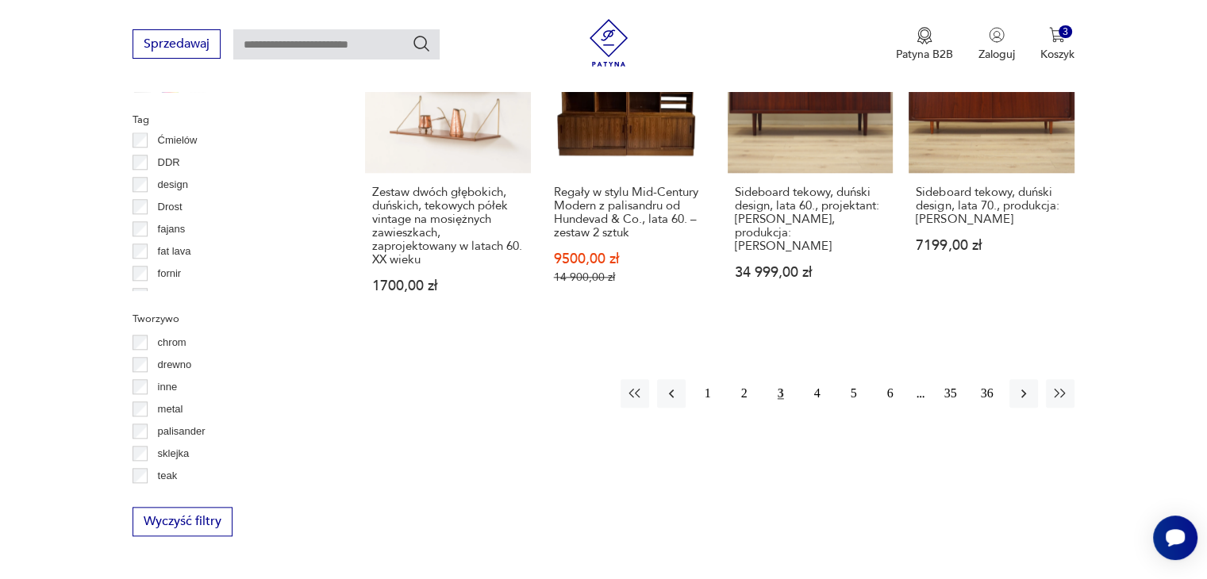
scroll to position [19, 0]
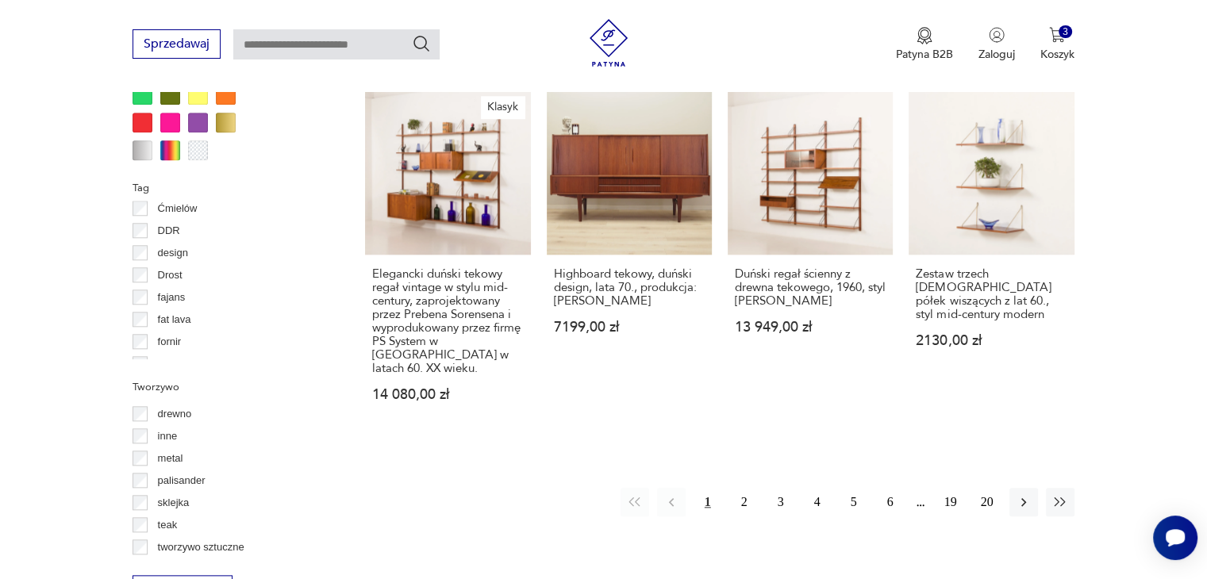
scroll to position [1690, 0]
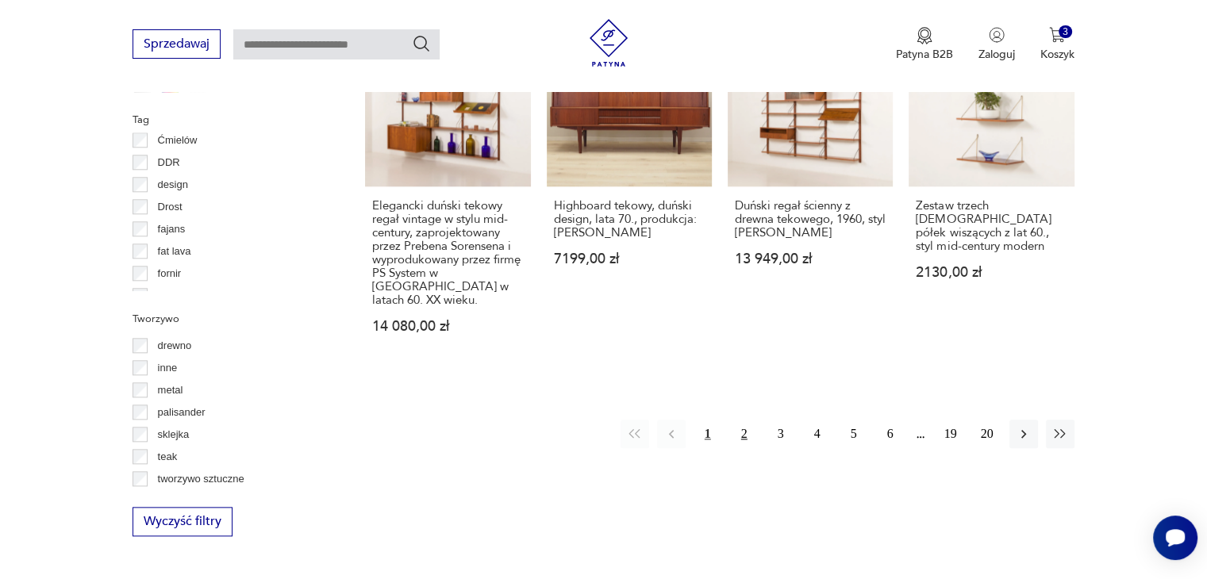
click at [745, 421] on button "2" at bounding box center [744, 434] width 29 height 29
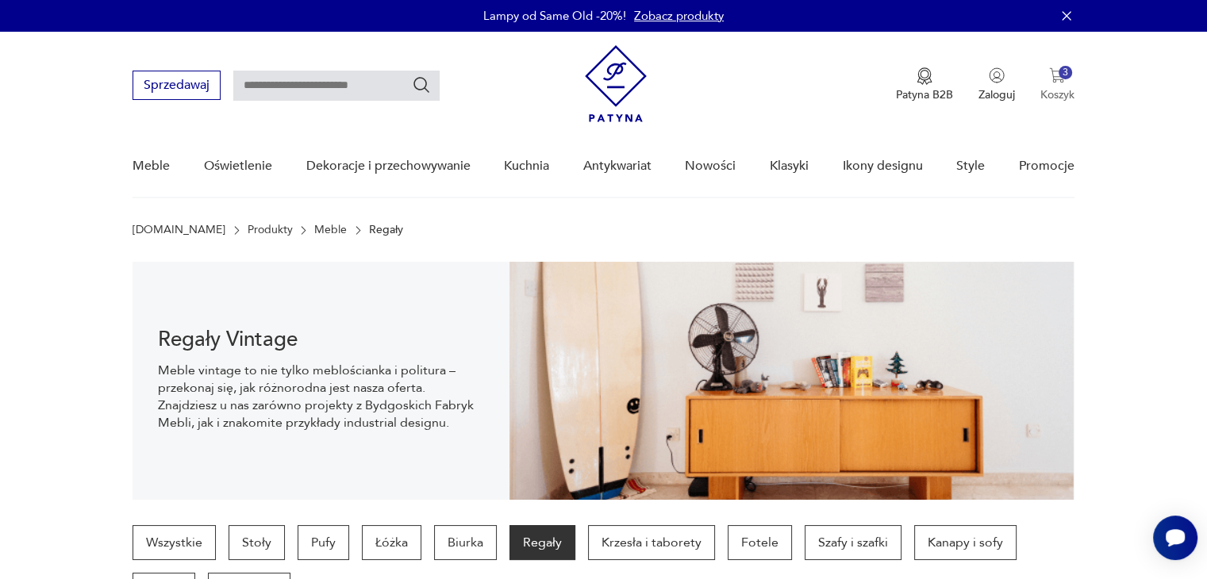
click at [1063, 81] on img "button" at bounding box center [1057, 75] width 16 height 16
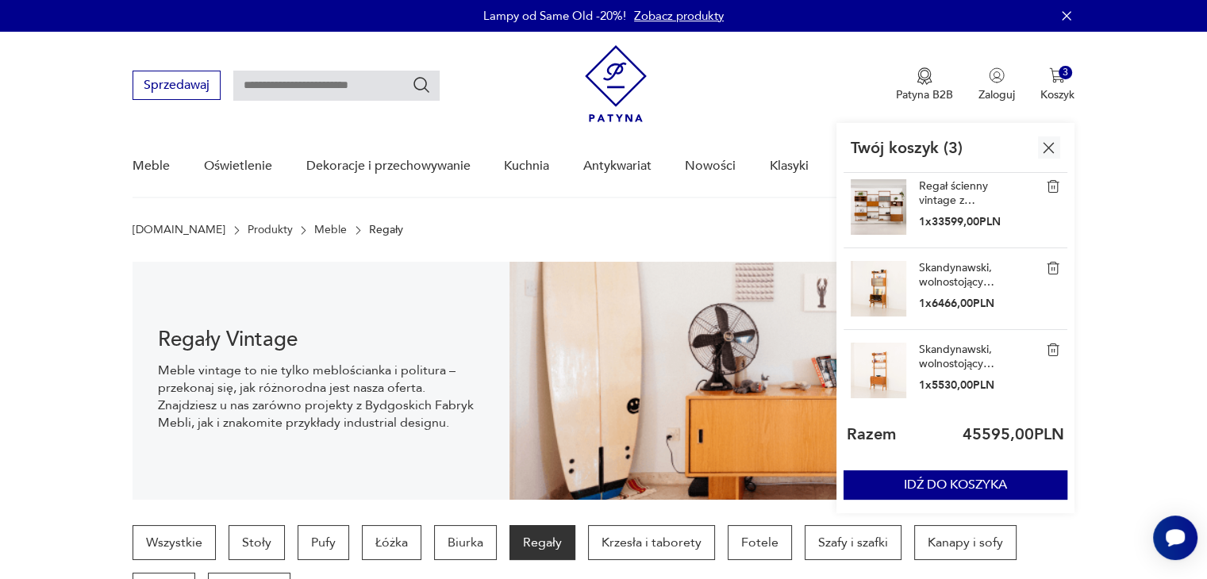
click at [947, 194] on link "Regał ścienny vintage z drewna tekowego, [PERSON_NAME] dla FM Mobler, lata 60. …" at bounding box center [958, 193] width 79 height 29
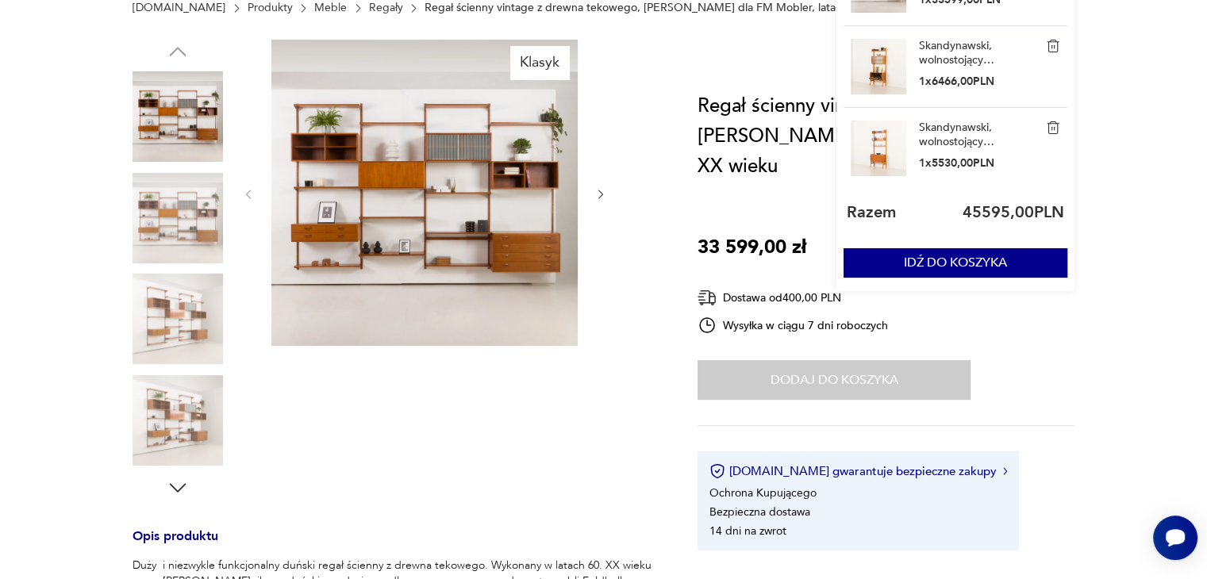
scroll to position [79, 0]
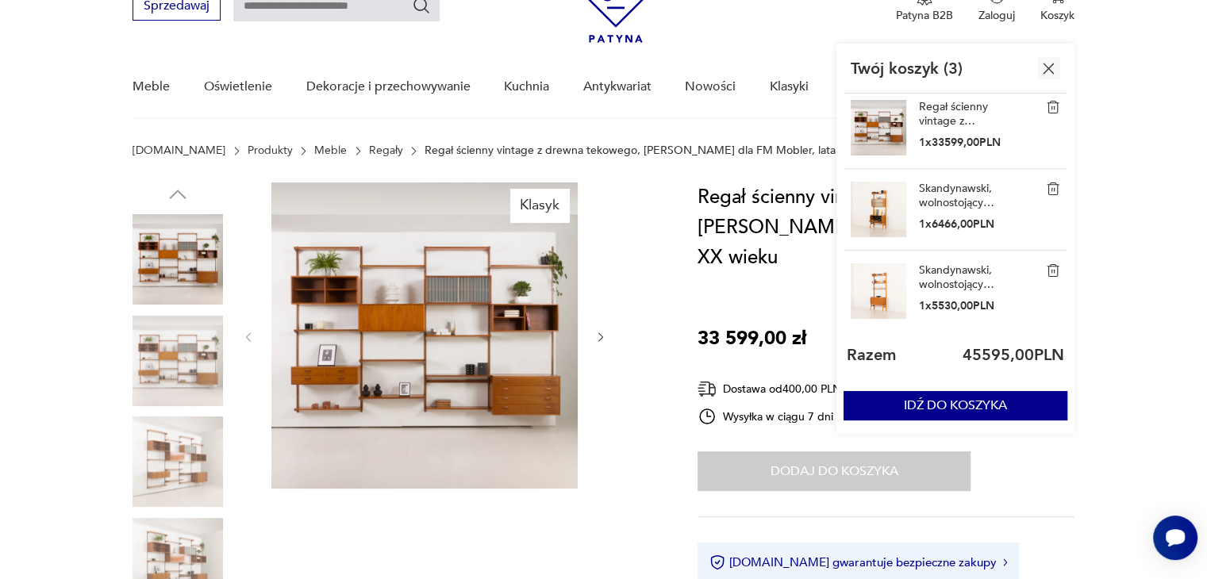
click at [947, 192] on link "Skandynawski, wolnostojący regał z drewna tekowego w stylu mid-century został z…" at bounding box center [958, 196] width 79 height 29
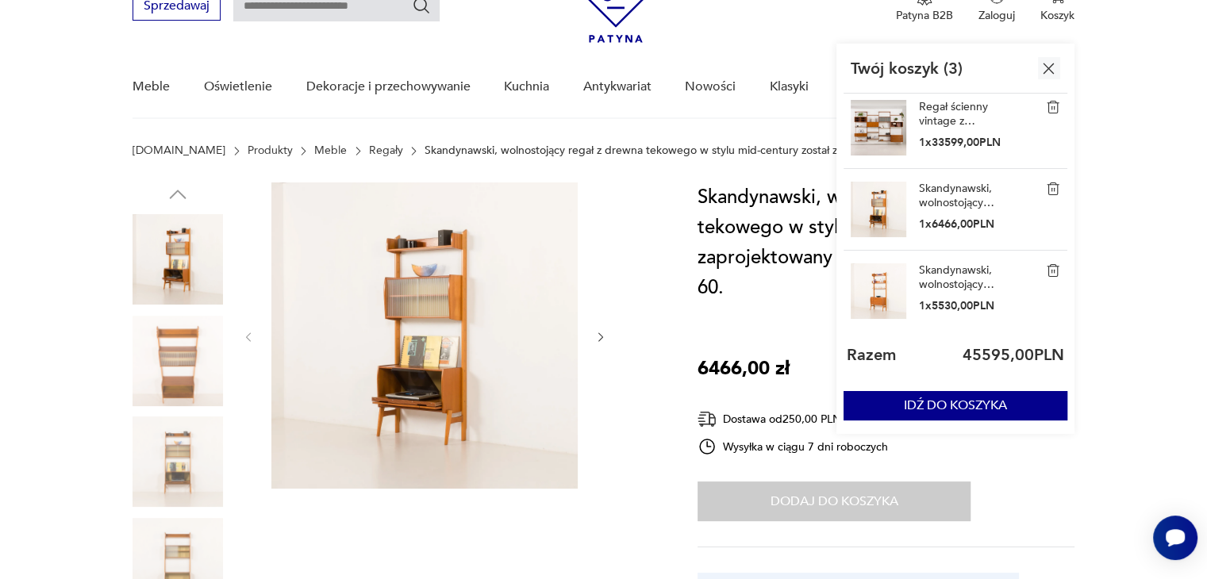
click at [933, 278] on link "Skandynawski, wolnostojący regał z drewna tekowego w stylu mid-century został z…" at bounding box center [958, 277] width 79 height 29
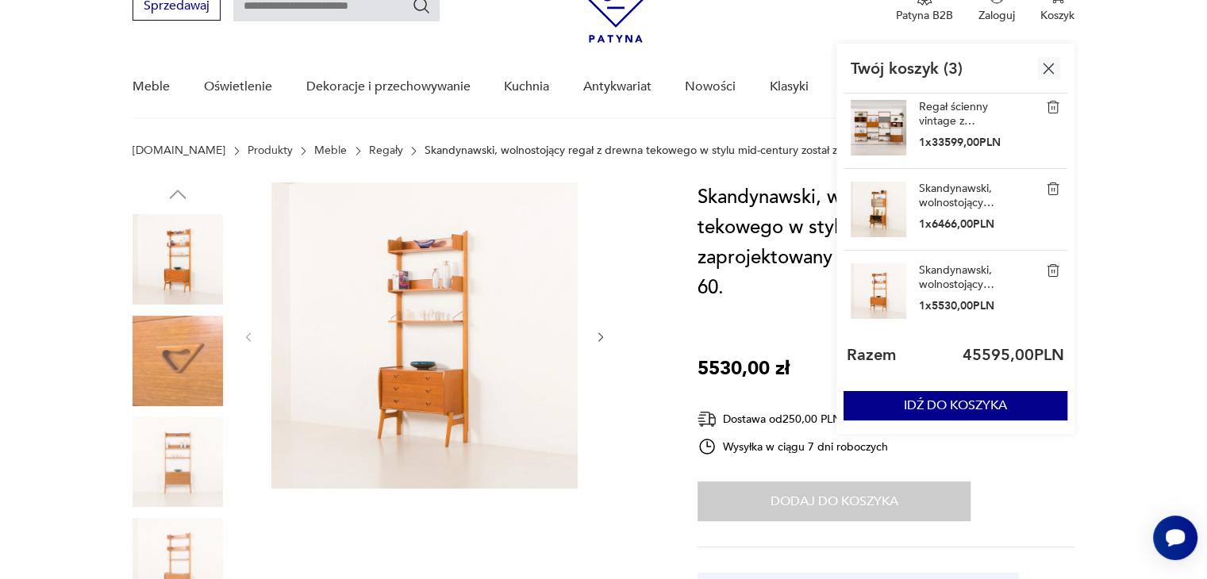
click at [928, 135] on p "1 x 33599,00 PLN" at bounding box center [960, 142] width 82 height 15
click at [936, 118] on link "Regał ścienny vintage z drewna tekowego, [PERSON_NAME] dla FM Mobler, lata 60. …" at bounding box center [958, 114] width 79 height 29
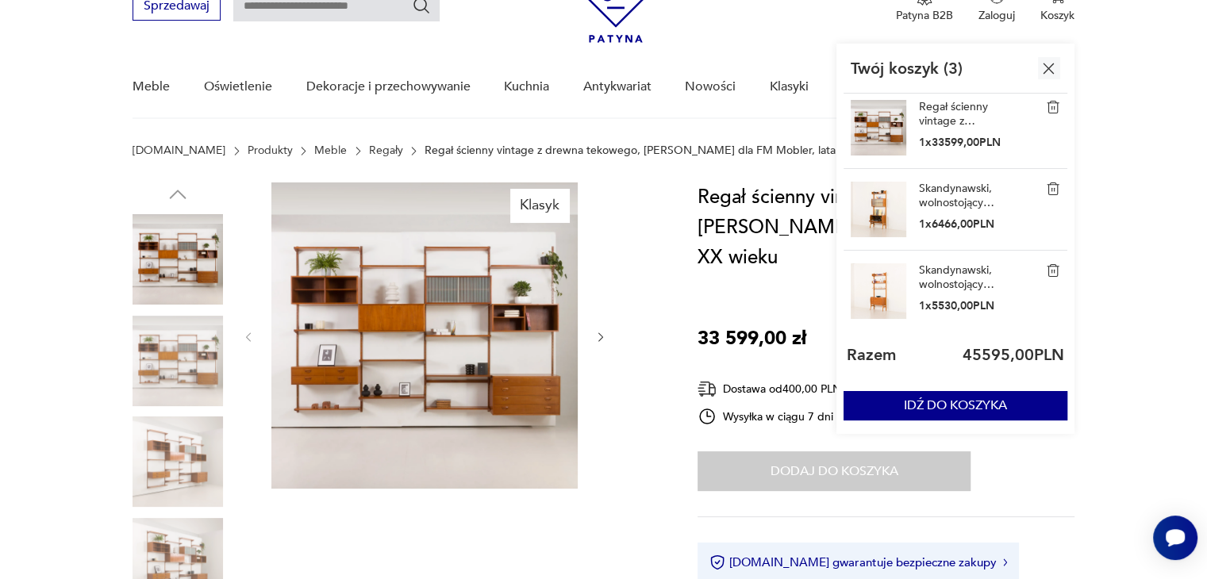
click at [932, 283] on link "Skandynawski, wolnostojący regał z drewna tekowego w stylu mid-century został z…" at bounding box center [958, 277] width 79 height 29
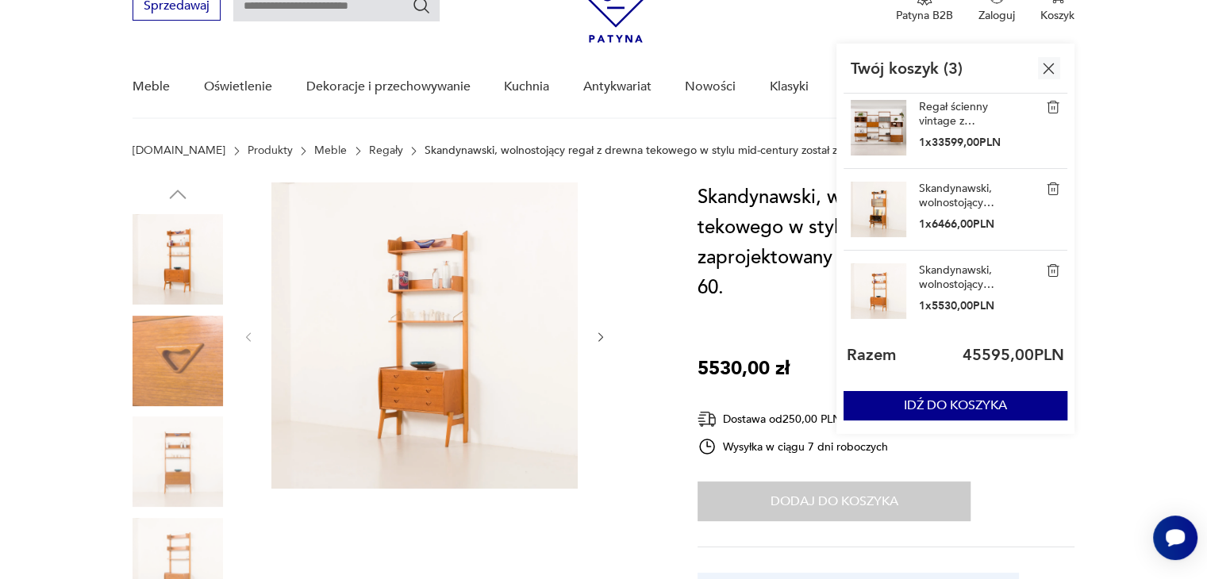
click at [937, 112] on link "Regał ścienny vintage z drewna tekowego, [PERSON_NAME] dla FM Mobler, lata 60. …" at bounding box center [958, 114] width 79 height 29
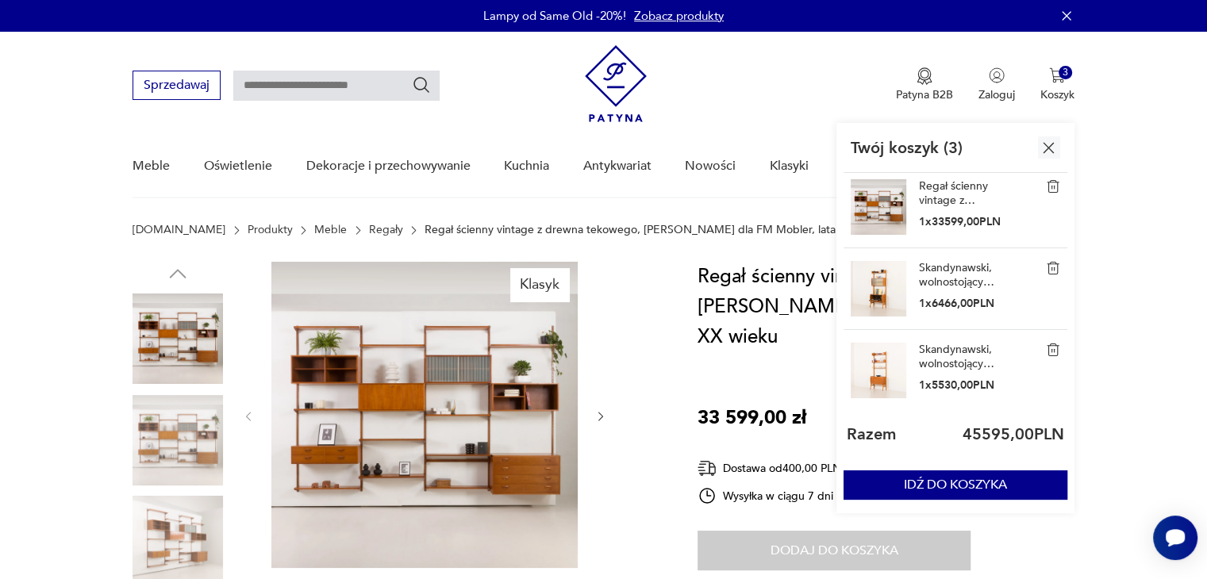
scroll to position [238, 0]
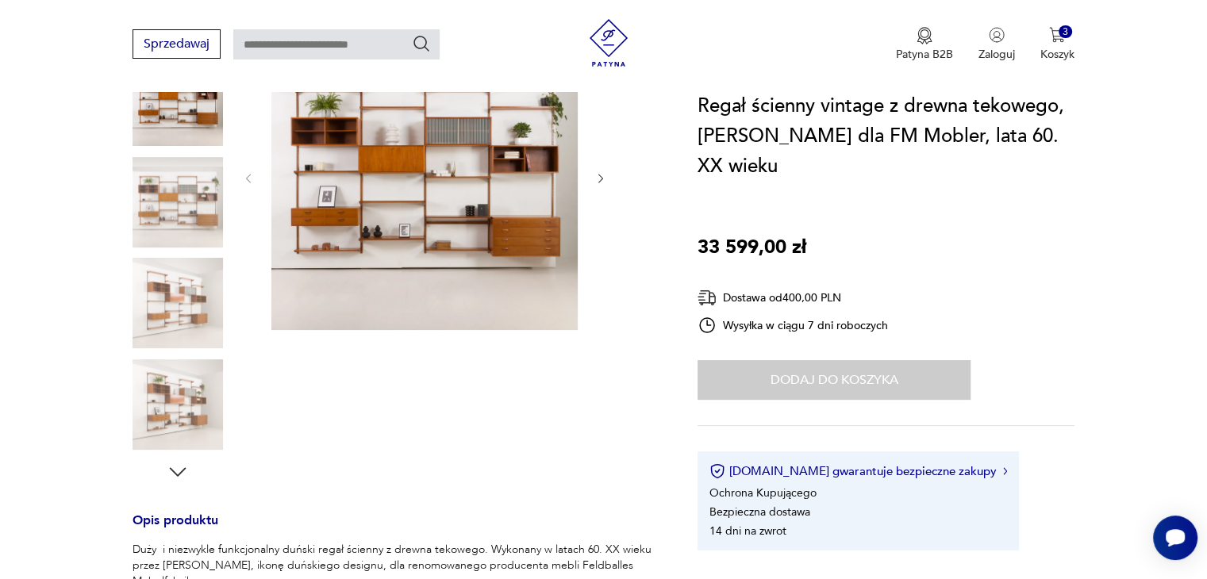
click at [173, 464] on icon "button" at bounding box center [178, 472] width 24 height 24
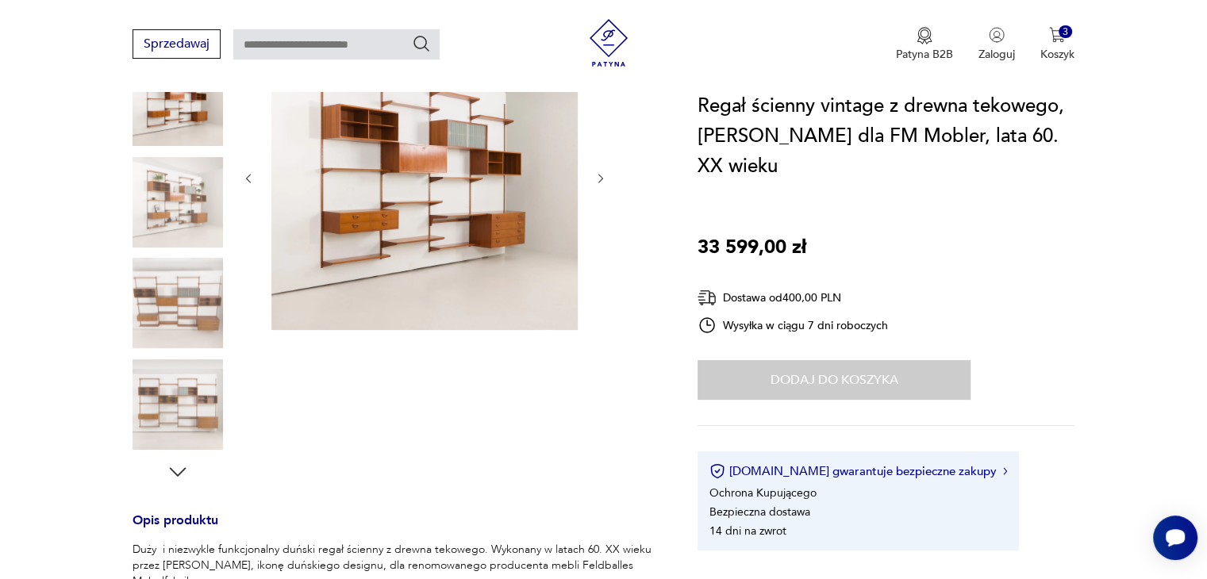
click at [178, 467] on icon "button" at bounding box center [178, 472] width 24 height 24
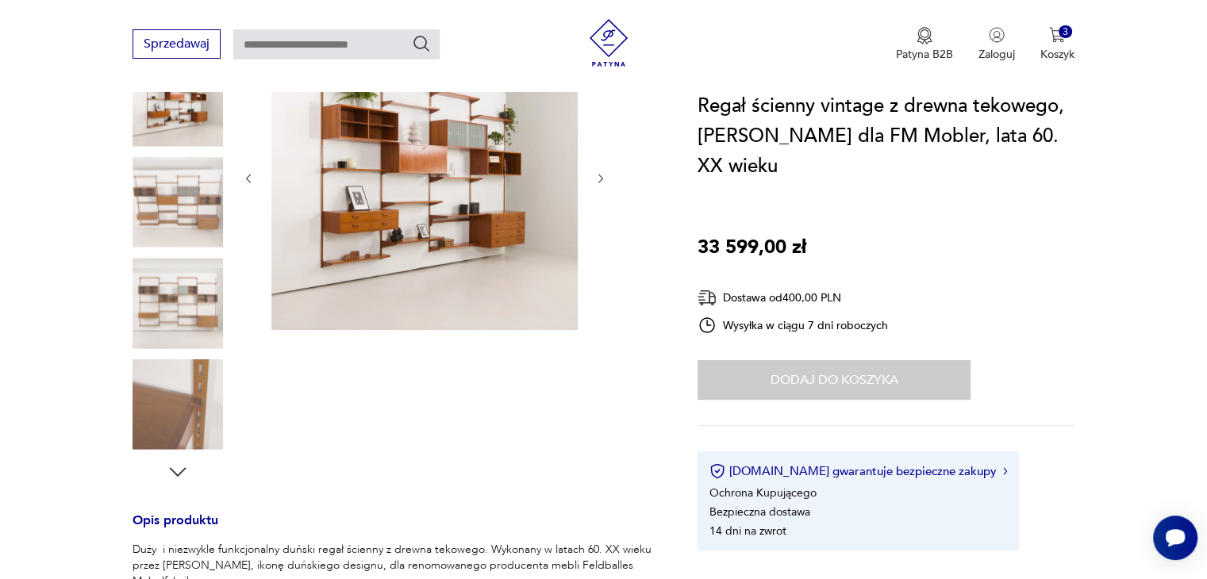
click at [178, 467] on icon "button" at bounding box center [178, 472] width 24 height 24
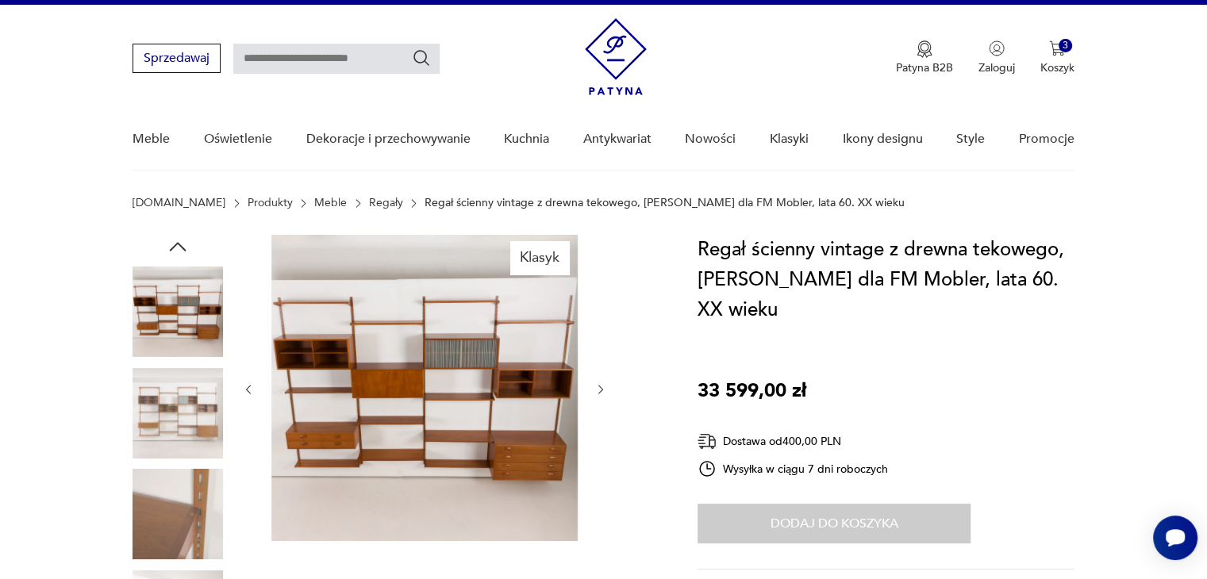
scroll to position [0, 0]
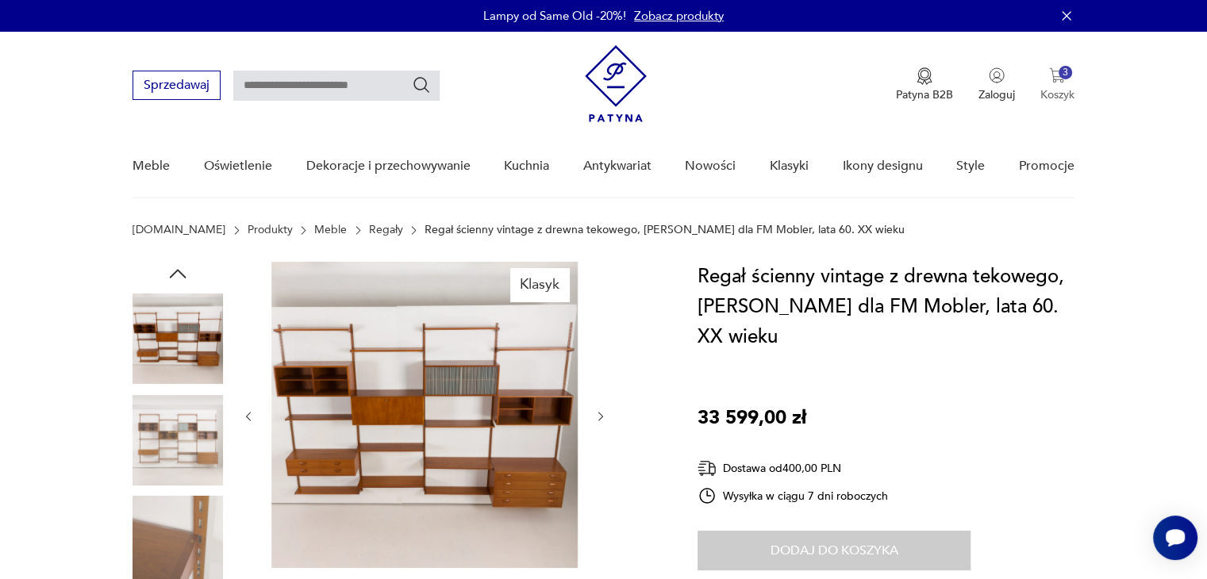
click at [1057, 73] on img "button" at bounding box center [1057, 75] width 16 height 16
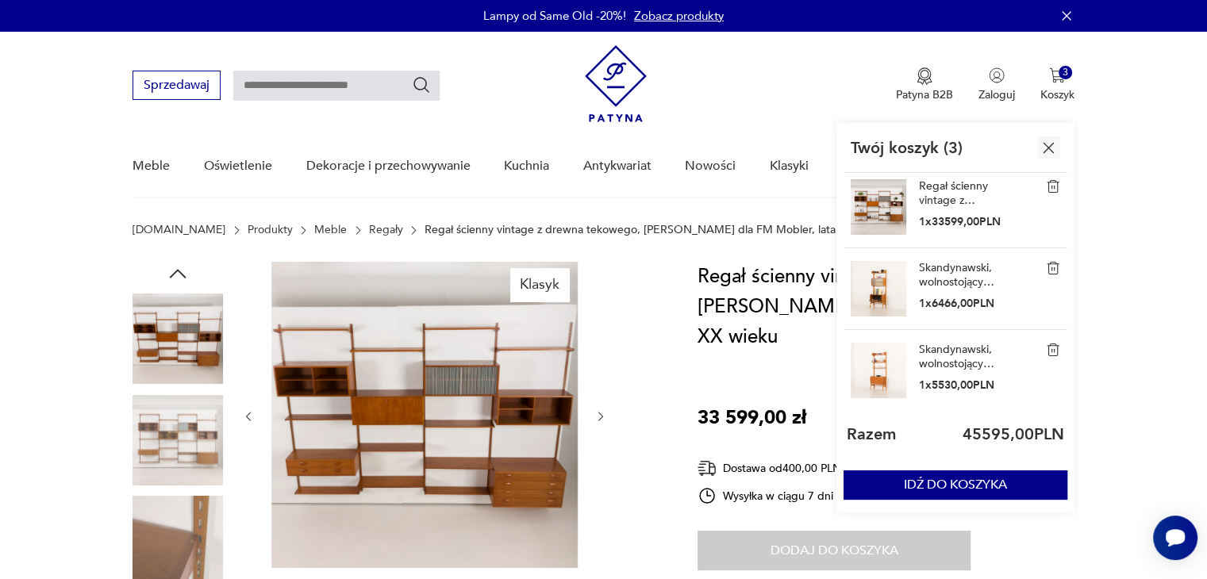
click at [947, 271] on link "Skandynawski, wolnostojący regał z drewna tekowego w stylu mid-century został z…" at bounding box center [958, 275] width 79 height 29
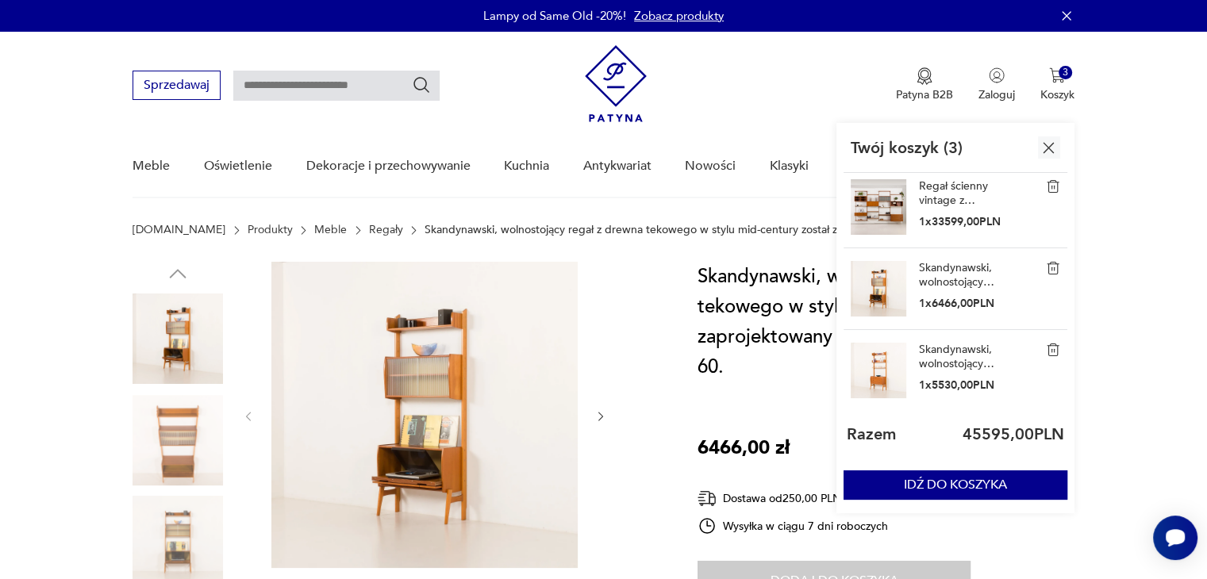
click at [937, 353] on link "Skandynawski, wolnostojący regał z drewna tekowego w stylu mid-century został z…" at bounding box center [958, 357] width 79 height 29
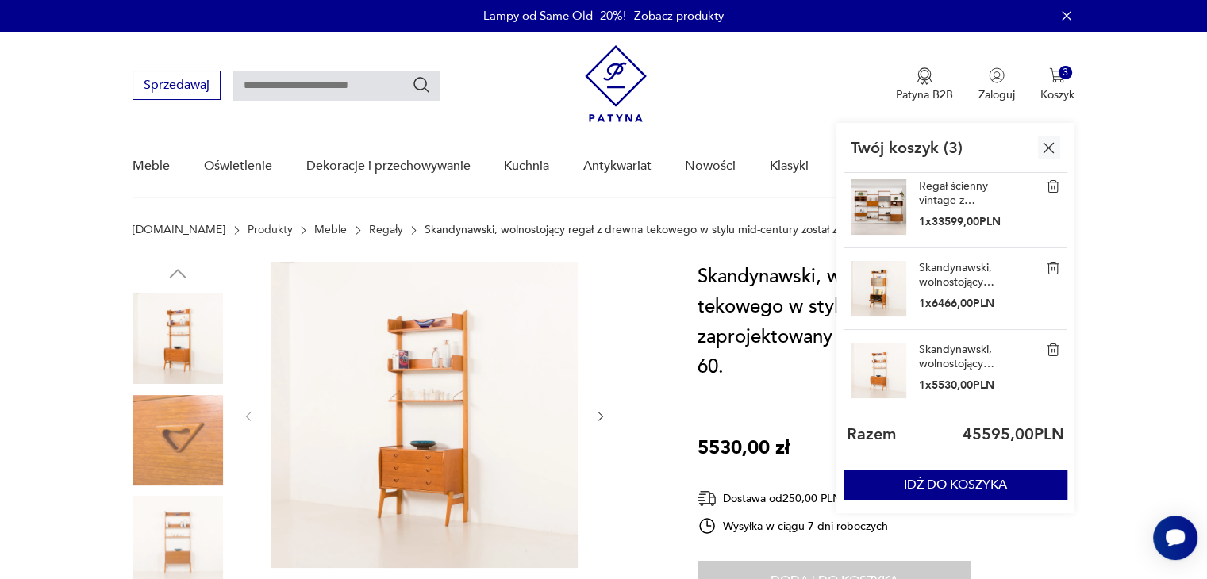
click at [952, 185] on link "Regał ścienny vintage z drewna tekowego, [PERSON_NAME] dla FM Mobler, lata 60. …" at bounding box center [958, 193] width 79 height 29
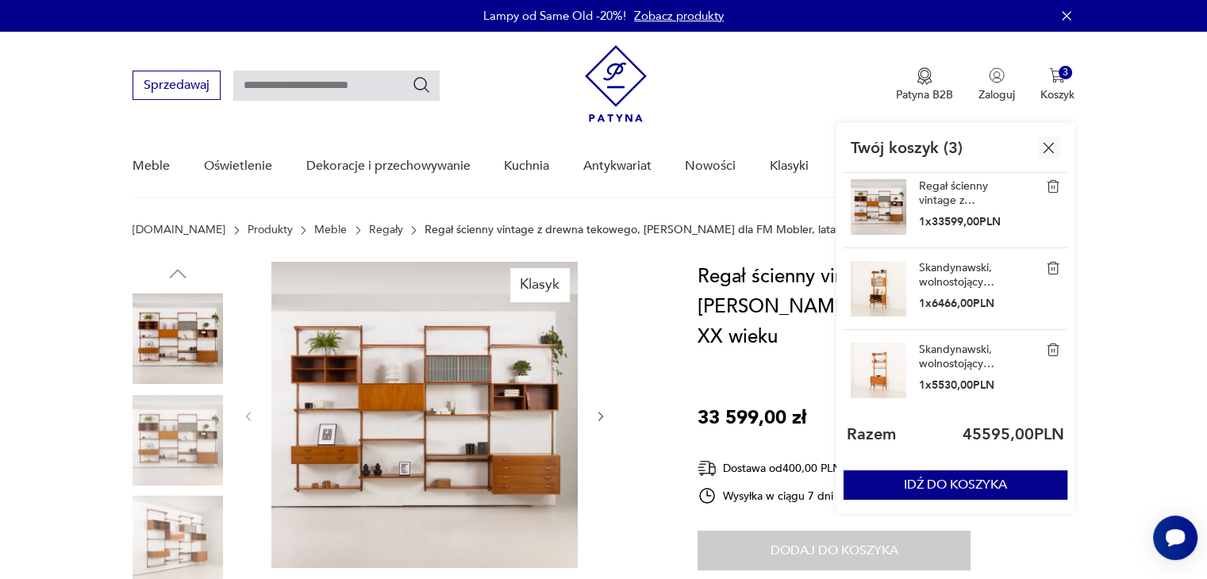
click at [924, 274] on link "Skandynawski, wolnostojący regał z drewna tekowego w stylu mid-century został z…" at bounding box center [958, 275] width 79 height 29
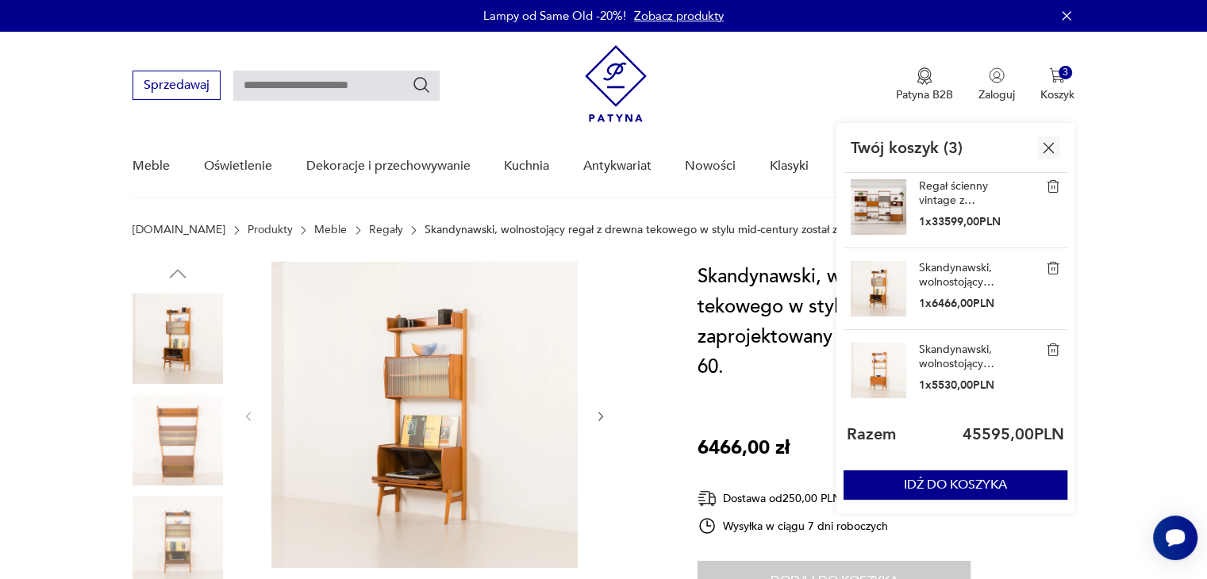
click at [940, 194] on link "Regał ścienny vintage z drewna tekowego, [PERSON_NAME] dla FM Mobler, lata 60. …" at bounding box center [958, 193] width 79 height 29
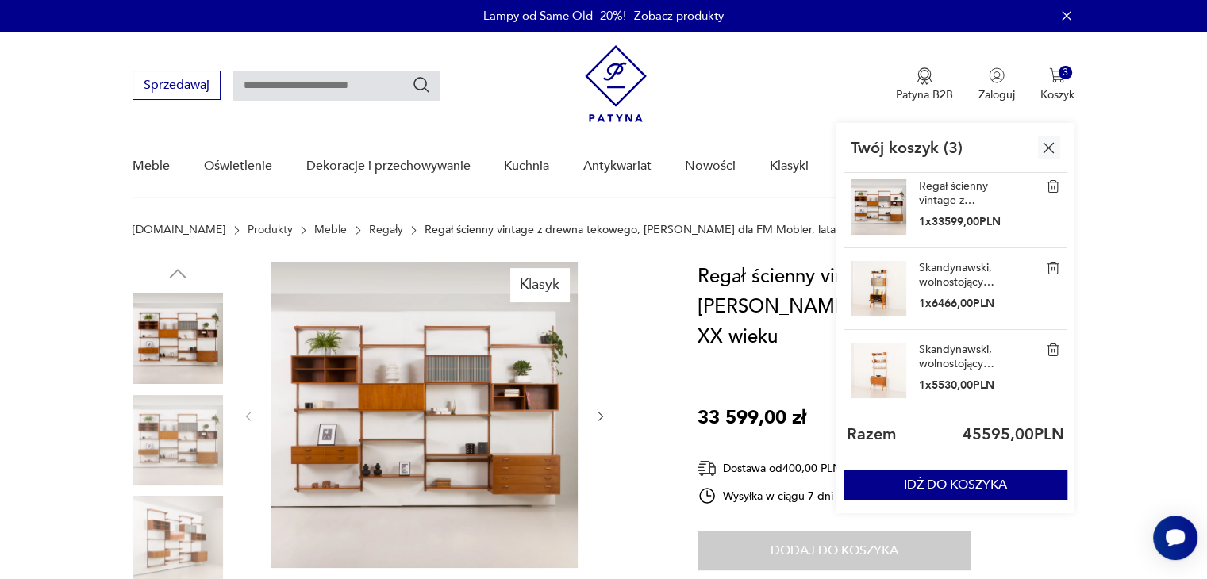
click at [949, 270] on link "Skandynawski, wolnostojący regał z drewna tekowego w stylu mid-century został z…" at bounding box center [958, 275] width 79 height 29
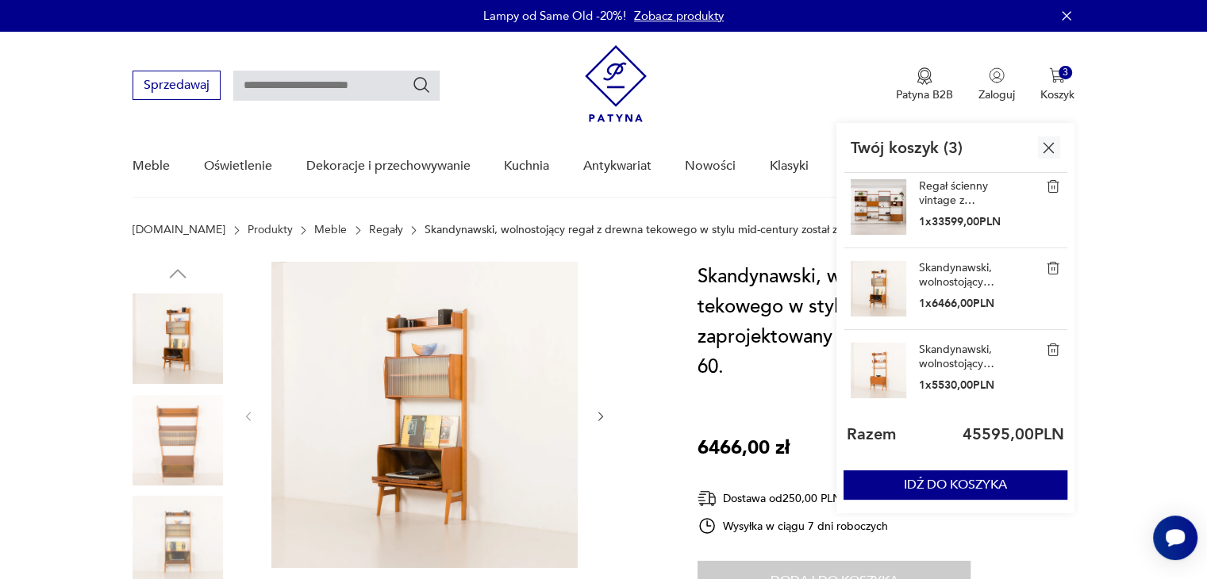
click at [940, 347] on link "Skandynawski, wolnostojący regał z drewna tekowego w stylu mid-century został z…" at bounding box center [958, 357] width 79 height 29
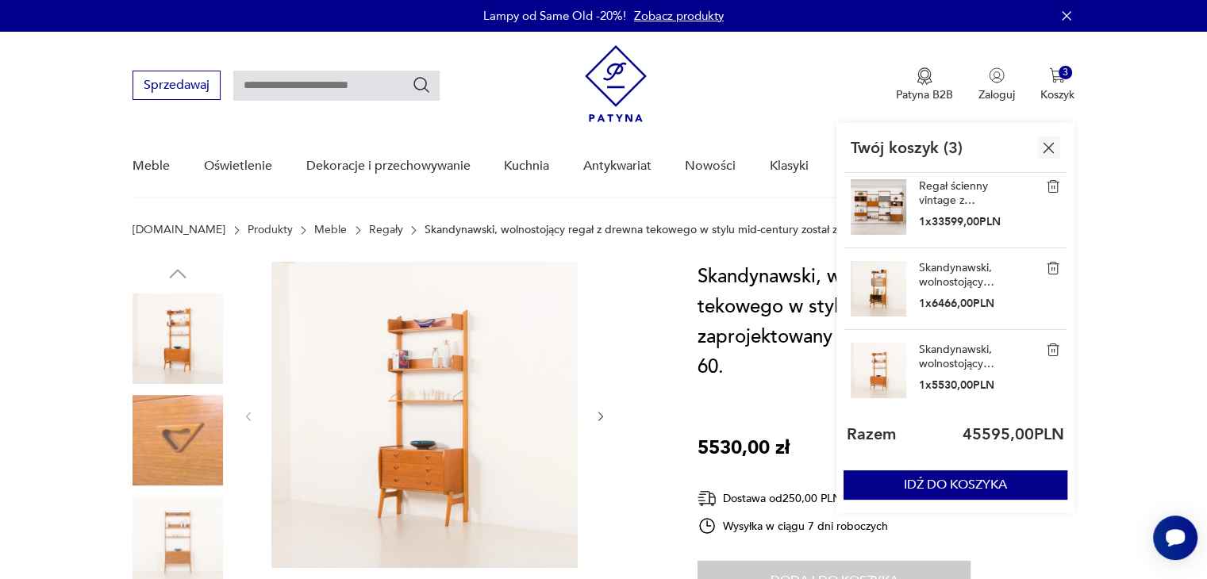
click at [924, 194] on link "Regał ścienny vintage z drewna tekowego, [PERSON_NAME] dla FM Mobler, lata 60. …" at bounding box center [958, 193] width 79 height 29
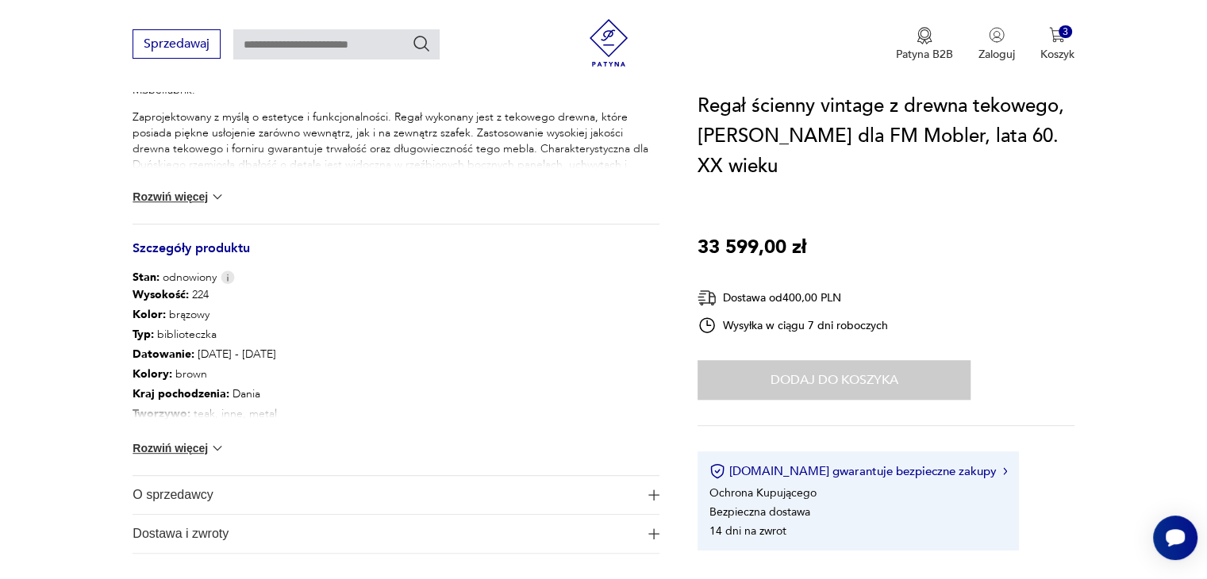
scroll to position [794, 0]
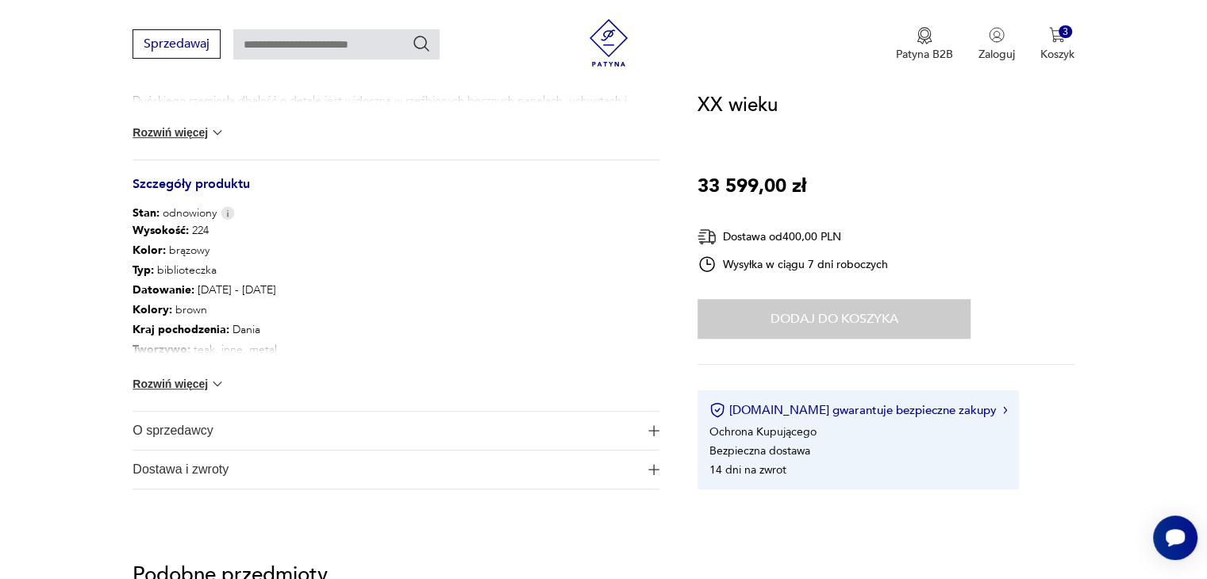
click at [168, 382] on button "Rozwiń więcej" at bounding box center [179, 384] width 92 height 16
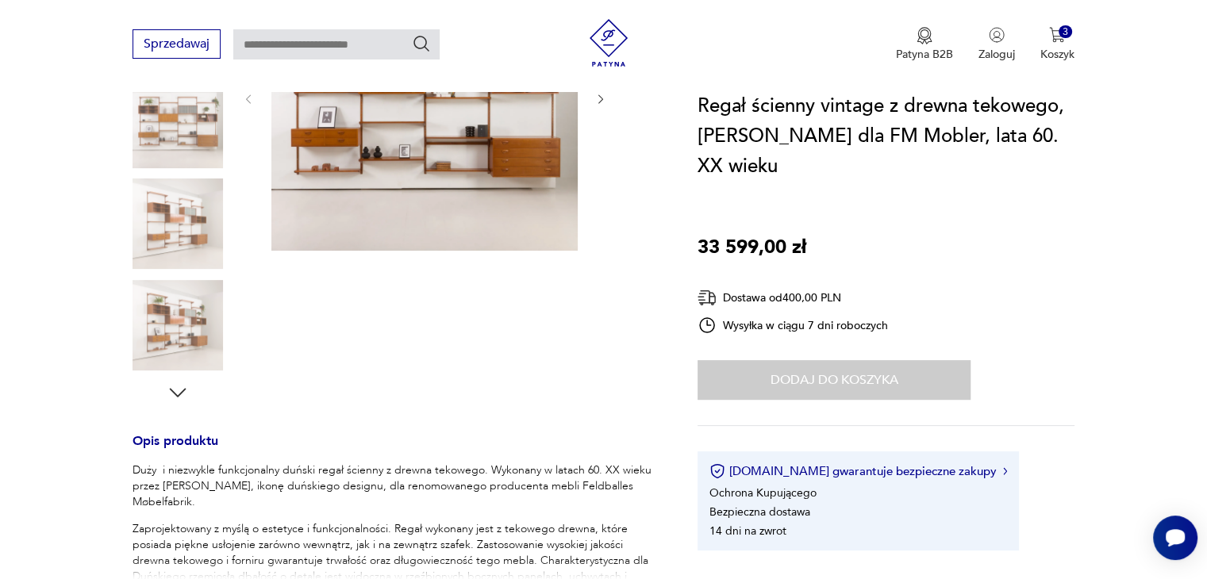
scroll to position [79, 0]
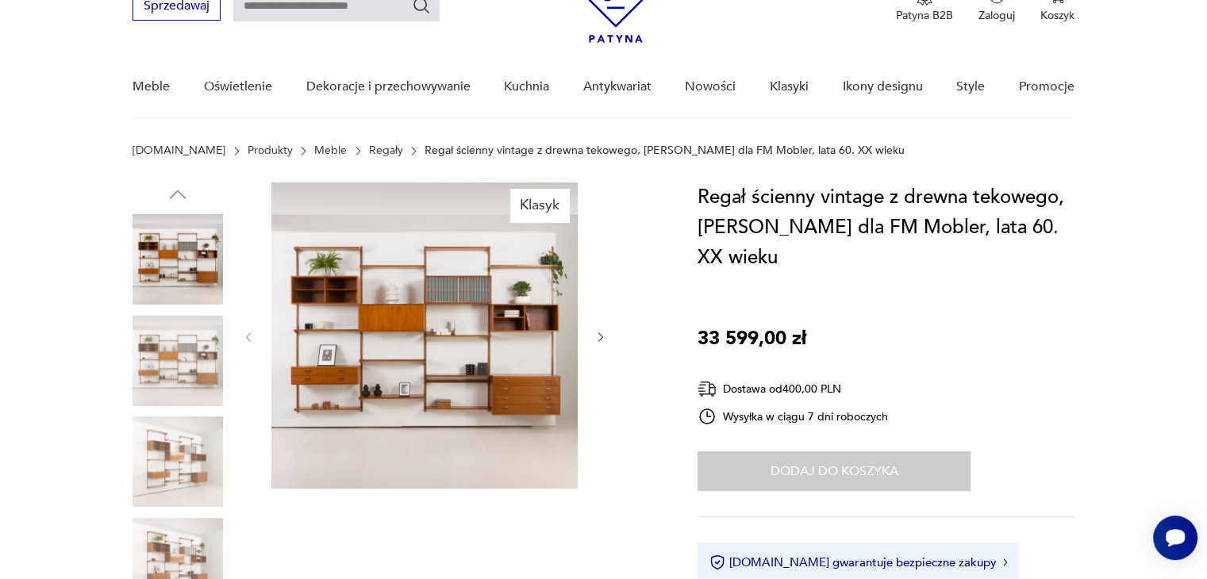
click at [148, 360] on img at bounding box center [178, 361] width 90 height 90
click at [152, 361] on img at bounding box center [178, 361] width 90 height 90
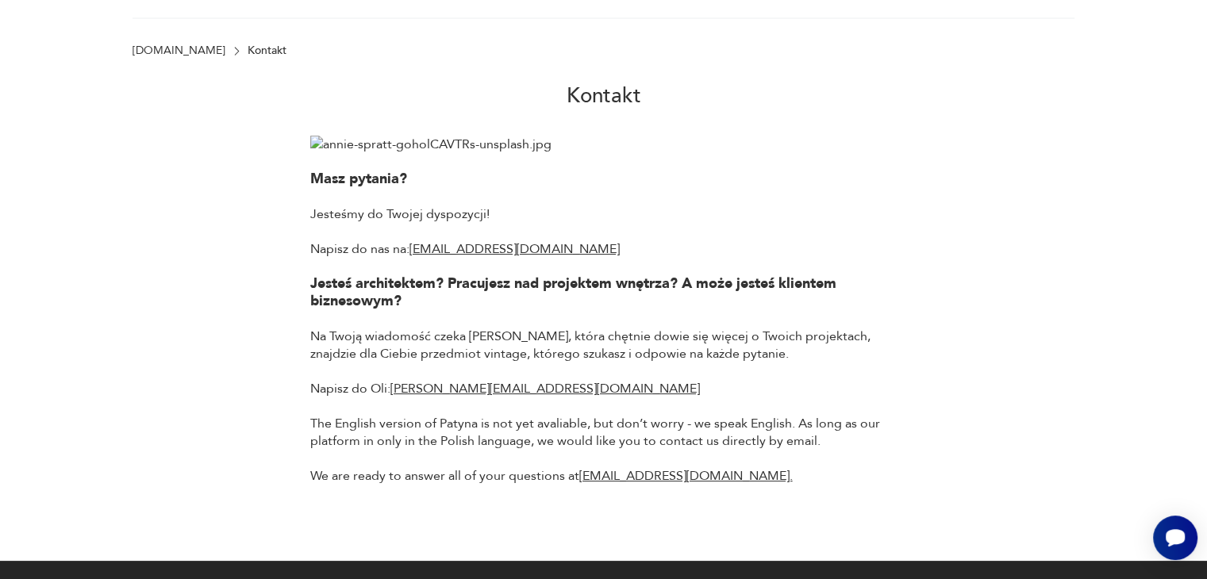
scroll to position [317, 0]
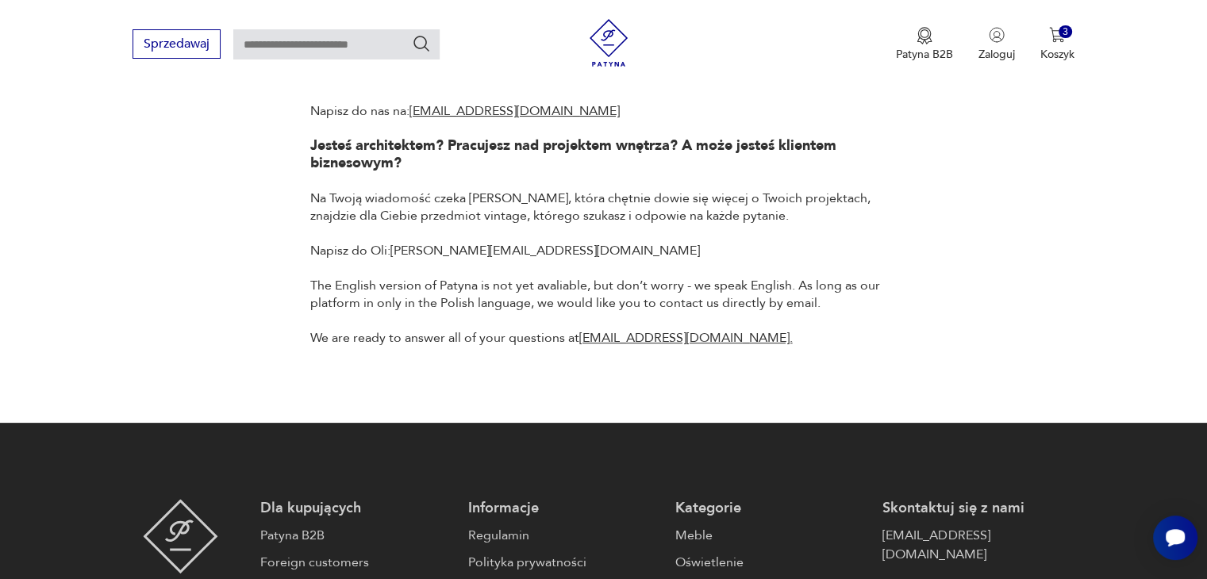
click at [445, 248] on link "aleksandra@patyna.pl" at bounding box center [544, 250] width 309 height 17
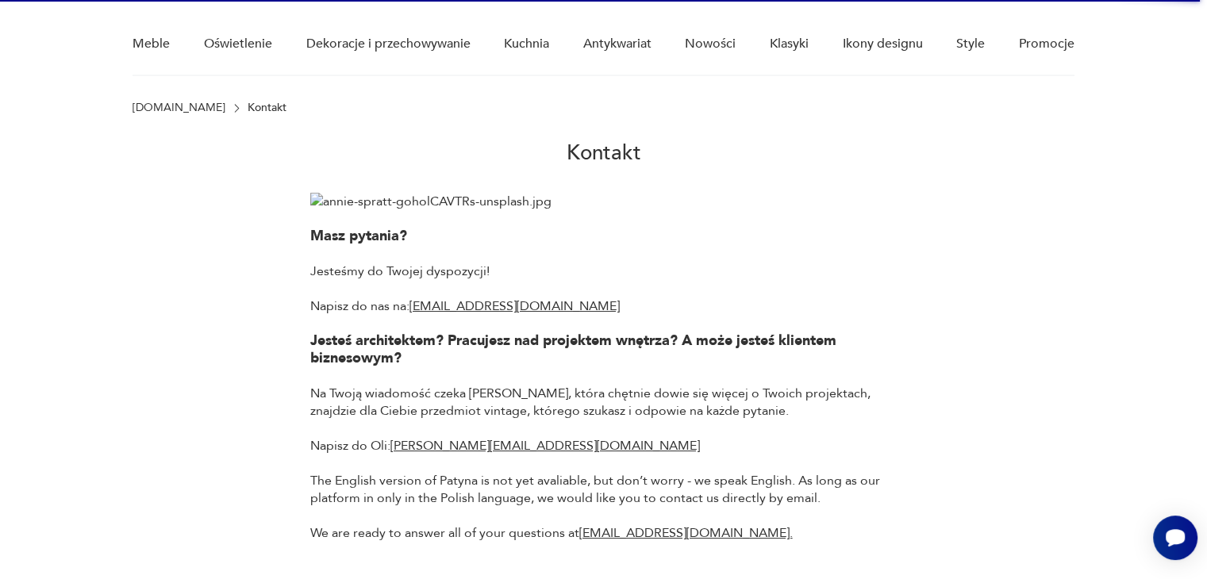
scroll to position [0, 0]
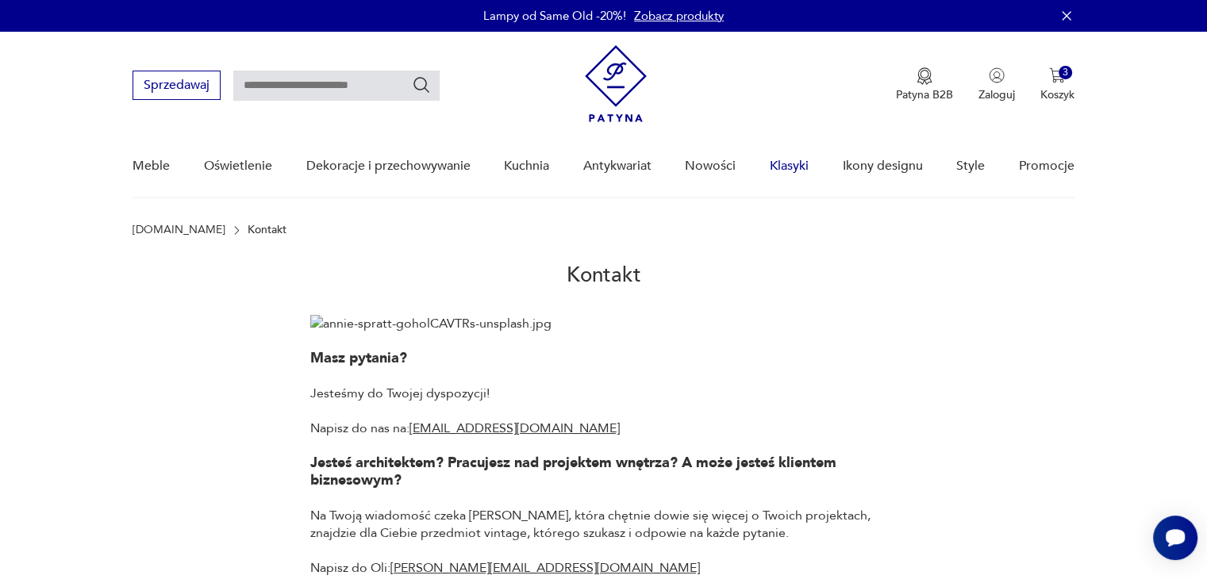
click at [784, 169] on link "Klasyki" at bounding box center [789, 166] width 39 height 61
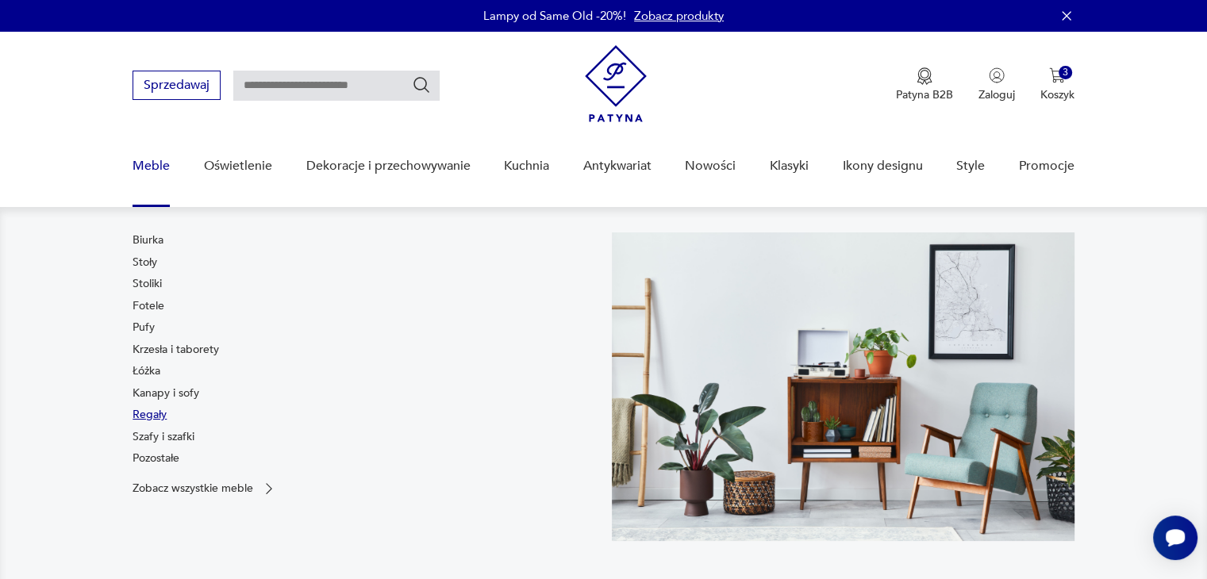
click at [154, 418] on link "Regały" at bounding box center [150, 415] width 34 height 16
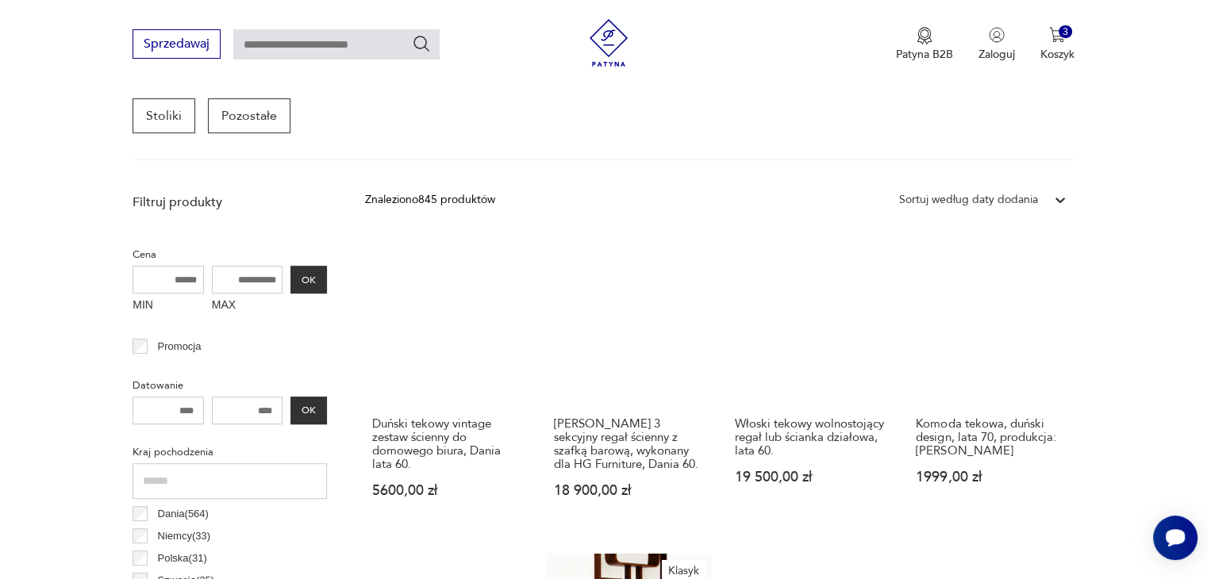
scroll to position [713, 0]
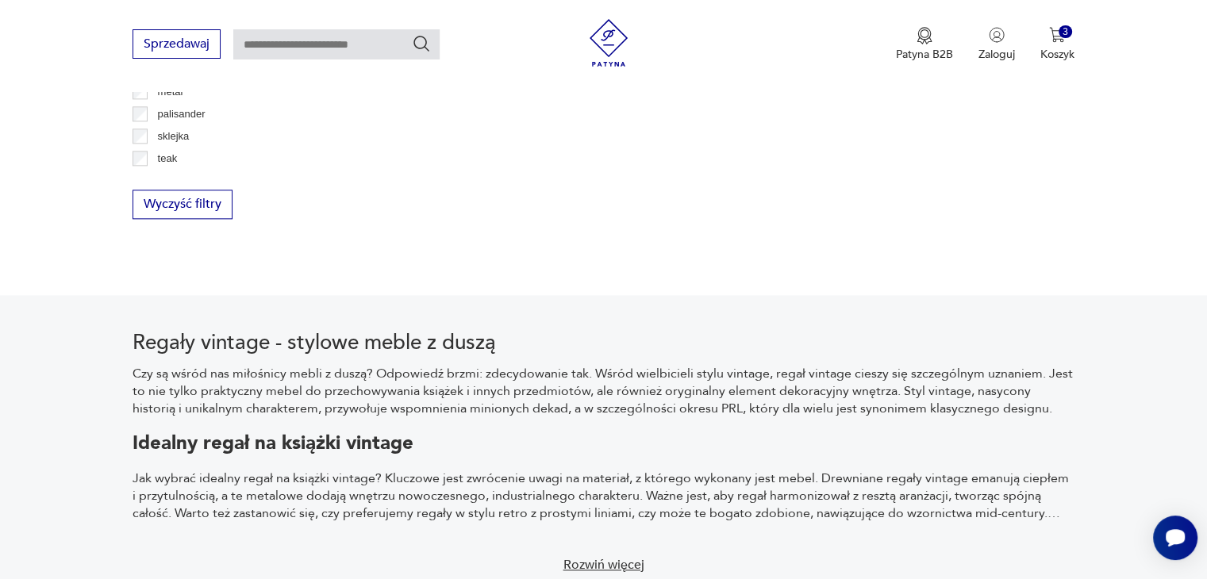
scroll to position [1690, 0]
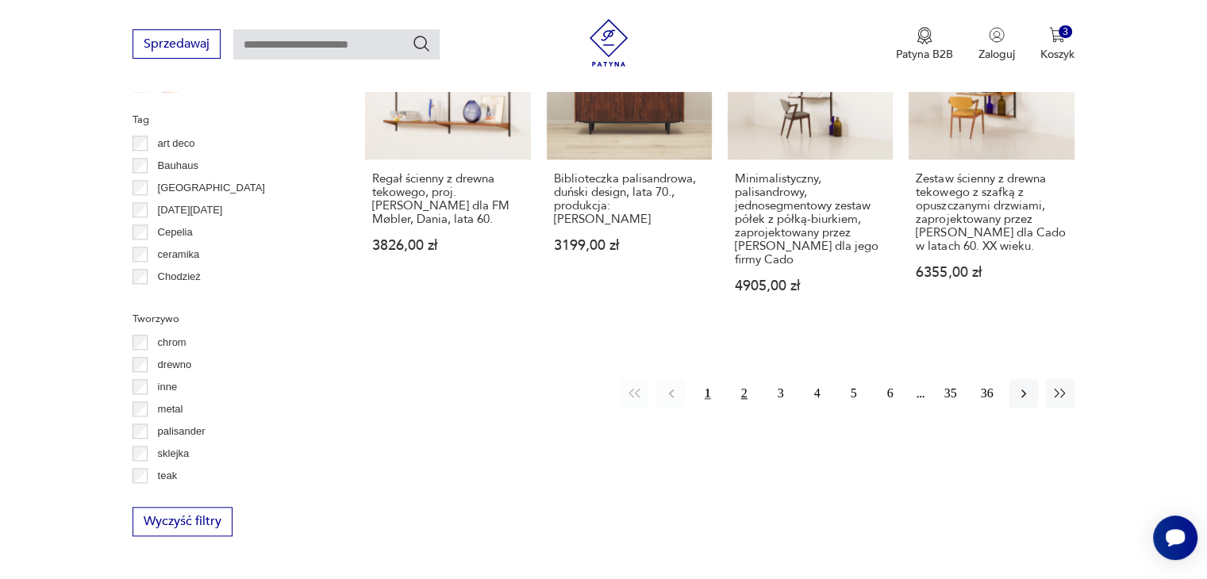
click at [744, 390] on button "2" at bounding box center [744, 393] width 29 height 29
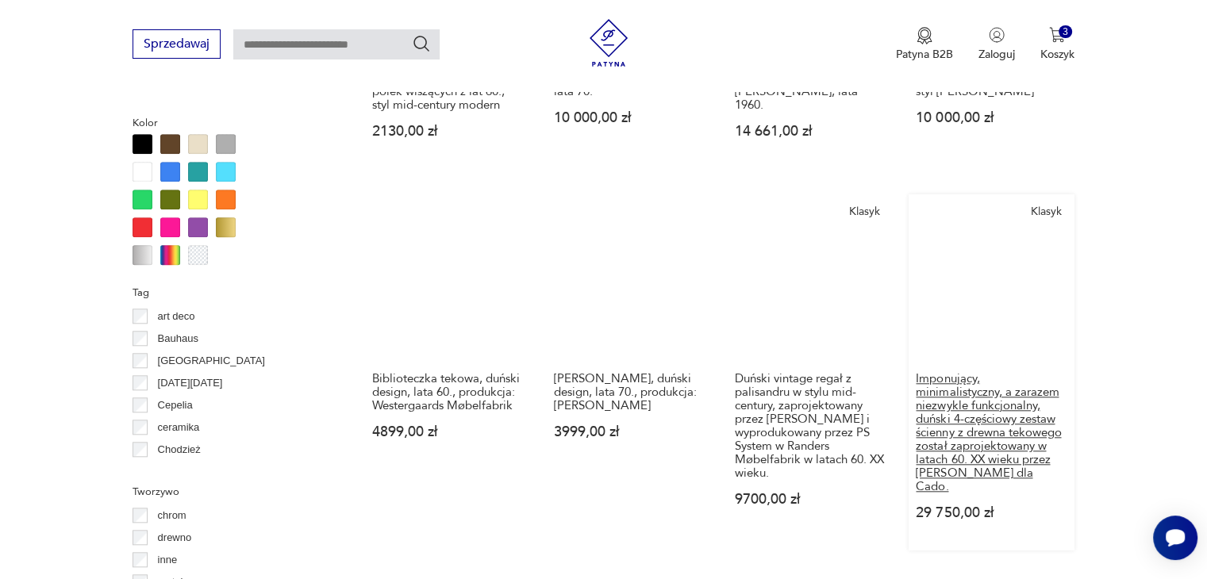
scroll to position [1611, 0]
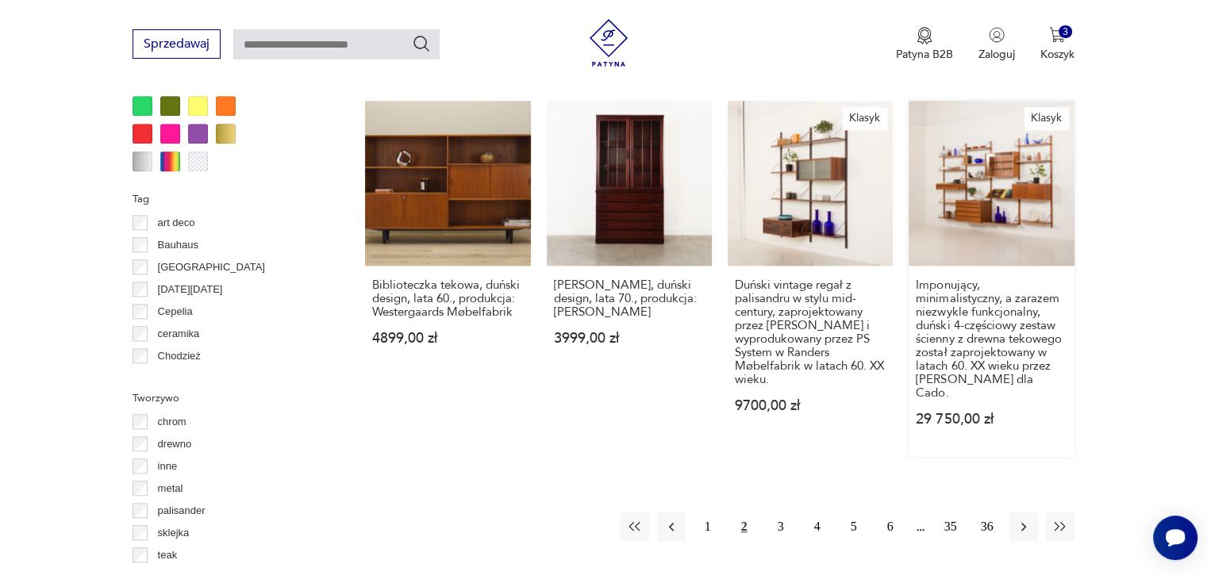
click at [983, 179] on link "Klasyk Imponujący, minimalistyczny, a zarazem niezwykle funkcjonalny, duński 4-…" at bounding box center [991, 279] width 165 height 356
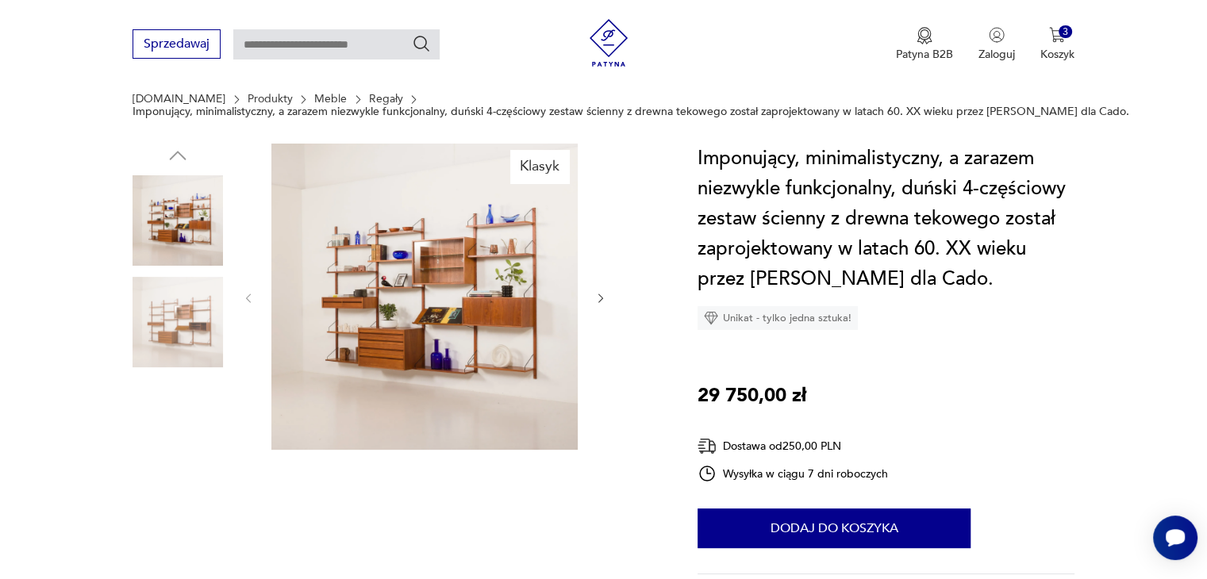
scroll to position [159, 0]
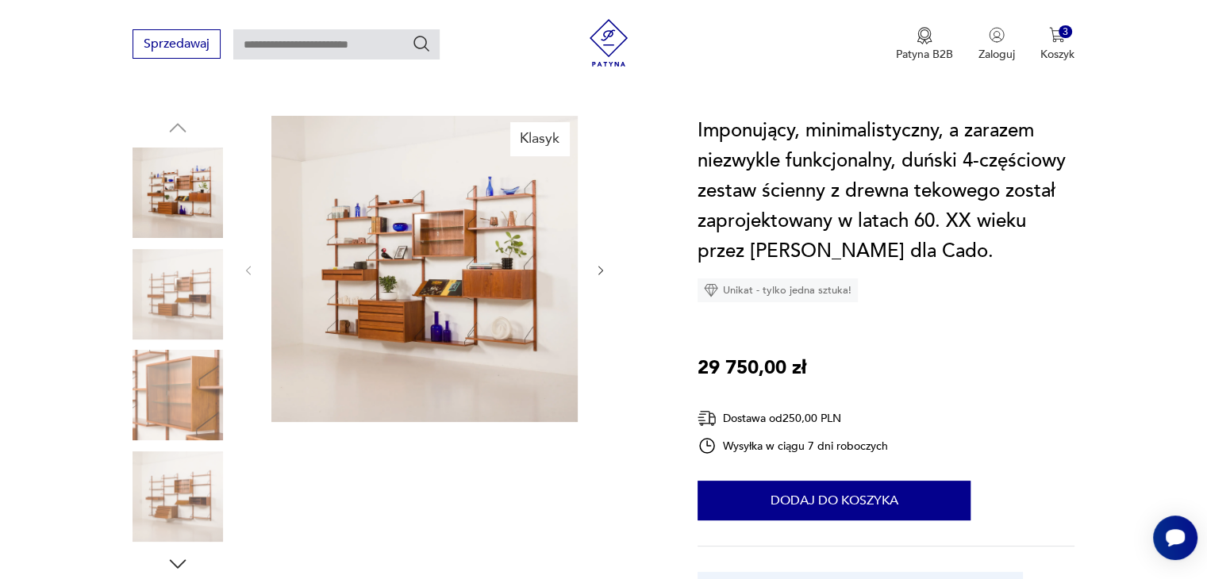
click at [171, 396] on img at bounding box center [178, 395] width 90 height 90
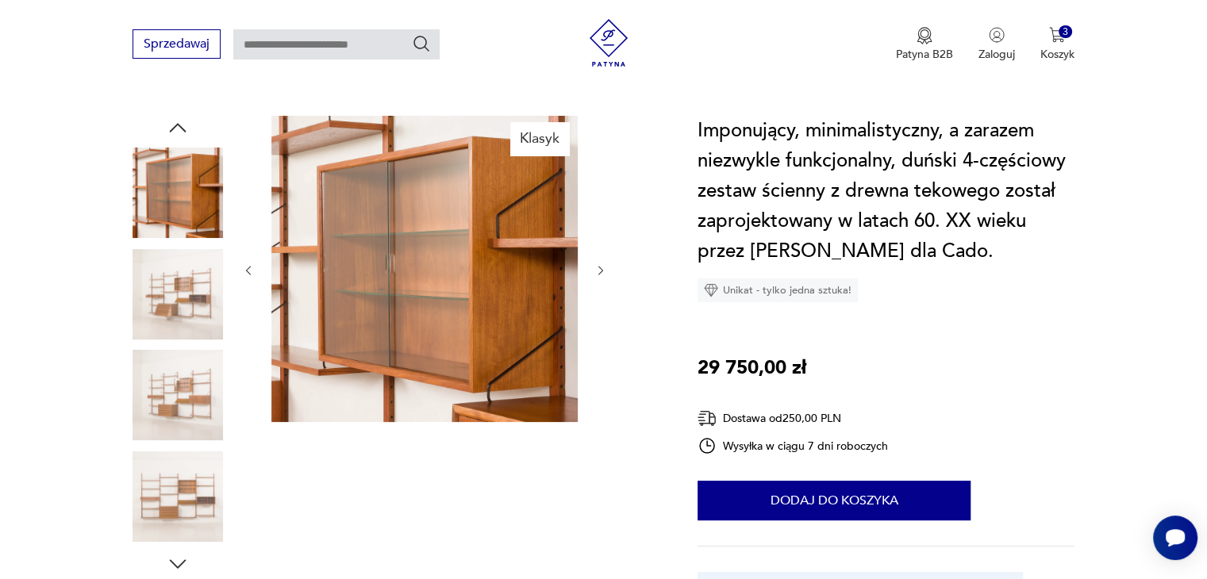
click at [171, 513] on img at bounding box center [178, 497] width 90 height 90
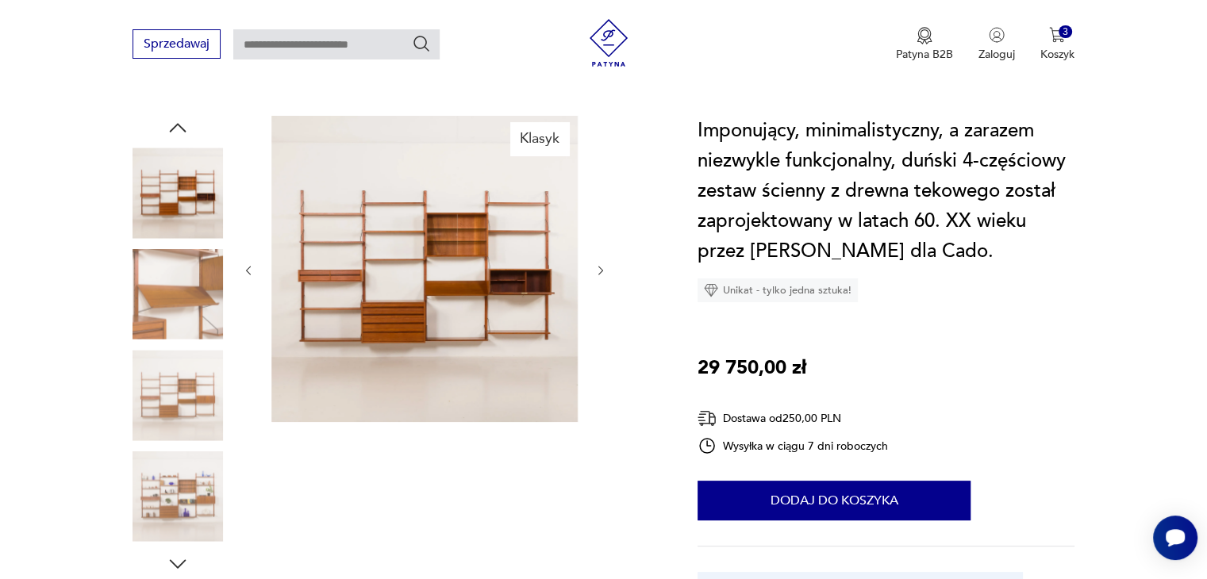
click at [183, 303] on img at bounding box center [178, 294] width 90 height 90
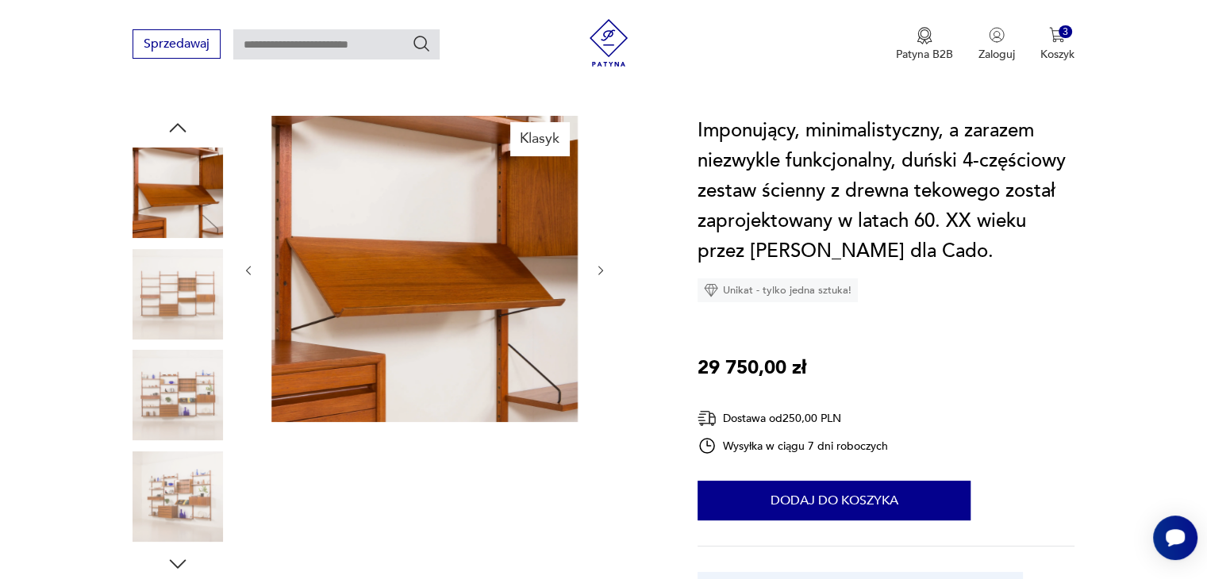
click at [173, 363] on img at bounding box center [178, 395] width 90 height 90
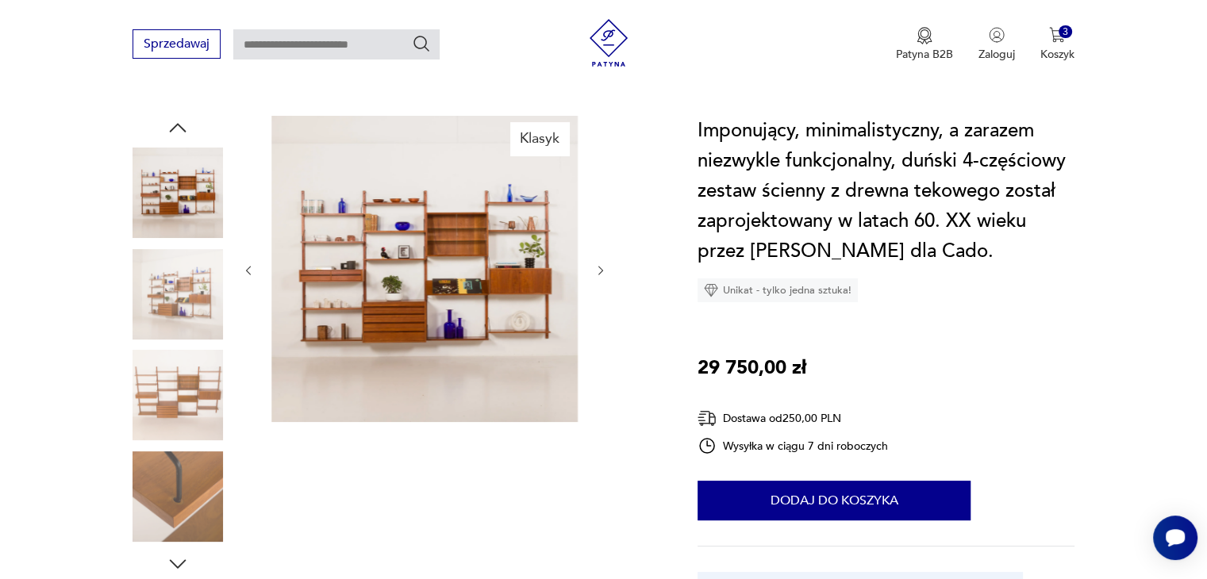
click at [184, 466] on img at bounding box center [178, 497] width 90 height 90
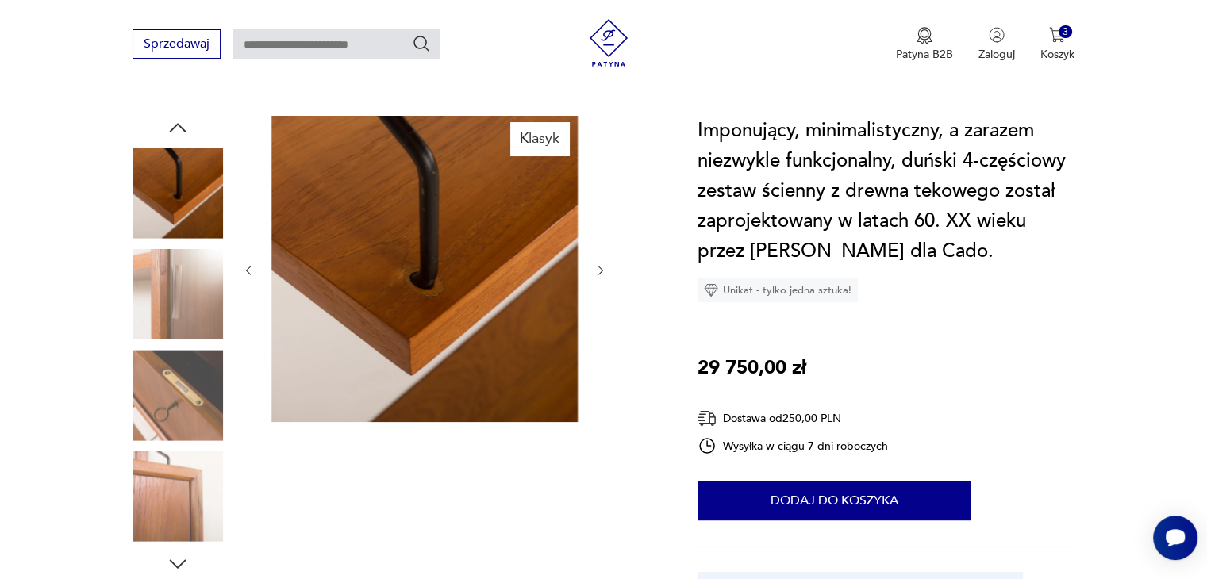
click at [186, 217] on img at bounding box center [178, 193] width 90 height 90
click at [153, 284] on img at bounding box center [178, 294] width 90 height 90
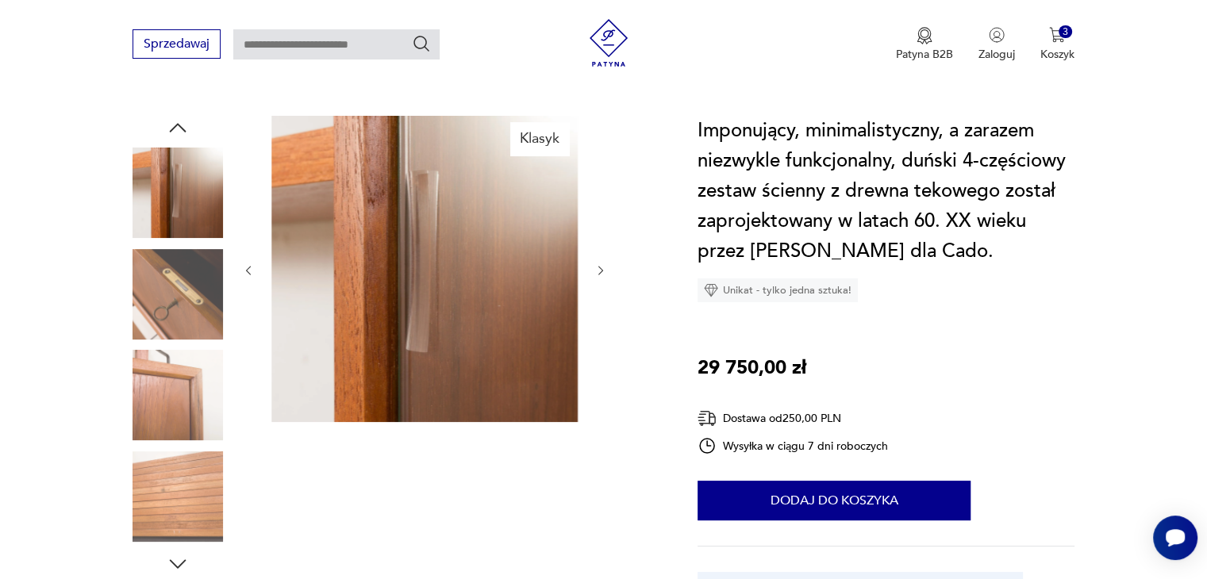
click at [163, 395] on img at bounding box center [178, 395] width 90 height 90
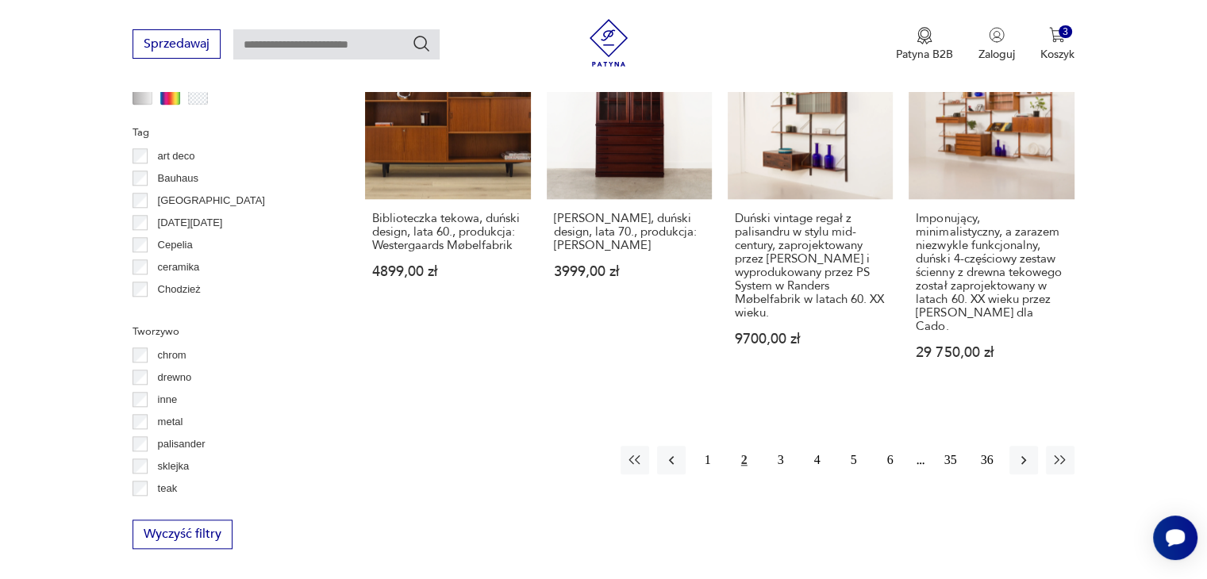
scroll to position [1678, 0]
click at [979, 445] on button "36" at bounding box center [987, 459] width 29 height 29
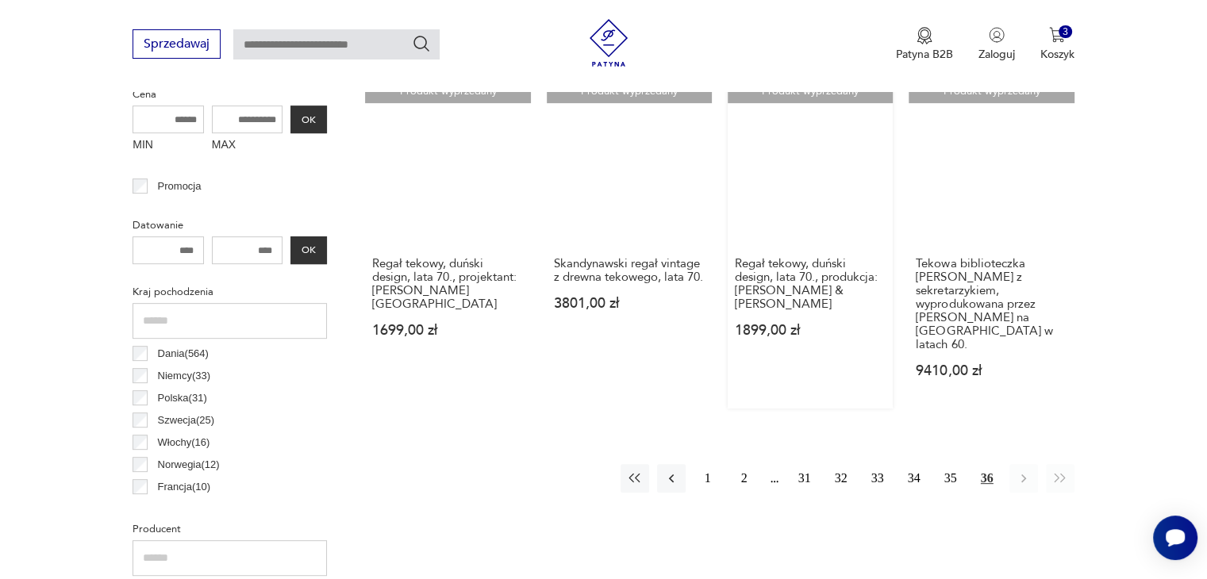
scroll to position [659, 0]
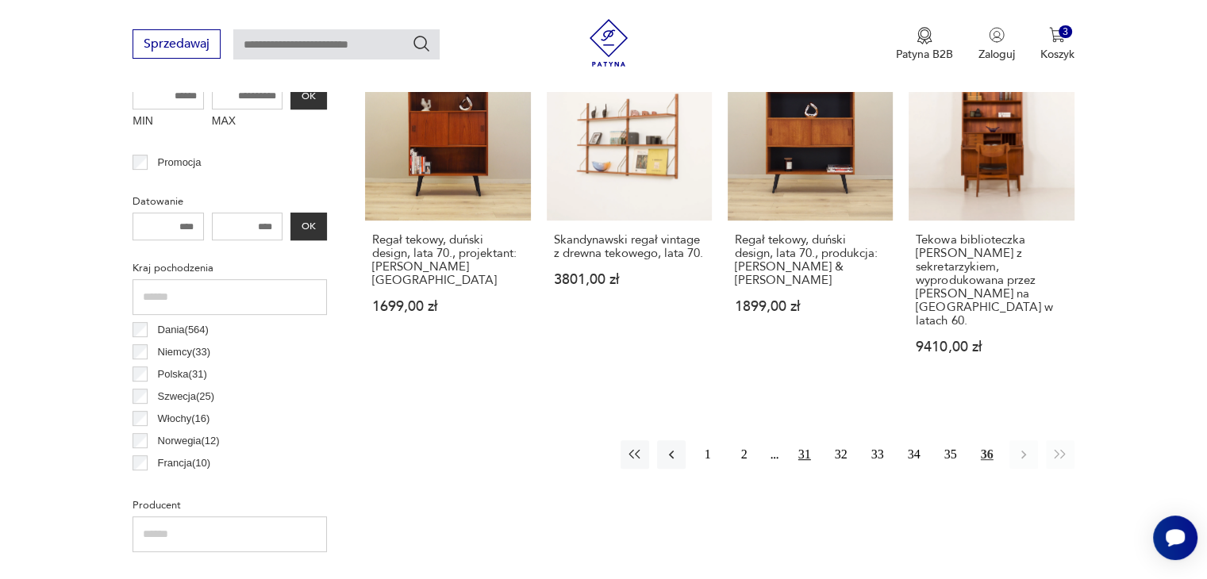
click at [809, 444] on button "31" at bounding box center [804, 454] width 29 height 29
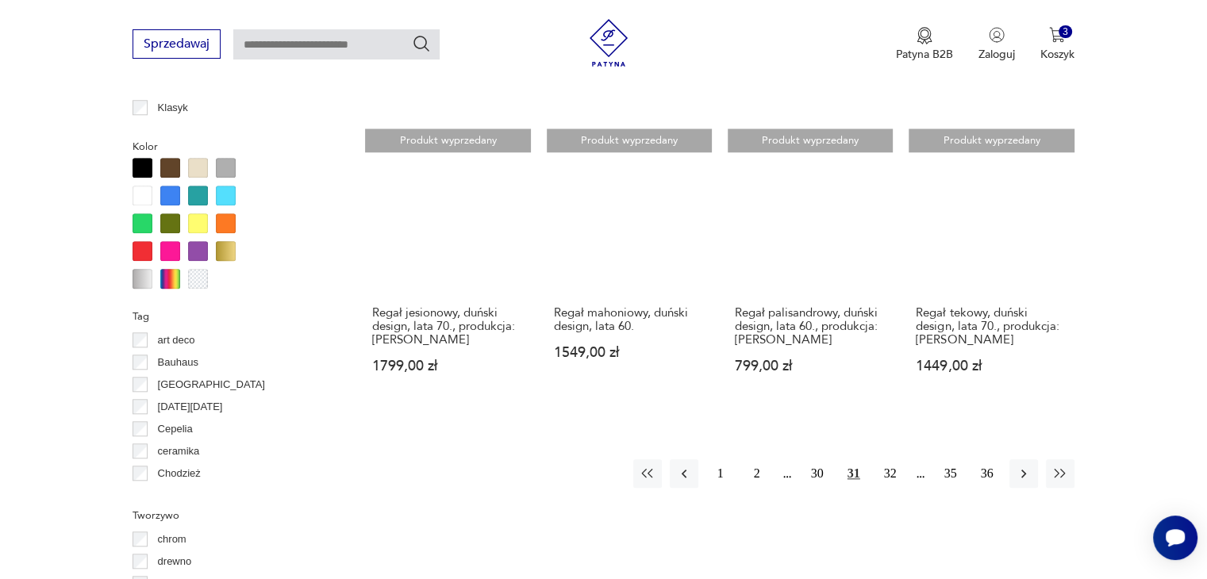
scroll to position [1611, 0]
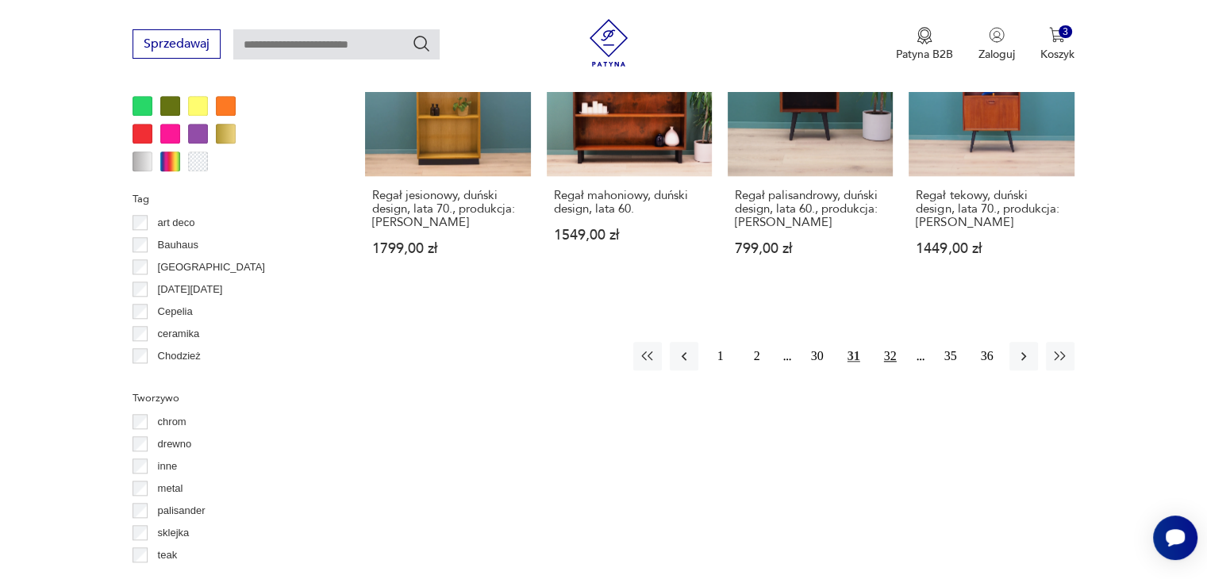
click at [888, 356] on button "32" at bounding box center [890, 356] width 29 height 29
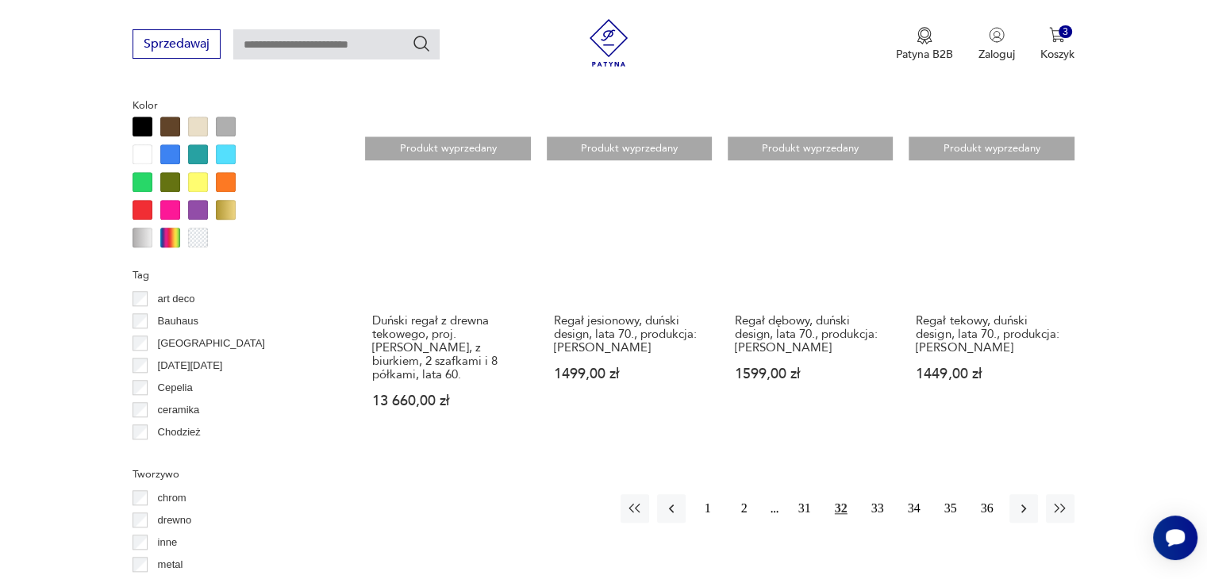
scroll to position [1611, 0]
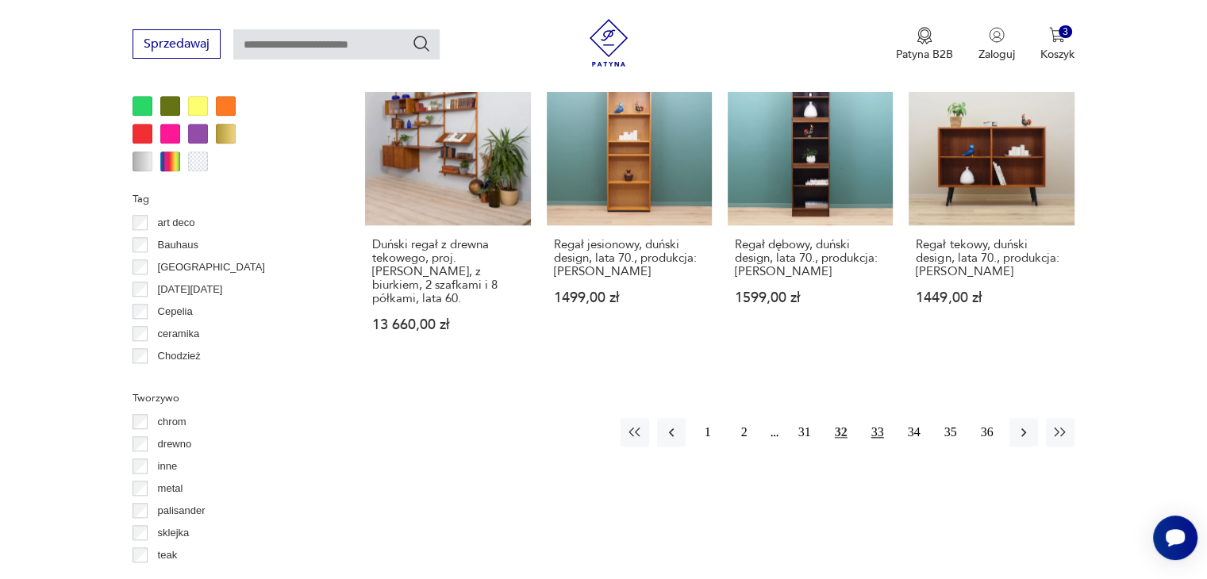
click at [874, 418] on button "33" at bounding box center [877, 432] width 29 height 29
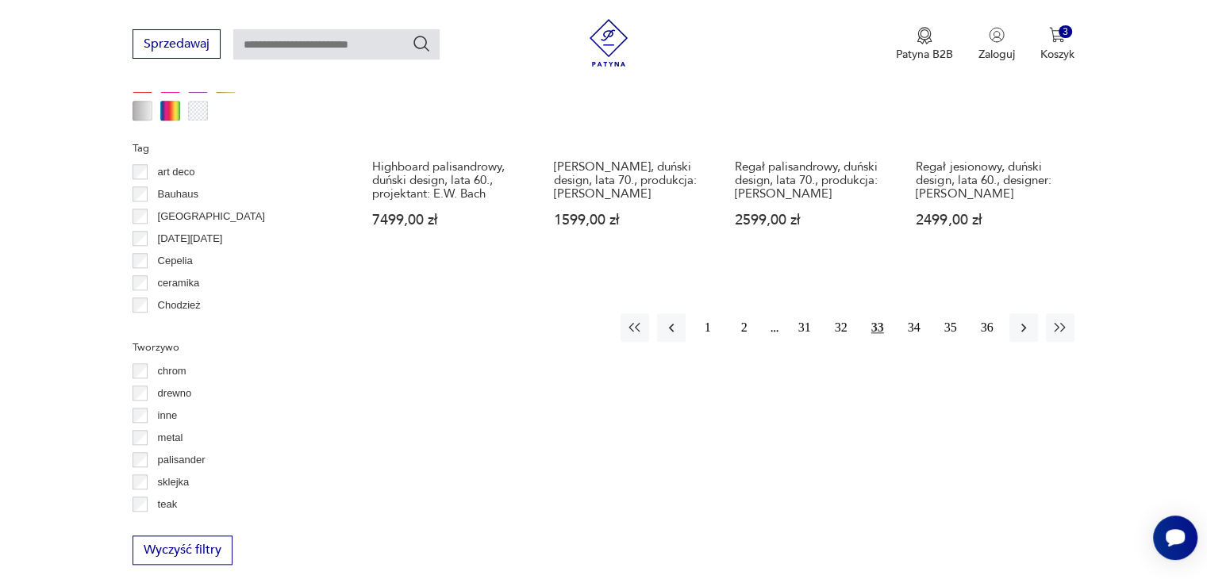
scroll to position [1770, 0]
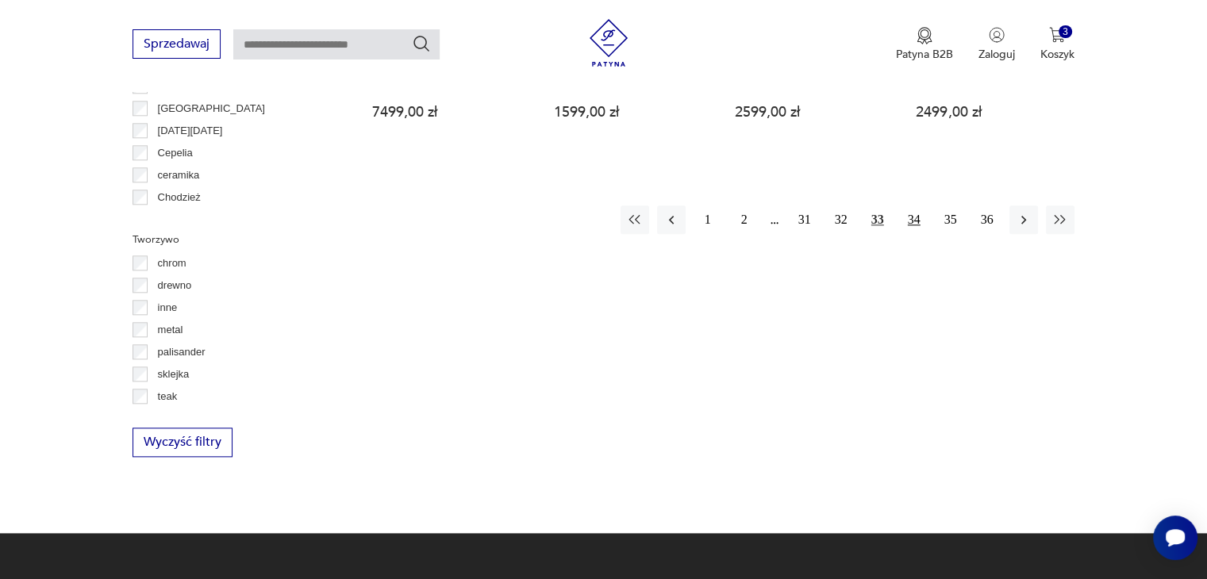
click at [906, 220] on button "34" at bounding box center [914, 220] width 29 height 29
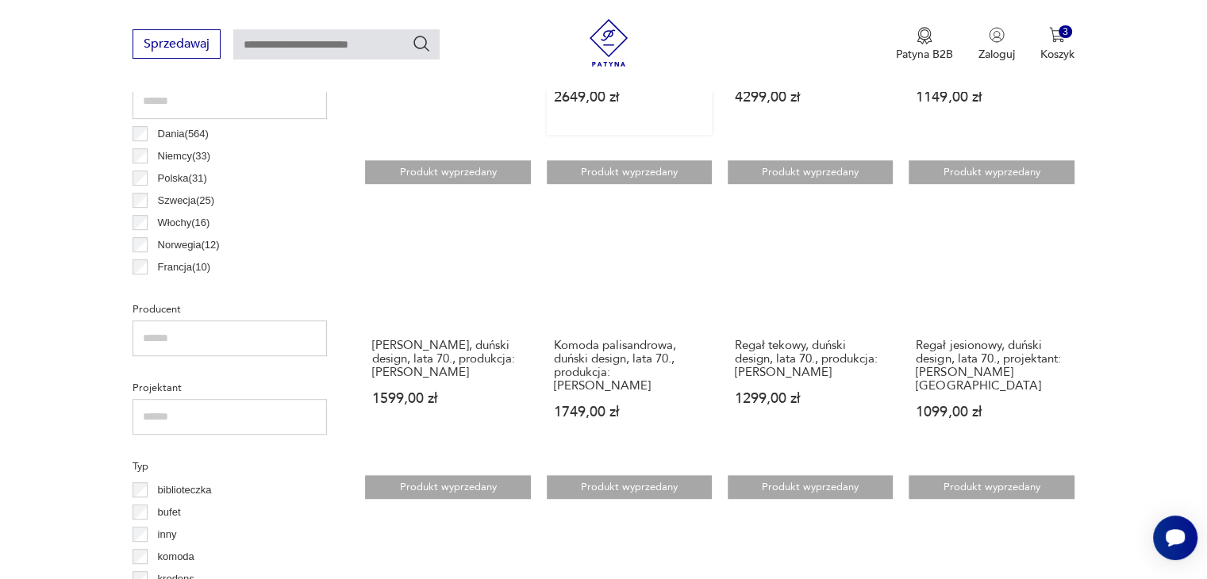
scroll to position [738, 0]
